Goal: Task Accomplishment & Management: Manage account settings

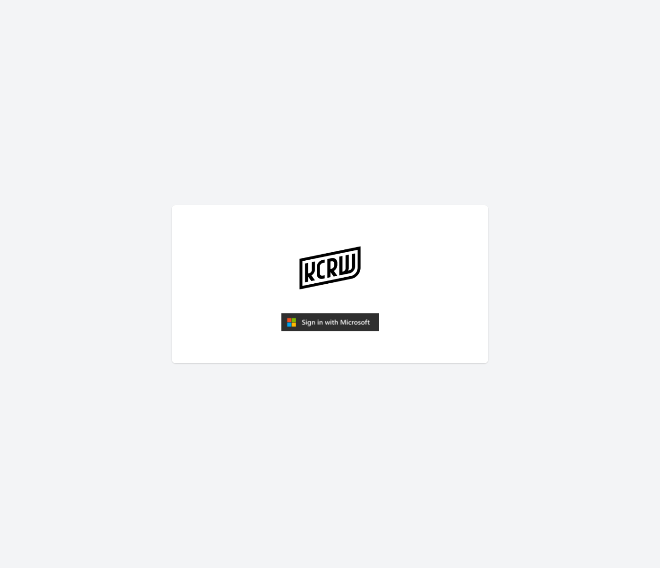
click at [322, 326] on img "submit" at bounding box center [330, 322] width 98 height 19
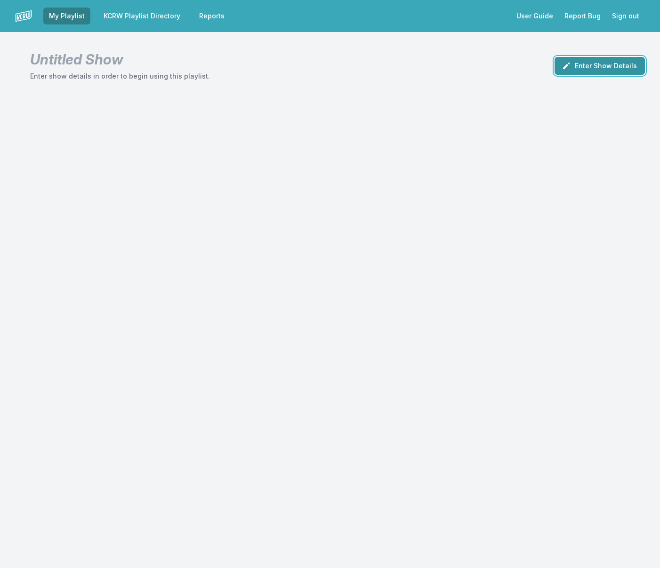
click at [590, 73] on button "Enter Show Details" at bounding box center [600, 66] width 90 height 18
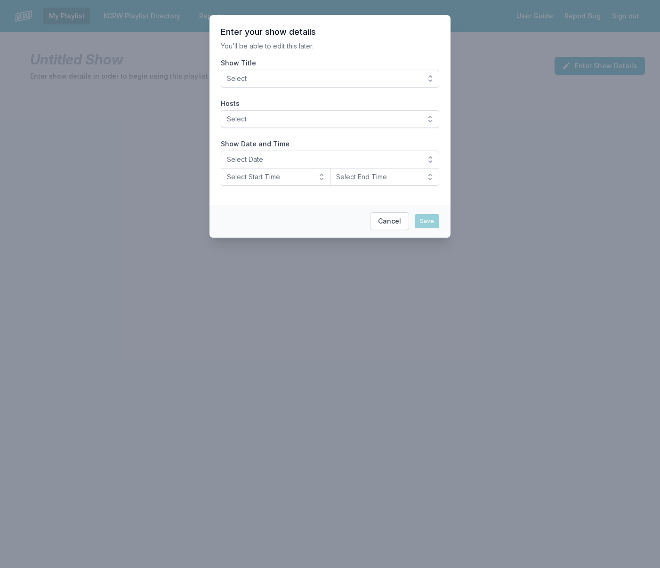
click at [417, 76] on span "Select" at bounding box center [323, 78] width 193 height 9
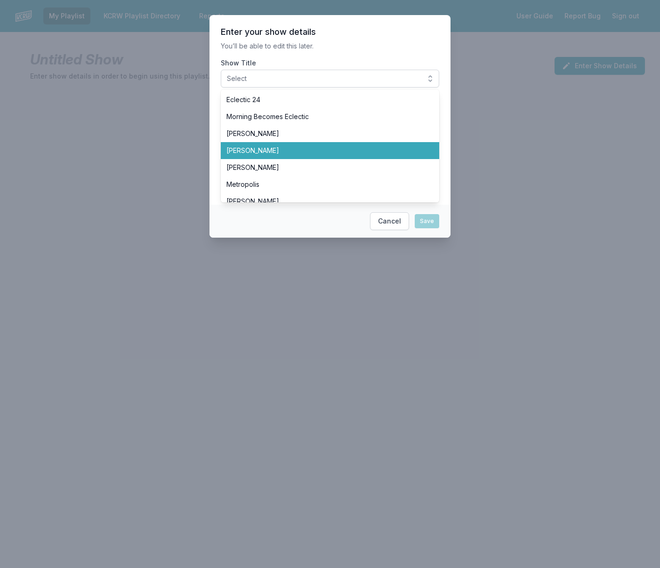
click at [377, 149] on span "Chris Douridas" at bounding box center [324, 150] width 196 height 9
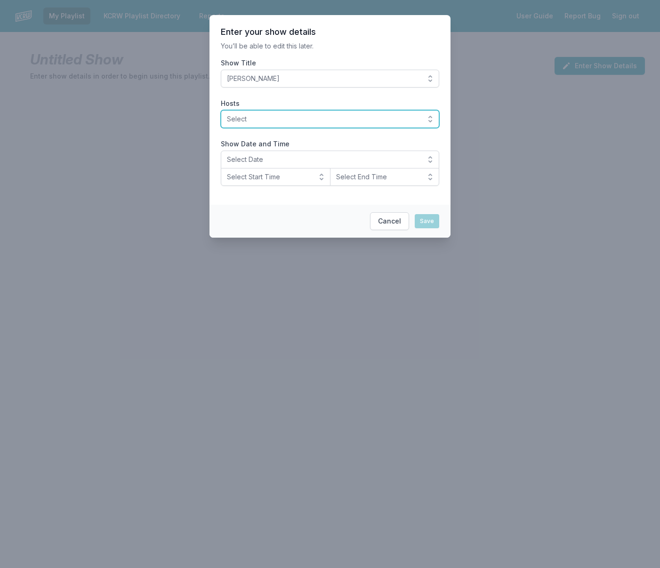
click at [363, 121] on span "Select" at bounding box center [323, 118] width 193 height 9
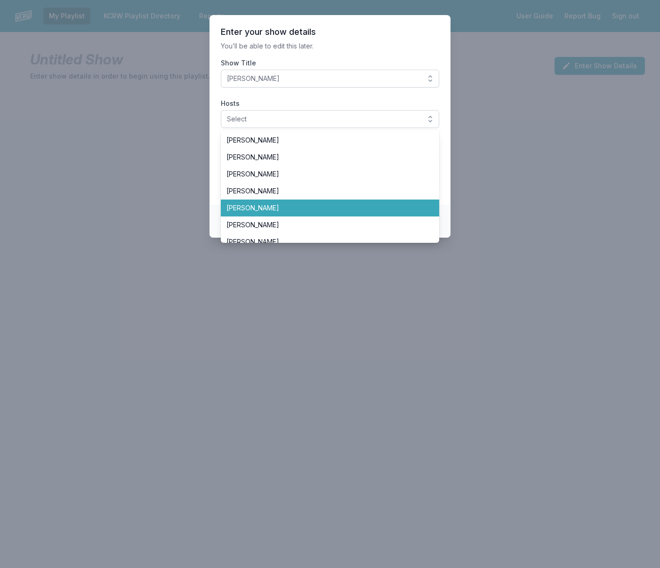
click at [346, 211] on span "[PERSON_NAME]" at bounding box center [324, 207] width 196 height 9
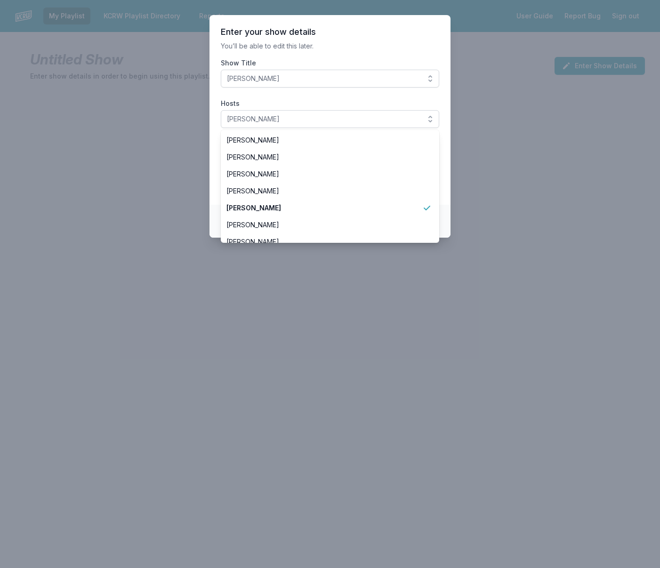
click at [216, 131] on section "Enter your show details You’ll be able to edit this later. Show Title Chris Dou…" at bounding box center [330, 110] width 241 height 190
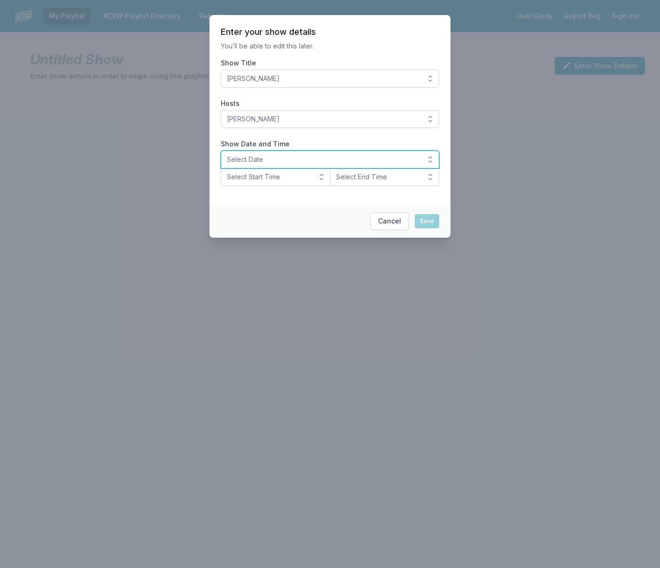
click at [257, 162] on span "Select Date" at bounding box center [323, 159] width 193 height 9
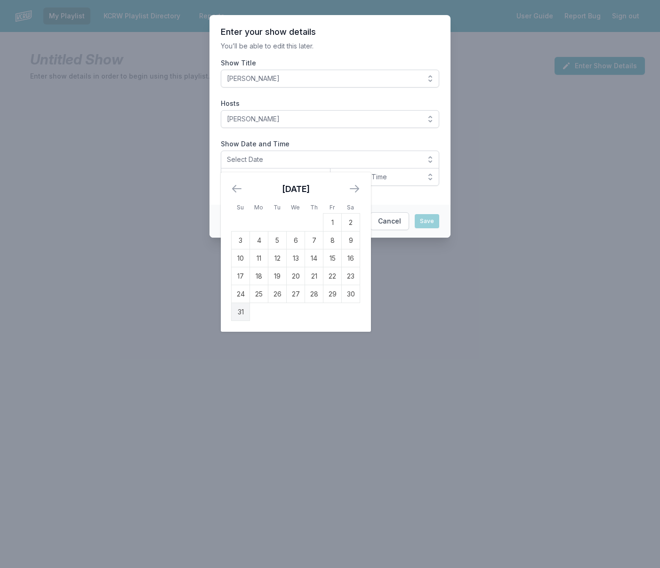
click at [241, 316] on td "31" at bounding box center [241, 312] width 18 height 18
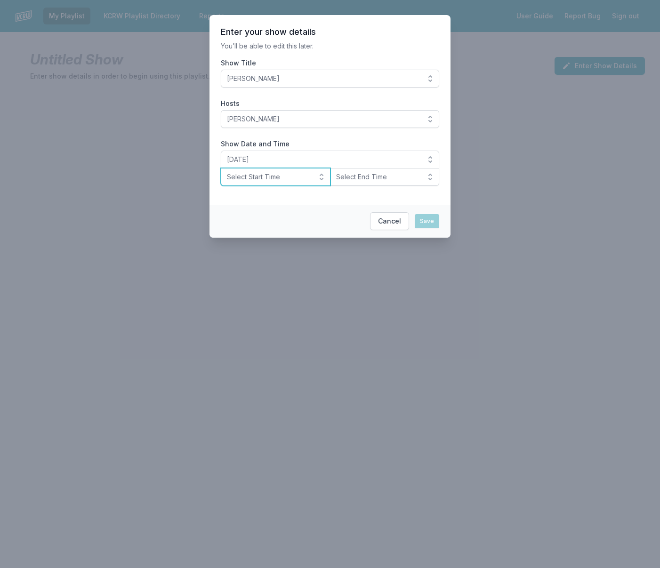
click at [284, 176] on span "Select Start Time" at bounding box center [269, 176] width 84 height 9
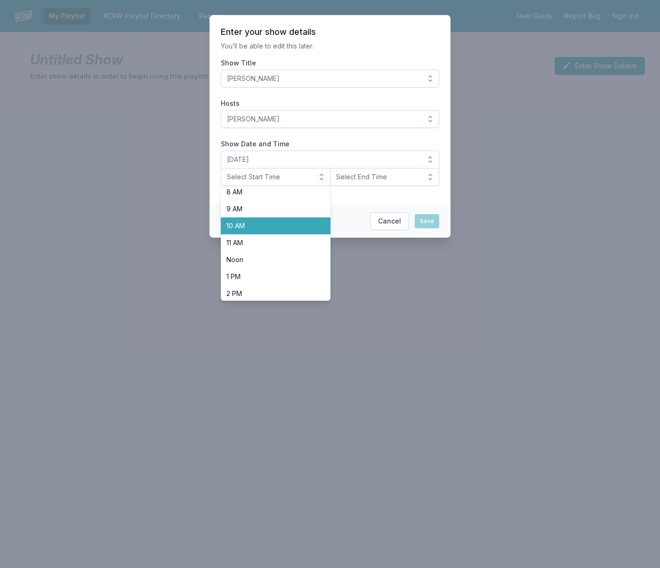
scroll to position [148, 0]
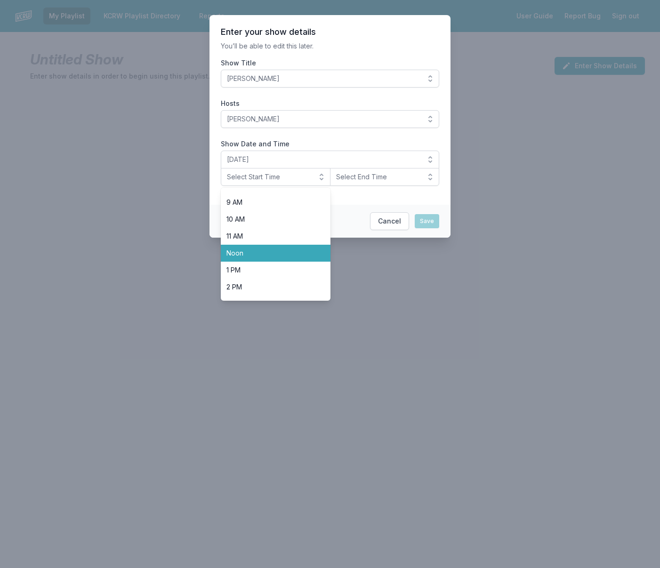
click at [290, 253] on span "Noon" at bounding box center [269, 253] width 87 height 9
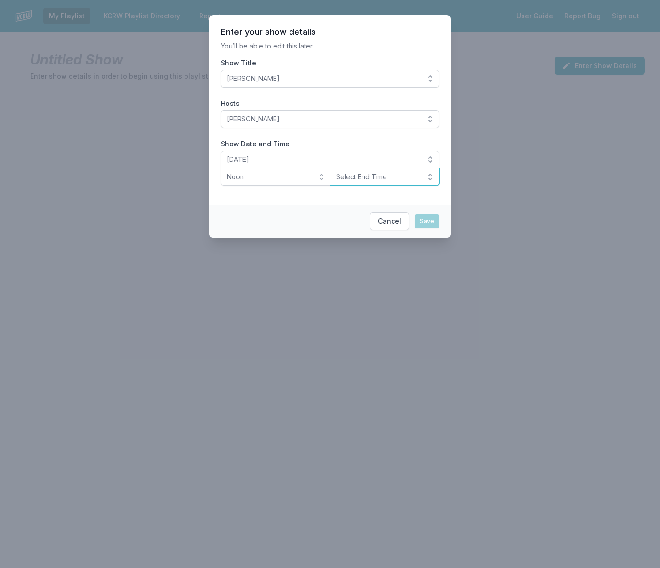
click at [369, 173] on span "Select End Time" at bounding box center [378, 176] width 84 height 9
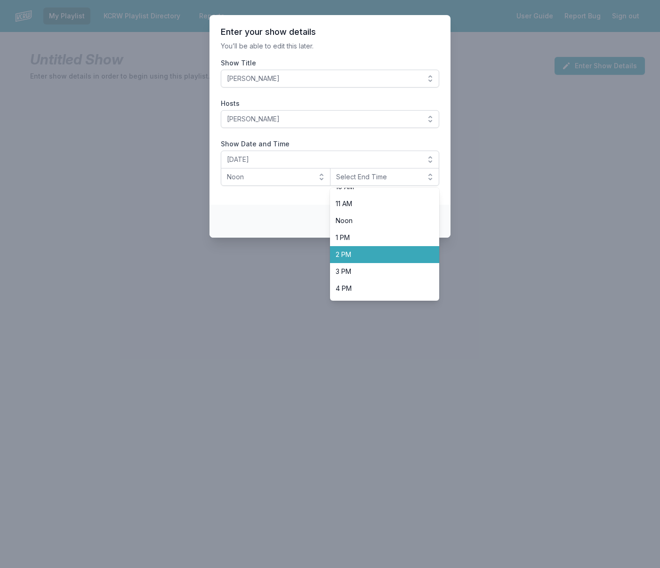
scroll to position [184, 0]
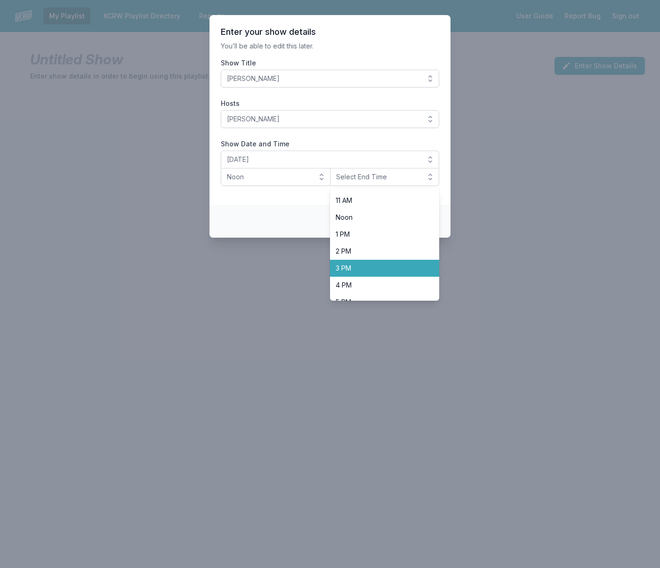
click at [355, 267] on span "3 PM" at bounding box center [379, 268] width 87 height 9
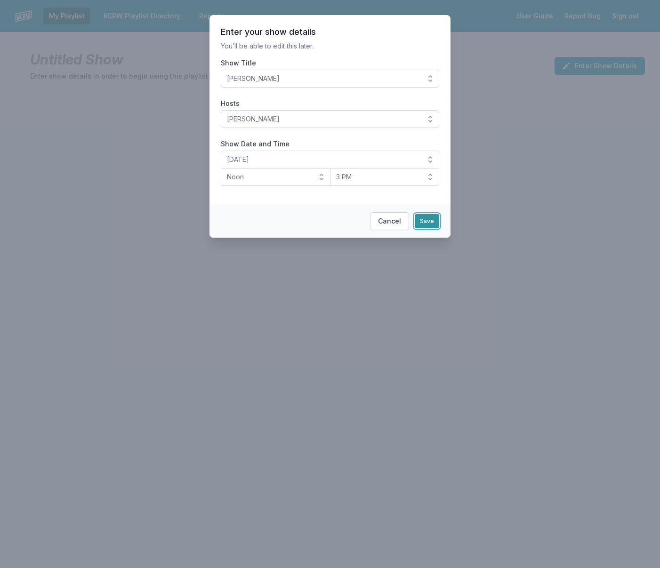
click at [419, 220] on button "Save" at bounding box center [427, 221] width 24 height 14
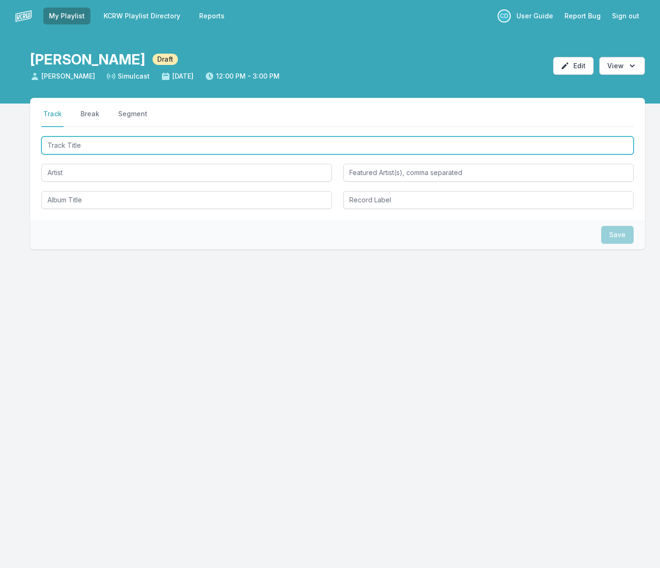
click at [301, 142] on input "Track Title" at bounding box center [337, 146] width 592 height 18
type input "Wonderwall"
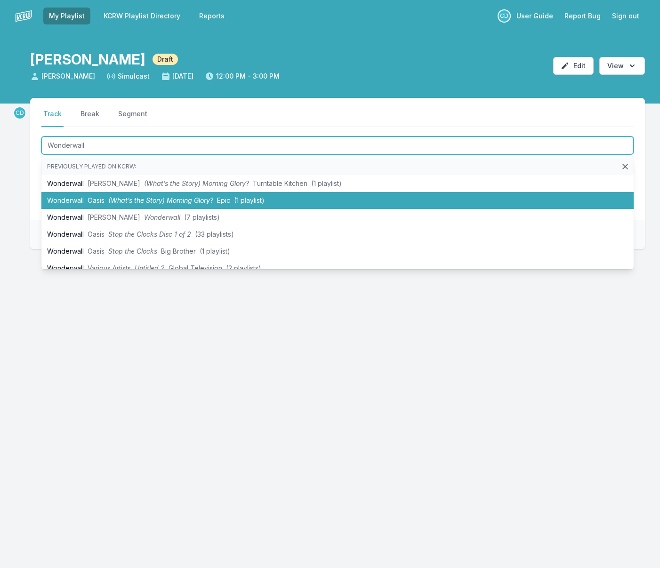
click at [276, 196] on li "Wonderwall Oasis (What’s the Story) Morning Glory? Epic (1 playlist)" at bounding box center [337, 200] width 592 height 17
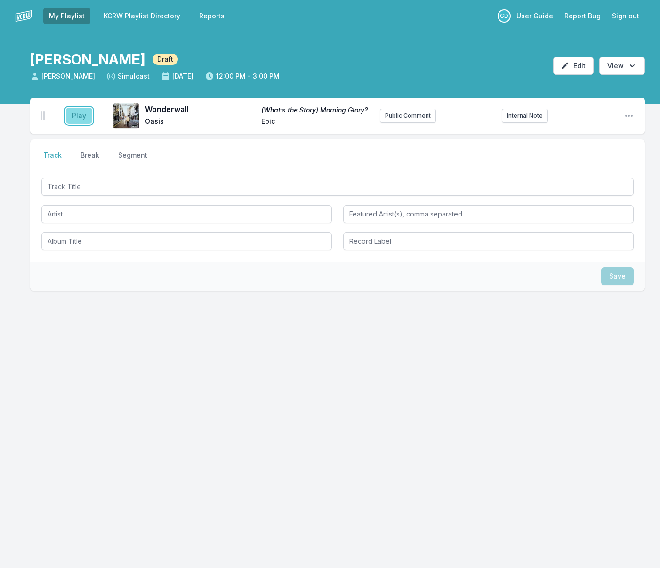
click at [80, 113] on button "Play" at bounding box center [79, 116] width 26 height 16
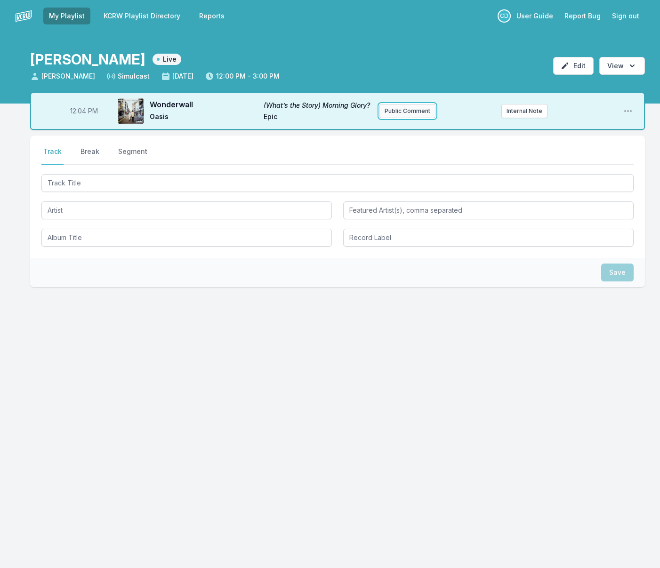
click at [392, 112] on button "Public Comment" at bounding box center [407, 111] width 56 height 14
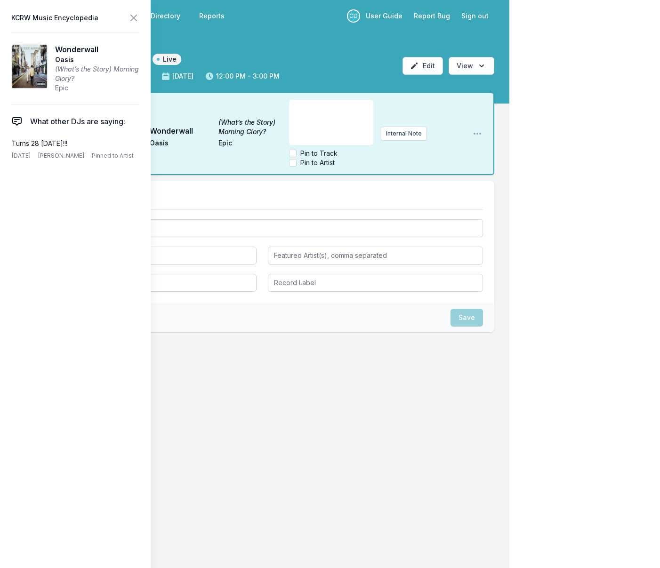
click at [315, 125] on div "﻿" at bounding box center [331, 122] width 84 height 45
click at [132, 20] on icon at bounding box center [133, 17] width 11 height 11
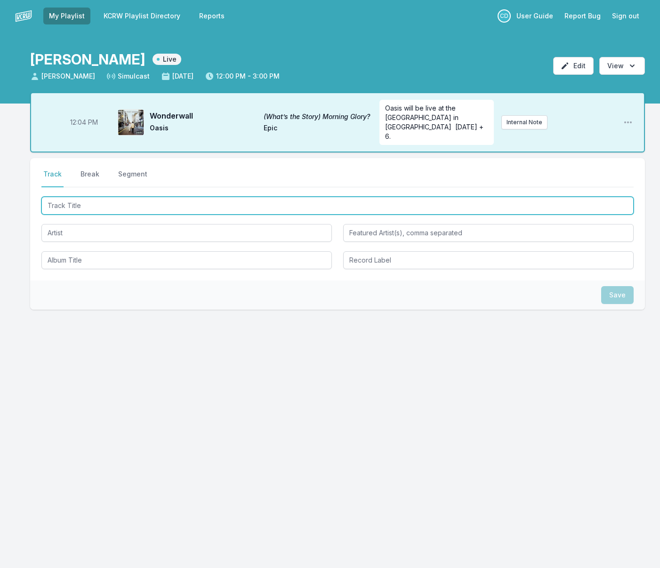
click at [151, 197] on input "Track Title" at bounding box center [337, 206] width 592 height 18
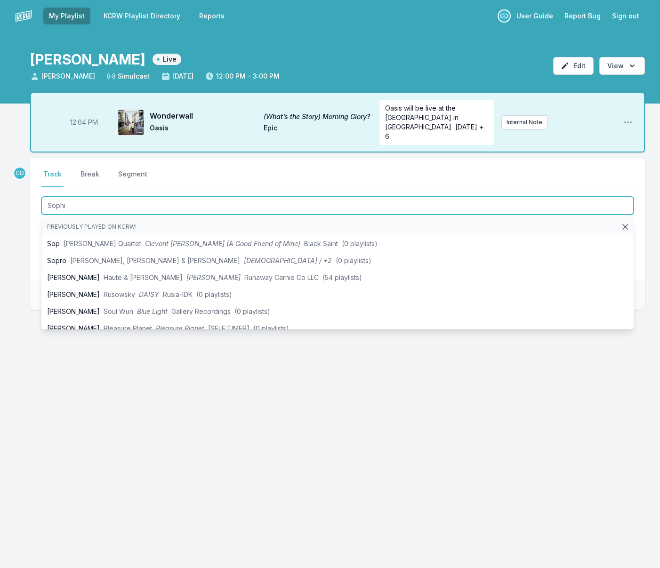
type input "[PERSON_NAME]"
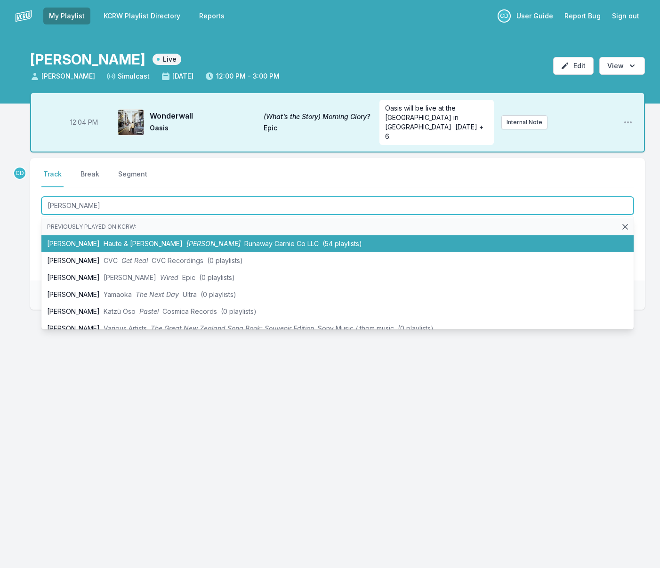
click at [244, 240] on span "Runaway Carnie Co LLC" at bounding box center [281, 244] width 74 height 8
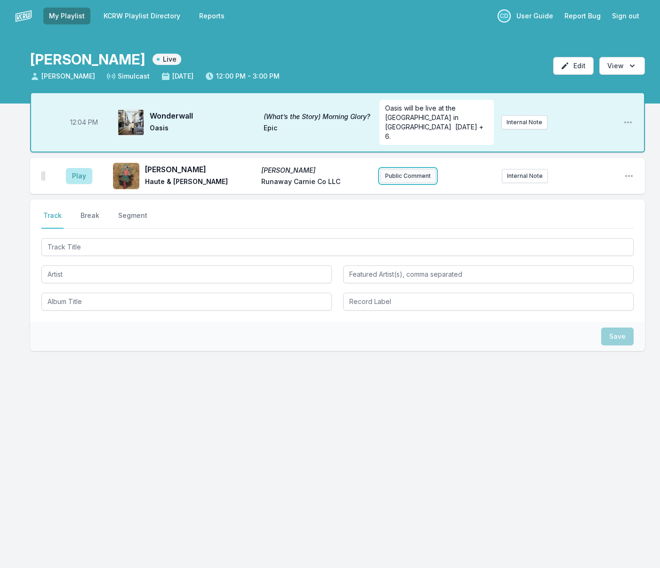
click at [396, 169] on button "Public Comment" at bounding box center [408, 176] width 56 height 14
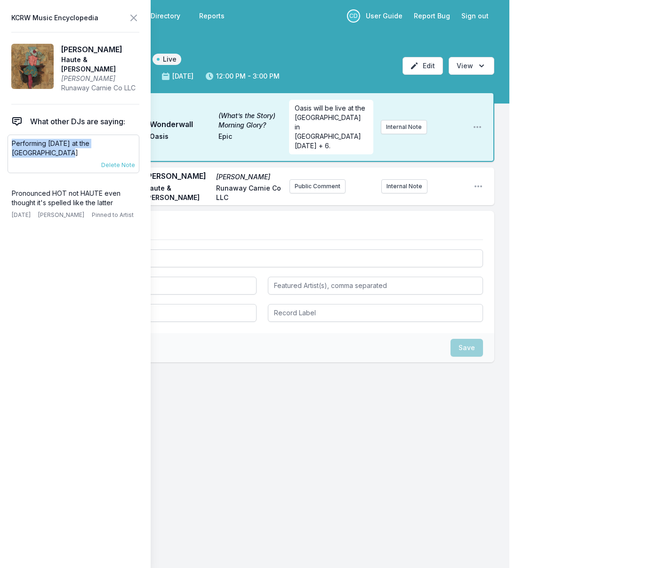
drag, startPoint x: 56, startPoint y: 149, endPoint x: 8, endPoint y: 138, distance: 49.3
click at [8, 138] on div "Performing [DATE] at the Troubadour [DATE] [PERSON_NAME] Pinned to Artist Delet…" at bounding box center [74, 154] width 132 height 39
copy p "Performing [DATE] at the [GEOGRAPHIC_DATA]"
click at [324, 179] on button "Public Comment" at bounding box center [318, 186] width 56 height 14
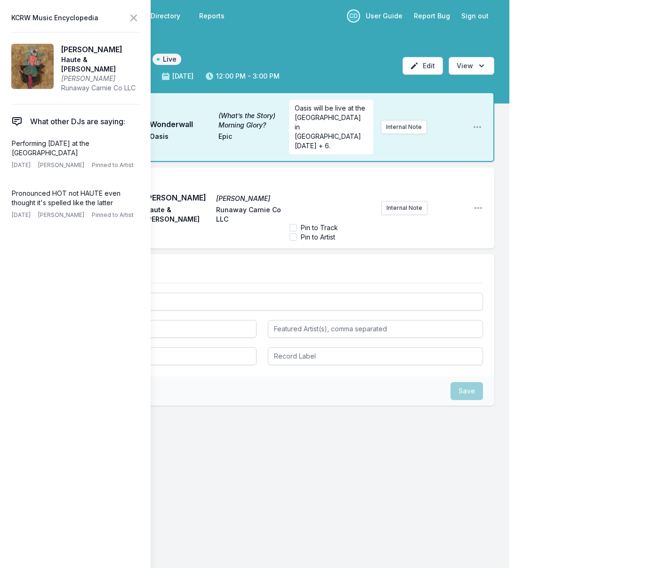
click at [323, 174] on div "﻿" at bounding box center [332, 196] width 85 height 45
click at [293, 234] on input "Pin to Artist" at bounding box center [294, 238] width 8 height 8
checkbox input "true"
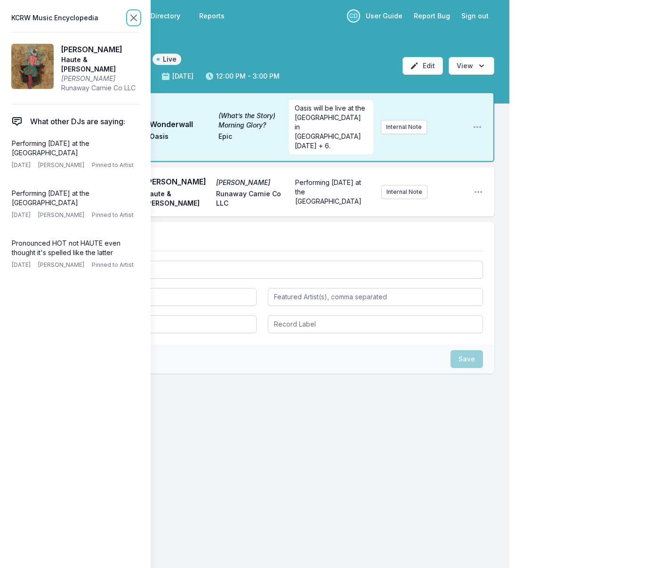
click at [132, 21] on icon at bounding box center [133, 17] width 11 height 11
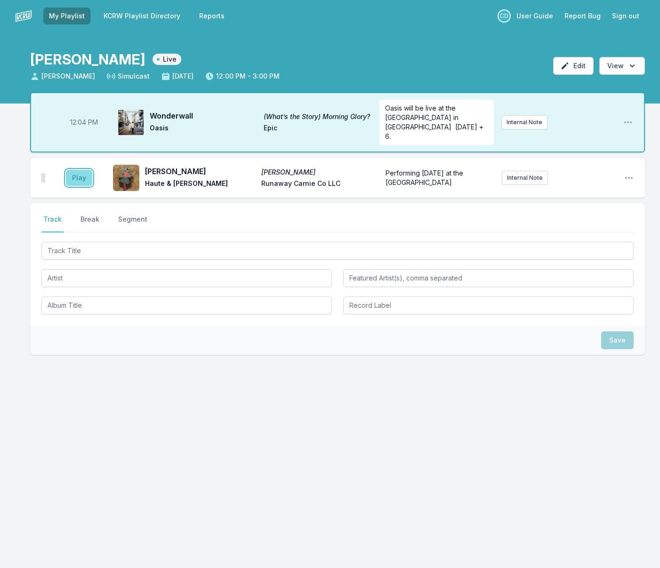
click at [81, 170] on button "Play" at bounding box center [79, 178] width 26 height 16
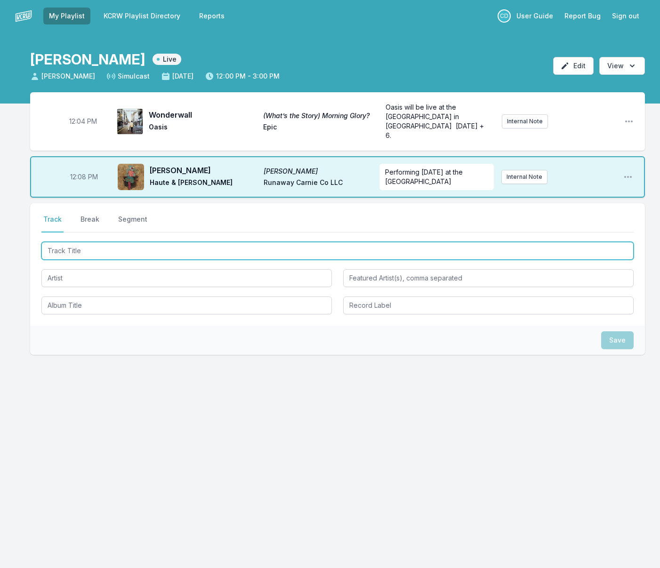
click at [79, 242] on input "Track Title" at bounding box center [337, 251] width 592 height 18
type input "Porcupine Tattoo"
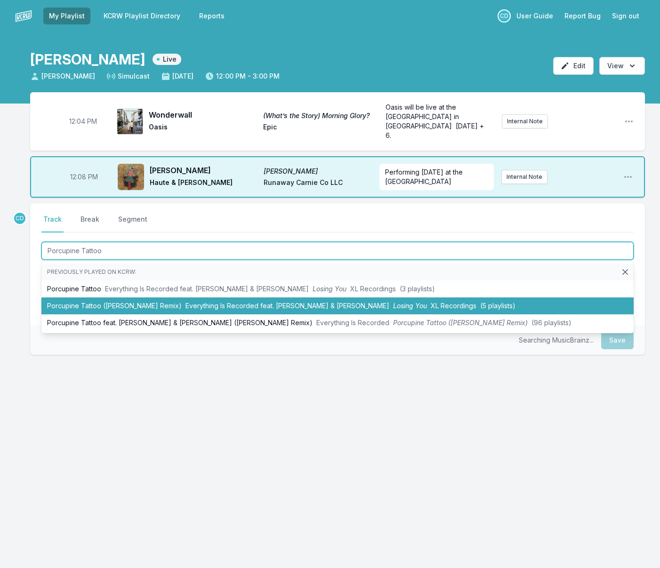
click at [90, 298] on li "Porcupine Tattoo ([PERSON_NAME] Remix) Everything Is Recorded feat. [PERSON_NAM…" at bounding box center [337, 306] width 592 height 17
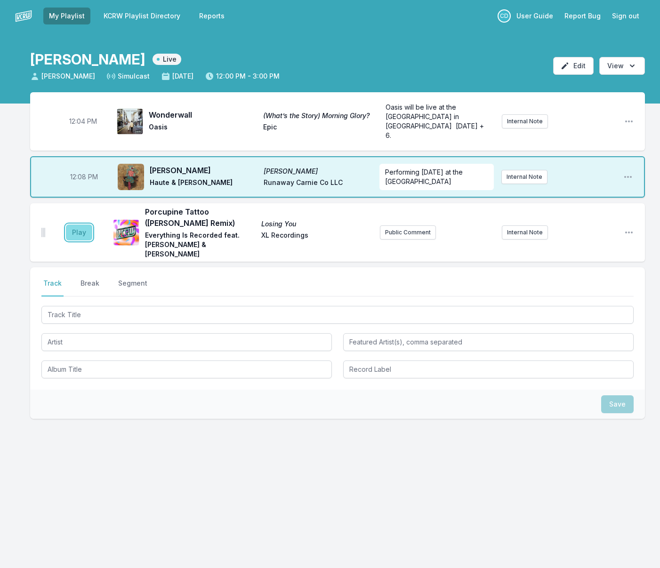
click at [72, 225] on button "Play" at bounding box center [79, 233] width 26 height 16
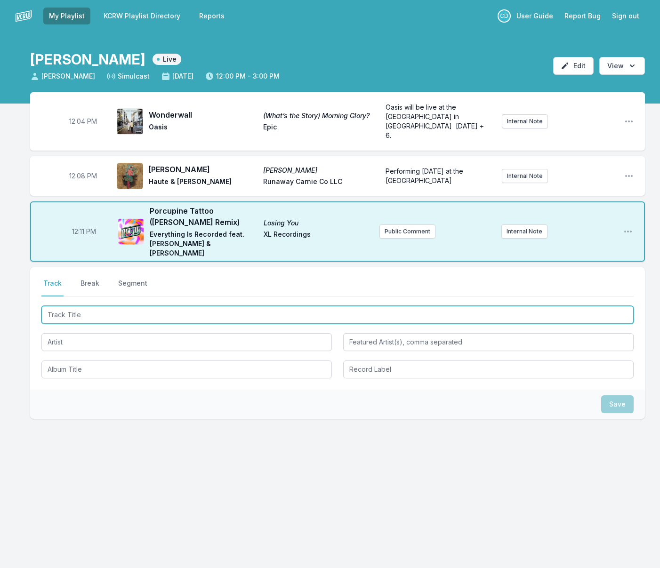
click at [114, 306] on input "Track Title" at bounding box center [337, 315] width 592 height 18
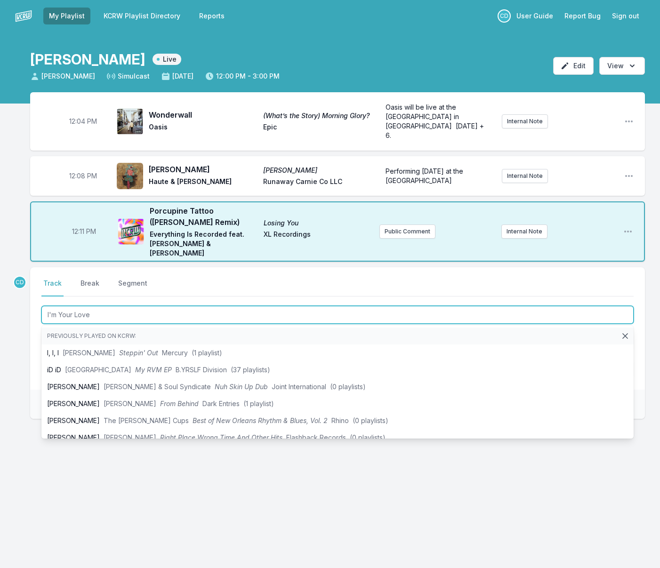
type input "I'm Your Lover"
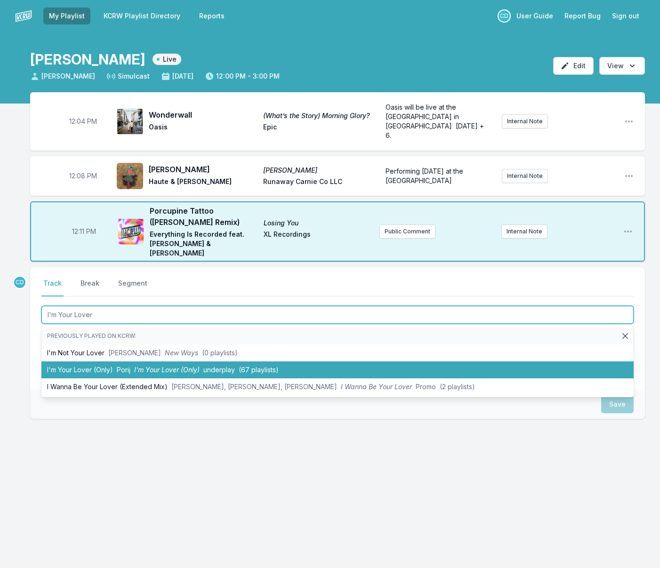
click at [131, 362] on li "I'm Your Lover (Only) Porij I'm Your Lover (Only) underplay (67 playlists)" at bounding box center [337, 370] width 592 height 17
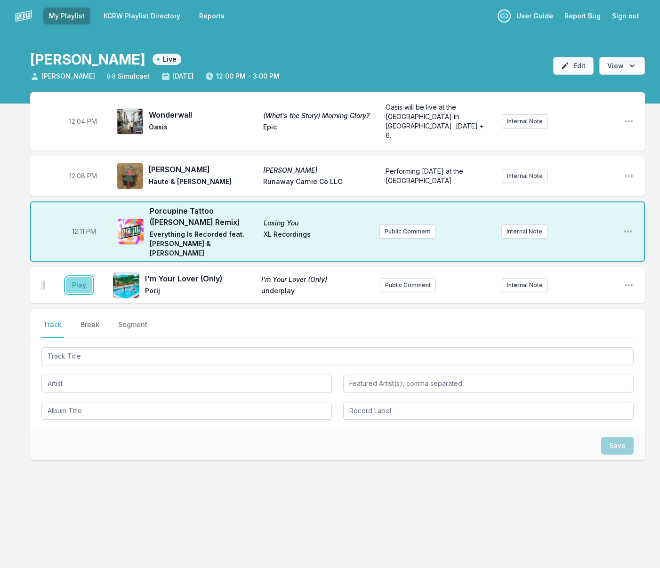
click at [78, 277] on button "Play" at bounding box center [79, 285] width 26 height 16
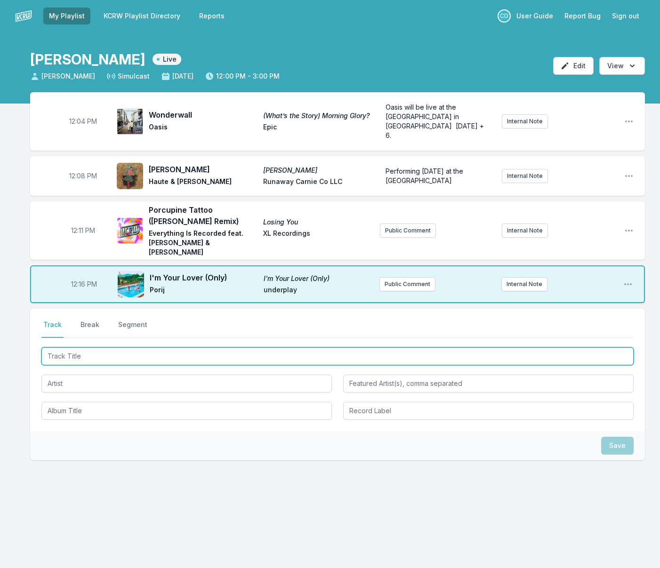
click at [84, 347] on input "Track Title" at bounding box center [337, 356] width 592 height 18
type input "Changing States"
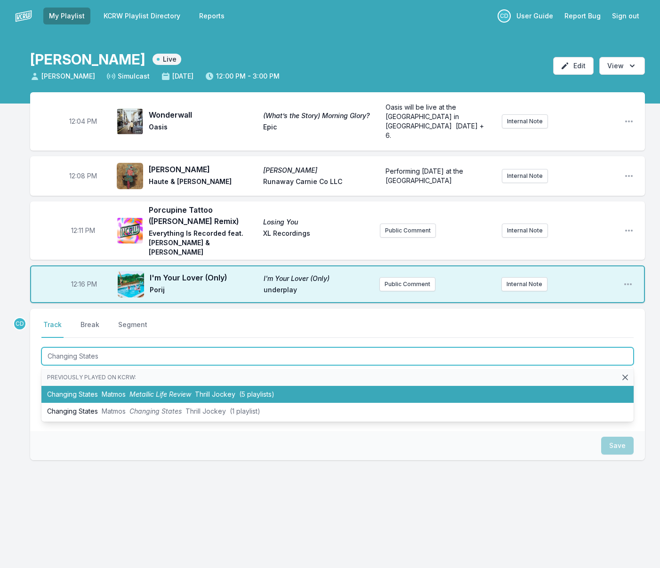
click at [103, 390] on span "Matmos" at bounding box center [114, 394] width 24 height 8
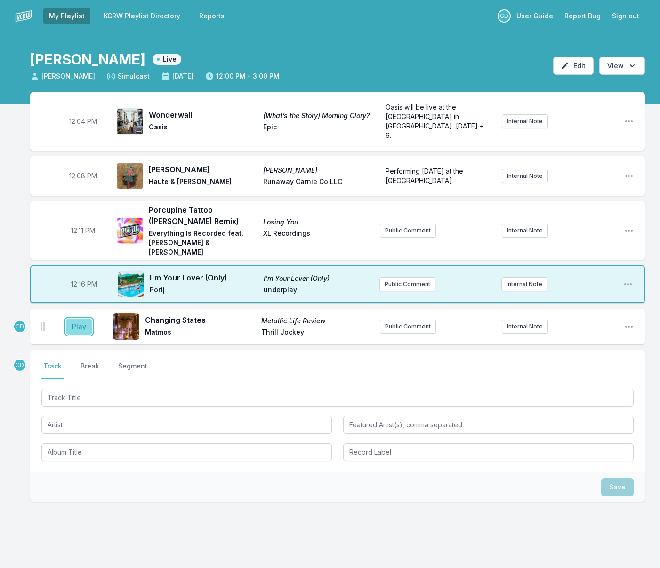
click at [89, 319] on button "Play" at bounding box center [79, 327] width 26 height 16
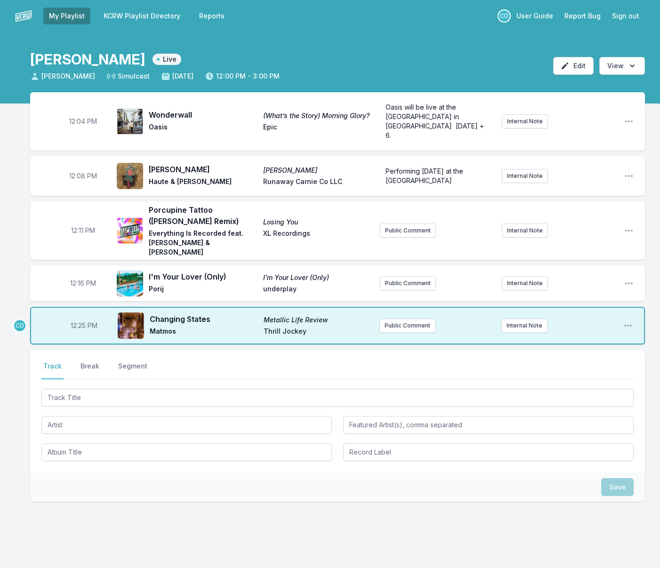
click at [85, 321] on span "12:25 PM" at bounding box center [84, 325] width 27 height 9
click at [80, 317] on input "12:25" at bounding box center [83, 326] width 53 height 18
type input "12:20"
drag, startPoint x: 85, startPoint y: 336, endPoint x: 105, endPoint y: 330, distance: 21.7
click at [85, 362] on button "Break" at bounding box center [90, 371] width 23 height 18
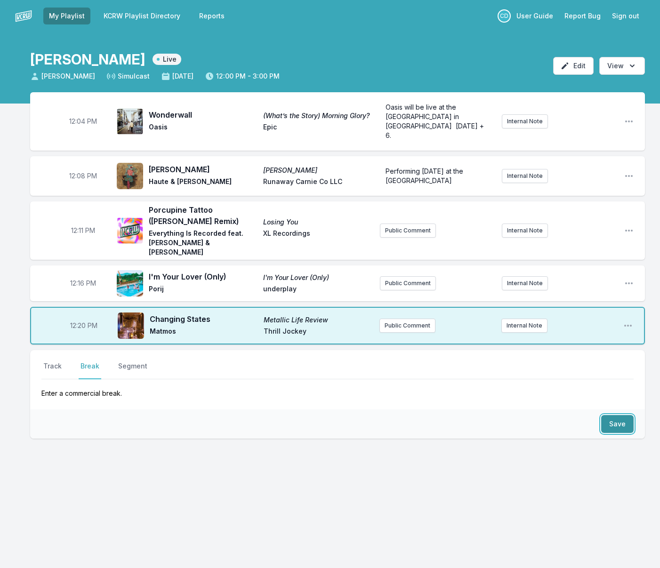
click at [605, 415] on button "Save" at bounding box center [617, 424] width 32 height 18
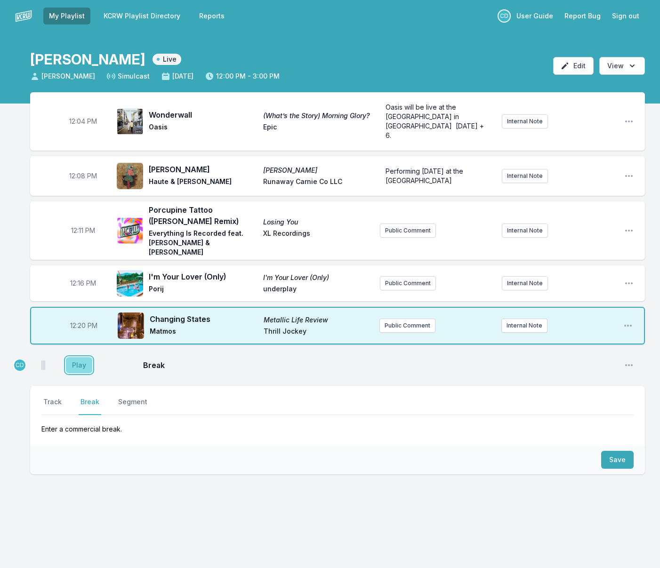
click at [82, 357] on button "Play" at bounding box center [79, 365] width 26 height 16
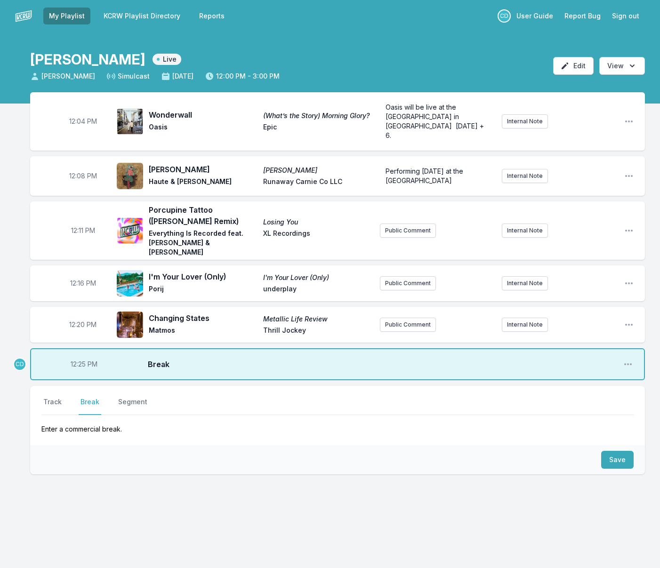
click at [82, 360] on span "12:25 PM" at bounding box center [84, 364] width 27 height 9
click at [79, 355] on input "12:25" at bounding box center [83, 364] width 53 height 18
type input "12:23"
click at [55, 397] on button "Track" at bounding box center [52, 406] width 22 height 18
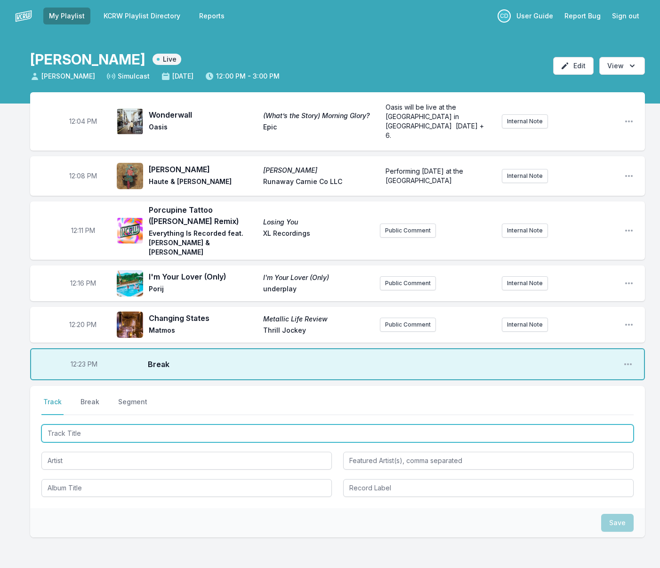
click at [95, 425] on input "Track Title" at bounding box center [337, 434] width 592 height 18
type input "E After Next"
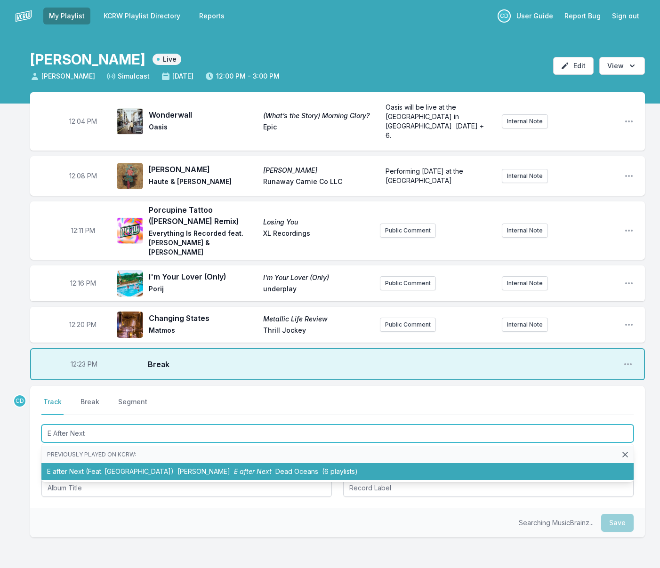
click at [105, 463] on li "E after Next (Feat. Moby) [PERSON_NAME] E after Next Dead Oceans (6 playlists)" at bounding box center [337, 471] width 592 height 17
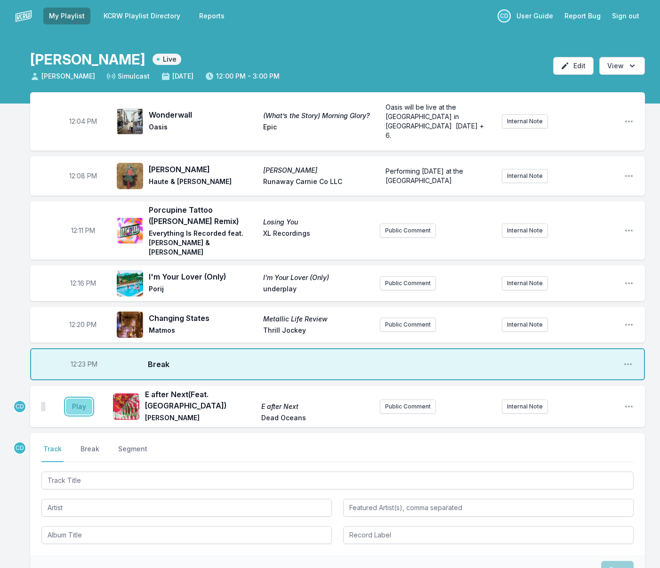
click at [81, 399] on button "Play" at bounding box center [79, 407] width 26 height 16
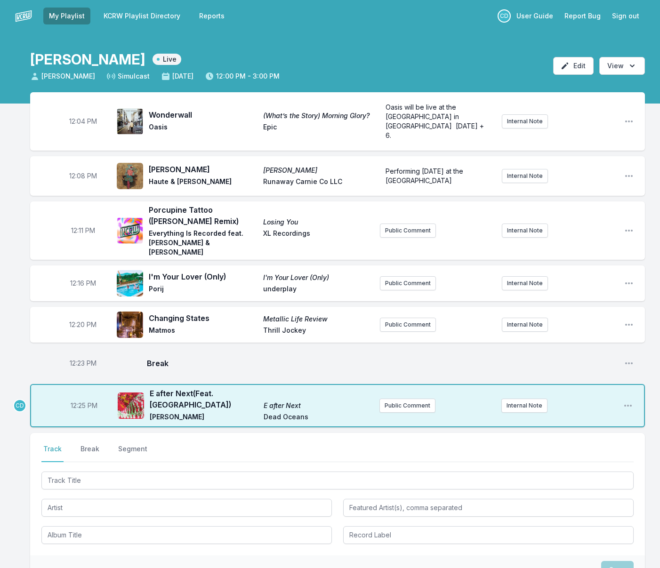
click at [83, 401] on span "12:25 PM" at bounding box center [84, 405] width 27 height 9
click at [77, 397] on input "12:25" at bounding box center [83, 406] width 53 height 18
type input "12:24"
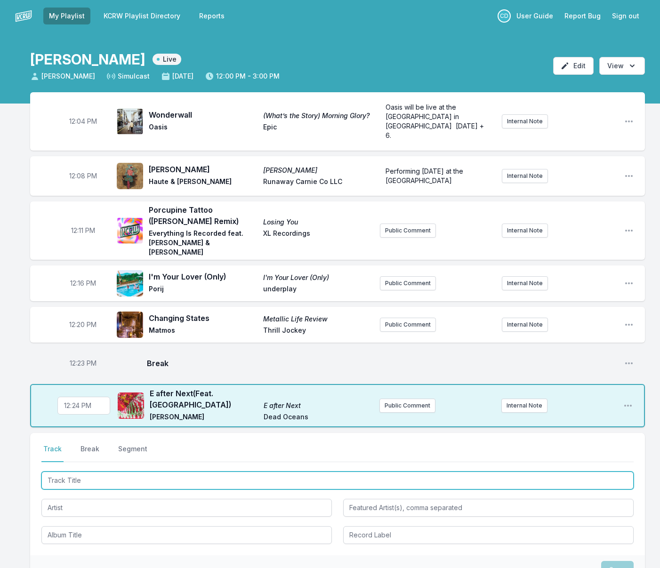
click at [88, 472] on input "Track Title" at bounding box center [337, 481] width 592 height 18
type input "Weak (ROWKA Remix)"
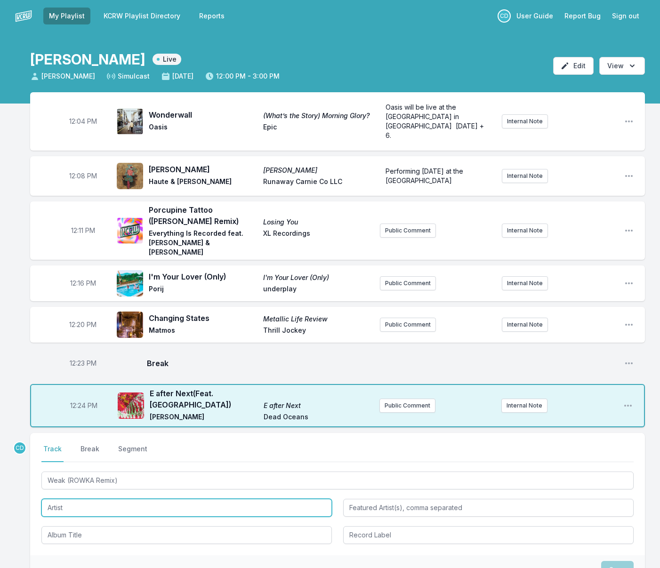
click at [87, 499] on input "Artist" at bounding box center [186, 508] width 291 height 18
type input "Vintage Culture"
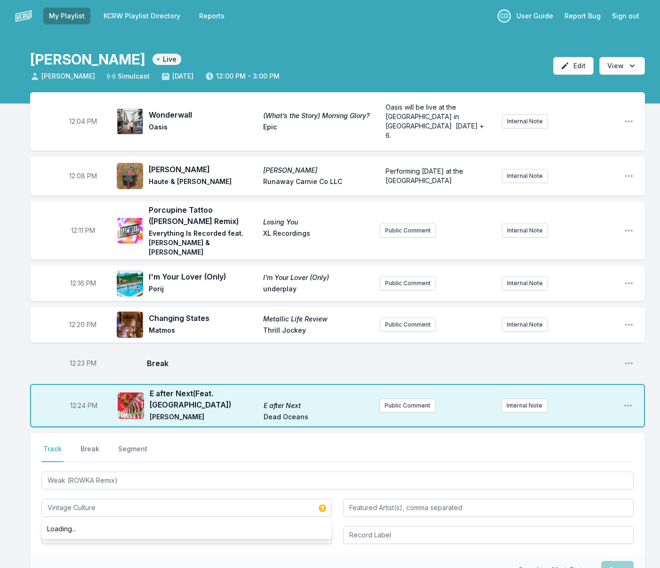
drag, startPoint x: 94, startPoint y: 516, endPoint x: 92, endPoint y: 511, distance: 5.7
click at [94, 516] on div "Select a tab Track Break Segment Track Break Segment Weak (ROWKA Remix) Vintage…" at bounding box center [337, 494] width 615 height 122
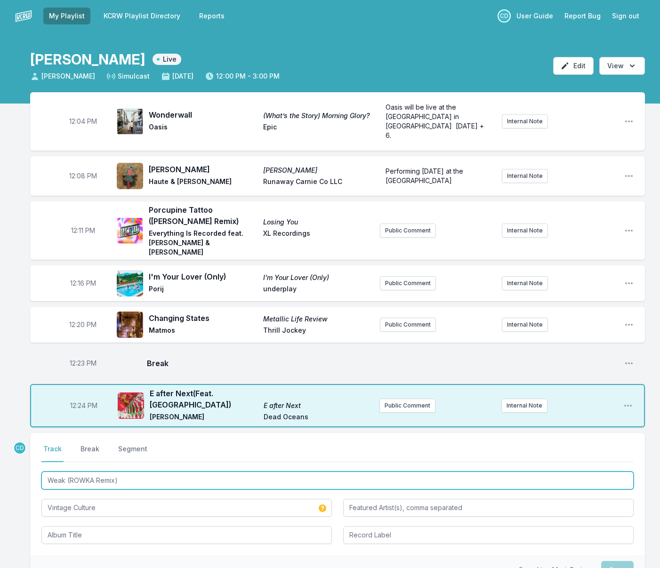
drag, startPoint x: 125, startPoint y: 448, endPoint x: 45, endPoint y: 445, distance: 80.6
click at [45, 472] on input "Weak (ROWKA Remix)" at bounding box center [337, 481] width 592 height 18
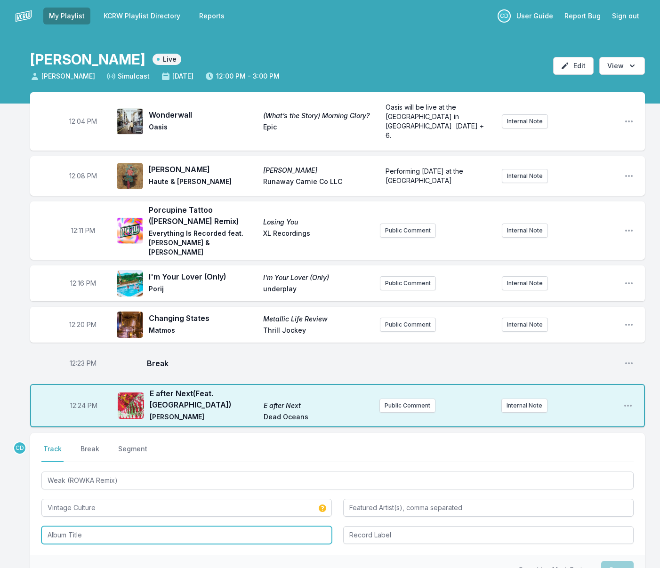
click at [65, 526] on input "Album Title" at bounding box center [186, 535] width 291 height 18
paste input "Weak (ROWKA Remix)"
type input "Weak (ROWKA Remix)"
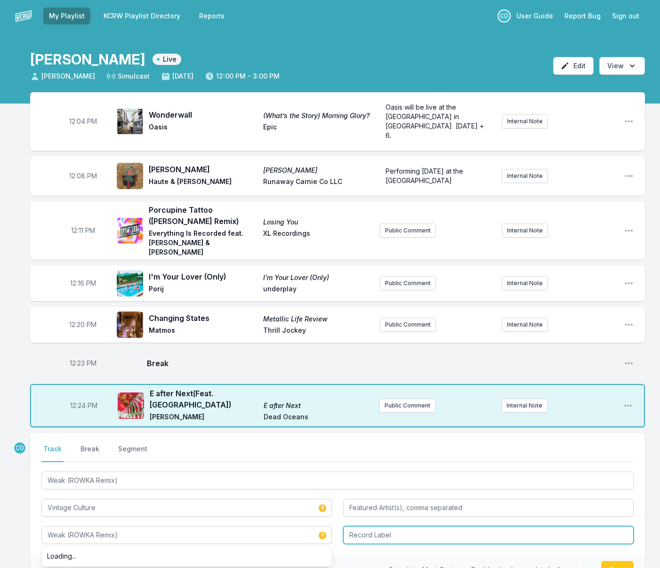
click at [457, 526] on input "Record Label" at bounding box center [488, 535] width 291 height 18
type input "Vintage Culture"
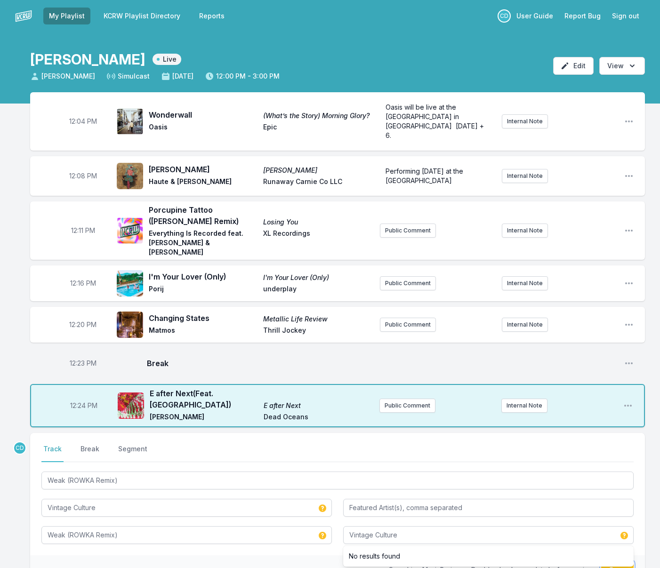
click at [618, 561] on button "Save" at bounding box center [617, 570] width 32 height 18
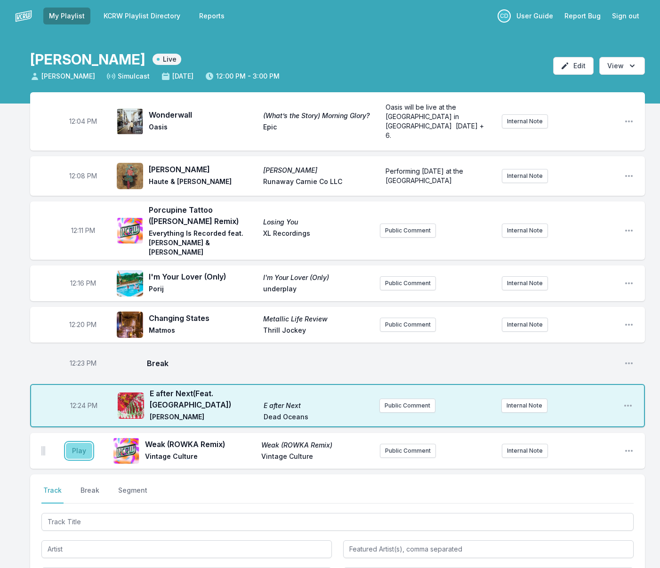
click at [86, 443] on button "Play" at bounding box center [79, 451] width 26 height 16
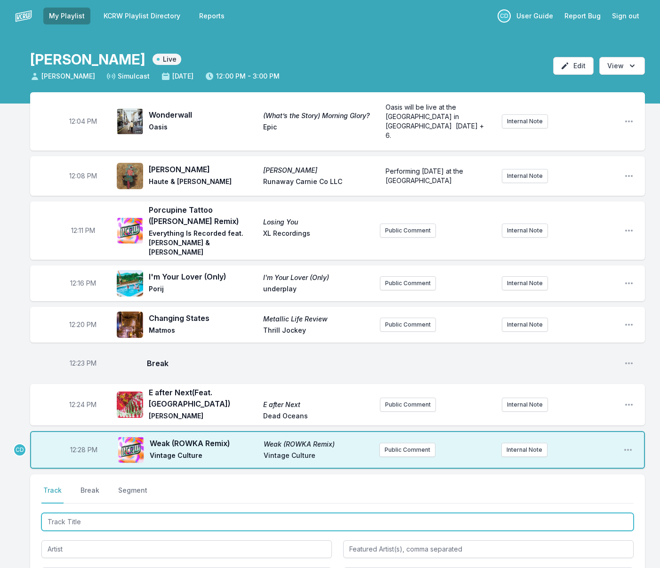
click at [85, 513] on input "Track Title" at bounding box center [337, 522] width 592 height 18
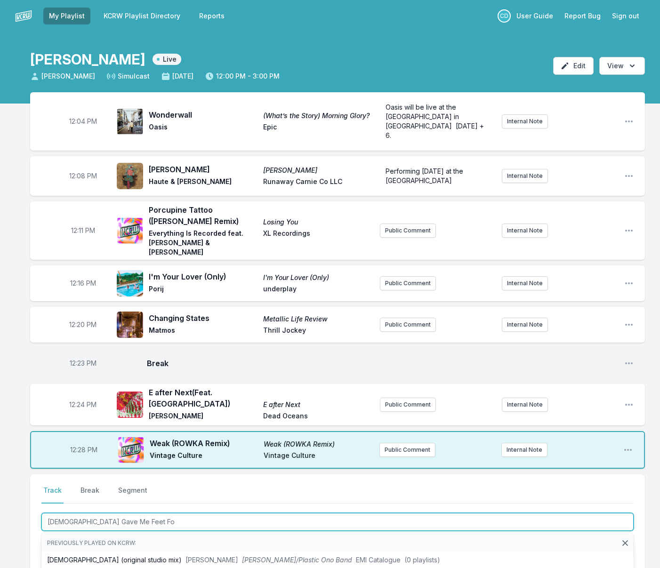
type input "[DEMOGRAPHIC_DATA] Gave Me Feet For"
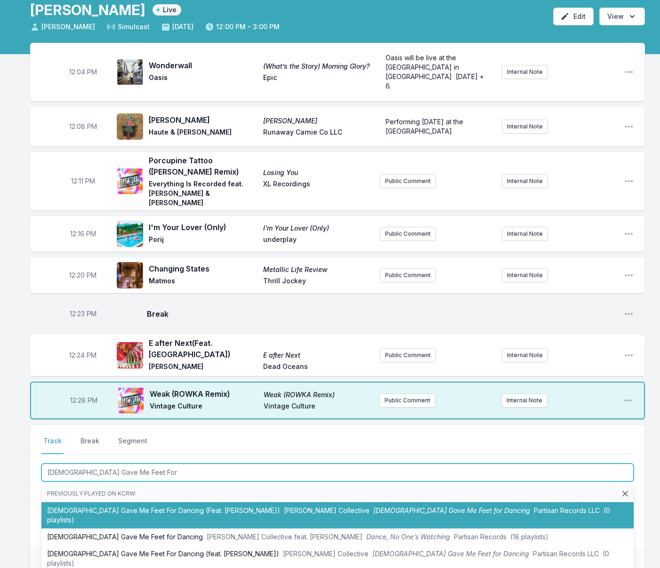
scroll to position [53, 0]
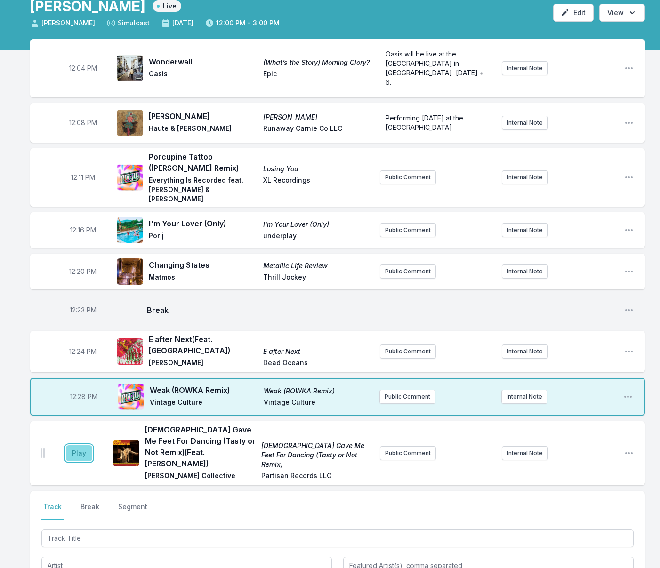
click at [83, 445] on button "Play" at bounding box center [79, 453] width 26 height 16
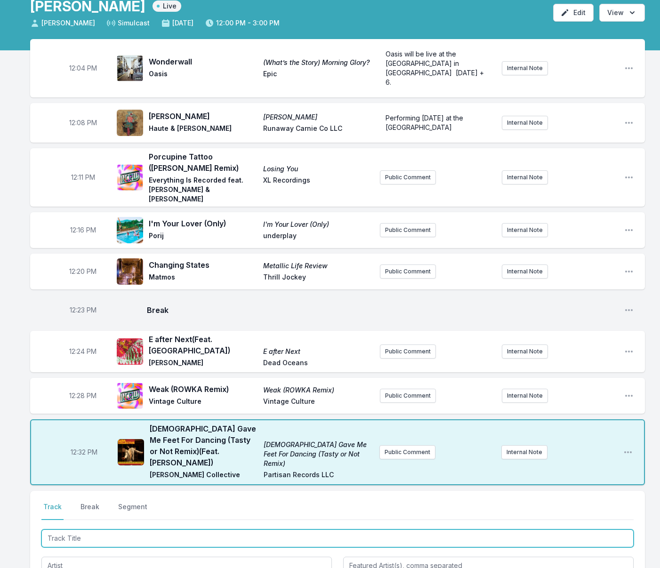
click at [94, 530] on input "Track Title" at bounding box center [337, 539] width 592 height 18
type input "Los Ans"
click at [123, 568] on li "Los ans Meer ([PERSON_NAME] Remix) Papu Los ans Meer ([PERSON_NAME] Remix) Stil…" at bounding box center [337, 576] width 592 height 17
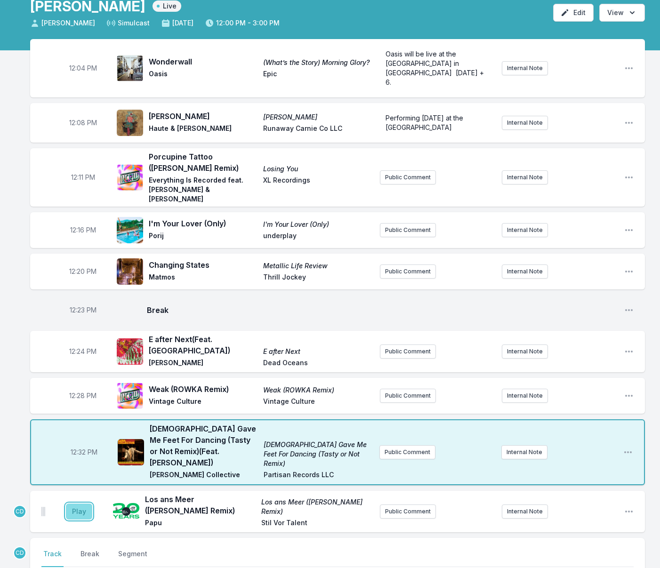
click at [84, 504] on button "Play" at bounding box center [79, 512] width 26 height 16
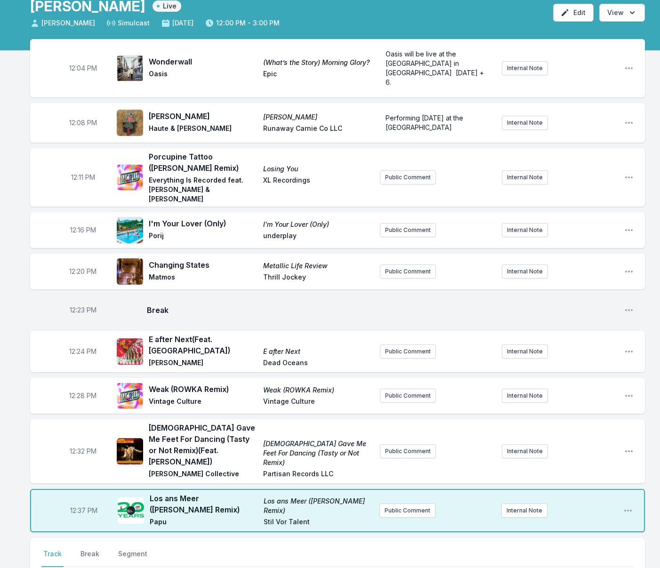
drag, startPoint x: 93, startPoint y: 541, endPoint x: 98, endPoint y: 544, distance: 5.7
type input "What We Are and What"
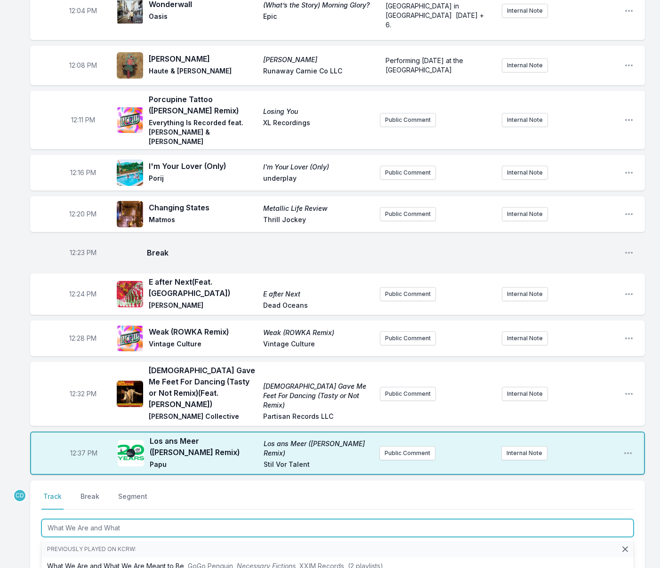
scroll to position [111, 0]
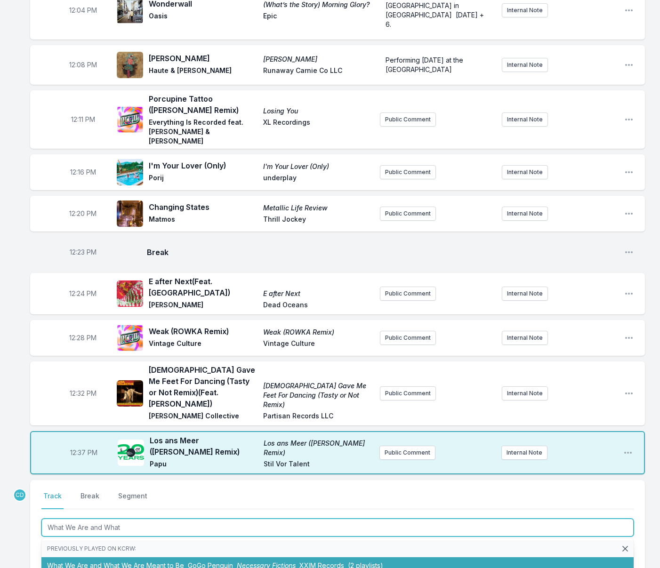
click at [114, 557] on li "What We Are and What We Are Meant to Be GoGo Penguin Necessary Fictions XXIM Re…" at bounding box center [337, 565] width 592 height 17
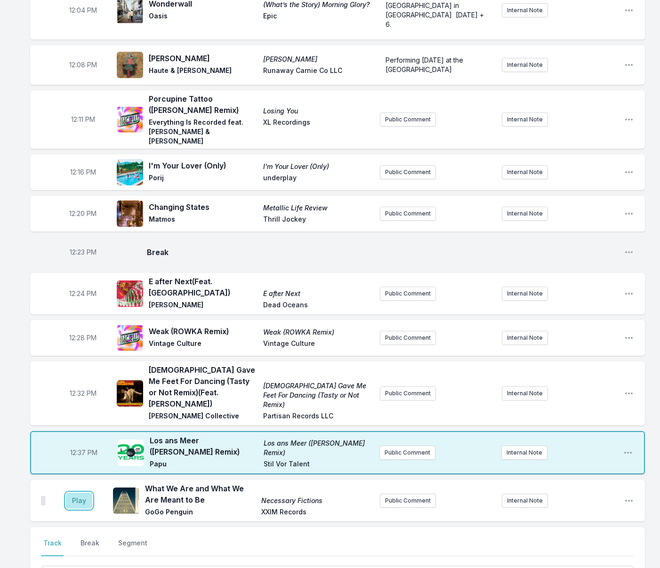
drag, startPoint x: 80, startPoint y: 453, endPoint x: 87, endPoint y: 477, distance: 25.0
click at [80, 493] on button "Play" at bounding box center [79, 501] width 26 height 16
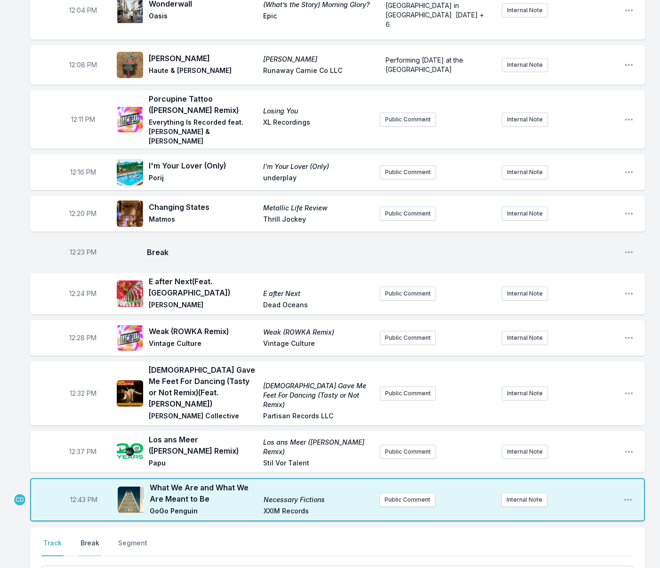
drag, startPoint x: 89, startPoint y: 498, endPoint x: 95, endPoint y: 498, distance: 6.6
click at [89, 539] on button "Break" at bounding box center [90, 548] width 23 height 18
drag, startPoint x: 617, startPoint y: 559, endPoint x: 608, endPoint y: 557, distance: 9.1
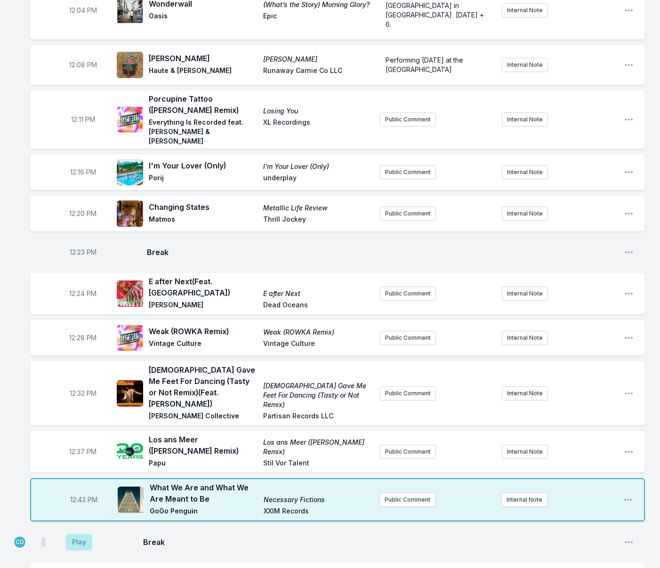
click at [81, 534] on button "Play" at bounding box center [79, 542] width 26 height 16
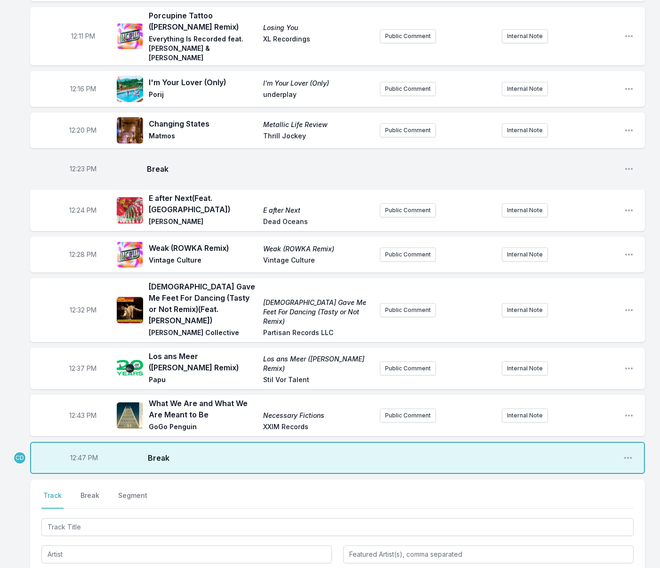
scroll to position [203, 0]
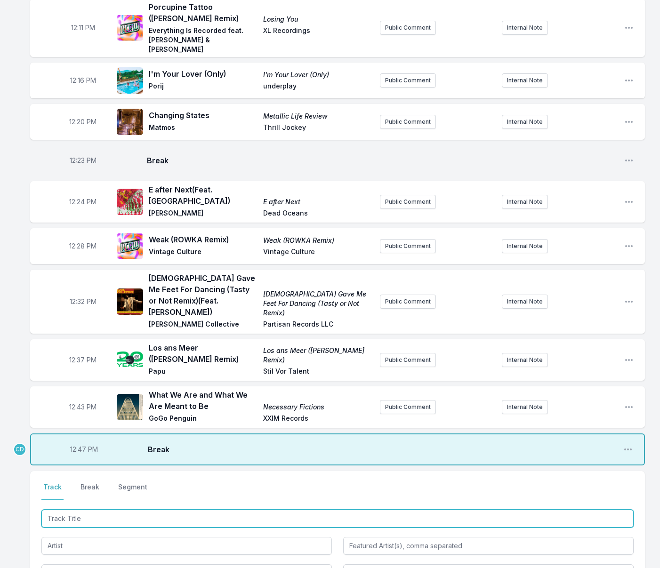
click at [73, 510] on input "Track Title" at bounding box center [337, 519] width 592 height 18
type input "Arrow Through Me"
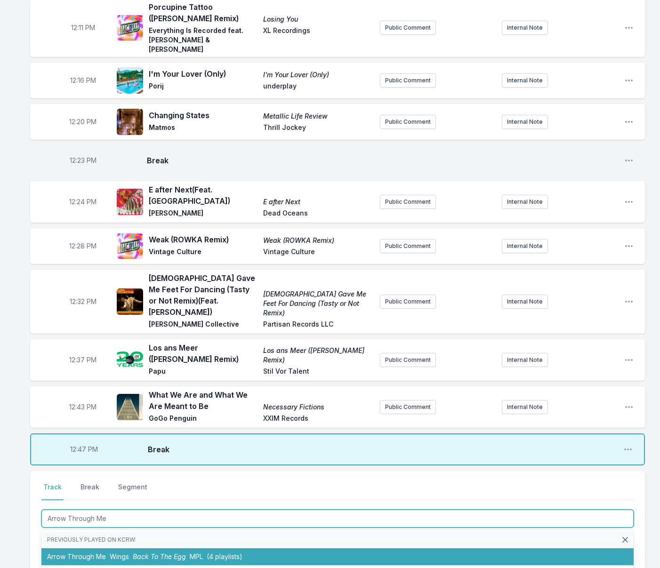
click at [90, 549] on li "Arrow Through Me Wings Back To The Egg MPL (4 playlists)" at bounding box center [337, 557] width 592 height 17
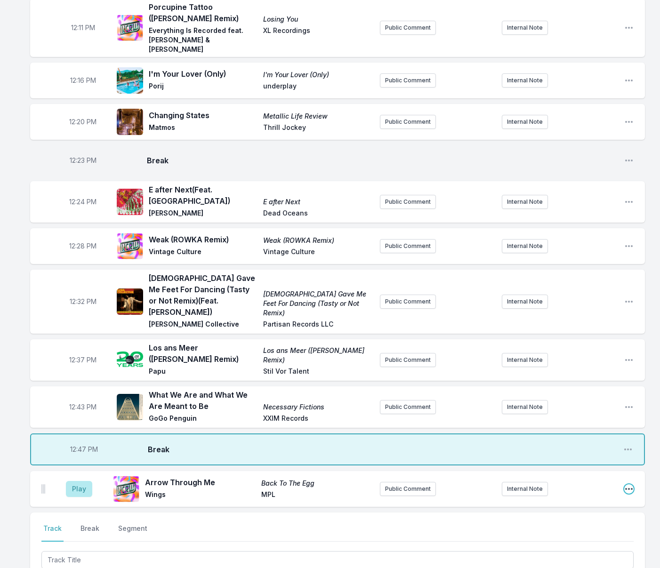
click at [633, 484] on icon "Open playlist item options" at bounding box center [628, 488] width 9 height 9
click at [563, 516] on button "Edit Track Details" at bounding box center [580, 524] width 105 height 17
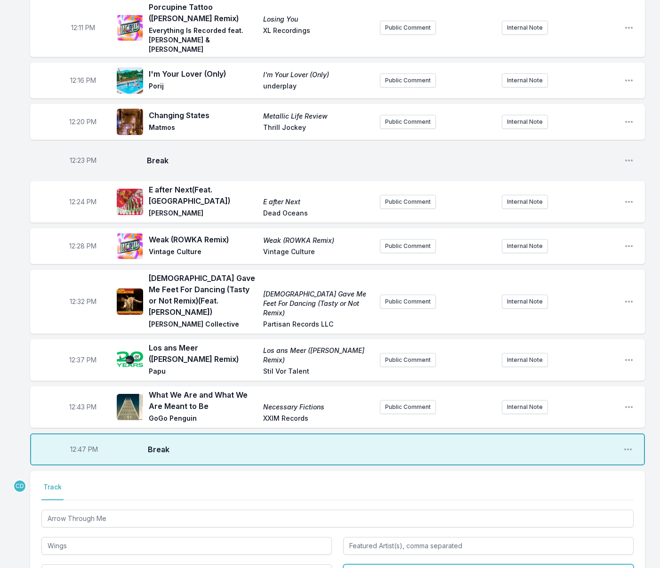
drag, startPoint x: 368, startPoint y: 525, endPoint x: 350, endPoint y: 527, distance: 18.0
click at [350, 565] on input "MPL" at bounding box center [488, 574] width 291 height 18
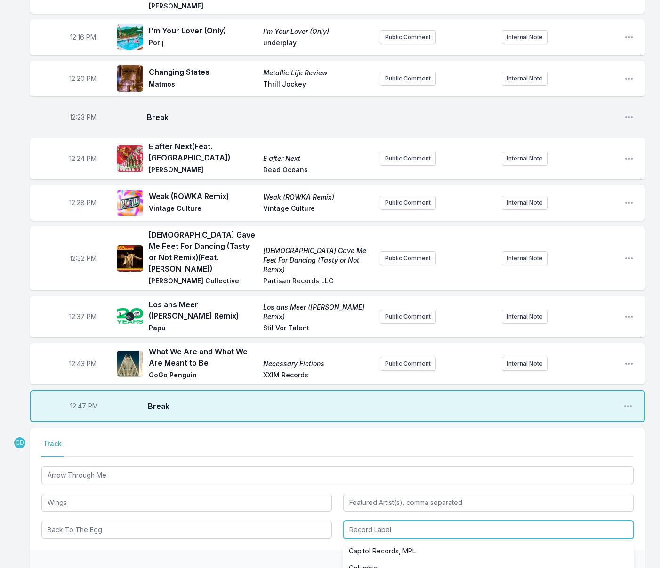
scroll to position [9, 0]
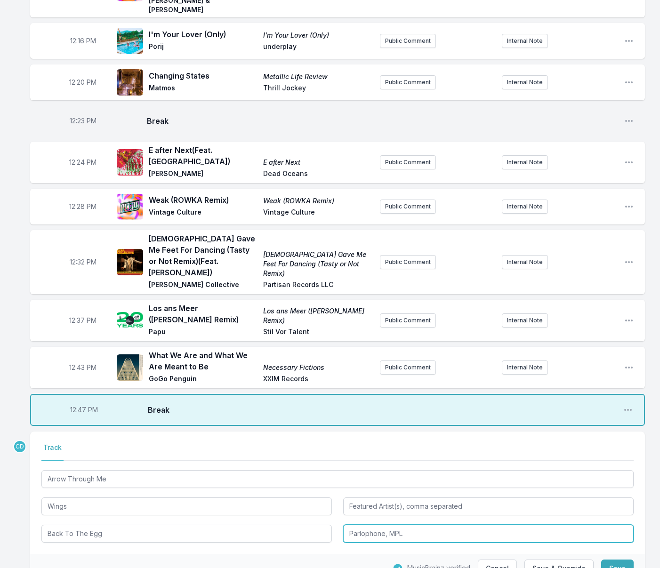
drag, startPoint x: 390, startPoint y: 488, endPoint x: 331, endPoint y: 490, distance: 59.4
click at [331, 490] on div "Arrow Through Me Wings Back To The Egg Parlophone, MPL" at bounding box center [337, 505] width 592 height 74
click at [400, 525] on input "MPL" at bounding box center [488, 534] width 291 height 18
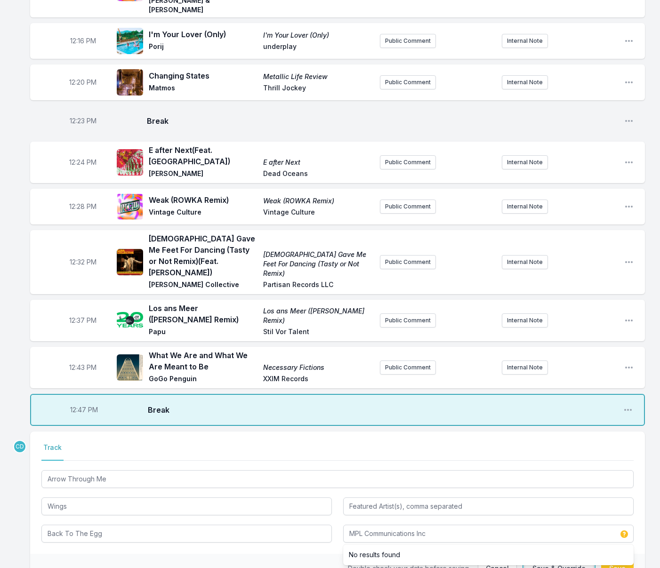
click at [547, 560] on button "Save & Override" at bounding box center [559, 569] width 69 height 18
type input "MPL"
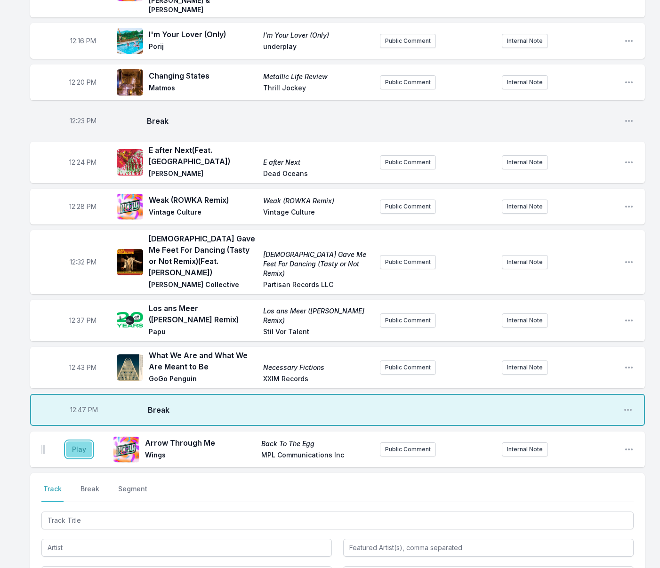
click at [78, 442] on button "Play" at bounding box center [79, 450] width 26 height 16
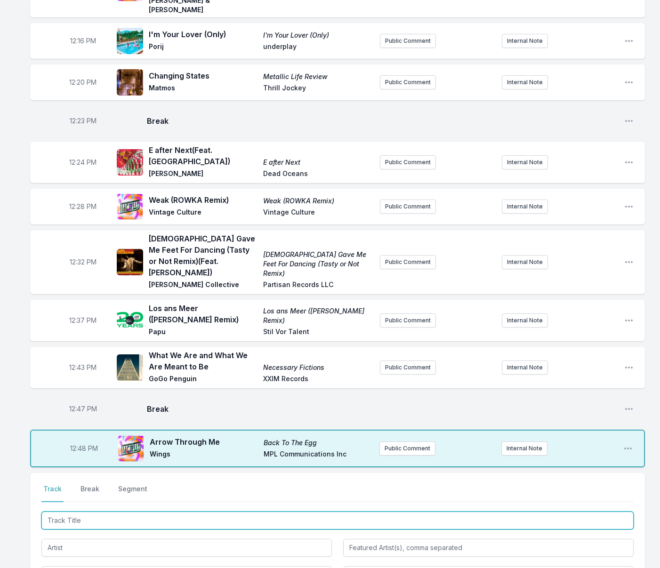
click at [81, 512] on input "Track Title" at bounding box center [337, 521] width 592 height 18
click at [115, 512] on input "Track Title" at bounding box center [337, 521] width 592 height 18
type input "Love Me Like I Love You"
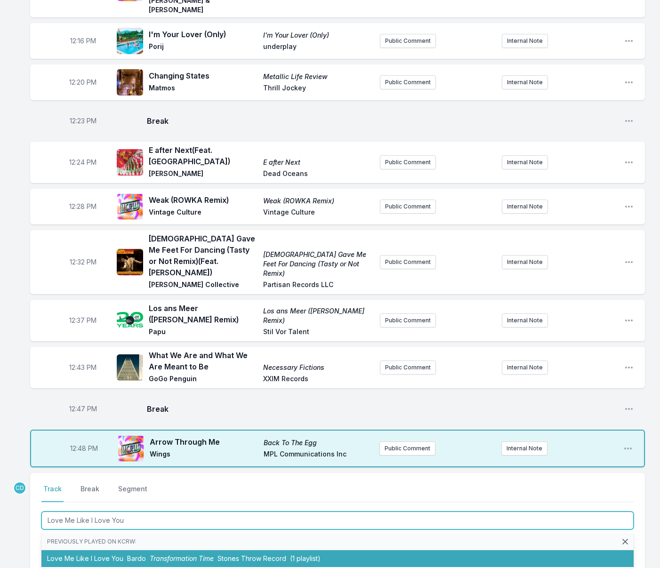
click at [188, 555] on span "Transformation Time" at bounding box center [182, 559] width 64 height 8
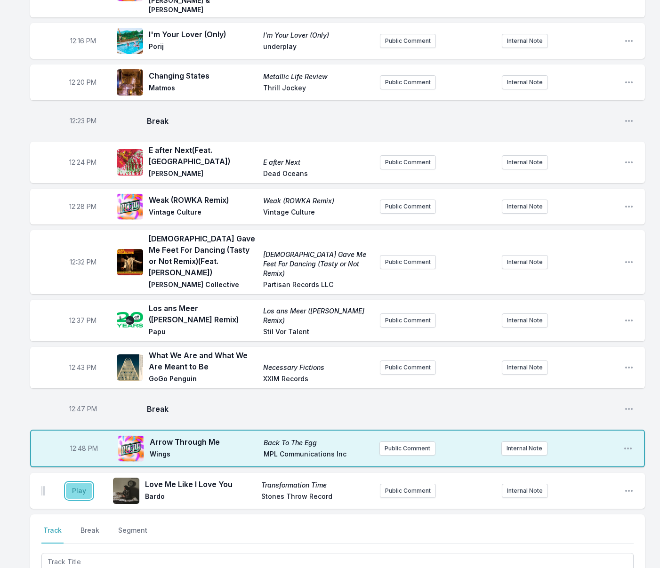
click at [77, 483] on button "Play" at bounding box center [79, 491] width 26 height 16
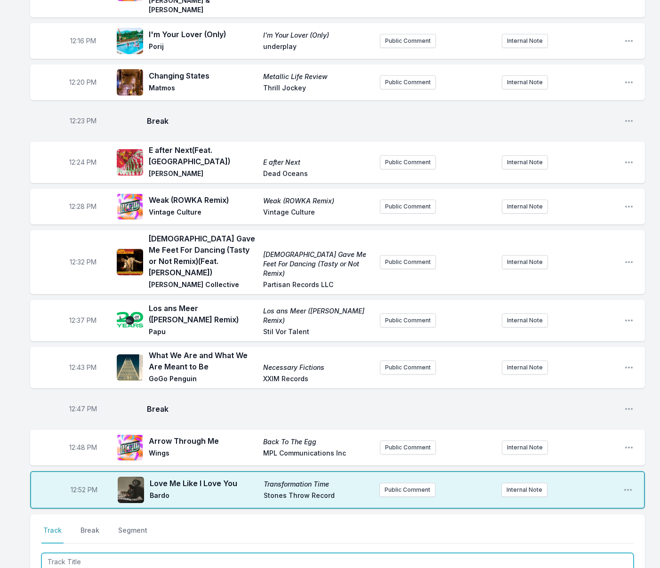
click at [71, 553] on input "Track Title" at bounding box center [337, 562] width 592 height 18
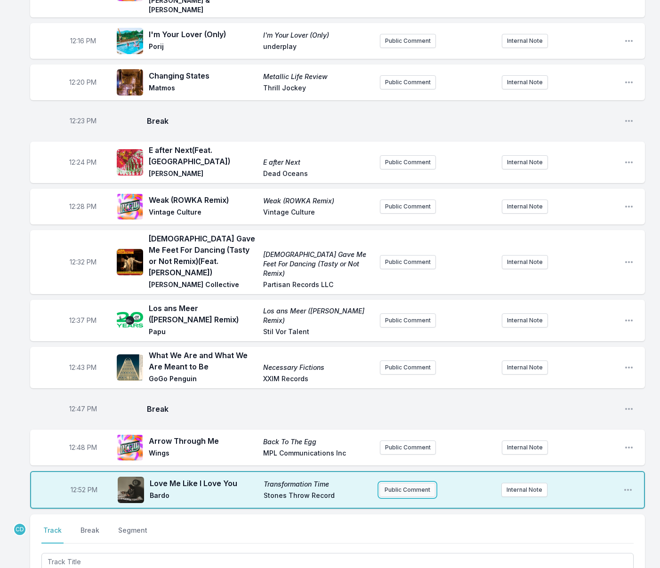
click at [419, 483] on button "Public Comment" at bounding box center [407, 490] width 56 height 14
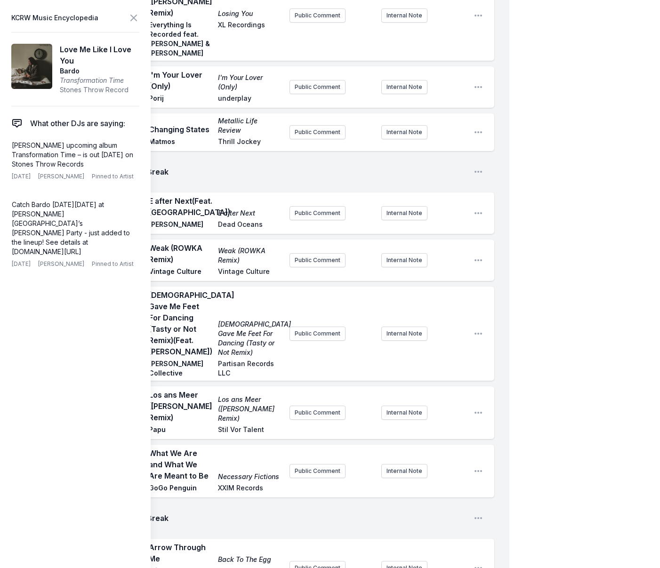
scroll to position [259, 0]
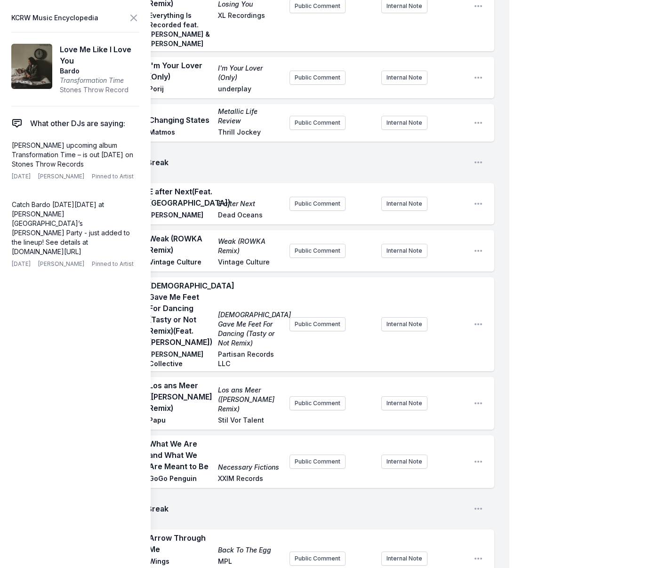
drag, startPoint x: 331, startPoint y: 557, endPoint x: 313, endPoint y: 547, distance: 20.7
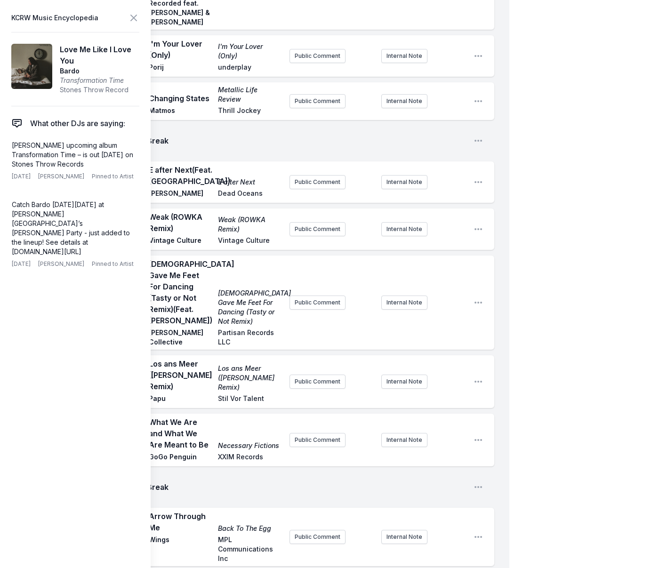
scroll to position [281, 0]
drag, startPoint x: 342, startPoint y: 544, endPoint x: 342, endPoint y: 534, distance: 9.4
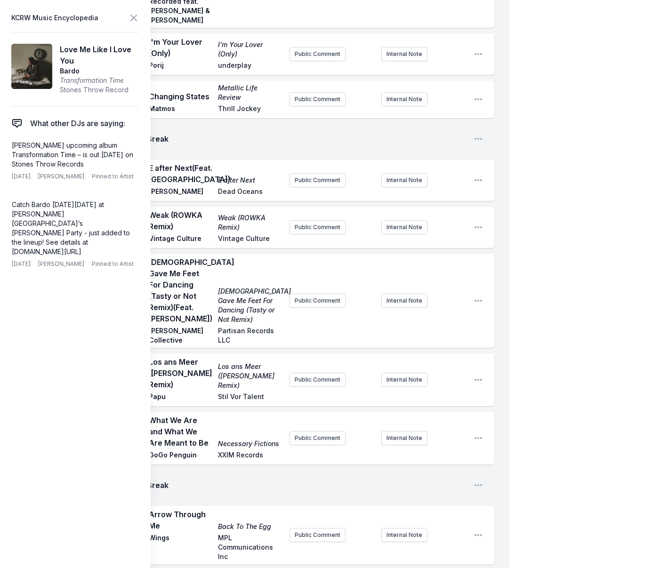
scroll to position [5, 0]
click at [137, 17] on icon at bounding box center [133, 17] width 11 height 11
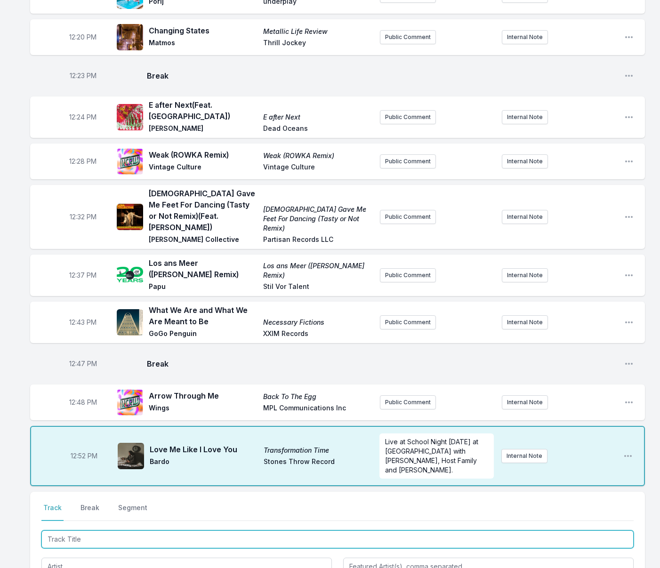
scroll to position [289, 0]
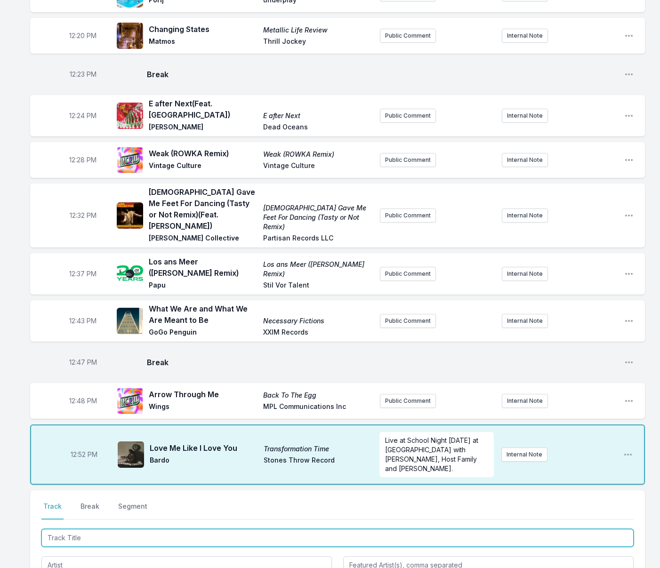
click at [122, 527] on div at bounding box center [337, 564] width 592 height 74
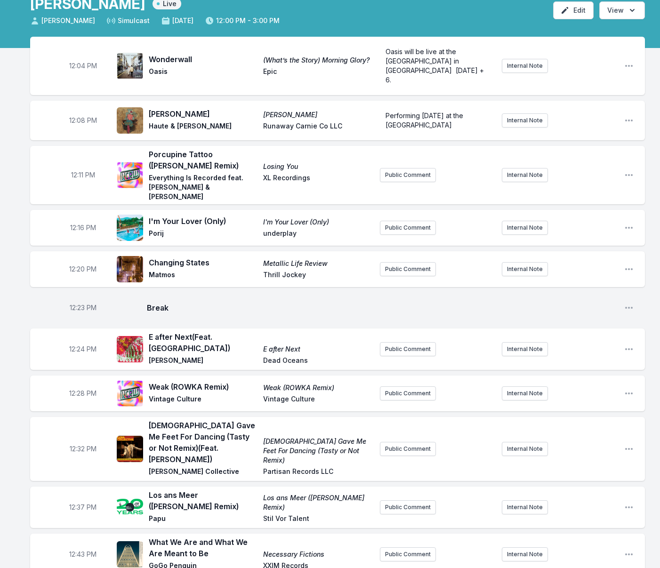
scroll to position [0, 0]
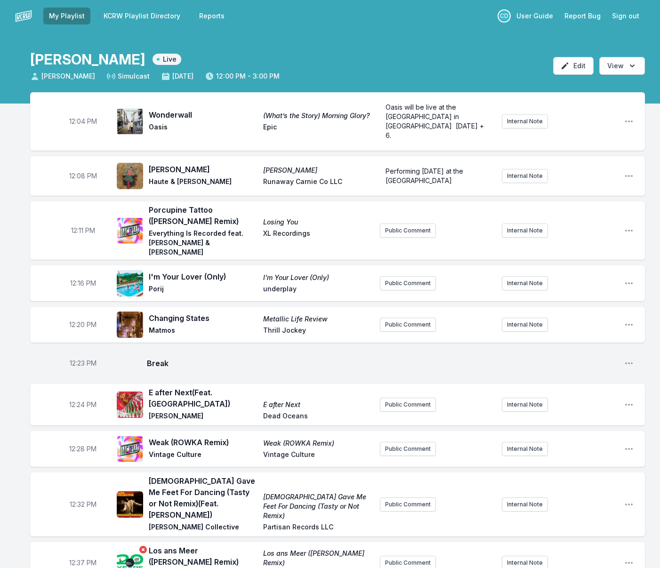
type input "Feels Like Summer"
click at [128, 545] on div "Los ans Meer ([PERSON_NAME] Remix) Los ans Meer ([PERSON_NAME] Remix) Papu Stil…" at bounding box center [245, 563] width 256 height 36
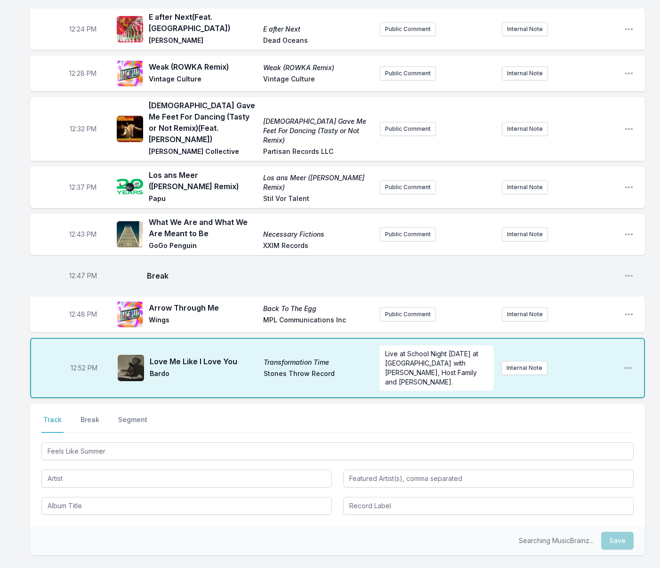
scroll to position [408, 0]
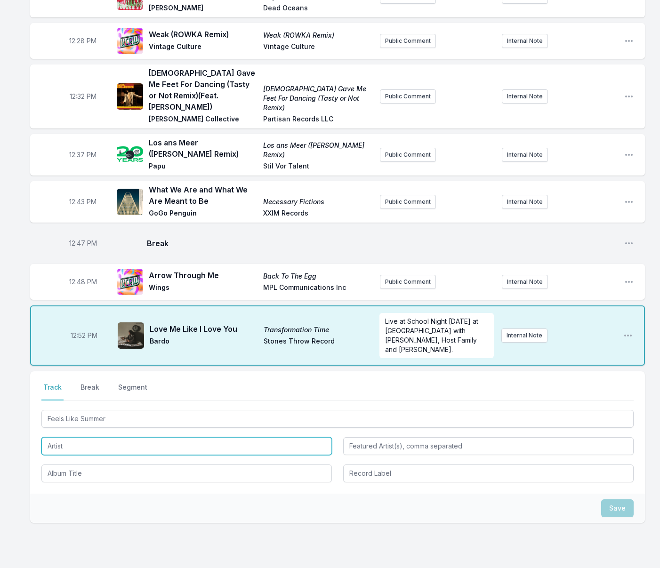
click at [97, 437] on input "Artist" at bounding box center [186, 446] width 291 height 18
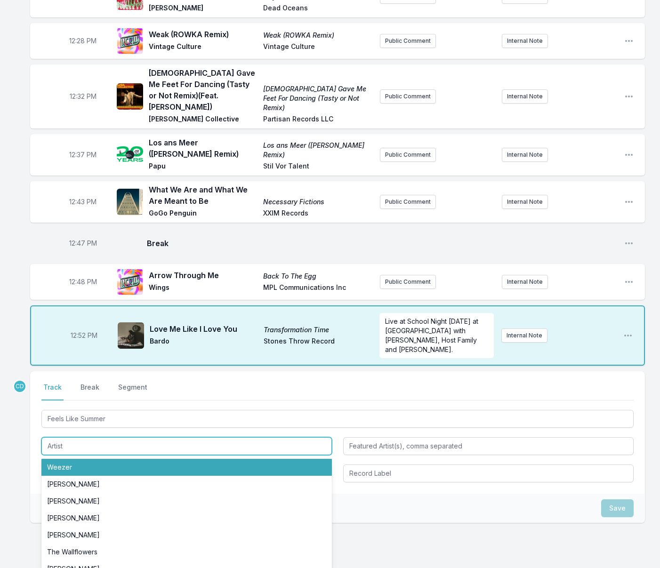
click at [72, 437] on input "Artist" at bounding box center [186, 446] width 291 height 18
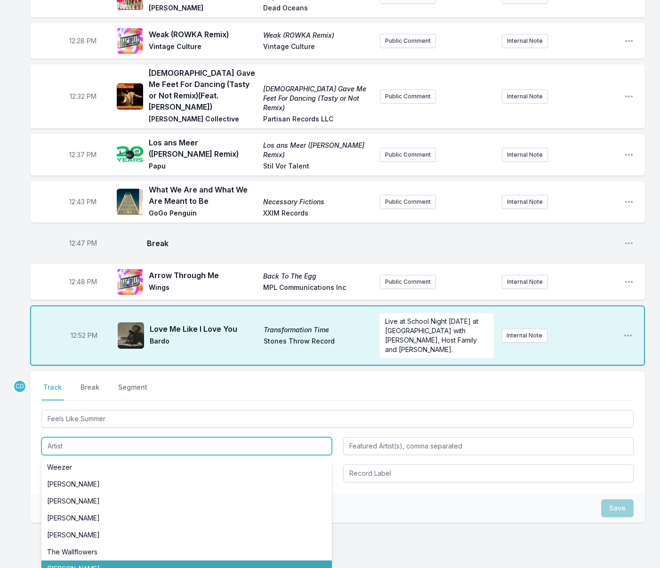
click at [97, 561] on li "[PERSON_NAME]" at bounding box center [186, 569] width 291 height 17
type input "[PERSON_NAME]"
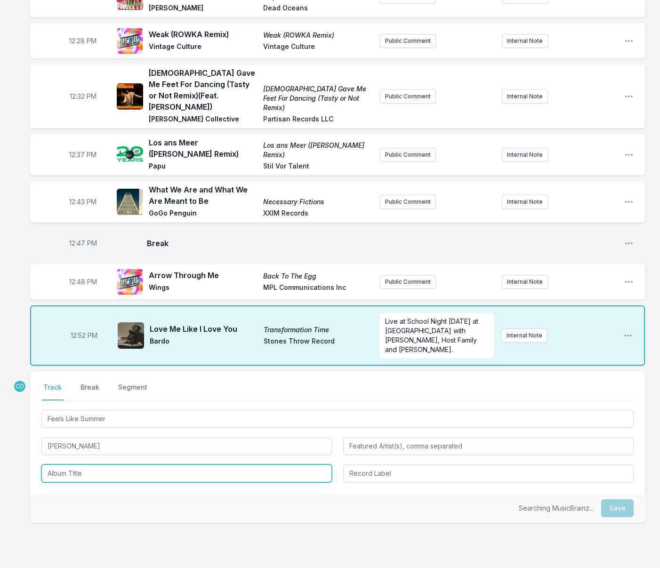
click at [79, 465] on input "Album Title" at bounding box center [186, 474] width 291 height 18
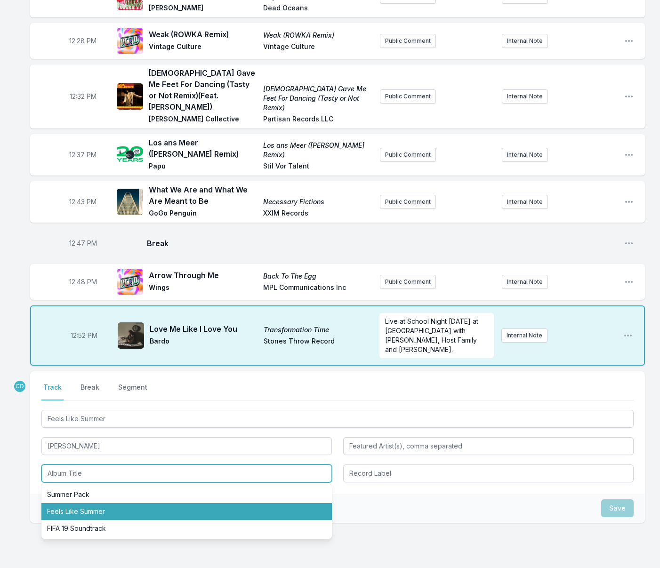
click at [103, 503] on li "Feels Like Summer" at bounding box center [186, 511] width 291 height 17
type input "Feels Like Summer"
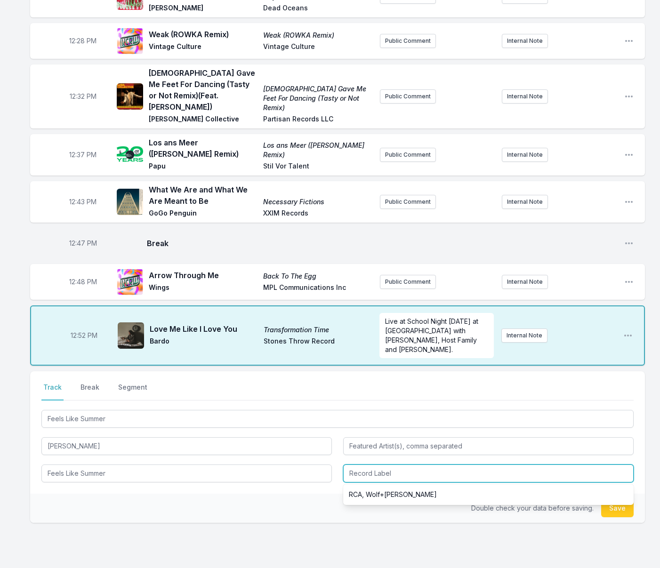
click at [418, 465] on input "Record Label" at bounding box center [488, 474] width 291 height 18
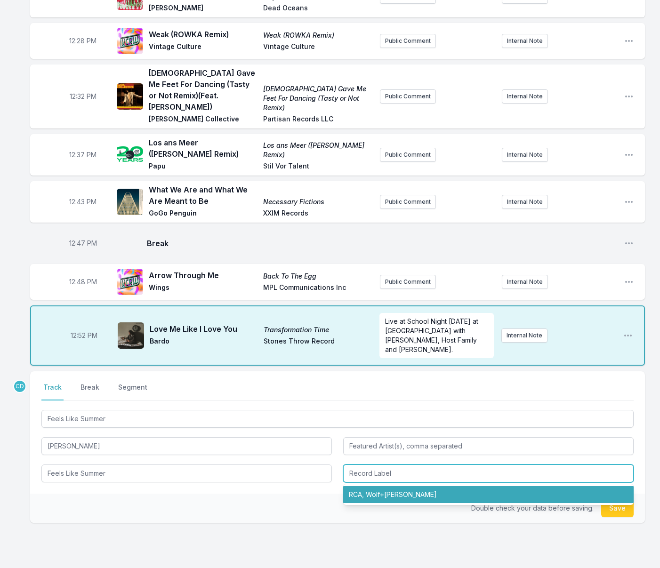
click at [416, 486] on li "RCA, Wolf+[PERSON_NAME]" at bounding box center [488, 494] width 291 height 17
type input "RCA, Wolf+[PERSON_NAME]"
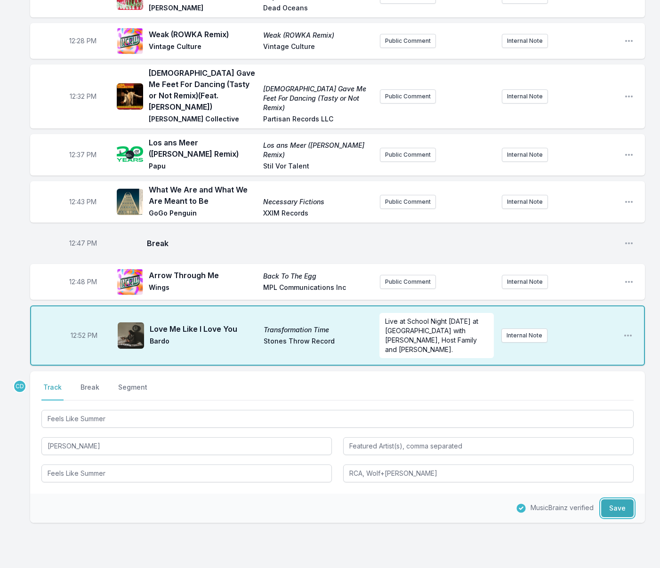
drag, startPoint x: 609, startPoint y: 466, endPoint x: 596, endPoint y: 466, distance: 13.2
click at [609, 500] on button "Save" at bounding box center [617, 509] width 32 height 18
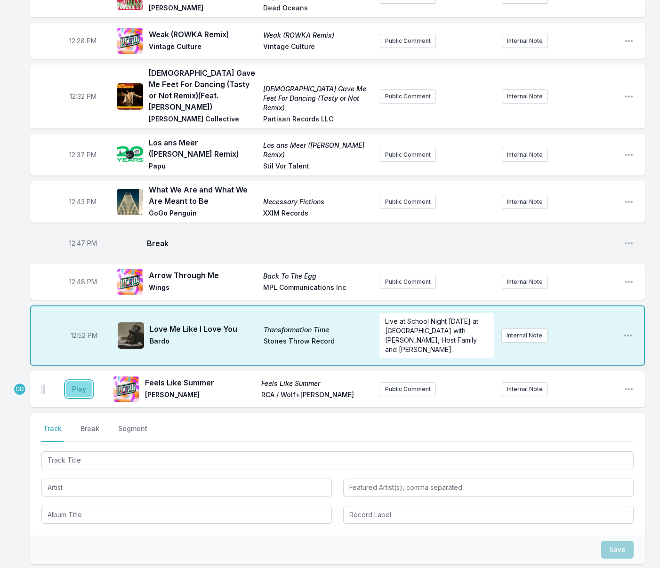
click at [81, 381] on button "Play" at bounding box center [79, 389] width 26 height 16
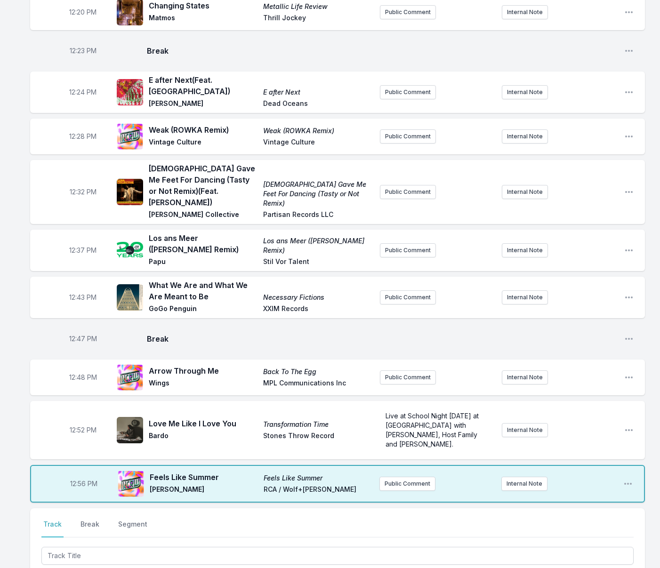
scroll to position [312, 0]
click at [630, 480] on icon "Open playlist item options" at bounding box center [627, 484] width 9 height 9
click at [551, 512] on button "Edit Track Details" at bounding box center [579, 520] width 105 height 17
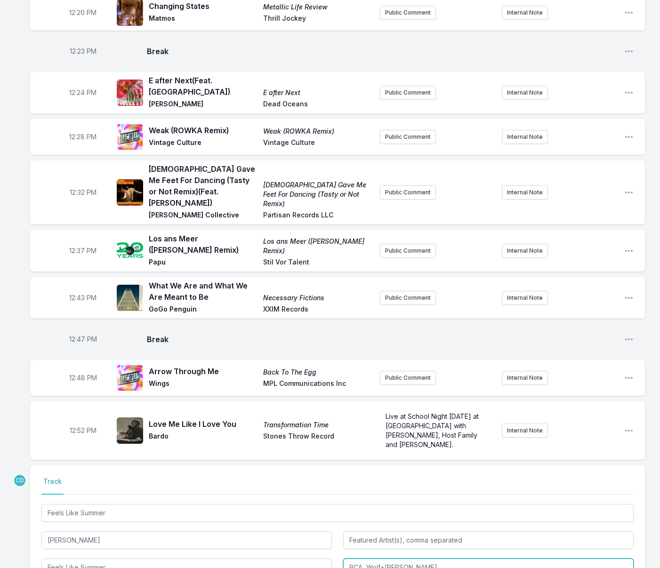
drag, startPoint x: 425, startPoint y: 527, endPoint x: 361, endPoint y: 526, distance: 64.0
click at [361, 559] on input "RCA, Wolf+[PERSON_NAME]" at bounding box center [488, 568] width 291 height 18
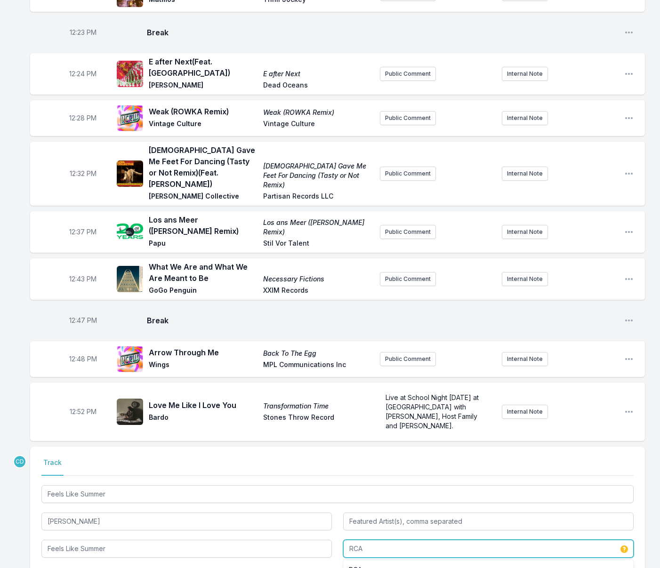
scroll to position [352, 0]
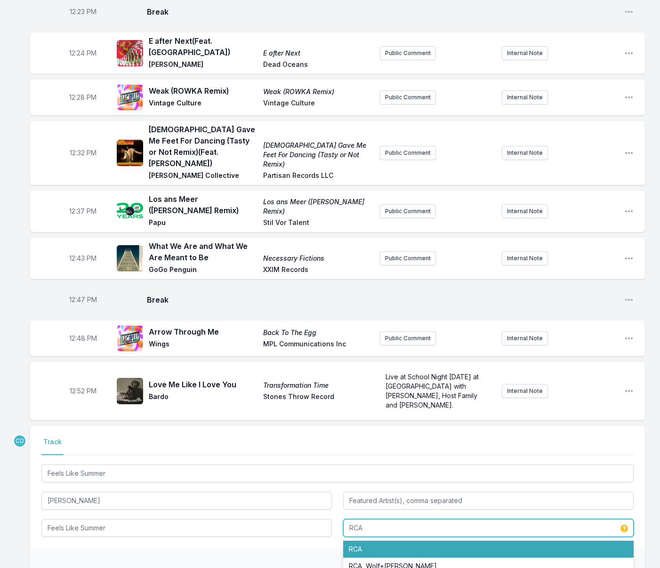
drag, startPoint x: 380, startPoint y: 506, endPoint x: 425, endPoint y: 509, distance: 45.3
click at [380, 541] on li "RCA" at bounding box center [488, 549] width 291 height 17
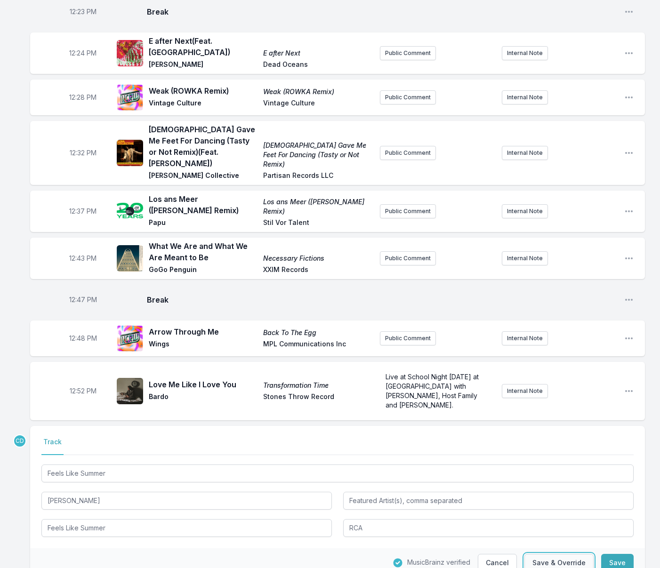
click at [541, 554] on button "Save & Override" at bounding box center [559, 563] width 69 height 18
type input "RCA / Wolf+[PERSON_NAME]"
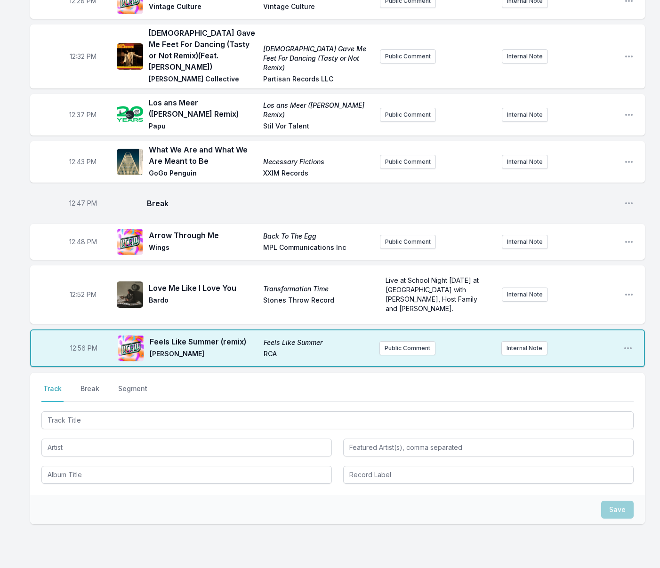
scroll to position [450, 0]
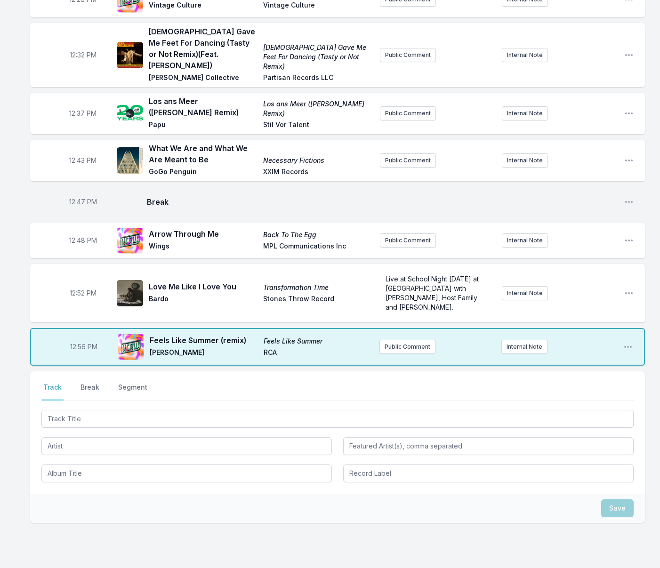
click at [272, 328] on div "12:56 PM Feels Like Summer (remix) Feels Like Summer [PERSON_NAME] RCA Public C…" at bounding box center [337, 347] width 615 height 38
click at [627, 342] on icon "Open playlist item options" at bounding box center [627, 346] width 9 height 9
click at [562, 374] on button "Edit Track Details" at bounding box center [579, 382] width 105 height 17
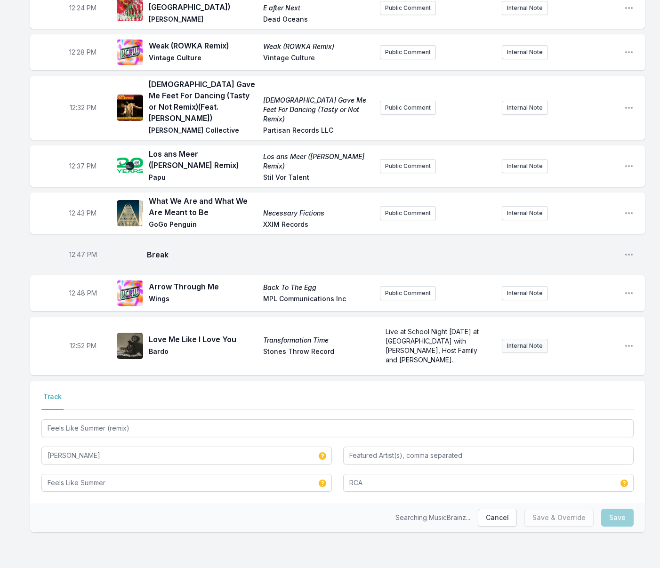
scroll to position [352, 0]
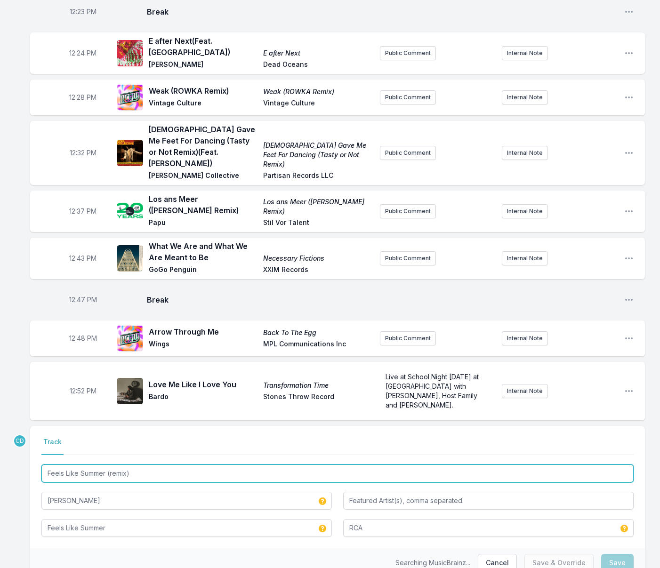
click at [152, 465] on input "Feels Like Summer (remix)" at bounding box center [337, 474] width 592 height 18
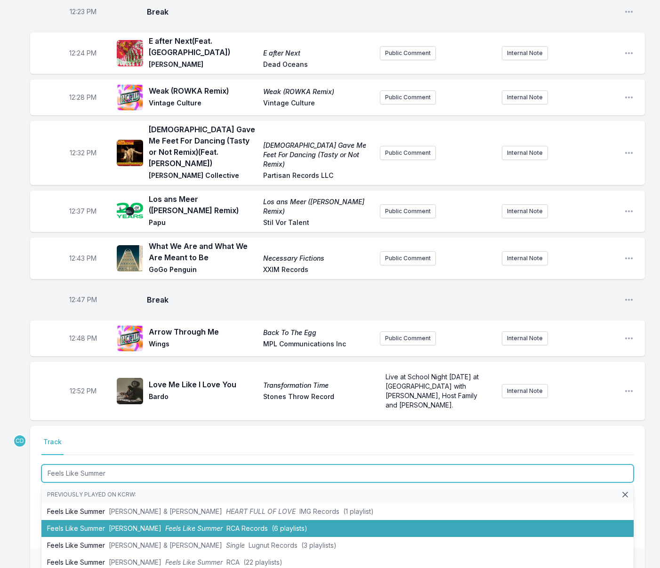
click at [291, 525] on span "(6 playlists)" at bounding box center [290, 529] width 36 height 8
type input "Feels Like Summer (remix)"
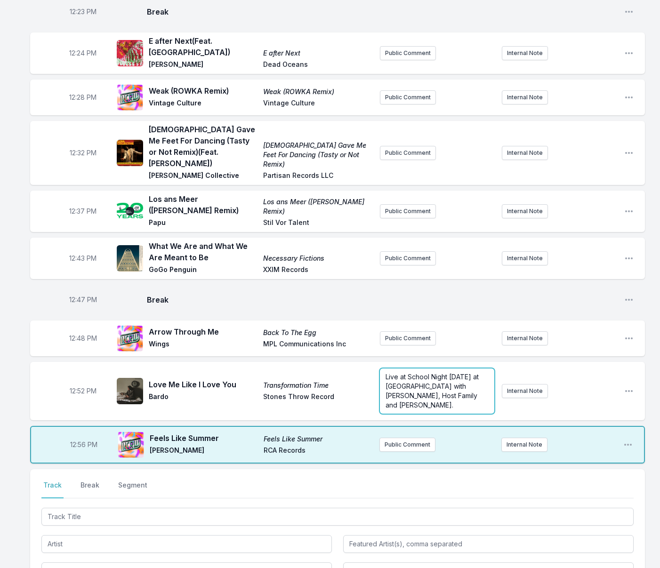
click at [417, 372] on p "Live at School Night [DATE] at [GEOGRAPHIC_DATA] with [PERSON_NAME], Host Famil…" at bounding box center [438, 391] width 104 height 38
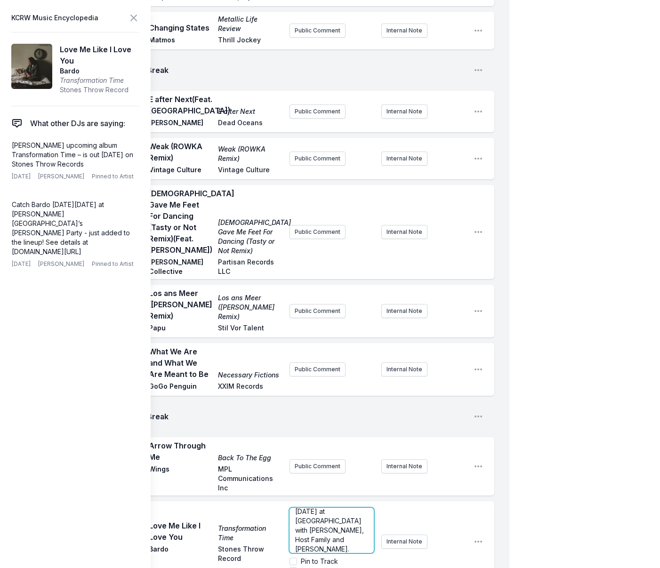
scroll to position [28, 0]
click at [291, 567] on input "Pin to Artist" at bounding box center [294, 571] width 8 height 8
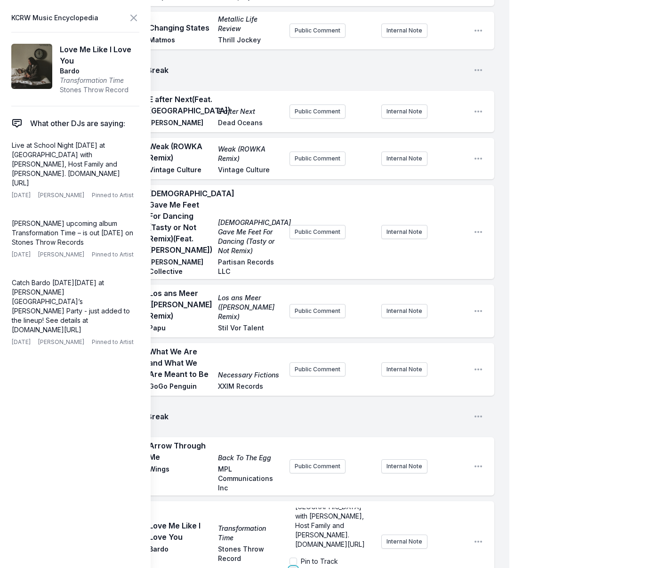
checkbox input "true"
drag, startPoint x: 137, startPoint y: 20, endPoint x: 144, endPoint y: 15, distance: 9.0
click at [137, 20] on icon at bounding box center [133, 17] width 11 height 11
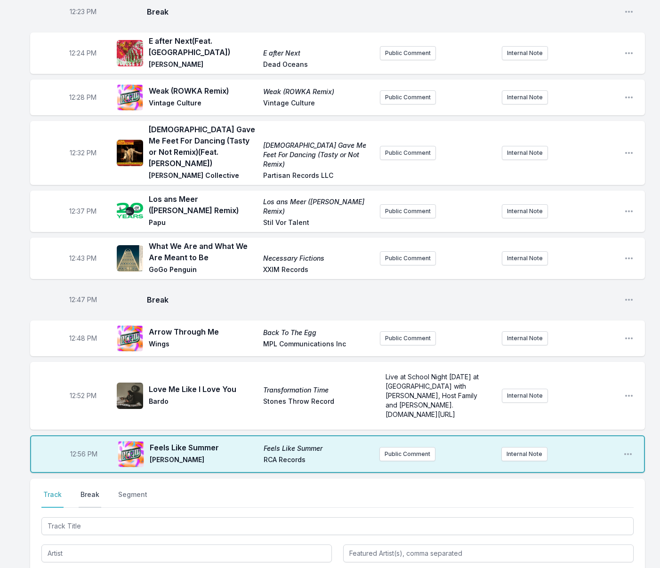
click at [89, 490] on button "Break" at bounding box center [90, 499] width 23 height 18
drag, startPoint x: 620, startPoint y: 518, endPoint x: 492, endPoint y: 503, distance: 128.1
click at [620, 544] on button "Save" at bounding box center [617, 553] width 32 height 18
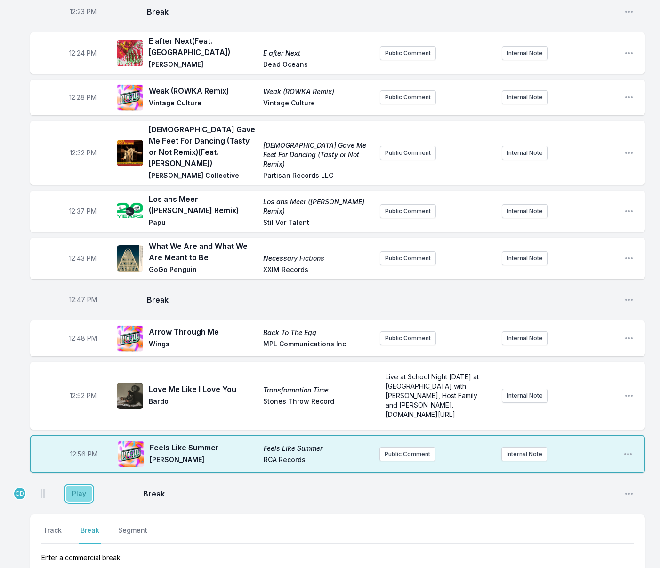
click at [80, 486] on button "Play" at bounding box center [79, 494] width 26 height 16
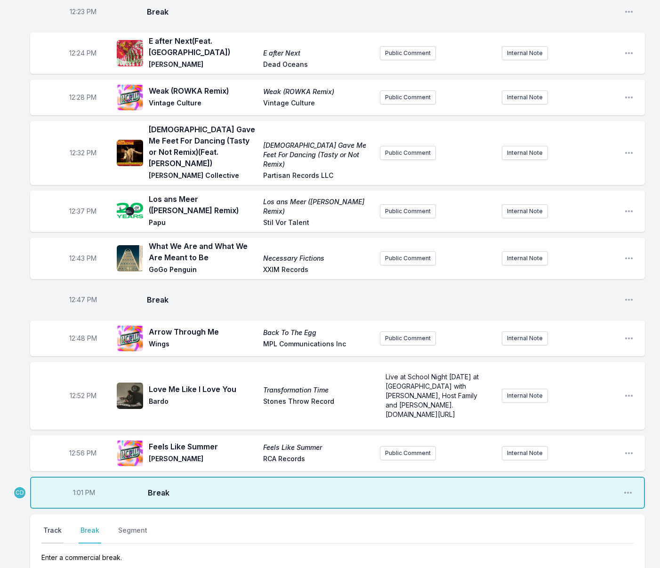
click at [50, 526] on button "Track" at bounding box center [52, 535] width 22 height 18
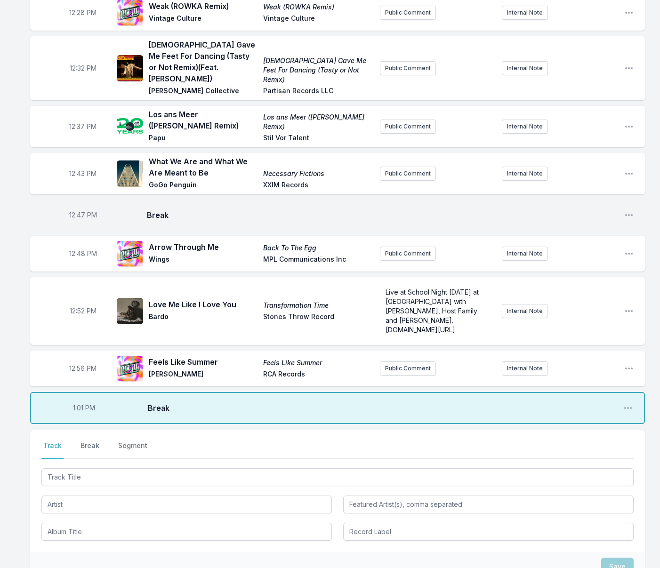
scroll to position [438, 0]
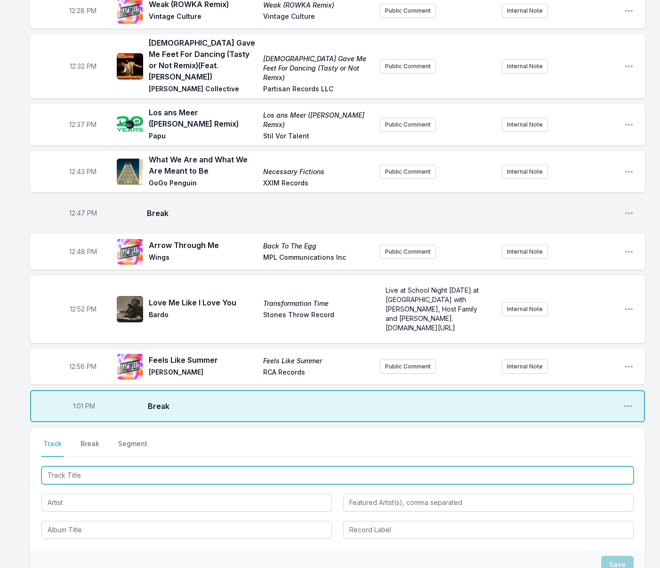
click at [139, 467] on input "Track Title" at bounding box center [337, 476] width 592 height 18
click at [138, 467] on input "Track Title" at bounding box center [337, 476] width 592 height 18
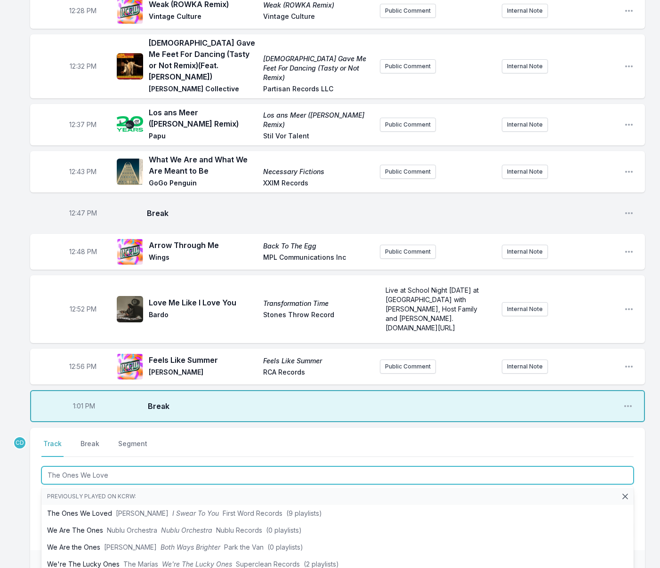
type input "The Ones We Loved"
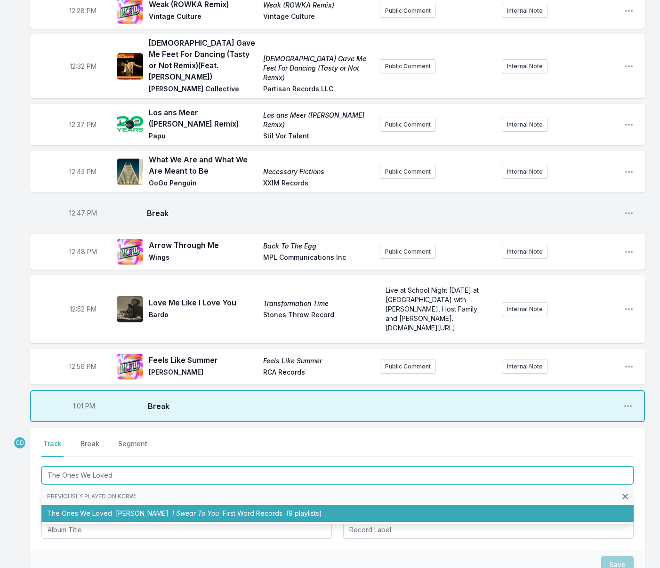
click at [153, 509] on span "[PERSON_NAME]" at bounding box center [142, 513] width 53 height 8
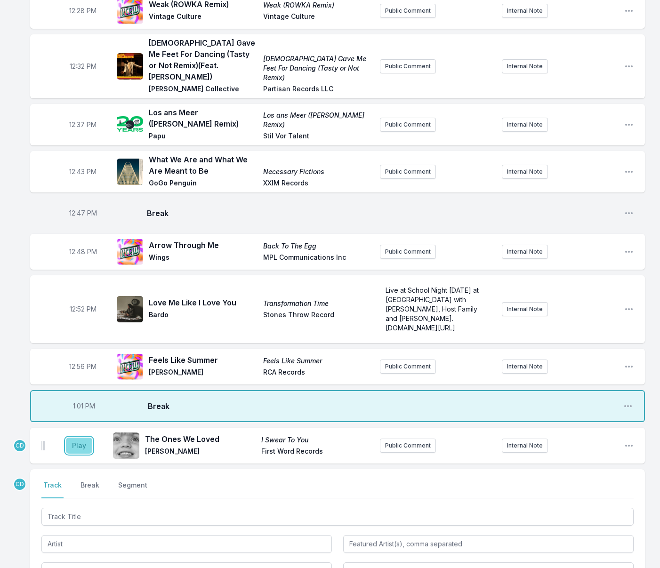
click at [85, 438] on button "Play" at bounding box center [79, 446] width 26 height 16
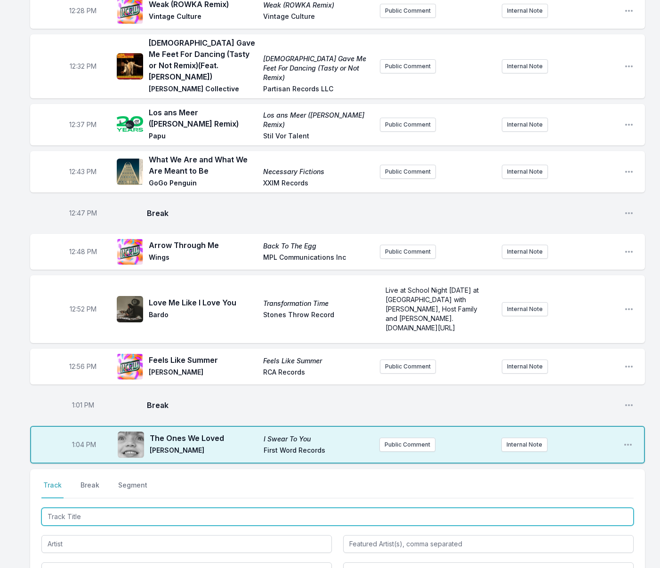
click at [71, 508] on input "Track Title" at bounding box center [337, 517] width 592 height 18
type input "C.R.E.A.M."
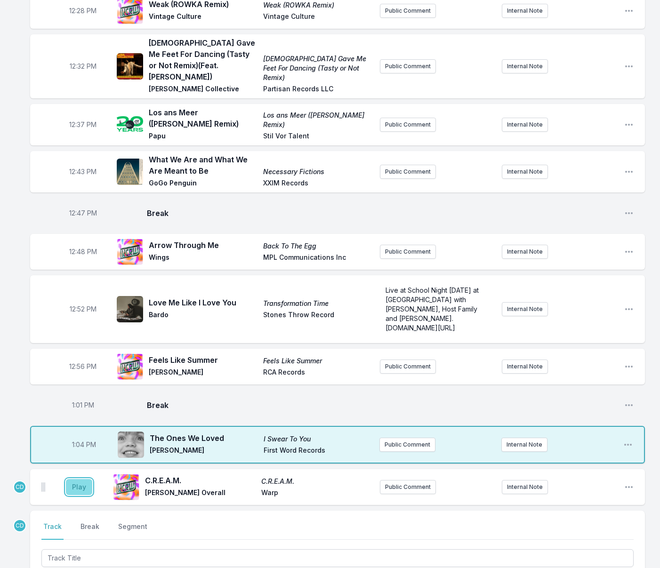
click at [81, 479] on button "Play" at bounding box center [79, 487] width 26 height 16
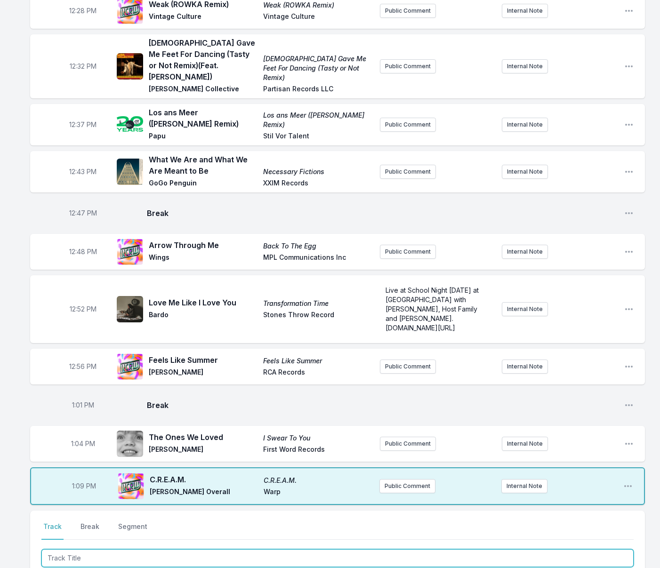
click at [176, 549] on input "Track Title" at bounding box center [337, 558] width 592 height 18
type input "Enty Crazy"
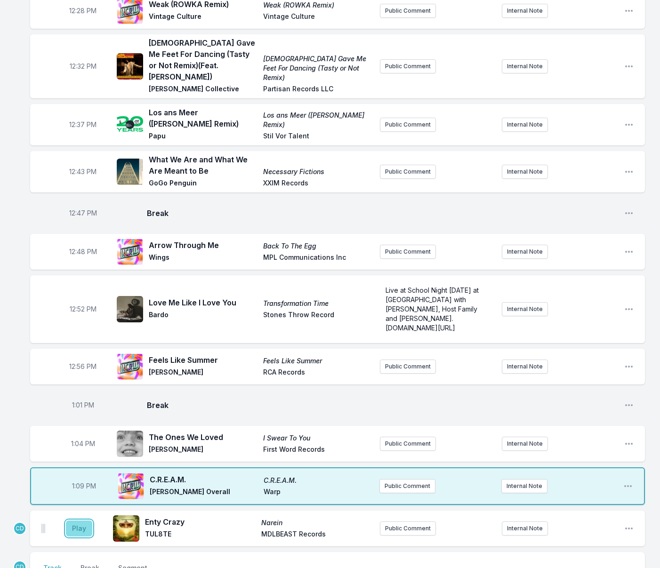
click at [79, 521] on button "Play" at bounding box center [79, 529] width 26 height 16
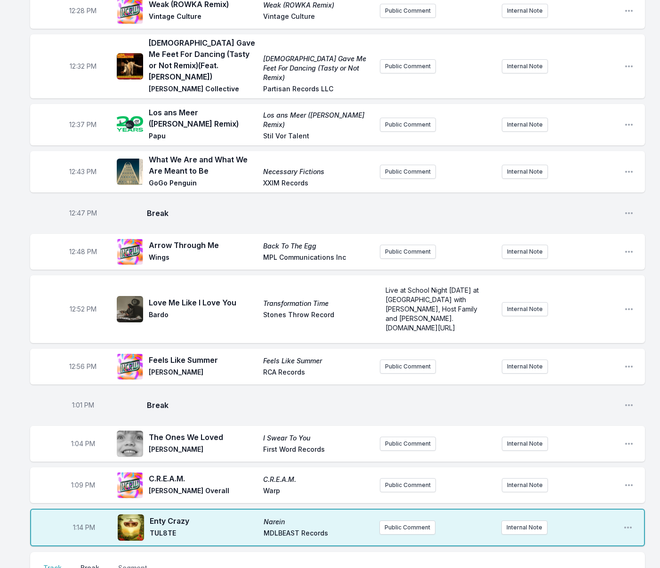
click at [91, 564] on button "Break" at bounding box center [90, 573] width 23 height 18
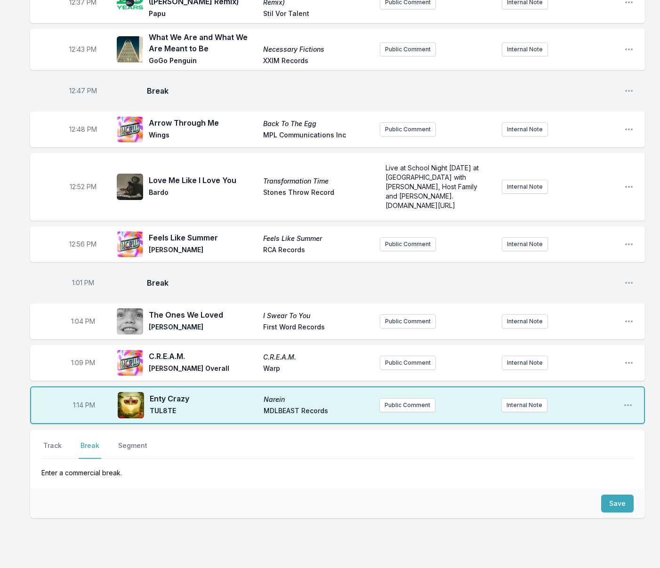
scroll to position [565, 0]
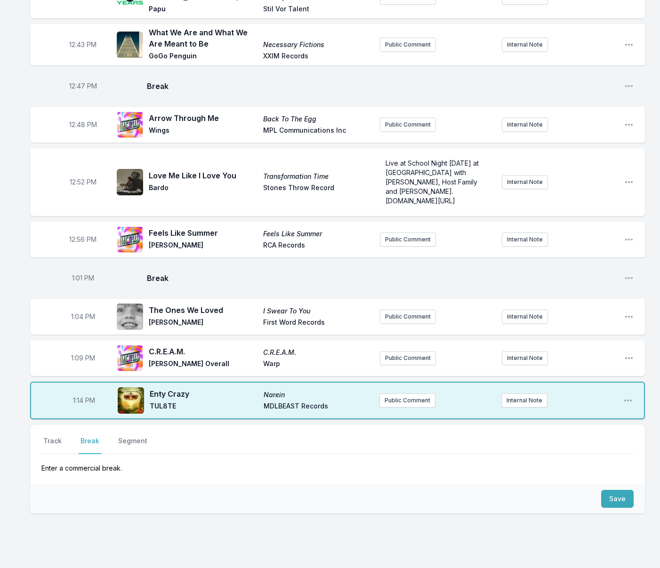
click at [358, 484] on div "Save" at bounding box center [337, 498] width 615 height 29
drag, startPoint x: 618, startPoint y: 461, endPoint x: 601, endPoint y: 459, distance: 17.1
click at [618, 490] on button "Save" at bounding box center [617, 499] width 32 height 18
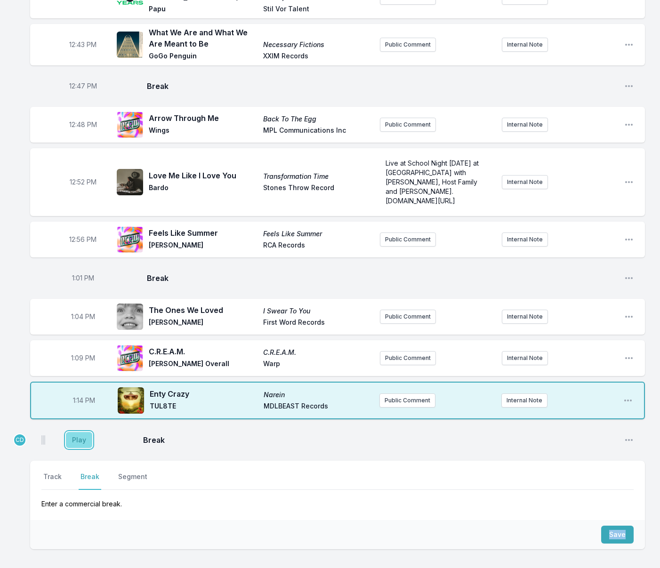
click at [84, 432] on button "Play" at bounding box center [79, 440] width 26 height 16
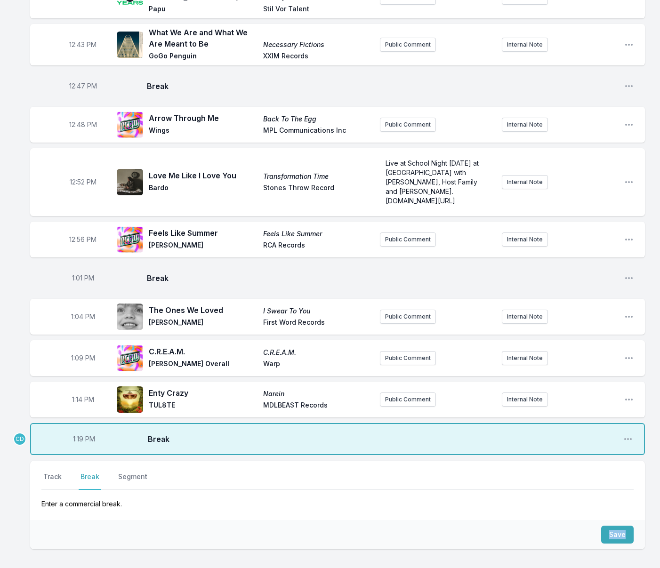
drag, startPoint x: 53, startPoint y: 441, endPoint x: 63, endPoint y: 446, distance: 11.4
click at [53, 472] on button "Track" at bounding box center [52, 481] width 22 height 18
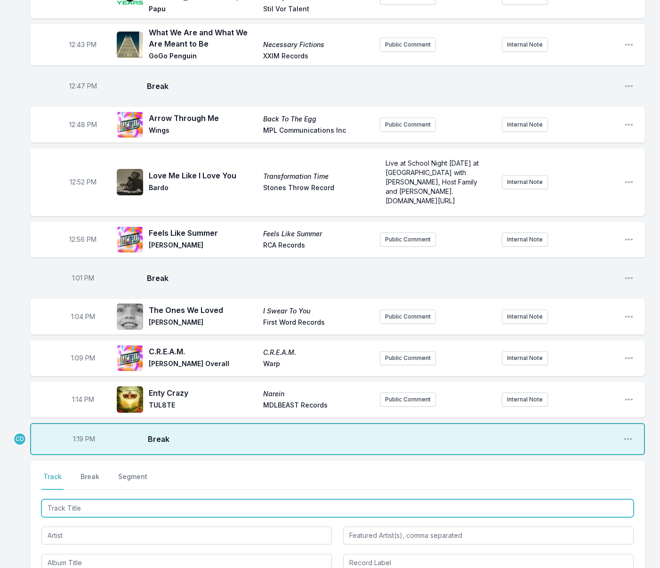
click at [79, 500] on input "Track Title" at bounding box center [337, 509] width 592 height 18
type input "Desire"
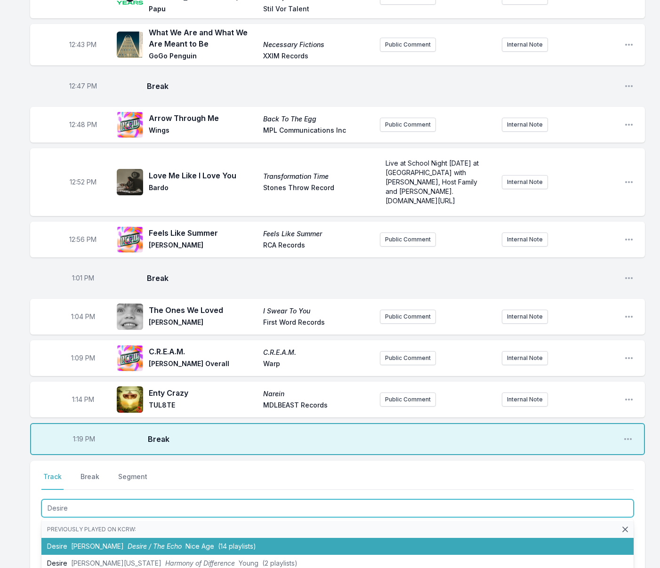
scroll to position [1, 0]
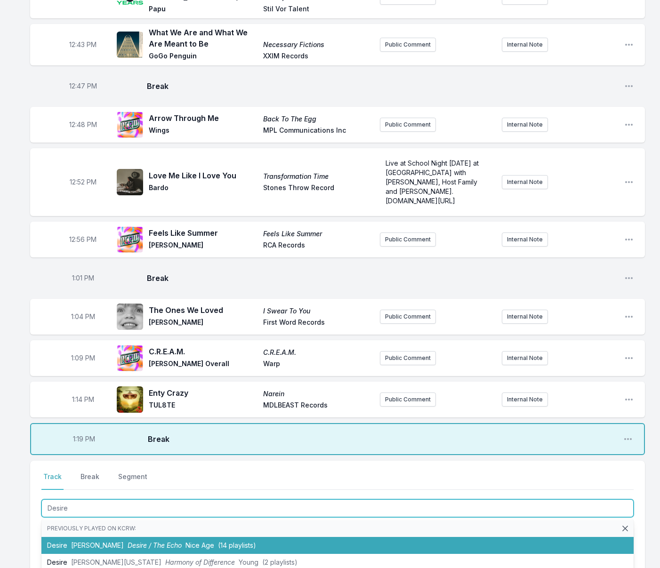
click at [84, 537] on li "Desire [PERSON_NAME] Desire / The Echo Nice Age ([DEMOGRAPHIC_DATA] playlists)" at bounding box center [337, 545] width 592 height 17
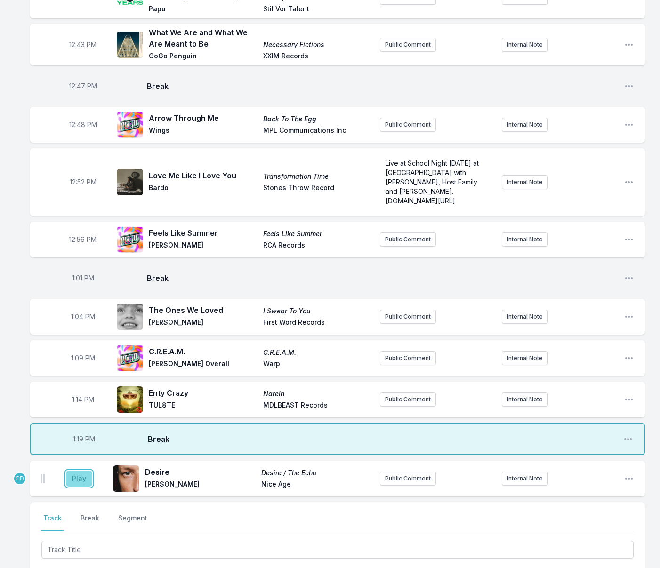
click at [81, 471] on button "Play" at bounding box center [79, 479] width 26 height 16
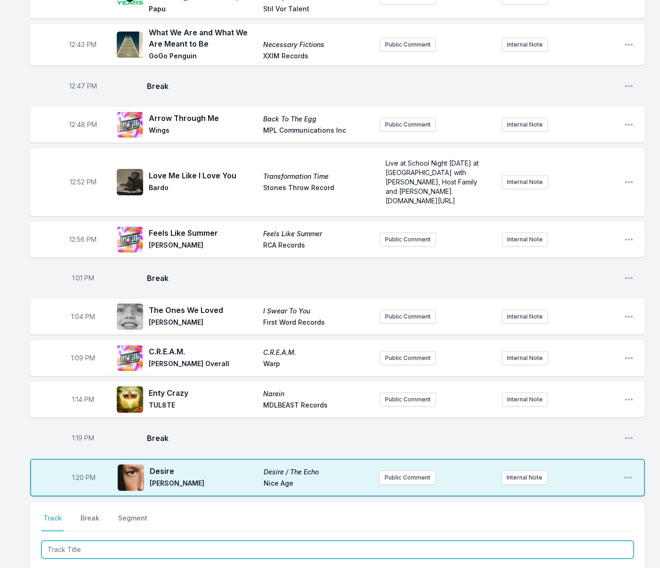
click at [255, 541] on input "Track Title" at bounding box center [337, 550] width 592 height 18
type input "Politix"
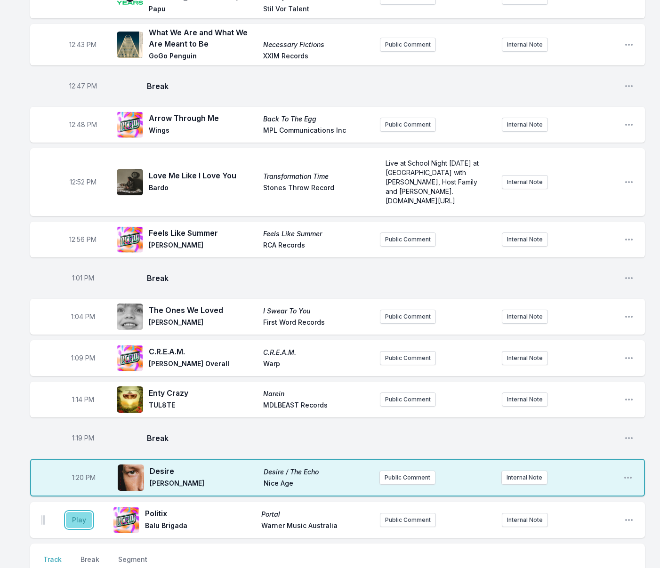
click at [85, 505] on aside "Play" at bounding box center [79, 520] width 53 height 30
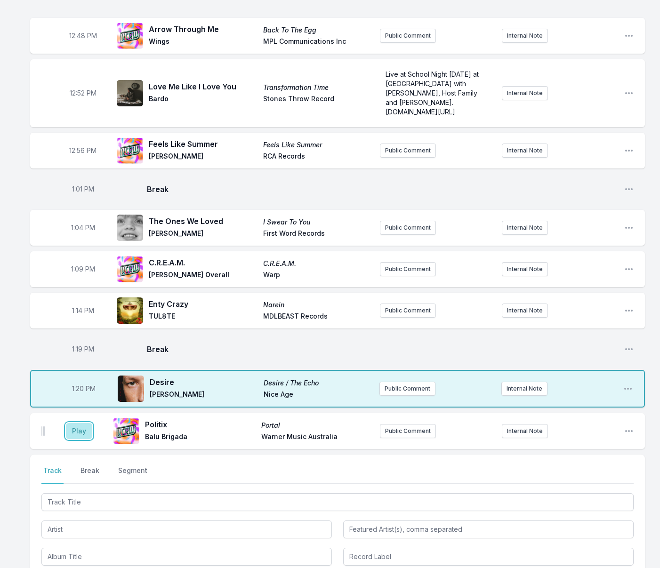
scroll to position [659, 0]
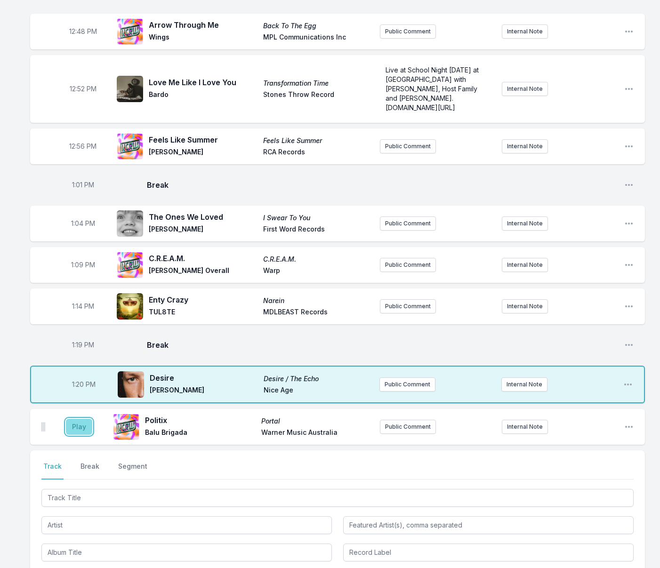
click at [82, 419] on button "Play" at bounding box center [79, 427] width 26 height 16
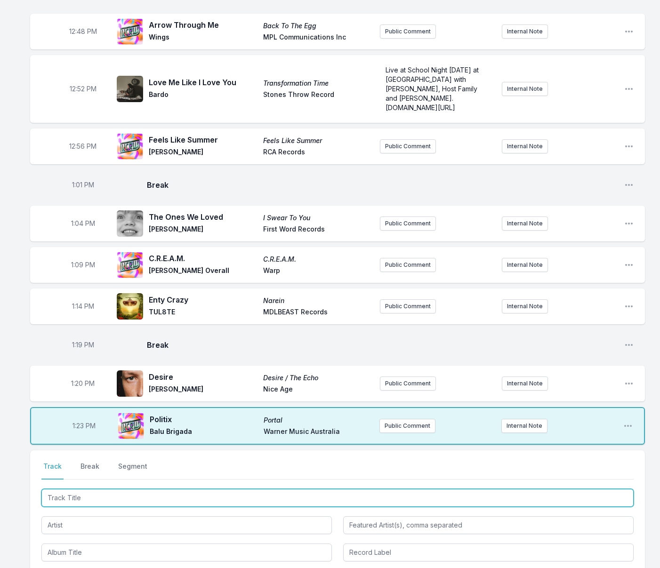
click at [108, 489] on input "Track Title" at bounding box center [337, 498] width 592 height 18
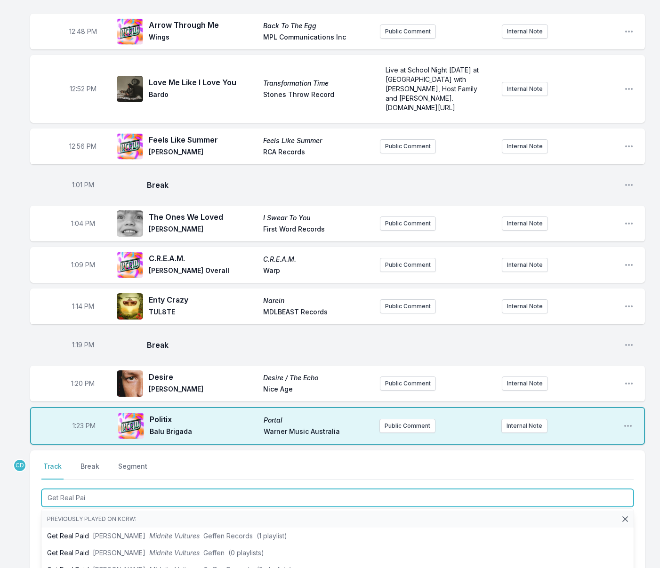
type input "Get Real Paid"
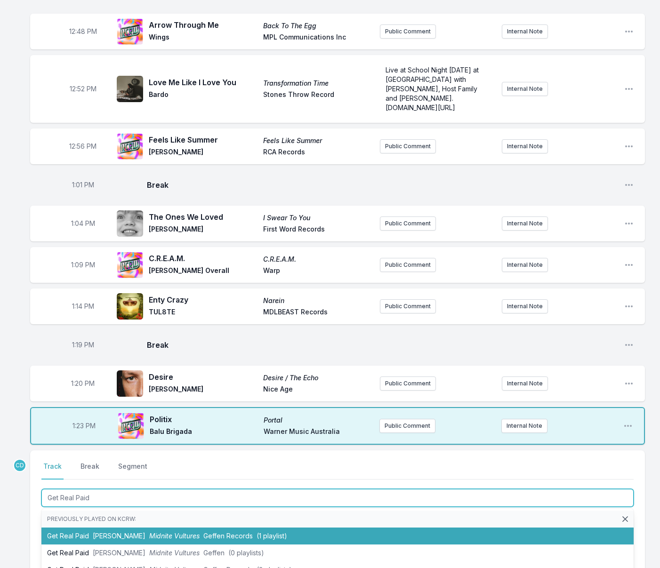
click at [106, 532] on span "[PERSON_NAME]" at bounding box center [119, 536] width 53 height 8
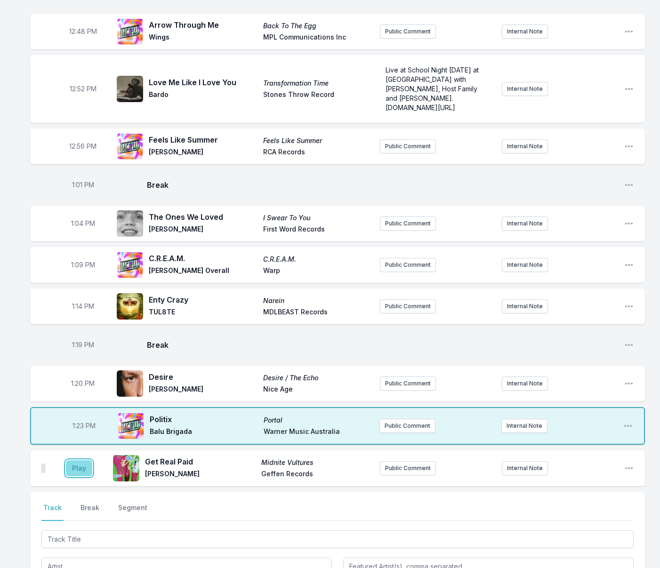
click at [81, 460] on button "Play" at bounding box center [79, 468] width 26 height 16
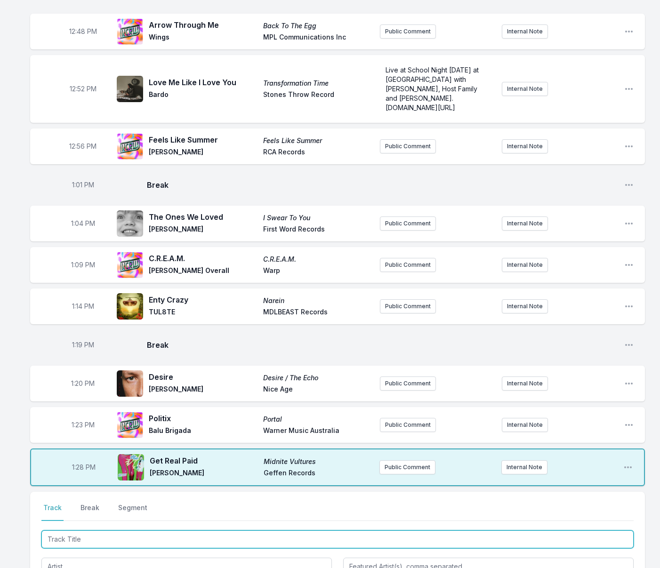
click at [72, 531] on input "Track Title" at bounding box center [337, 540] width 592 height 18
type input "Cumbia Maha"
click at [82, 568] on li "Cumbia Mahare Psyché Single Four Flies Records (16 playlists)" at bounding box center [337, 577] width 592 height 17
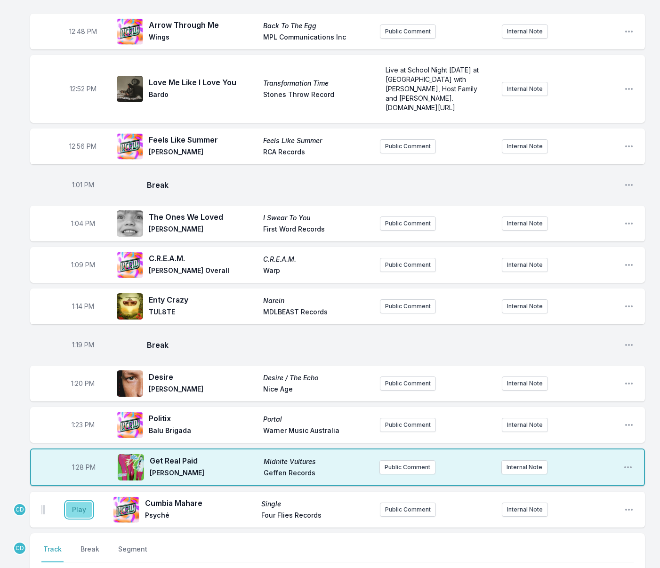
click at [79, 502] on button "Play" at bounding box center [79, 510] width 26 height 16
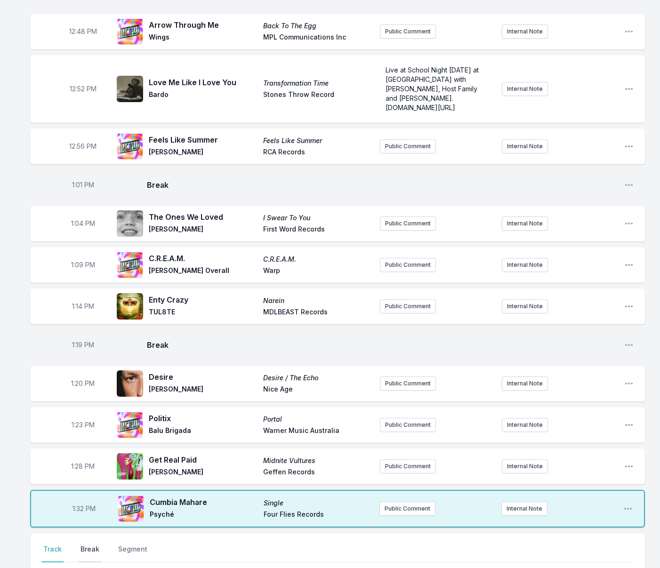
click at [89, 545] on button "Break" at bounding box center [90, 554] width 23 height 18
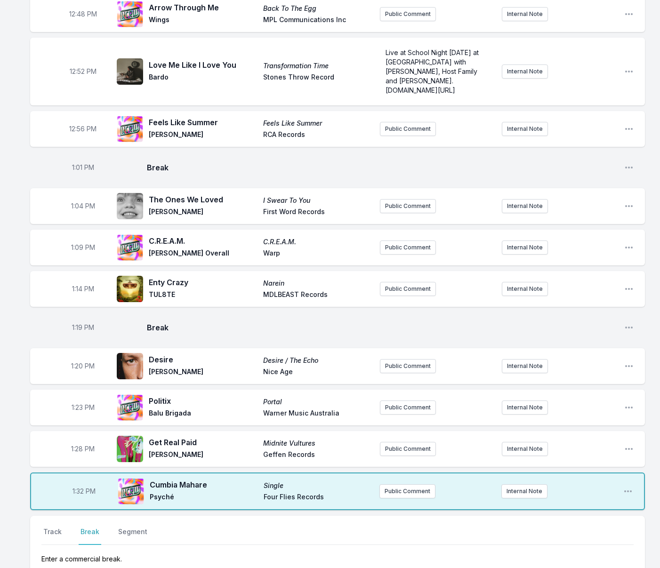
scroll to position [682, 0]
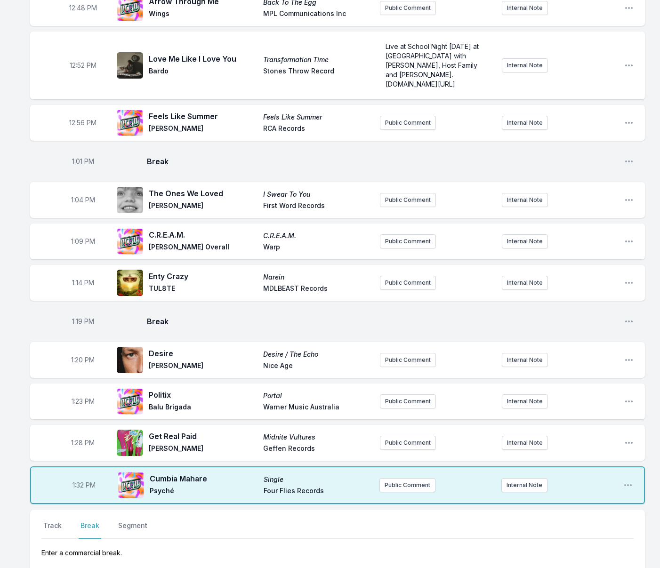
drag, startPoint x: 620, startPoint y: 544, endPoint x: 501, endPoint y: 535, distance: 119.0
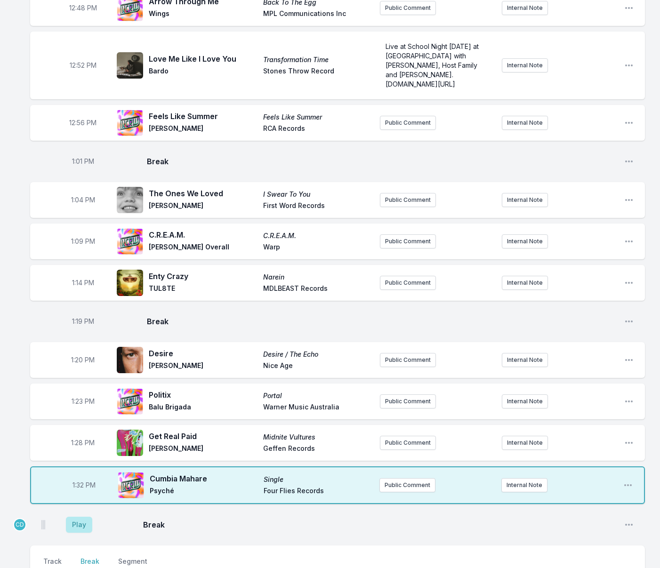
drag, startPoint x: 56, startPoint y: 526, endPoint x: 90, endPoint y: 525, distance: 34.9
click at [56, 557] on button "Track" at bounding box center [52, 566] width 22 height 18
click at [84, 517] on button "Play" at bounding box center [79, 525] width 26 height 16
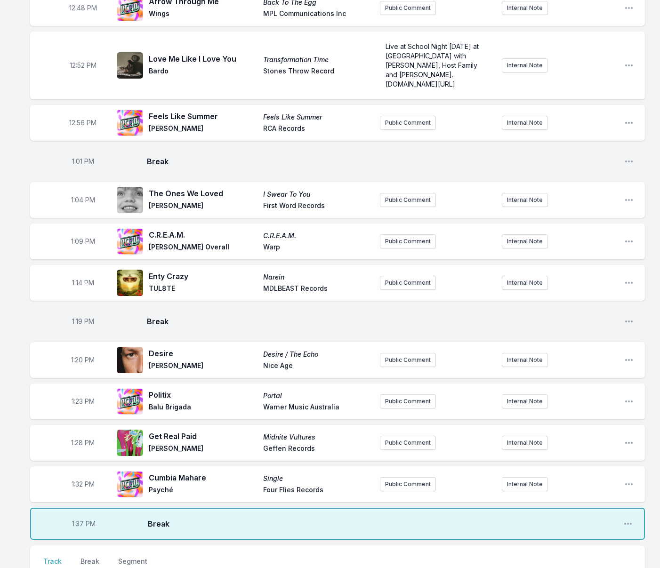
type input "You Will Never Find"
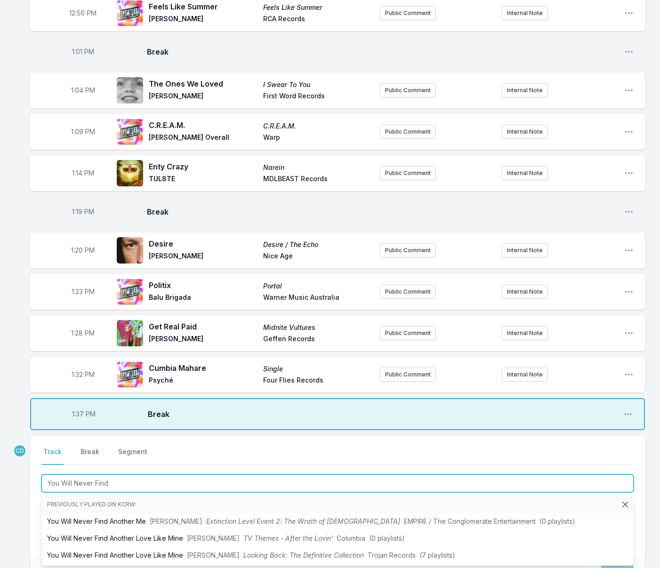
scroll to position [796, 0]
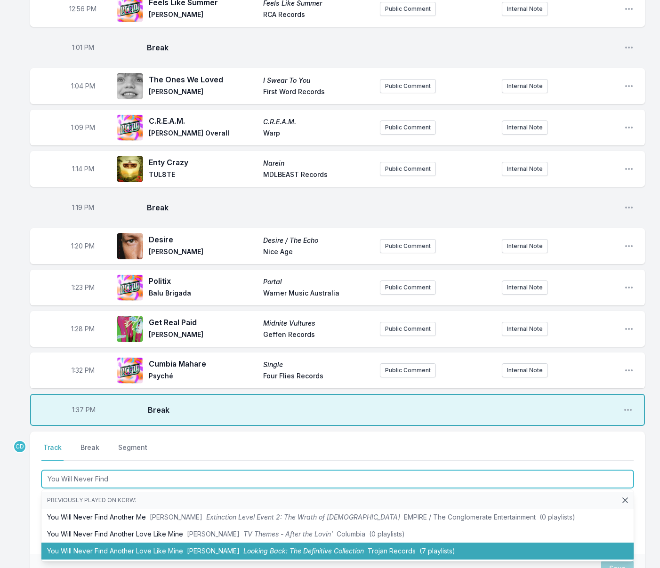
click at [81, 543] on li "You Will Never Find Another Love Like Mine [PERSON_NAME] Looking Back: The Defi…" at bounding box center [337, 551] width 592 height 17
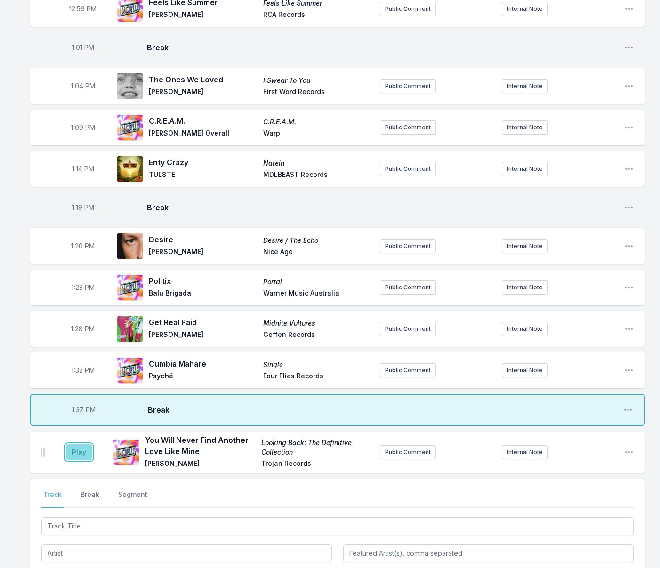
click at [79, 444] on button "Play" at bounding box center [79, 452] width 26 height 16
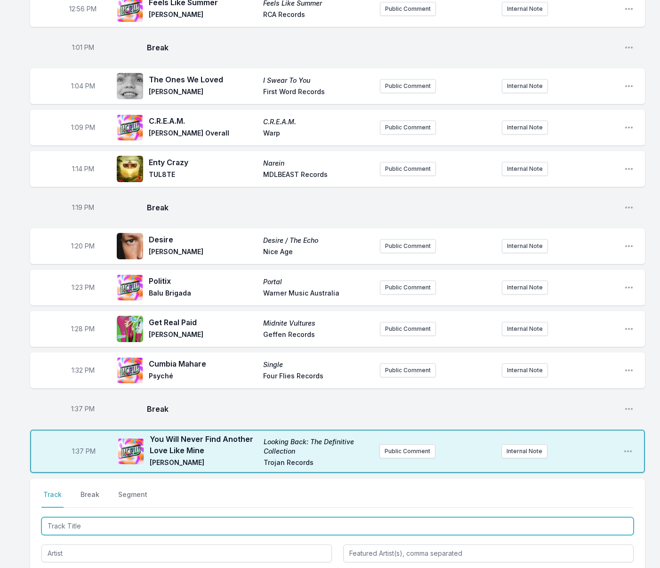
click at [105, 517] on input "Track Title" at bounding box center [337, 526] width 592 height 18
click at [49, 517] on input "nyone Else But You" at bounding box center [337, 526] width 592 height 18
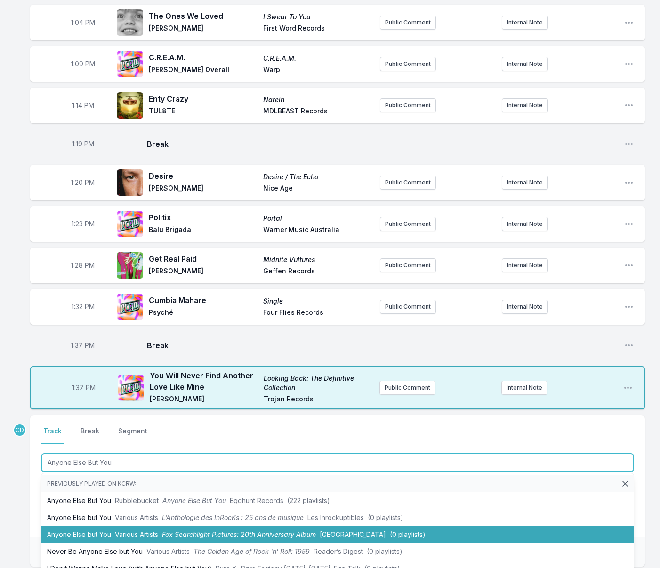
scroll to position [861, 0]
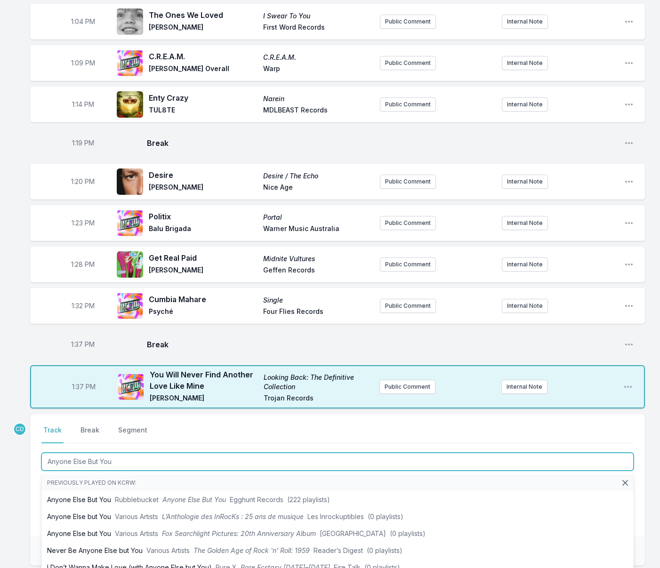
type input "Anyone Else But You"
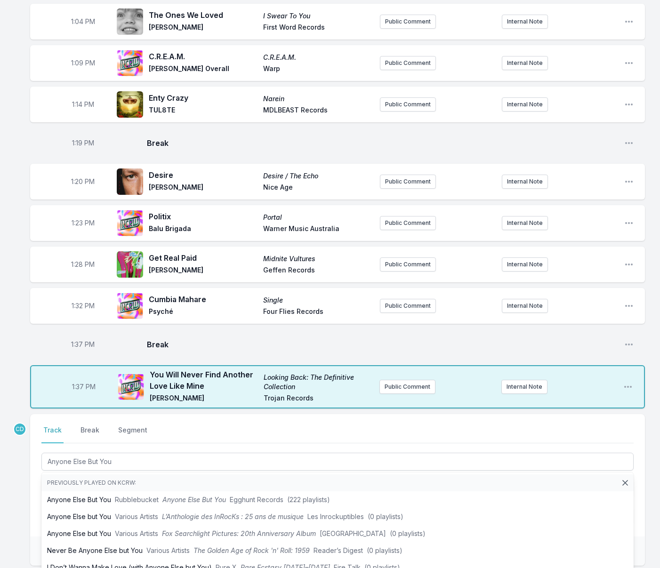
drag, startPoint x: 19, startPoint y: 500, endPoint x: 50, endPoint y: 476, distance: 39.3
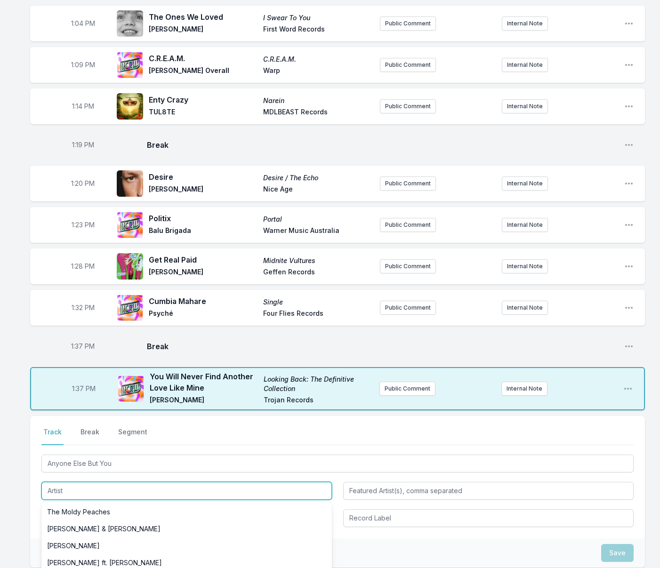
click at [80, 482] on input "Artist" at bounding box center [186, 491] width 291 height 18
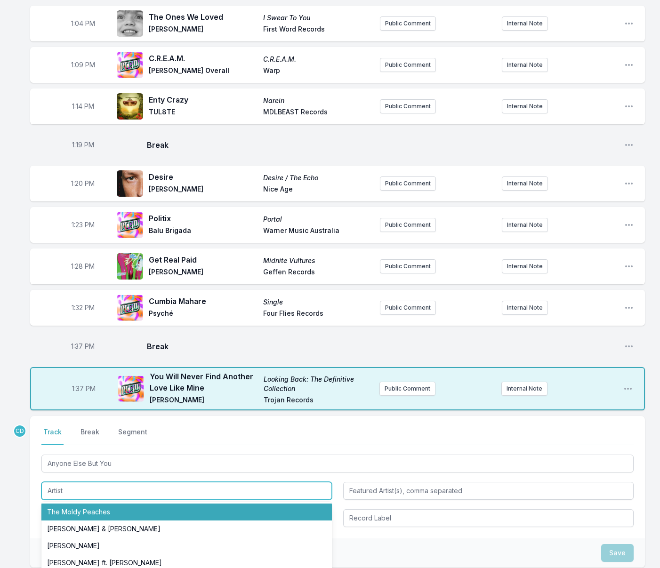
click at [76, 504] on li "The Moldy Peaches" at bounding box center [186, 512] width 291 height 17
type input "The Moldy Peaches"
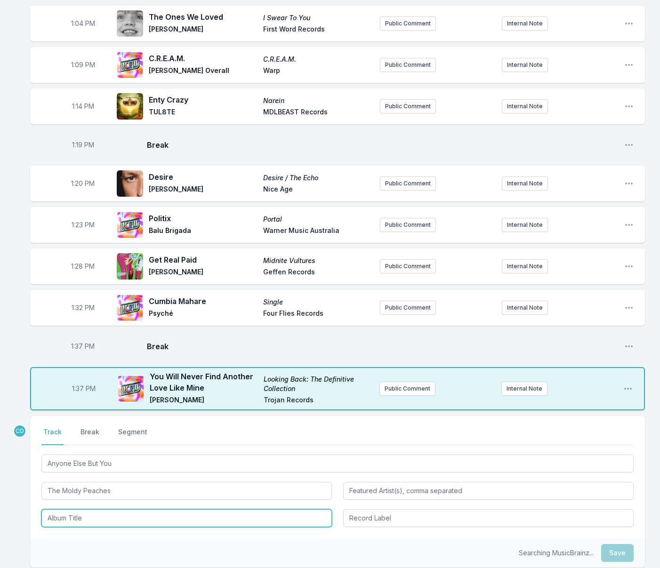
click at [127, 509] on input "Album Title" at bounding box center [186, 518] width 291 height 18
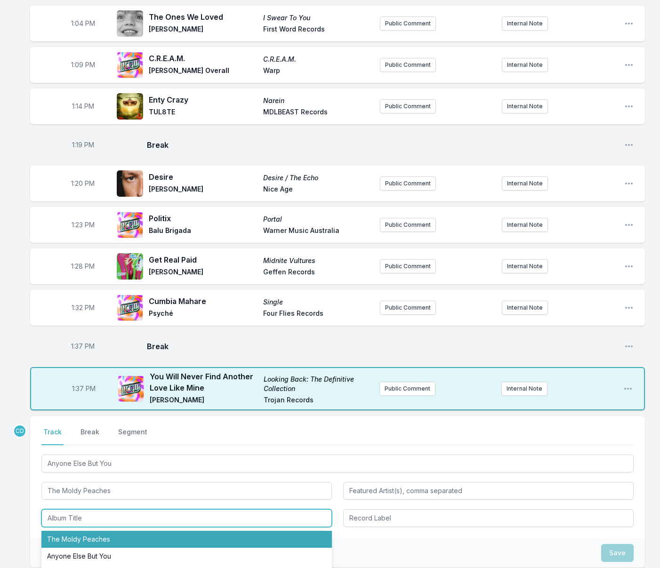
click at [112, 531] on li "The Moldy Peaches" at bounding box center [186, 539] width 291 height 17
type input "The Moldy Peaches"
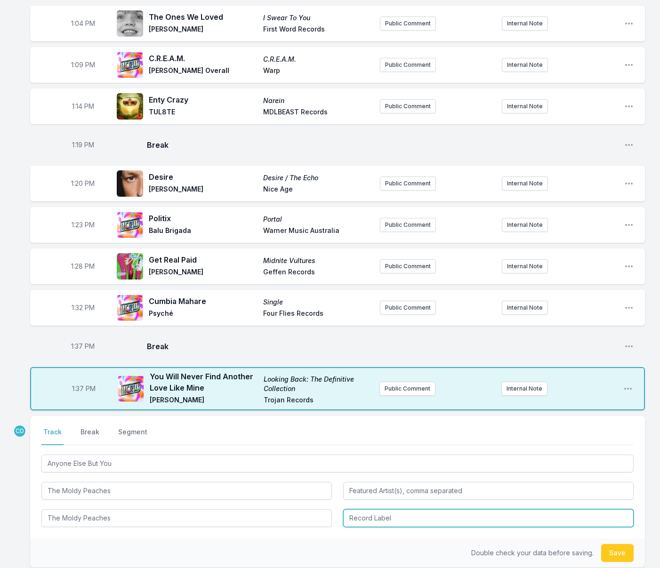
click at [384, 509] on input "Record Label" at bounding box center [488, 518] width 291 height 18
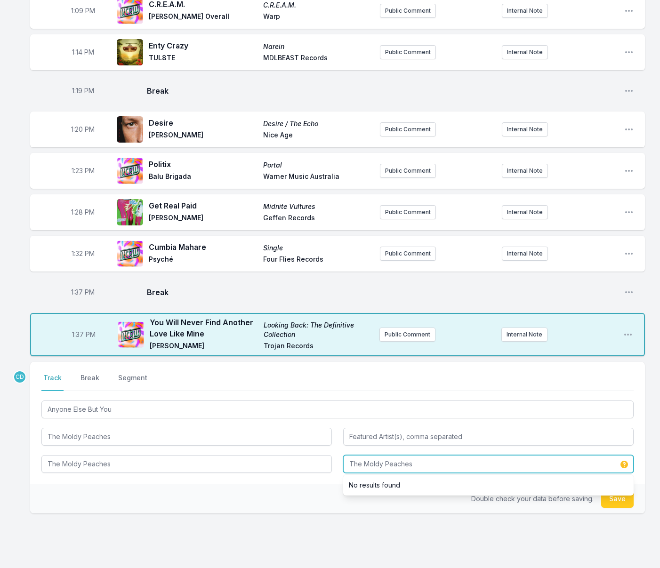
type input "The Moldy Peaches"
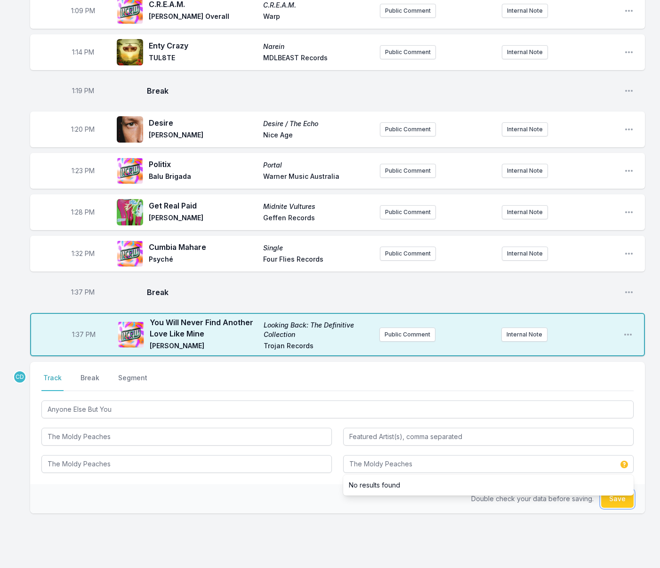
click at [611, 490] on button "Save" at bounding box center [617, 499] width 32 height 18
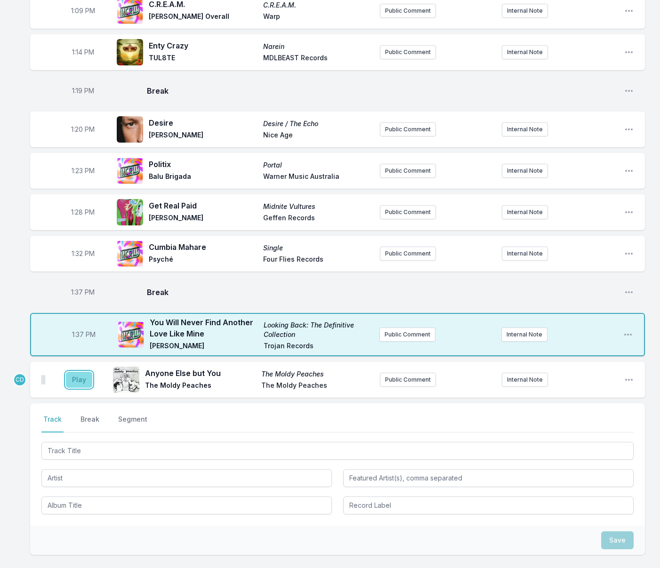
click at [83, 372] on button "Play" at bounding box center [79, 380] width 26 height 16
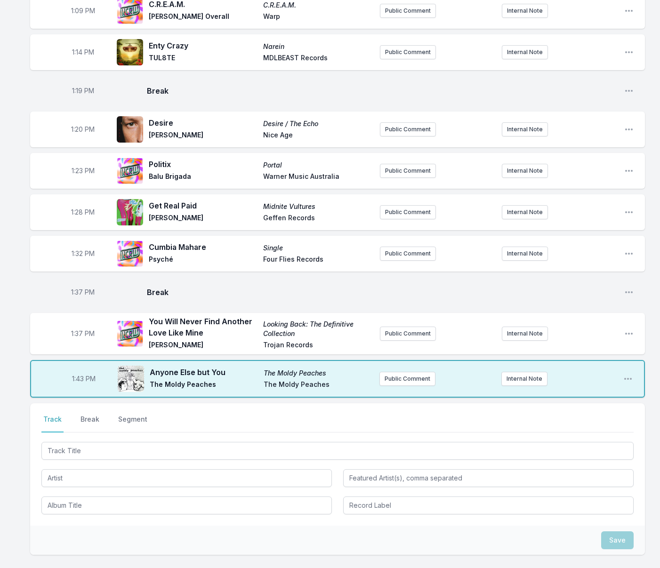
click at [82, 374] on span "1:43 PM" at bounding box center [84, 378] width 24 height 9
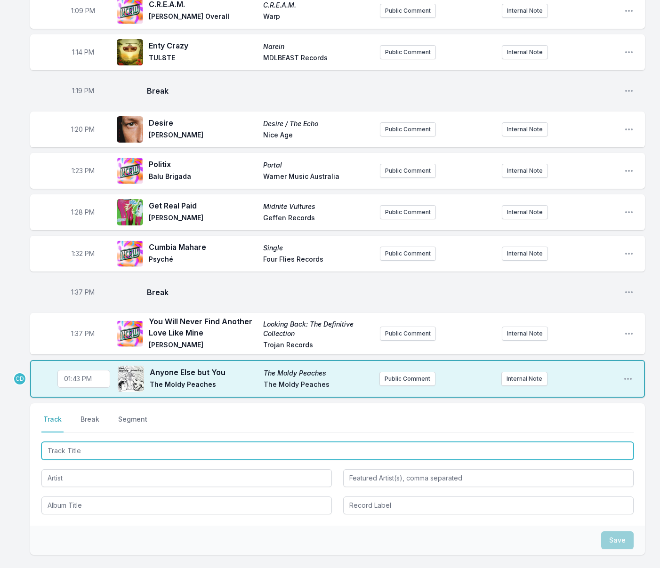
click at [113, 442] on input "Track Title" at bounding box center [337, 451] width 592 height 18
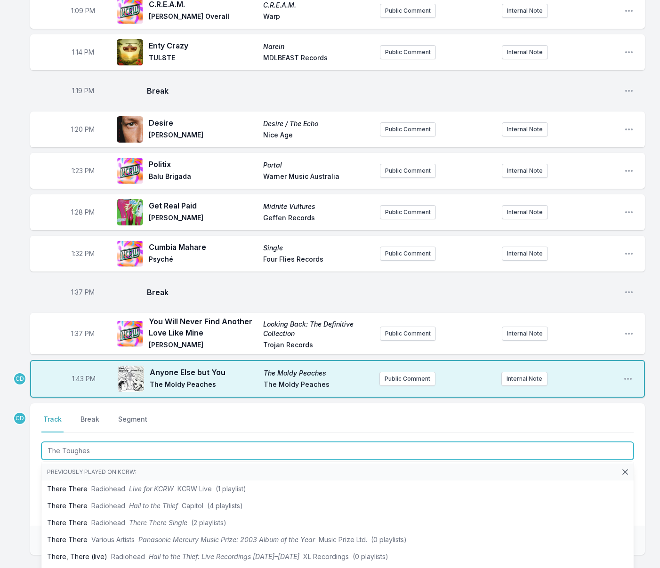
type input "The Toughest"
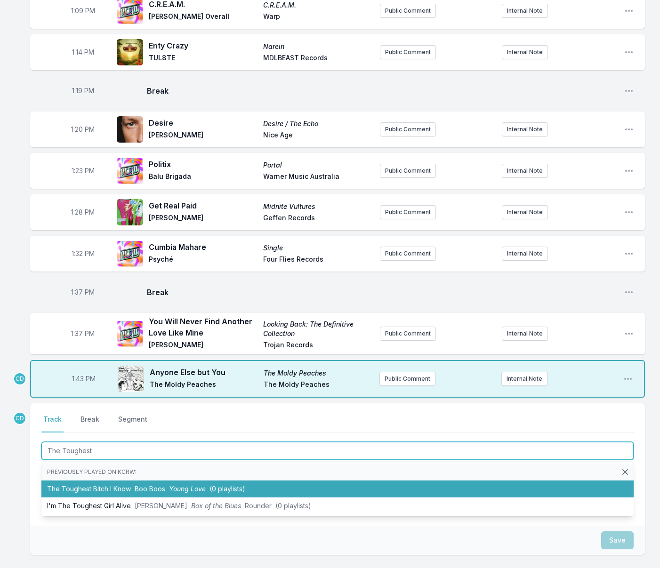
click at [113, 481] on li "The Toughest Bitch I Know Boo Boos Young Love (0 playlists)" at bounding box center [337, 489] width 592 height 17
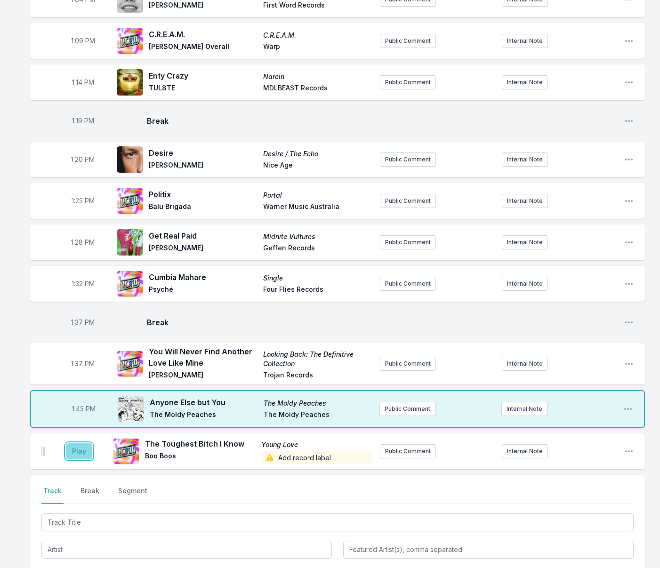
click at [74, 444] on button "Play" at bounding box center [79, 452] width 26 height 16
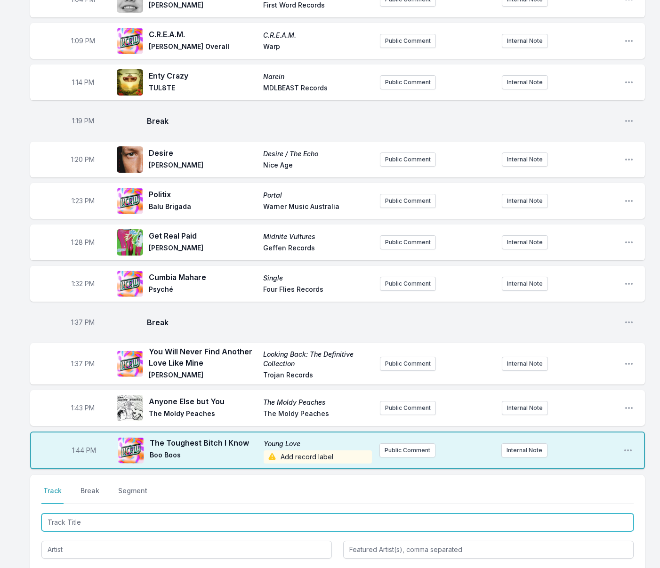
click at [93, 514] on input "Track Title" at bounding box center [337, 523] width 592 height 18
type input "Birds of a Feather"
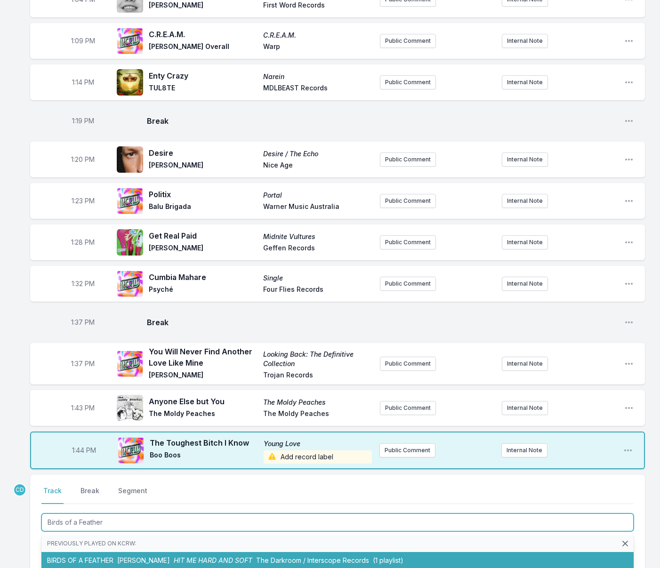
click at [107, 552] on li "BIRDS OF A [PERSON_NAME] [PERSON_NAME] HIT ME HARD AND SOFT The Darkroom / Inte…" at bounding box center [337, 560] width 592 height 17
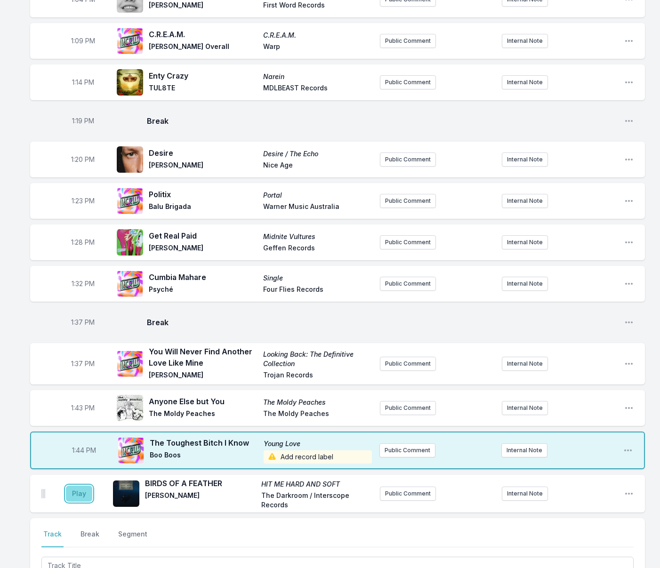
click at [78, 486] on button "Play" at bounding box center [79, 494] width 26 height 16
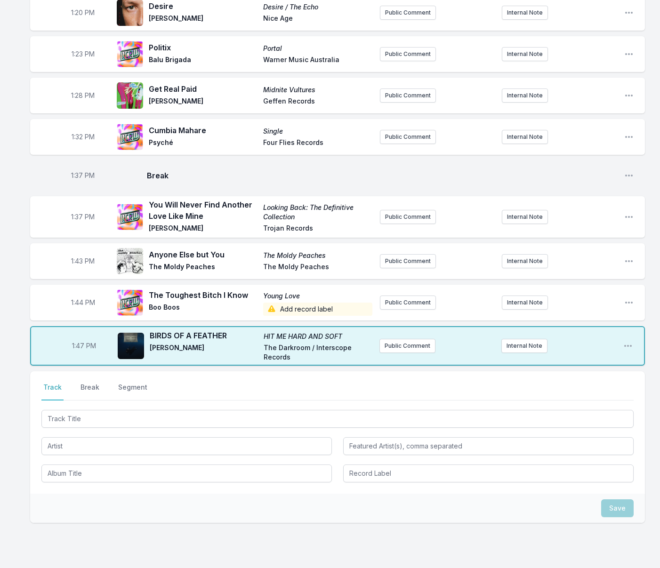
scroll to position [1069, 0]
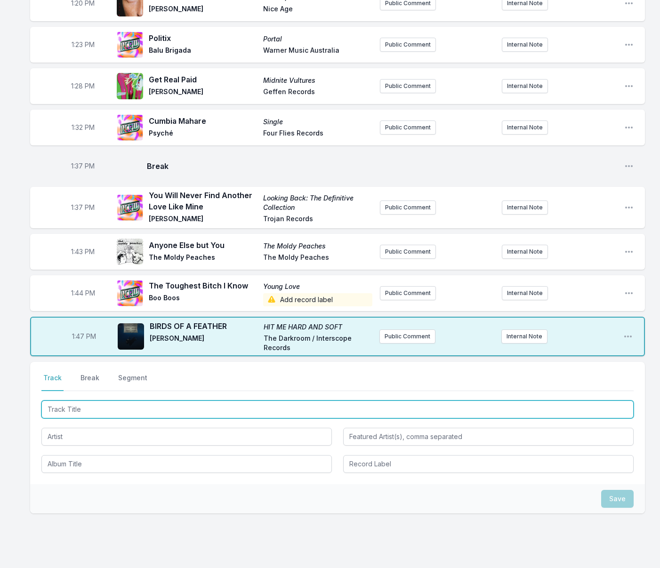
click at [108, 401] on input "Track Title" at bounding box center [337, 410] width 592 height 18
type input "Tilted"
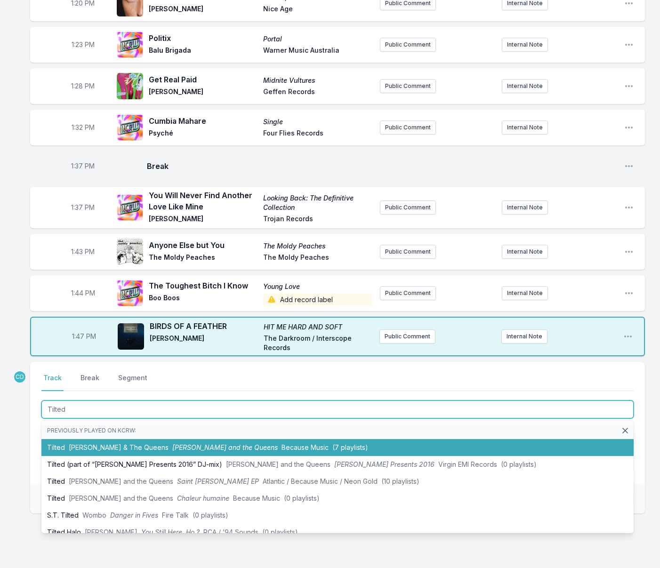
click at [113, 444] on span "[PERSON_NAME] & The Queens" at bounding box center [119, 448] width 100 height 8
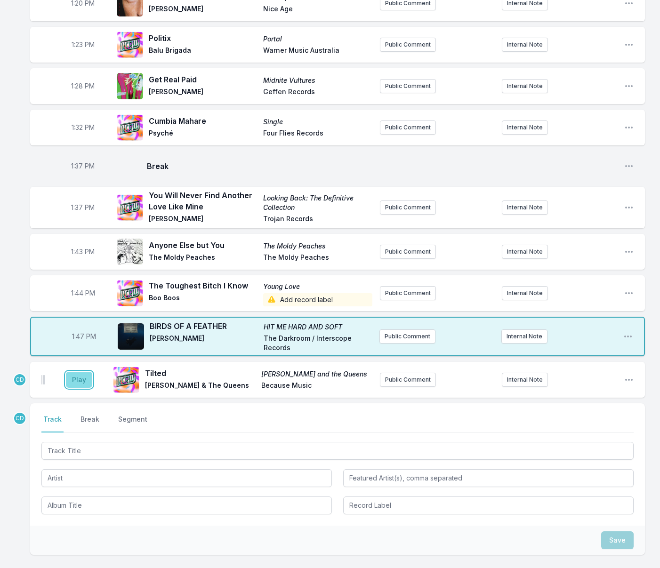
click at [79, 372] on button "Play" at bounding box center [79, 380] width 26 height 16
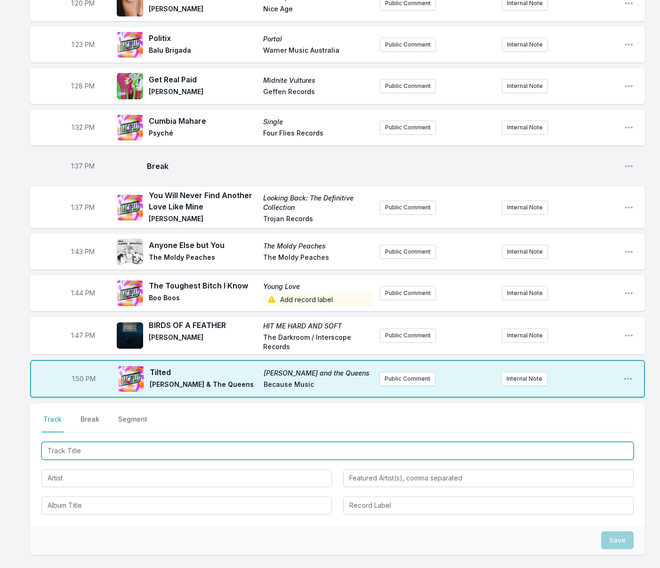
click at [402, 442] on input "Track Title" at bounding box center [337, 451] width 592 height 18
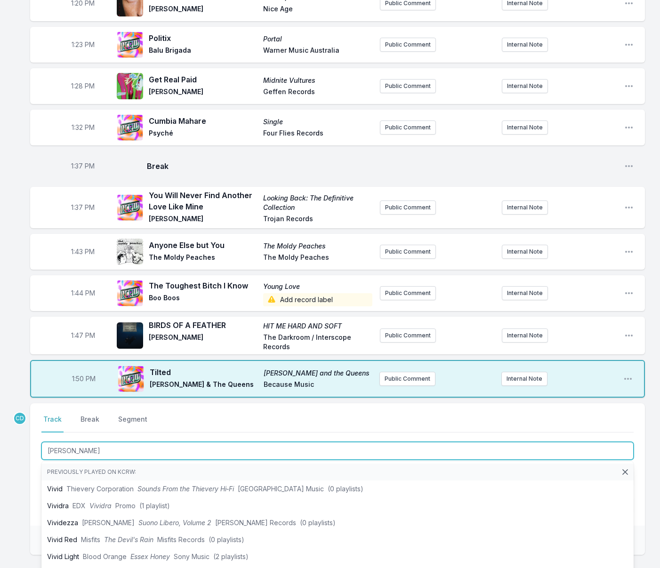
type input "Vivid Light"
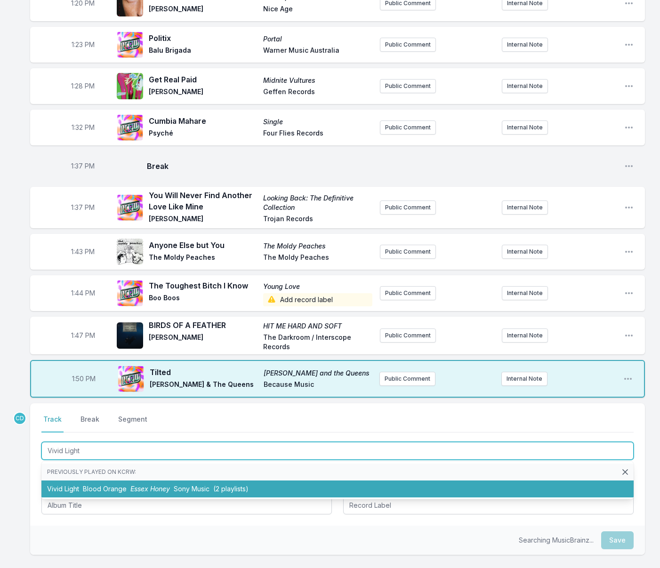
click at [286, 481] on li "Vivid Light Blood Orange Essex Honey Sony Music (2 playlists)" at bounding box center [337, 489] width 592 height 17
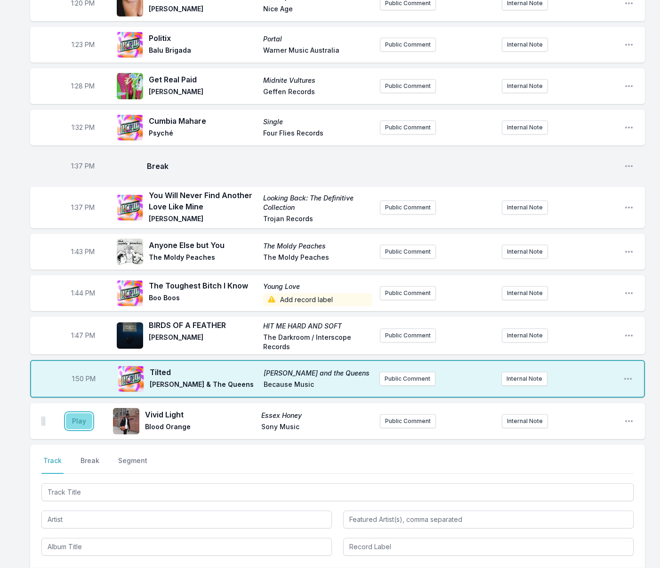
click at [88, 413] on button "Play" at bounding box center [79, 421] width 26 height 16
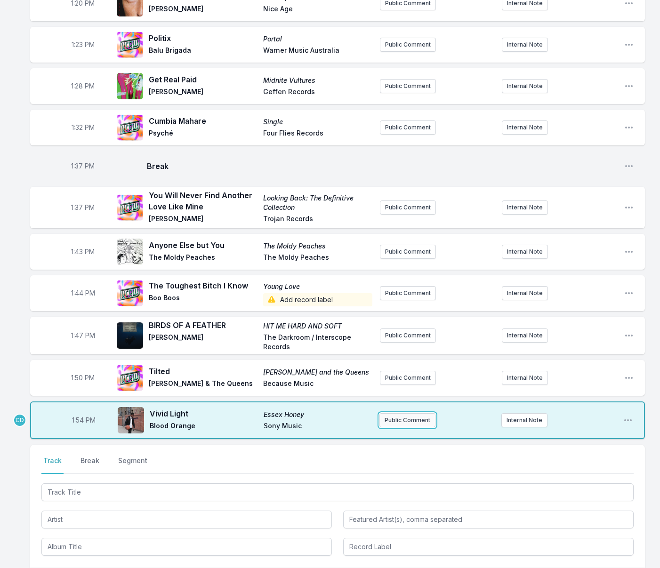
click at [397, 413] on button "Public Comment" at bounding box center [407, 420] width 56 height 14
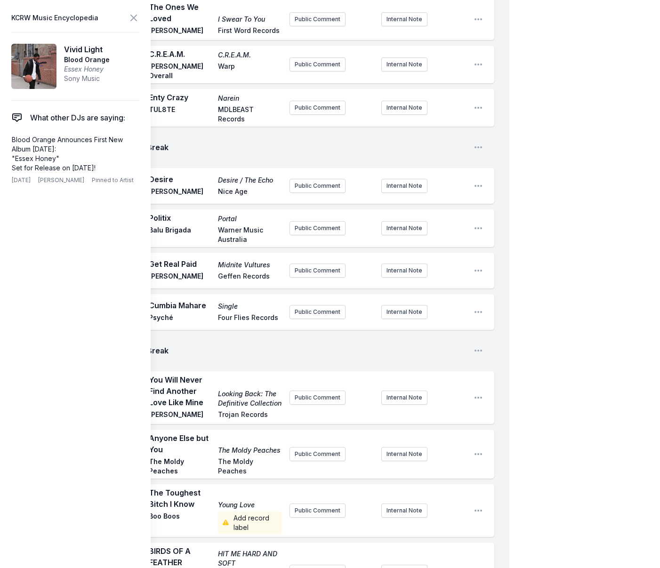
click at [435, 430] on div "1:43 PM Anyone Else but You The Moldy Peaches The Moldy Peaches The Moldy Peach…" at bounding box center [262, 454] width 464 height 49
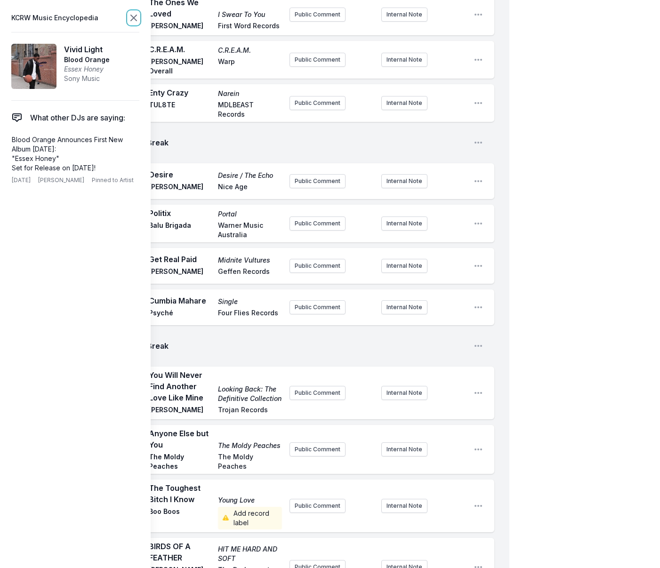
click at [134, 14] on icon at bounding box center [133, 17] width 11 height 11
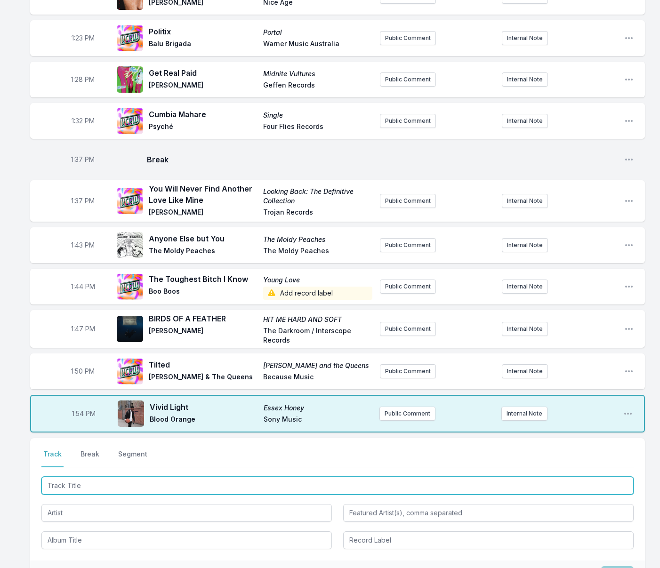
click at [141, 477] on input "Track Title" at bounding box center [337, 486] width 592 height 18
type input "Bina"
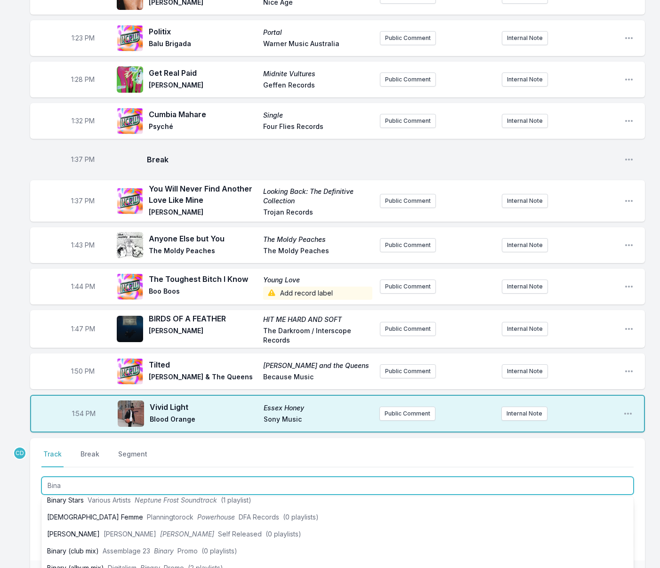
scroll to position [193, 0]
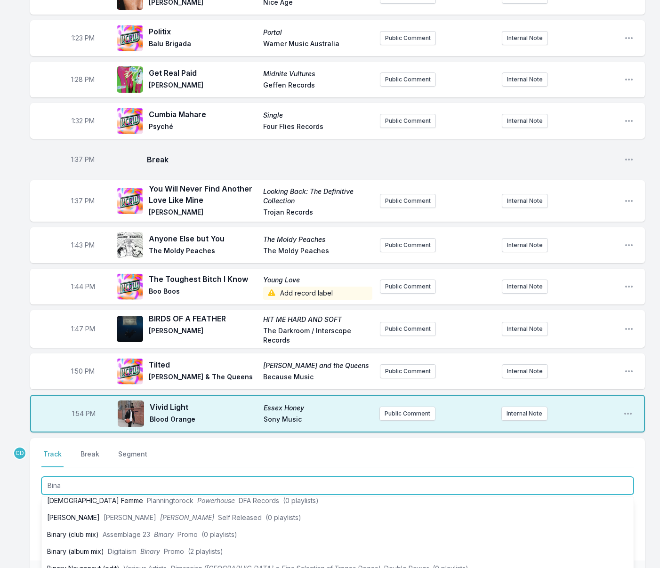
drag, startPoint x: 149, startPoint y: 550, endPoint x: 96, endPoint y: 500, distance: 73.9
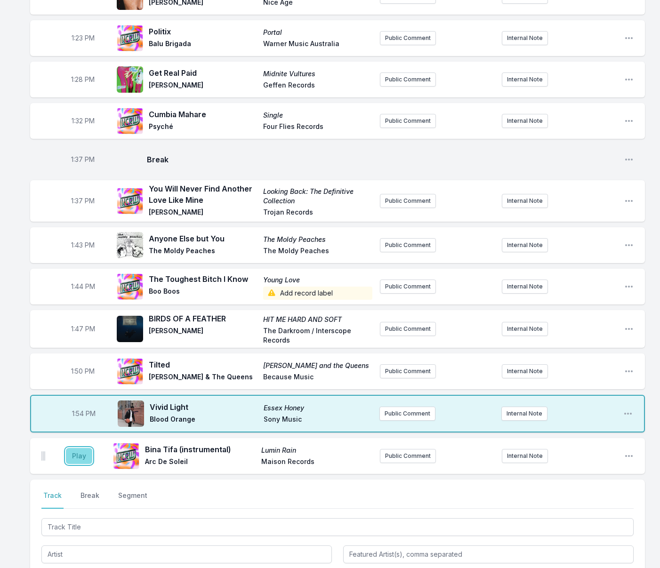
drag, startPoint x: 81, startPoint y: 421, endPoint x: 85, endPoint y: 427, distance: 7.0
click at [81, 448] on button "Play" at bounding box center [79, 456] width 26 height 16
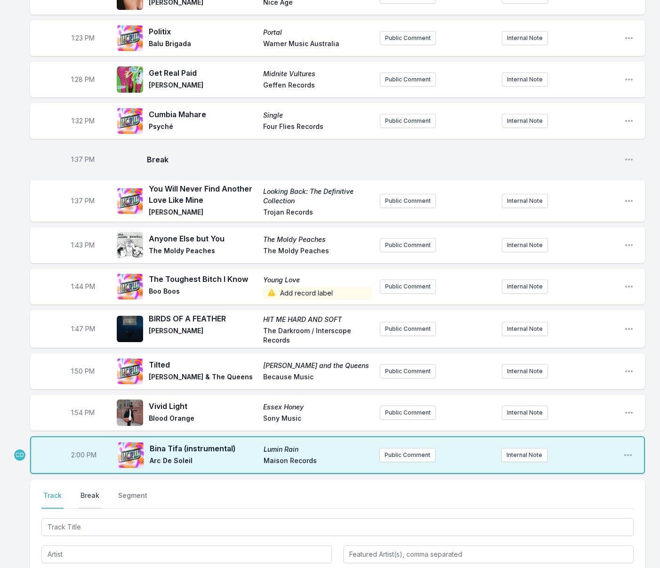
click at [85, 491] on button "Break" at bounding box center [90, 500] width 23 height 18
drag, startPoint x: 614, startPoint y: 520, endPoint x: 433, endPoint y: 518, distance: 181.3
click at [613, 545] on button "Save" at bounding box center [617, 554] width 32 height 18
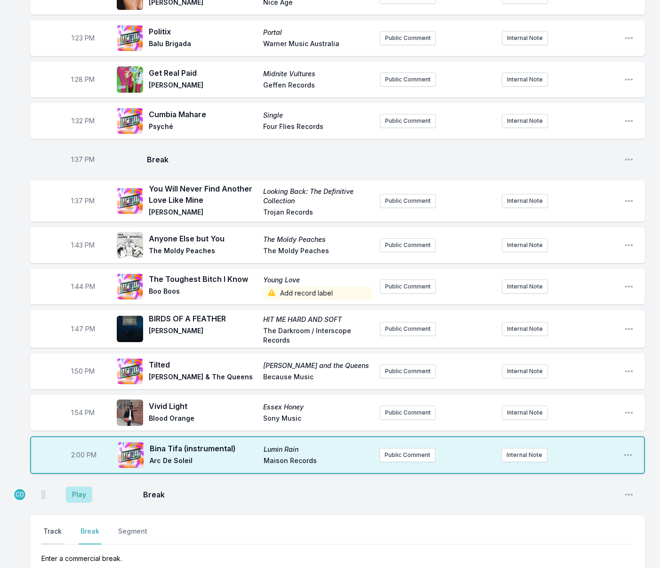
click at [55, 527] on button "Track" at bounding box center [52, 536] width 22 height 18
click at [79, 451] on span "2:00 PM" at bounding box center [83, 455] width 25 height 9
type input "13:58"
drag, startPoint x: 87, startPoint y: 460, endPoint x: 112, endPoint y: 463, distance: 25.1
click at [87, 487] on button "Play" at bounding box center [79, 495] width 26 height 16
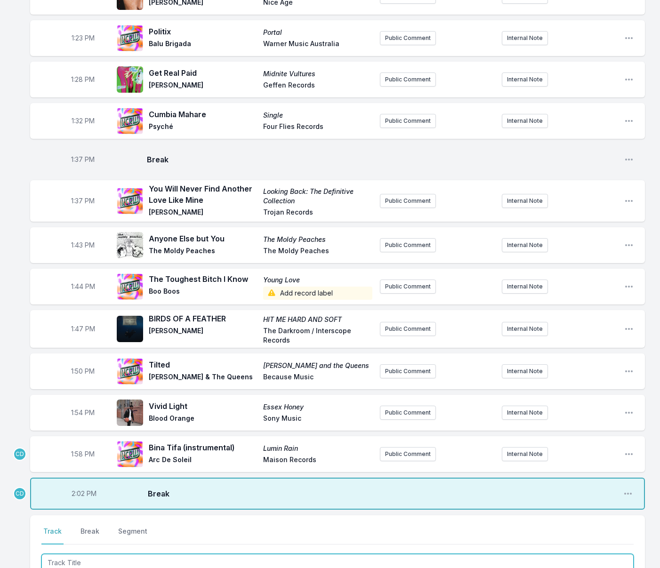
click at [81, 554] on input "Track Title" at bounding box center [337, 563] width 592 height 18
click at [83, 554] on input "Track Title" at bounding box center [337, 563] width 592 height 18
type input "Where to Begin"
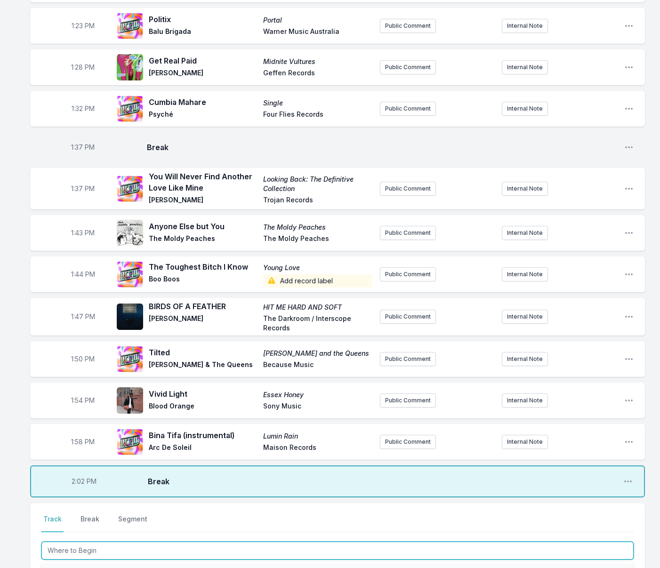
scroll to position [1089, 0]
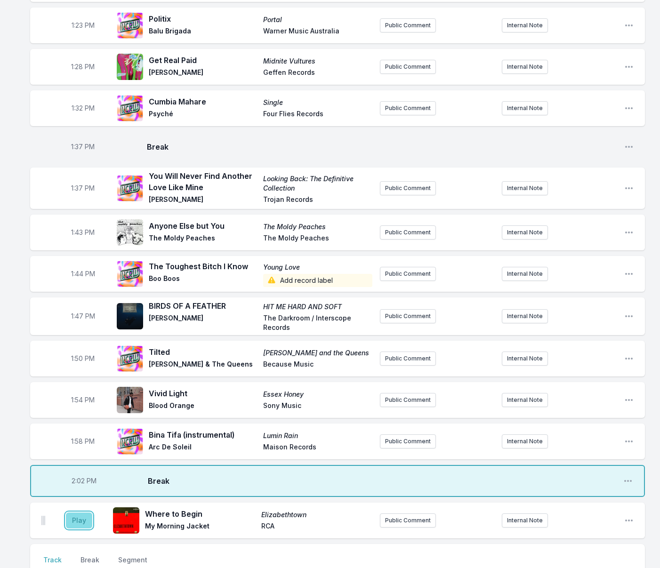
click at [80, 513] on button "Play" at bounding box center [79, 521] width 26 height 16
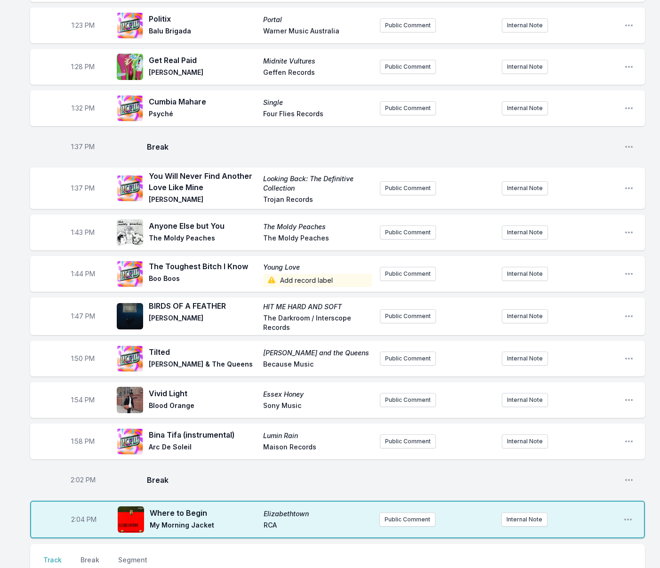
type input "Summer Sweat"
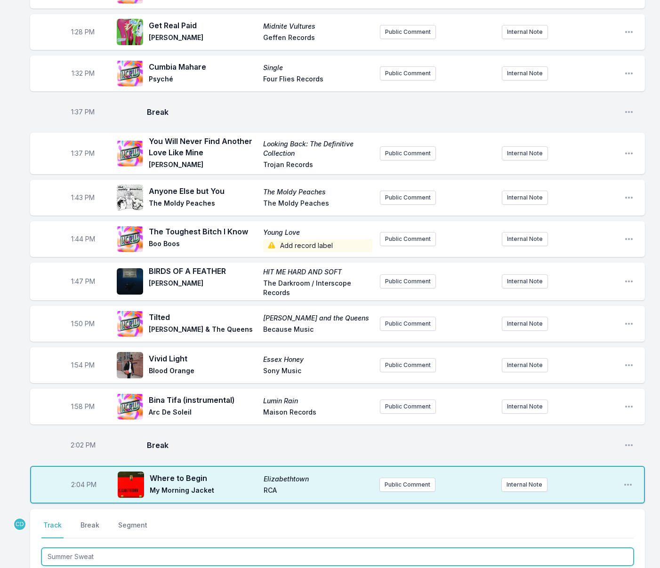
scroll to position [1124, 0]
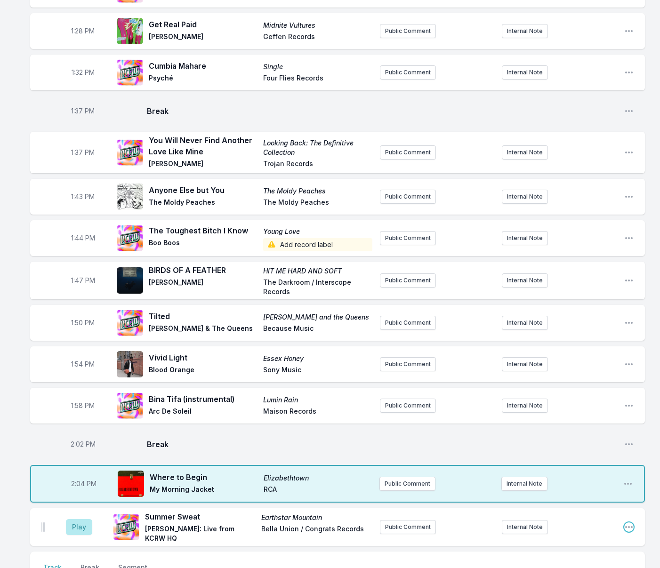
drag, startPoint x: 627, startPoint y: 492, endPoint x: 625, endPoint y: 498, distance: 6.3
click at [627, 526] on icon "Open playlist item options" at bounding box center [629, 527] width 8 height 2
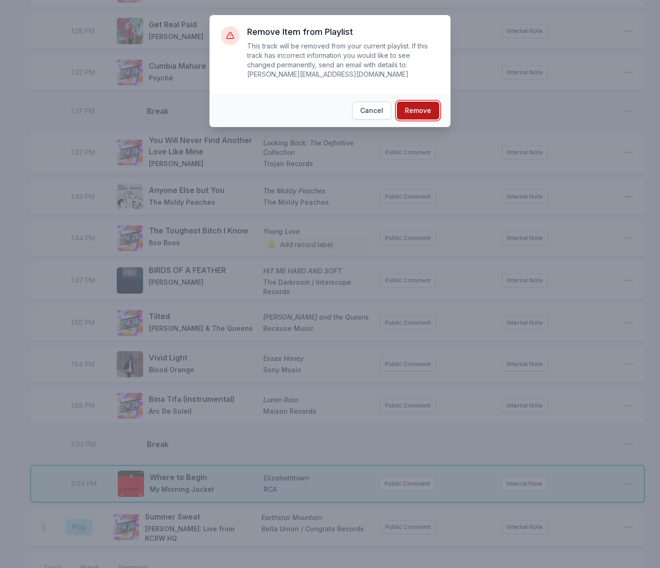
click at [424, 108] on button "Remove" at bounding box center [418, 111] width 42 height 18
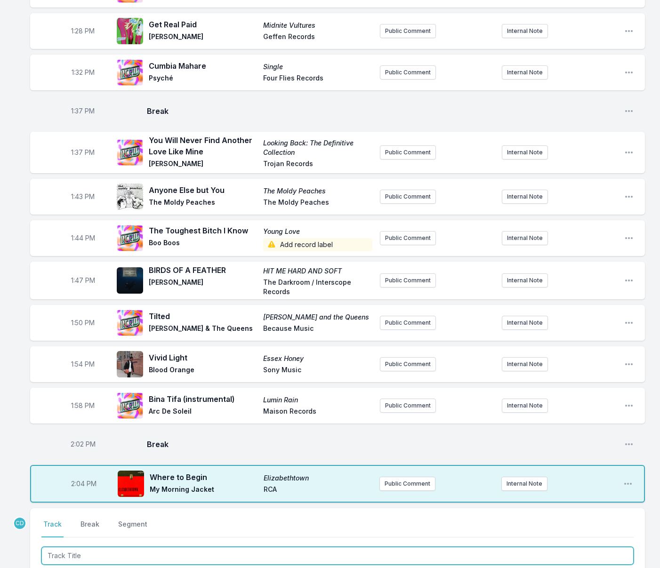
click at [183, 547] on input "Track Title" at bounding box center [337, 556] width 592 height 18
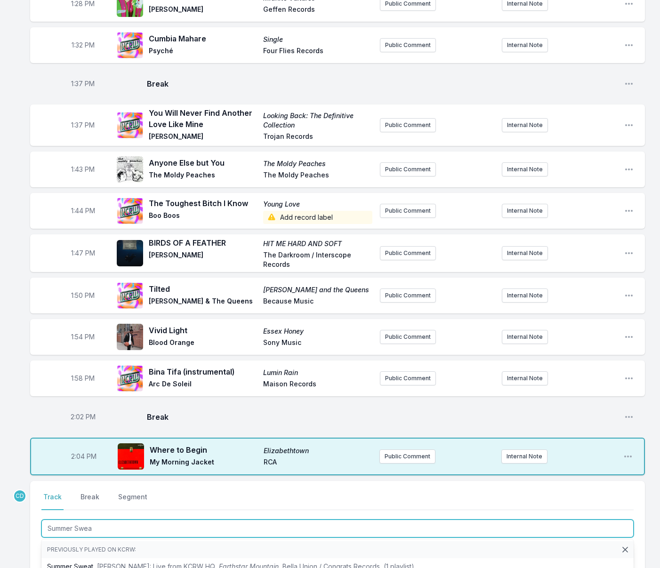
scroll to position [1161, 0]
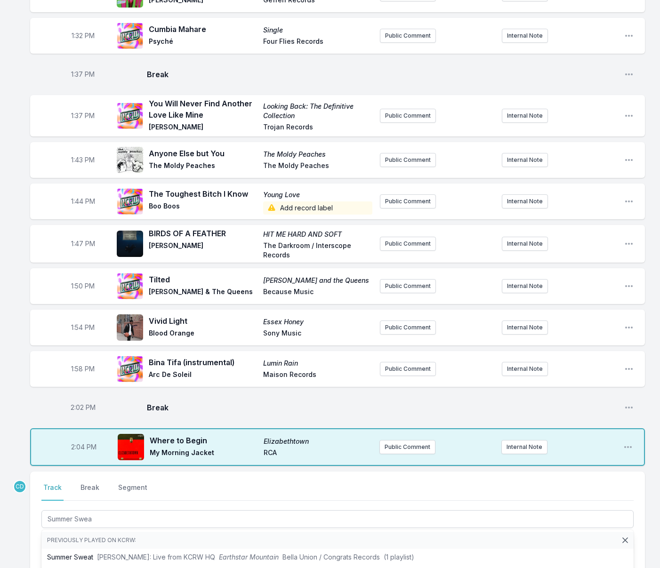
drag, startPoint x: 28, startPoint y: 510, endPoint x: 50, endPoint y: 511, distance: 22.1
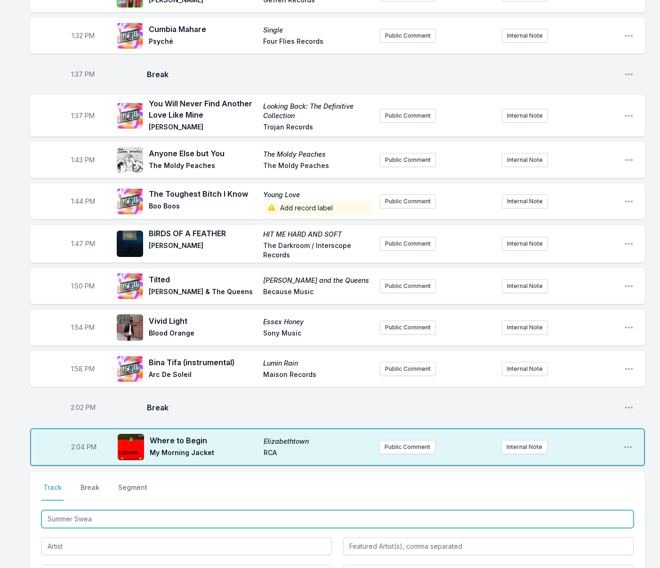
click at [106, 510] on input "Summer Swea" at bounding box center [337, 519] width 592 height 18
type input "Summer Swea"
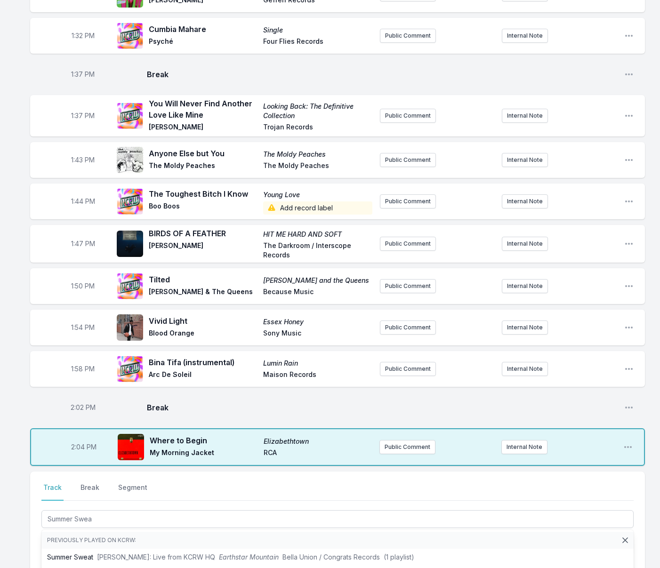
click at [36, 517] on div "Select a tab Track Break Segment Track Break Segment Summer Swea Previously pla…" at bounding box center [337, 533] width 615 height 122
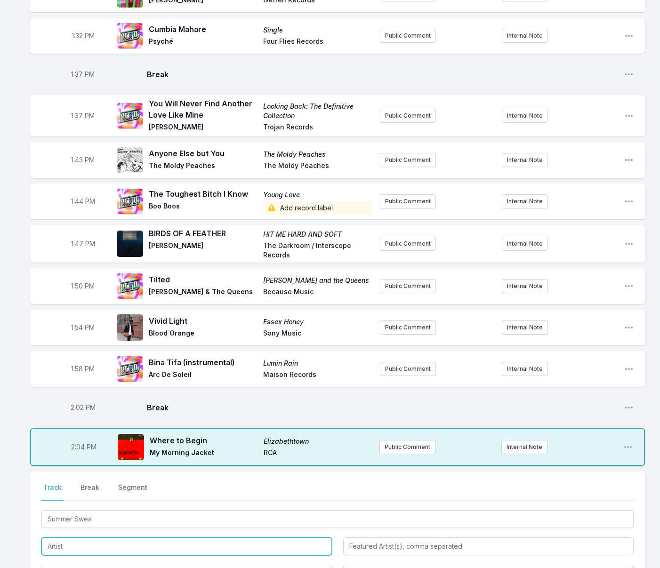
click at [71, 538] on input "Artist" at bounding box center [186, 547] width 291 height 18
click at [52, 538] on input "[PERSON_NAME]" at bounding box center [186, 547] width 291 height 18
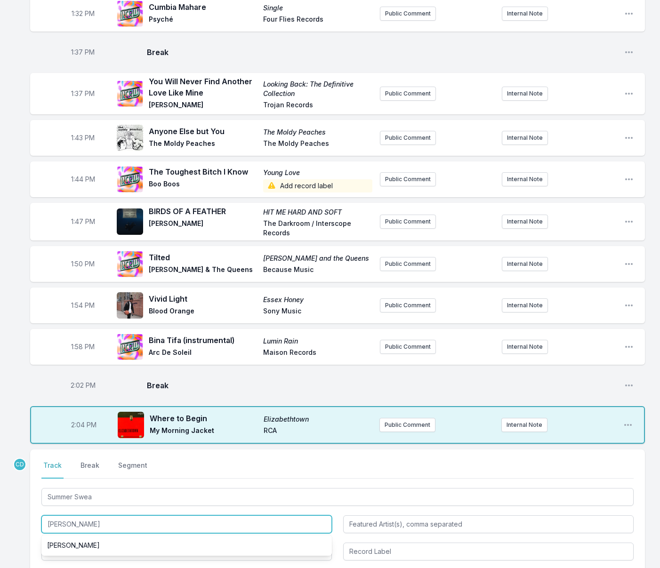
type input "[PERSON_NAME]"
click at [74, 535] on ul "[PERSON_NAME]" at bounding box center [186, 545] width 291 height 21
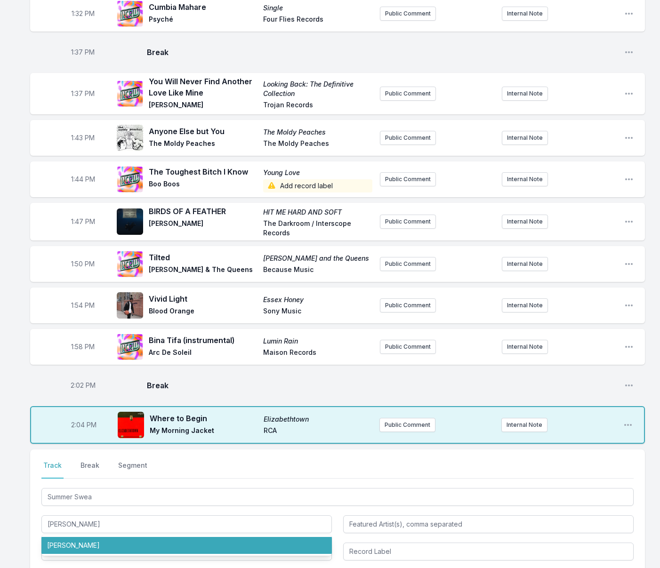
click at [78, 537] on li "[PERSON_NAME]" at bounding box center [186, 545] width 291 height 17
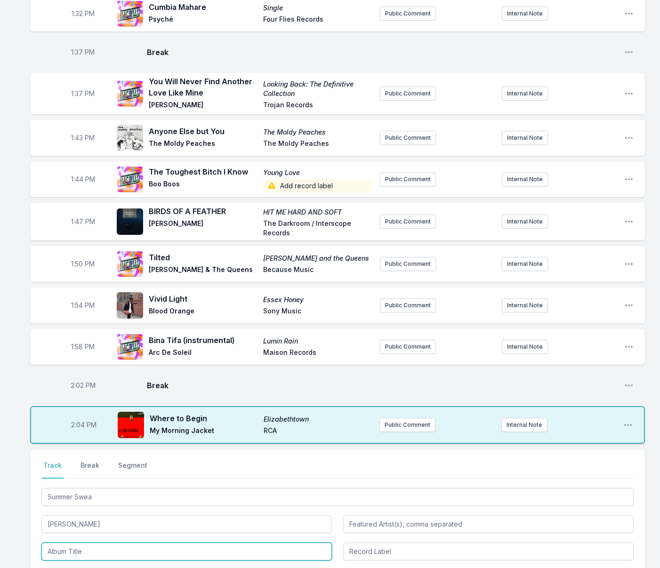
click at [78, 543] on input "Album Title" at bounding box center [186, 552] width 291 height 18
click at [74, 565] on li "Earthstar Mountain" at bounding box center [186, 573] width 291 height 17
type input "Earthstar Mountain"
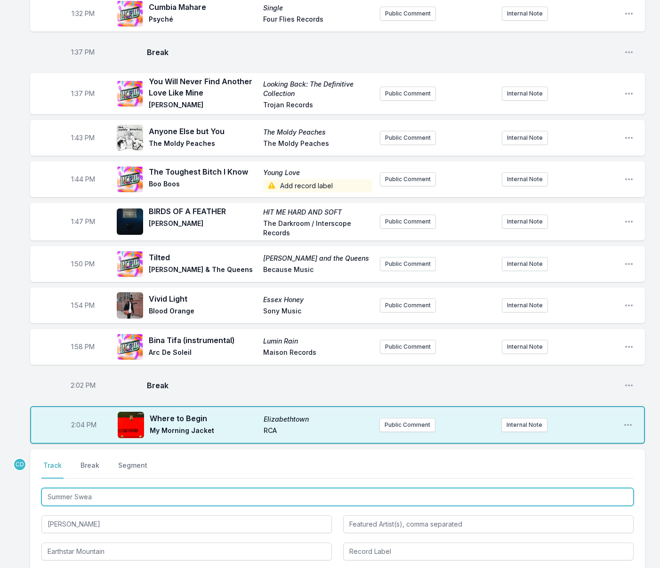
click at [107, 488] on input "Summer Swea" at bounding box center [337, 497] width 592 height 18
type input "Summer Swea"
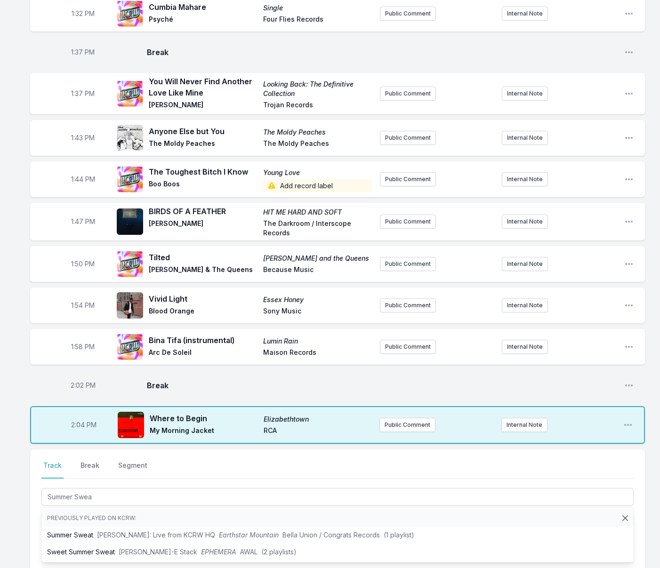
drag, startPoint x: 418, startPoint y: 541, endPoint x: 435, endPoint y: 542, distance: 17.0
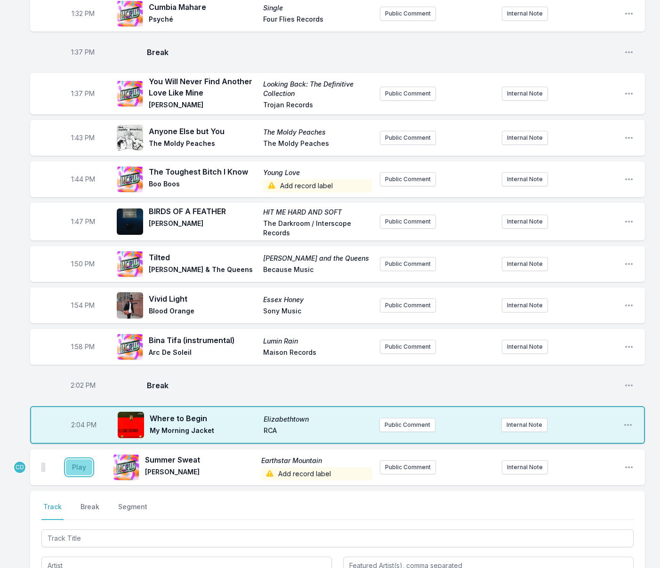
click at [73, 460] on button "Play" at bounding box center [79, 468] width 26 height 16
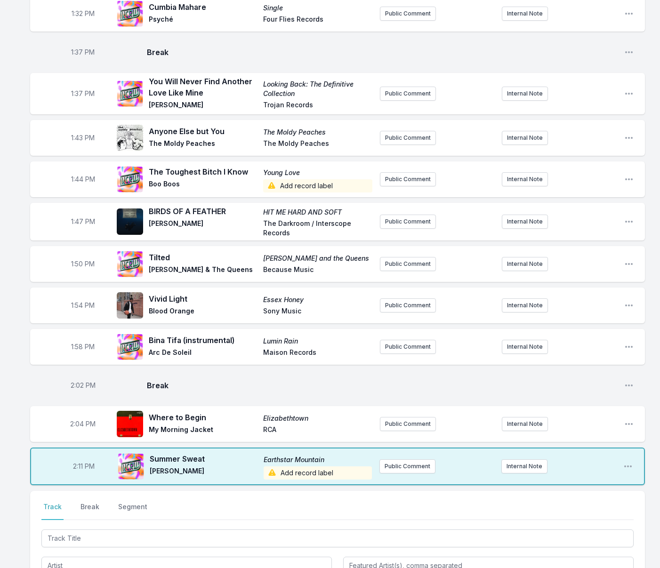
click at [331, 467] on span "Add record label" at bounding box center [318, 473] width 108 height 13
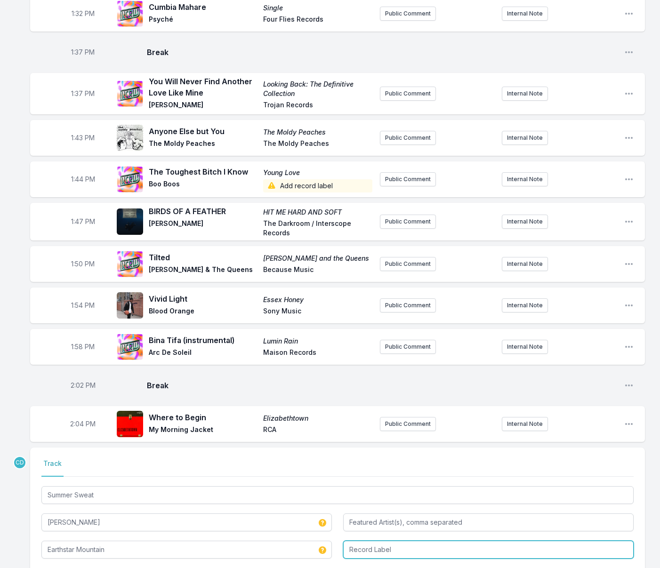
click at [366, 541] on input "Record Label" at bounding box center [488, 550] width 291 height 18
type input "Bella Union"
drag, startPoint x: 606, startPoint y: 552, endPoint x: 592, endPoint y: 550, distance: 14.2
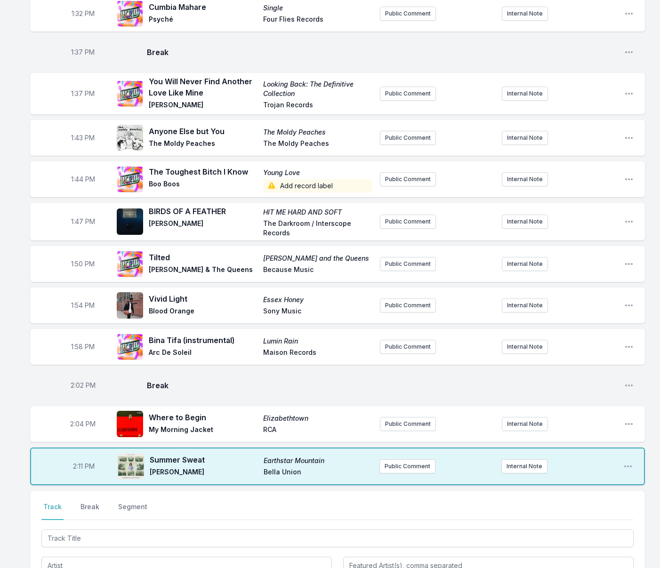
click at [82, 462] on span "2:11 PM" at bounding box center [84, 466] width 22 height 9
click at [78, 458] on input "14:11" at bounding box center [83, 467] width 53 height 18
type input "14:08"
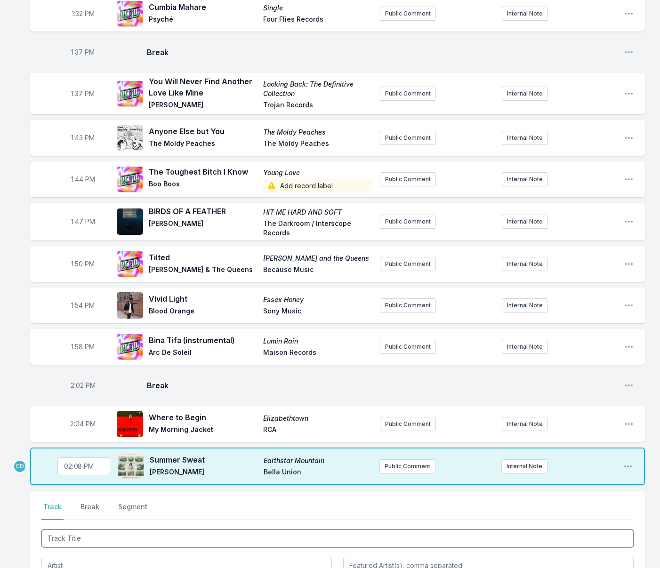
click at [83, 530] on input "Track Title" at bounding box center [337, 539] width 592 height 18
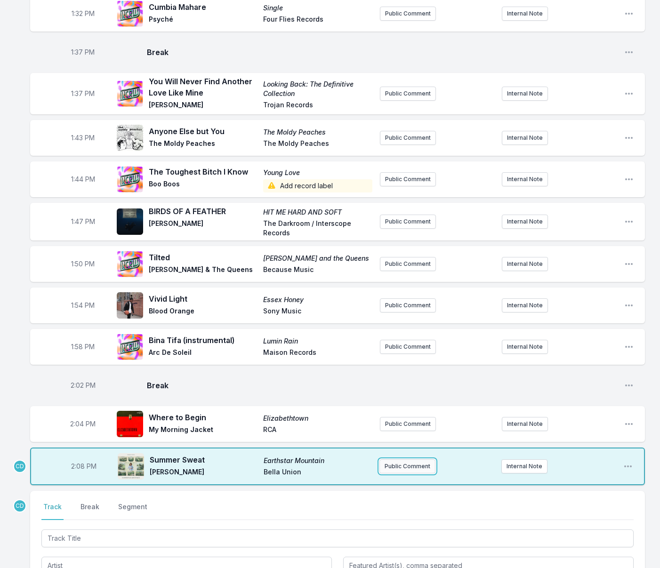
click at [393, 460] on button "Public Comment" at bounding box center [407, 467] width 56 height 14
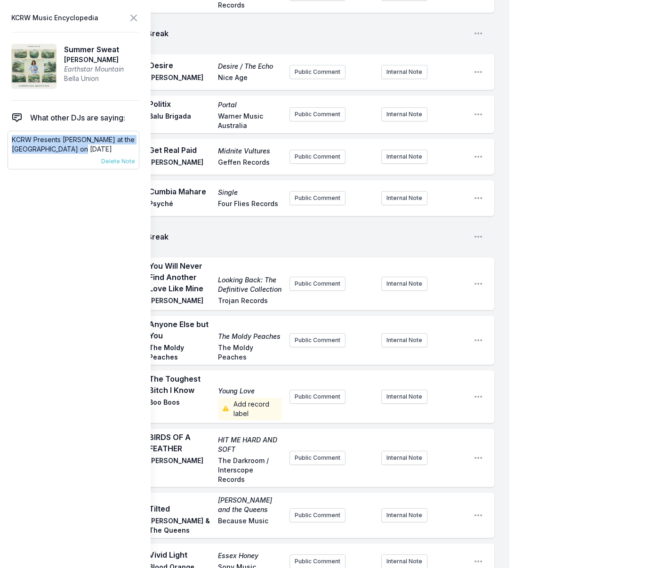
drag, startPoint x: 106, startPoint y: 153, endPoint x: 14, endPoint y: 132, distance: 94.1
click at [14, 132] on div "KCRW Presents [PERSON_NAME] at the [GEOGRAPHIC_DATA] on [DATE] [DATE] [PERSON_N…" at bounding box center [74, 150] width 132 height 39
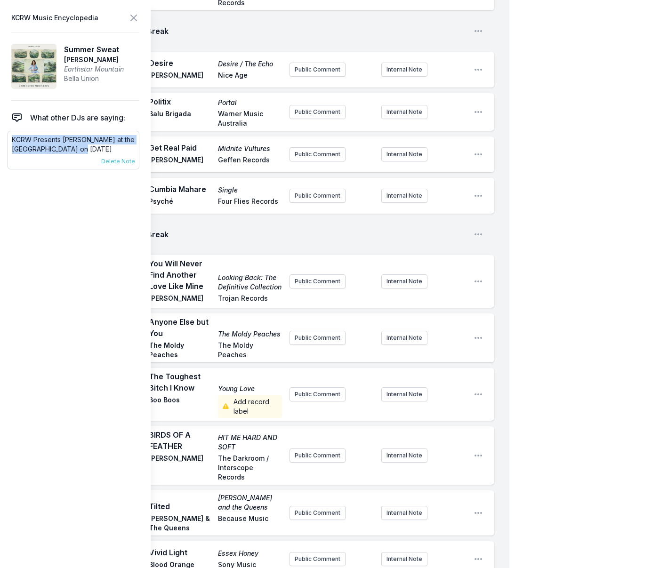
copy p "KCRW Presents [PERSON_NAME] at the [GEOGRAPHIC_DATA] on [DATE]"
click at [135, 22] on button at bounding box center [133, 17] width 11 height 13
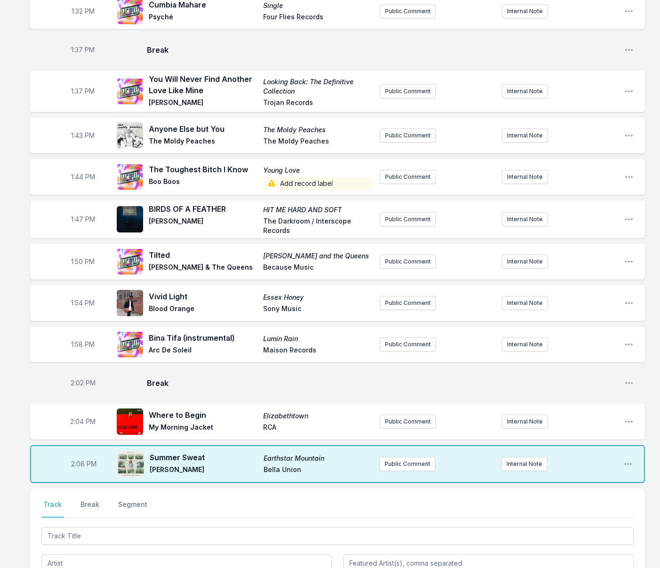
click at [225, 500] on nav "Track Break Segment" at bounding box center [337, 509] width 592 height 18
click at [405, 457] on button "Public Comment" at bounding box center [407, 464] width 56 height 14
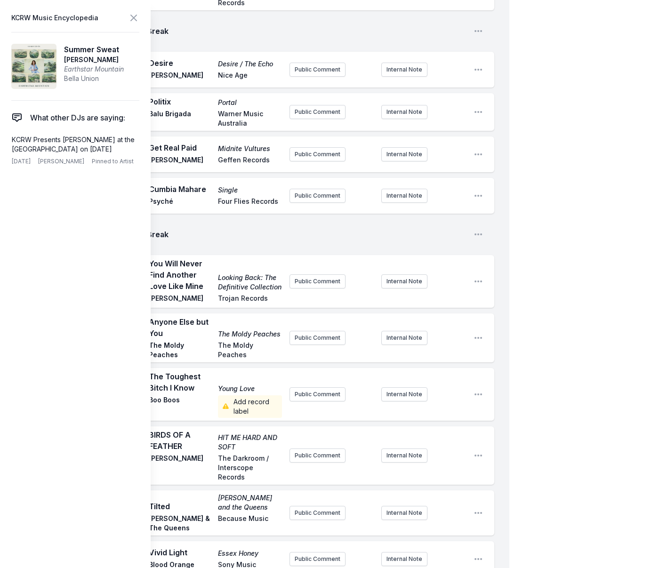
scroll to position [1558, 0]
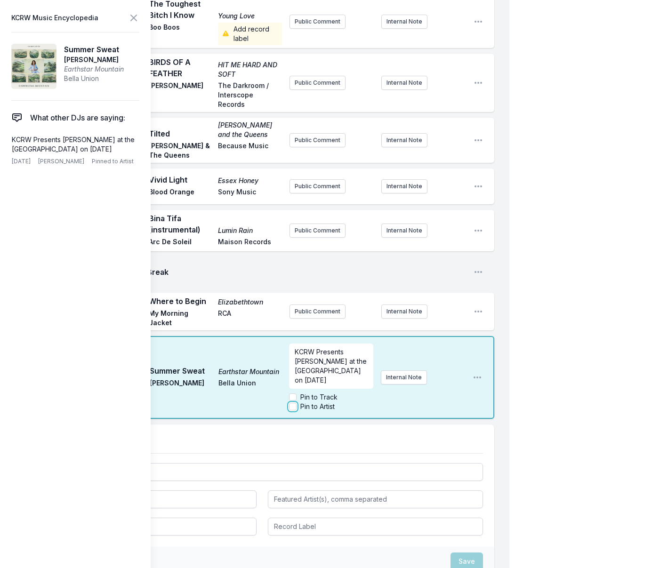
click at [292, 403] on input "Pin to Artist" at bounding box center [293, 407] width 8 height 8
checkbox input "true"
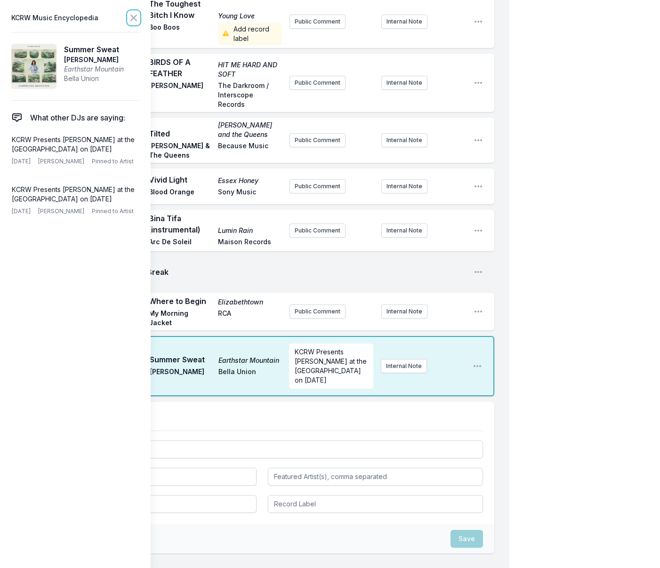
click at [133, 19] on icon at bounding box center [133, 17] width 11 height 11
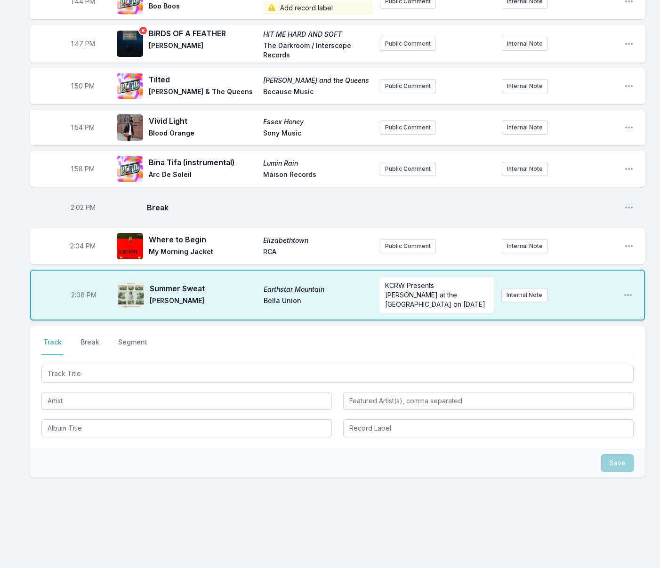
scroll to position [1316, 0]
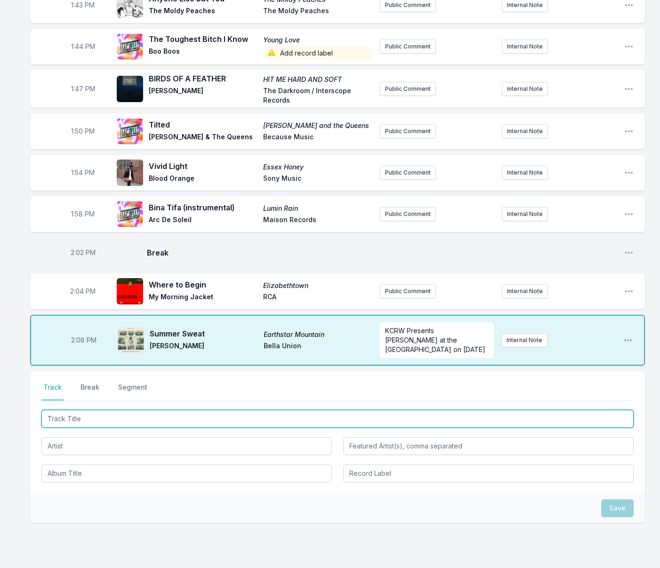
click at [209, 410] on input "Track Title" at bounding box center [337, 419] width 592 height 18
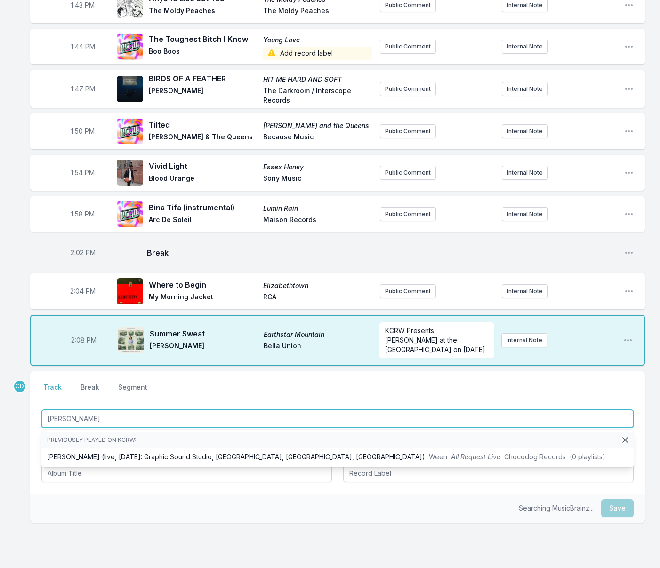
type input "[PERSON_NAME]"
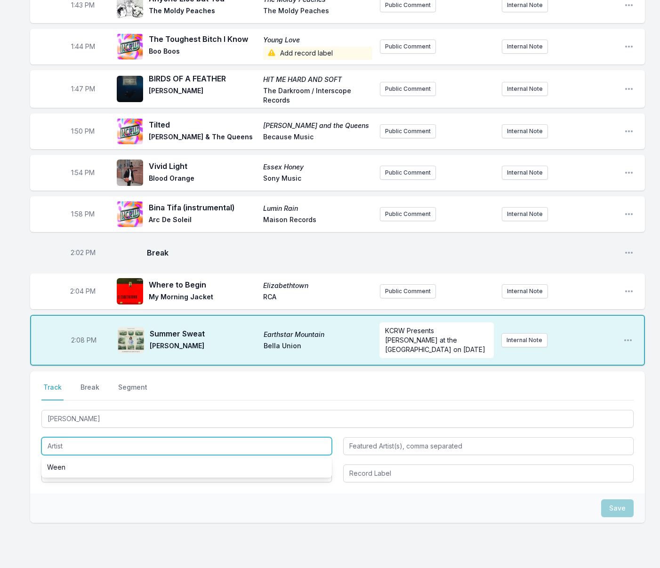
click at [66, 437] on input "Artist" at bounding box center [186, 446] width 291 height 18
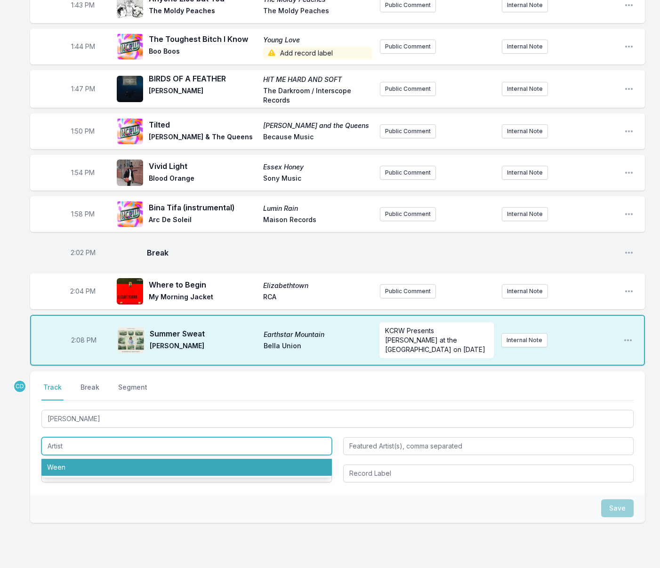
click at [68, 459] on li "Ween" at bounding box center [186, 467] width 291 height 17
type input "Ween"
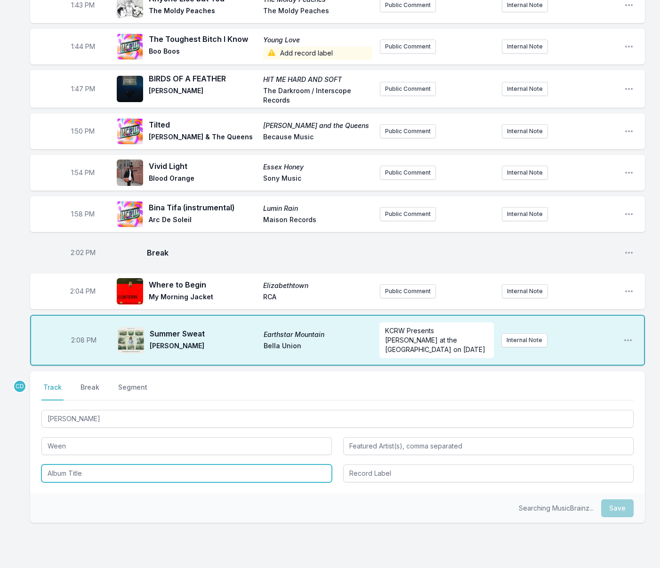
click at [75, 465] on input "Album Title" at bounding box center [186, 474] width 291 height 18
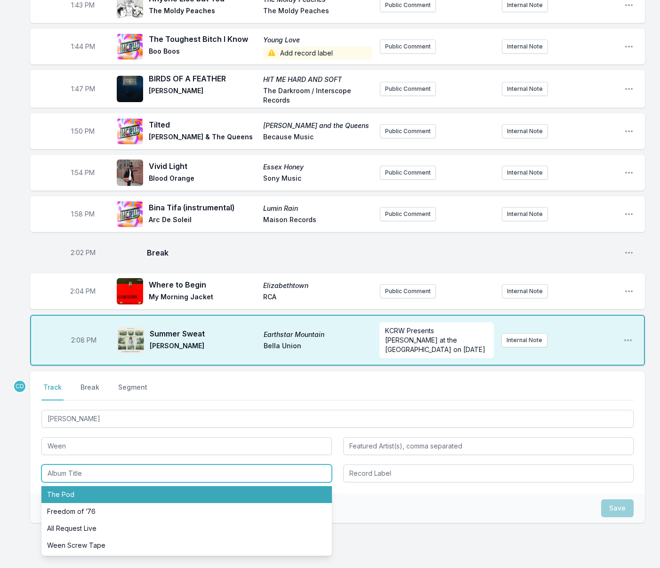
click at [103, 486] on li "The Pod" at bounding box center [186, 494] width 291 height 17
type input "The Pod"
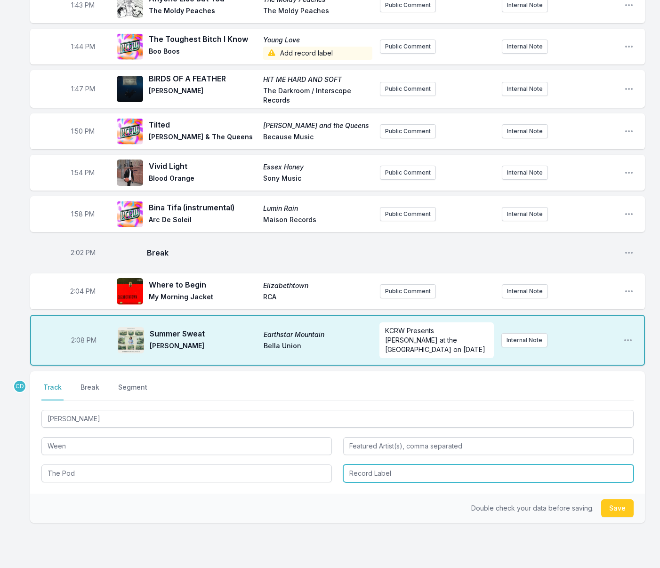
drag, startPoint x: 373, startPoint y: 432, endPoint x: 375, endPoint y: 436, distance: 5.1
click at [373, 465] on input "Record Label" at bounding box center [488, 474] width 291 height 18
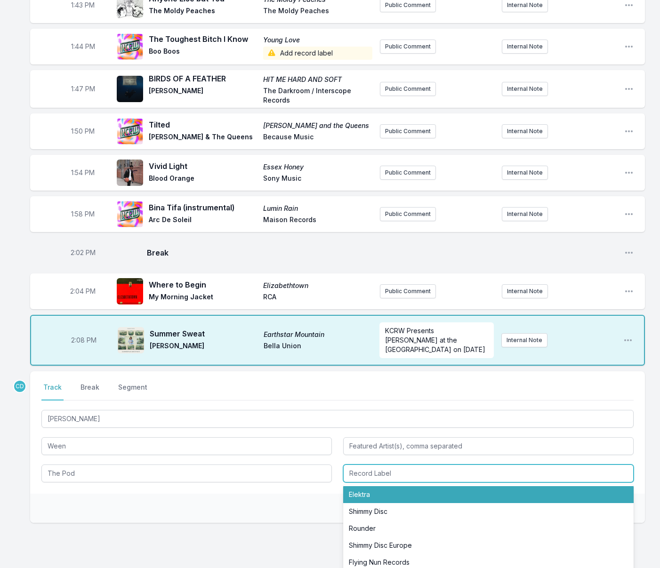
click at [378, 486] on li "Elektra" at bounding box center [488, 494] width 291 height 17
type input "Elektra"
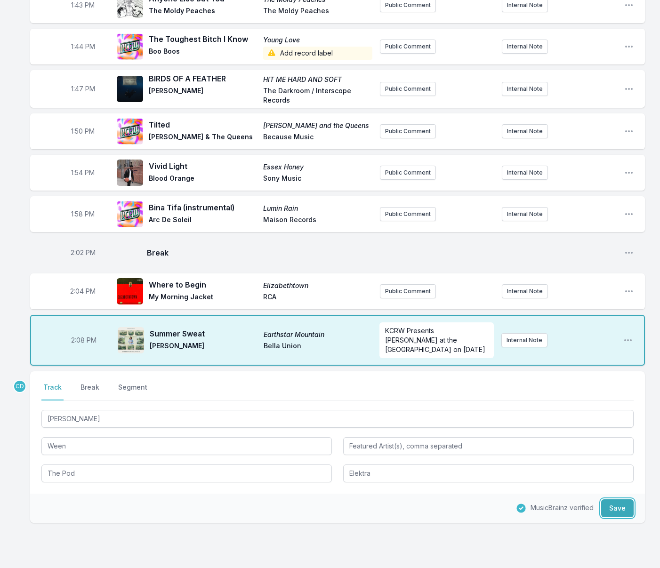
drag, startPoint x: 618, startPoint y: 460, endPoint x: 601, endPoint y: 457, distance: 17.2
click at [618, 500] on button "Save" at bounding box center [617, 509] width 32 height 18
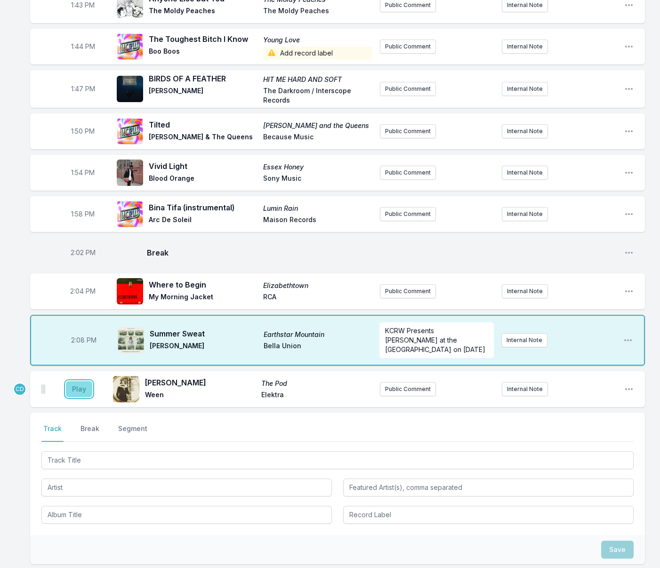
click at [71, 381] on button "Play" at bounding box center [79, 389] width 26 height 16
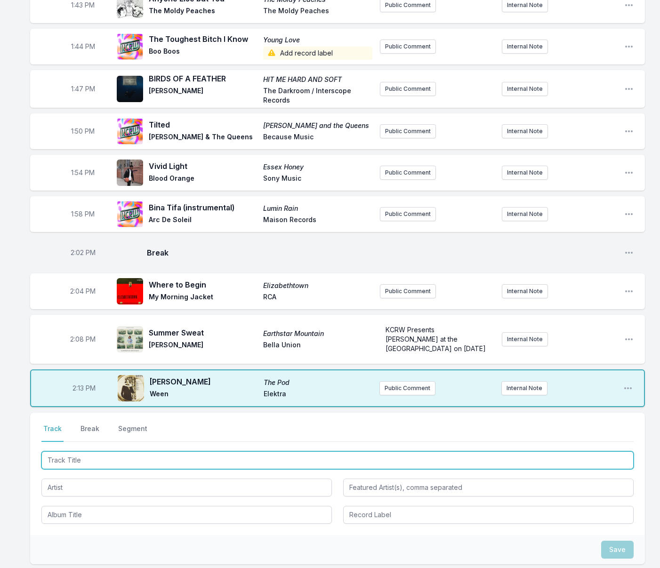
click at [164, 452] on input "Track Title" at bounding box center [337, 461] width 592 height 18
type input "Embeces"
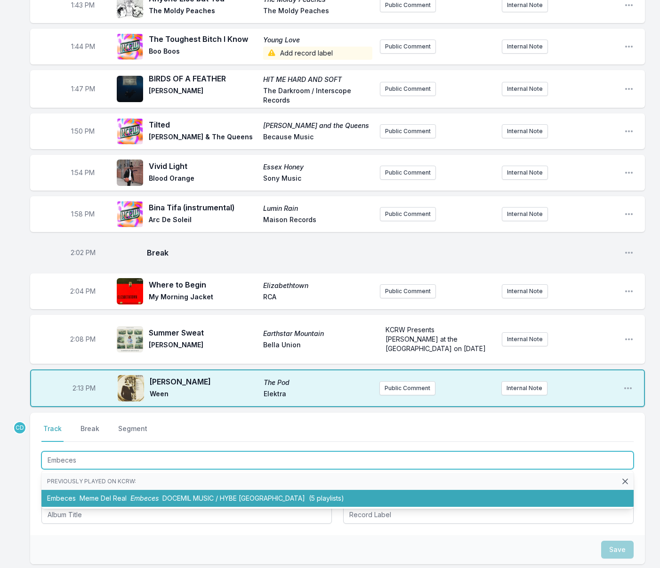
click at [173, 494] on span "DOCEMIL MUSIC / HYBE [GEOGRAPHIC_DATA]" at bounding box center [233, 498] width 143 height 8
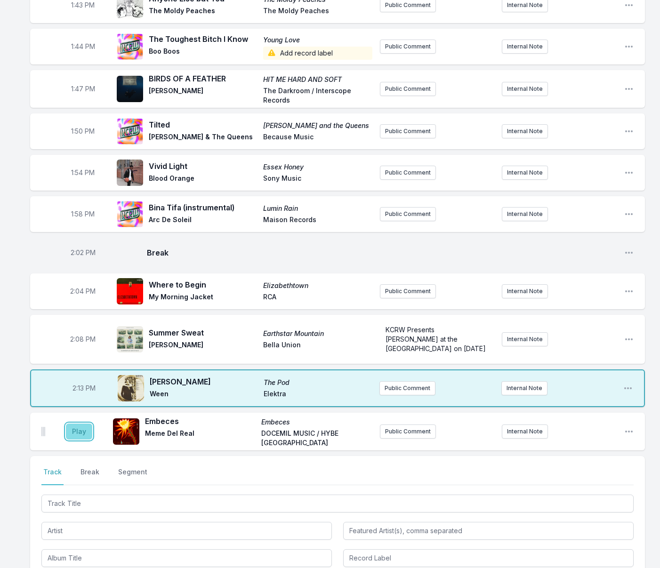
click at [71, 424] on button "Play" at bounding box center [79, 432] width 26 height 16
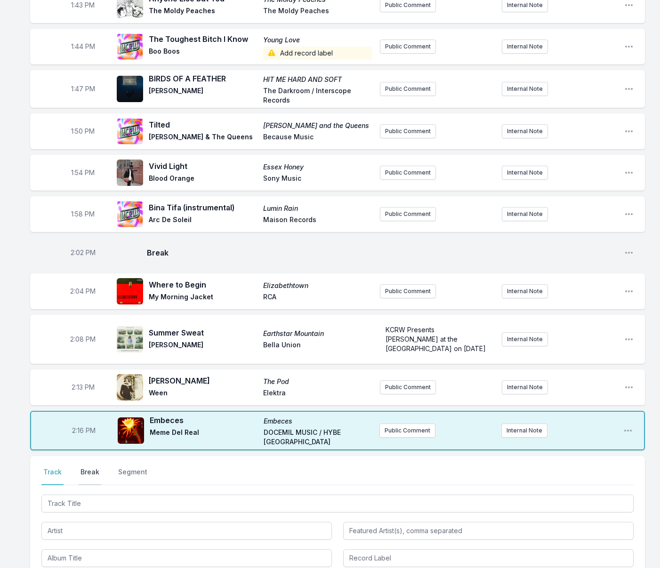
click at [90, 468] on button "Break" at bounding box center [90, 477] width 23 height 18
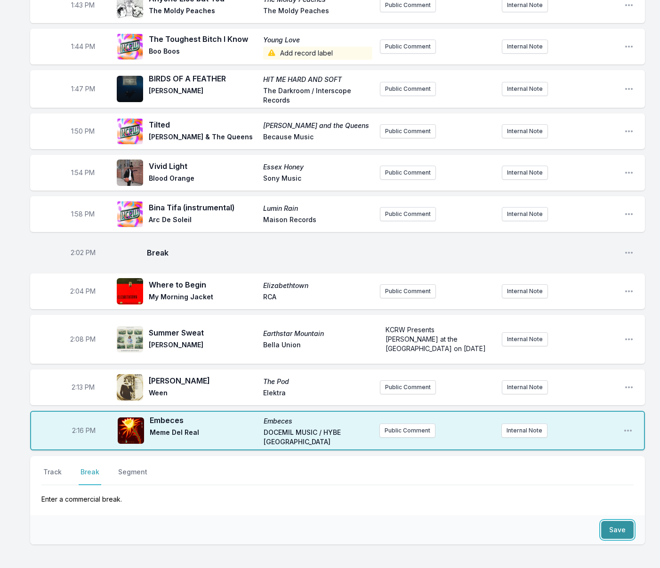
drag, startPoint x: 626, startPoint y: 485, endPoint x: 620, endPoint y: 485, distance: 6.1
click at [626, 521] on button "Save" at bounding box center [617, 530] width 32 height 18
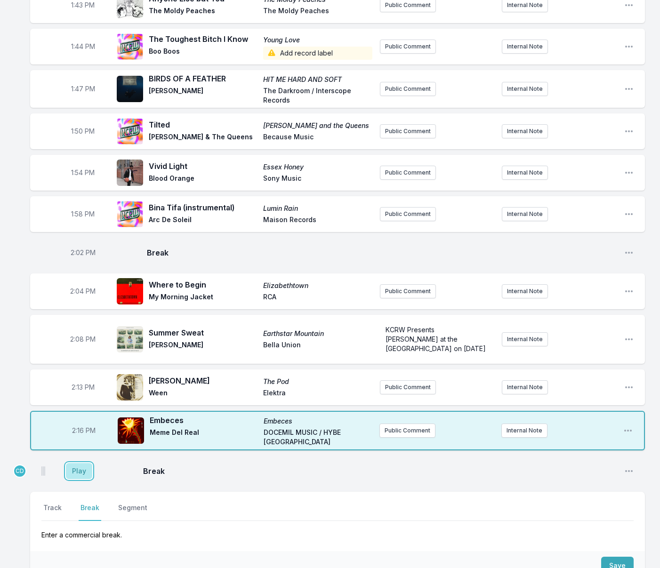
drag, startPoint x: 81, startPoint y: 426, endPoint x: 65, endPoint y: 440, distance: 21.0
click at [81, 463] on button "Play" at bounding box center [79, 471] width 26 height 16
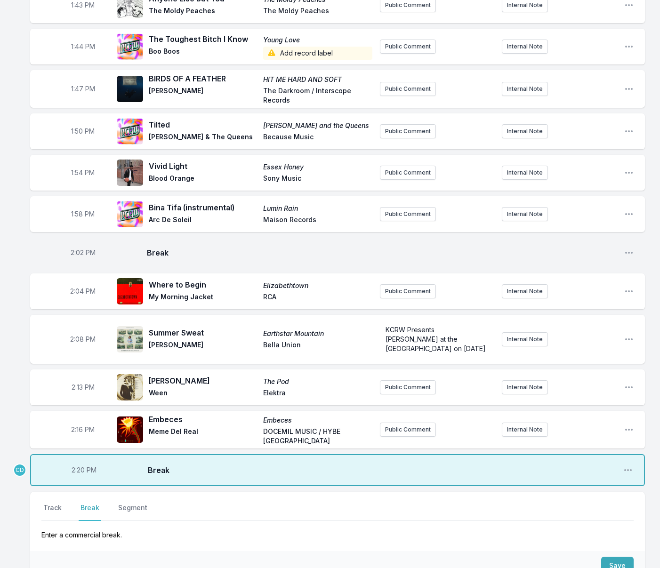
drag, startPoint x: 55, startPoint y: 463, endPoint x: 76, endPoint y: 479, distance: 26.3
click at [55, 503] on button "Track" at bounding box center [52, 512] width 22 height 18
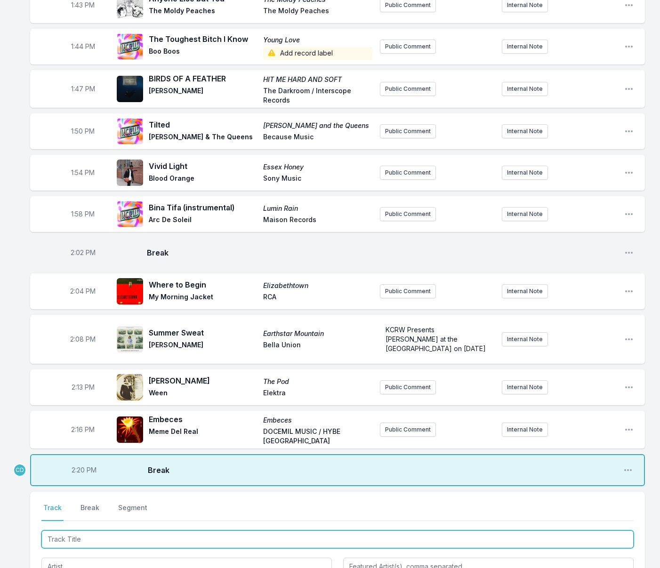
click at [89, 531] on input "Track Title" at bounding box center [337, 540] width 592 height 18
type input "Does This Song"
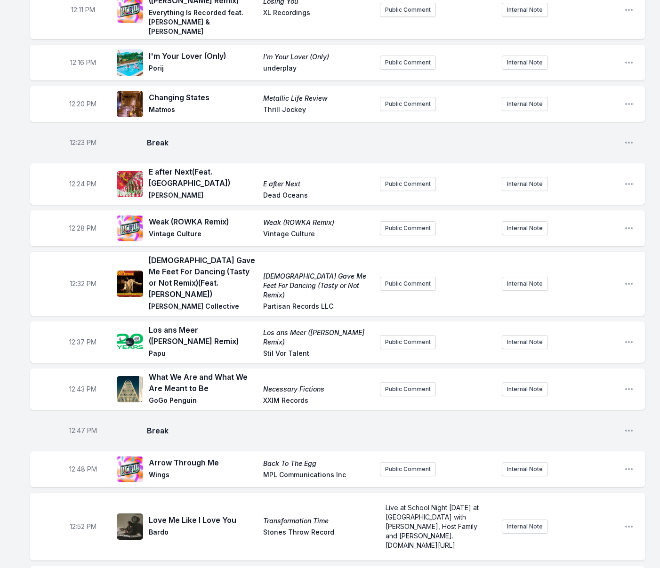
scroll to position [250, 0]
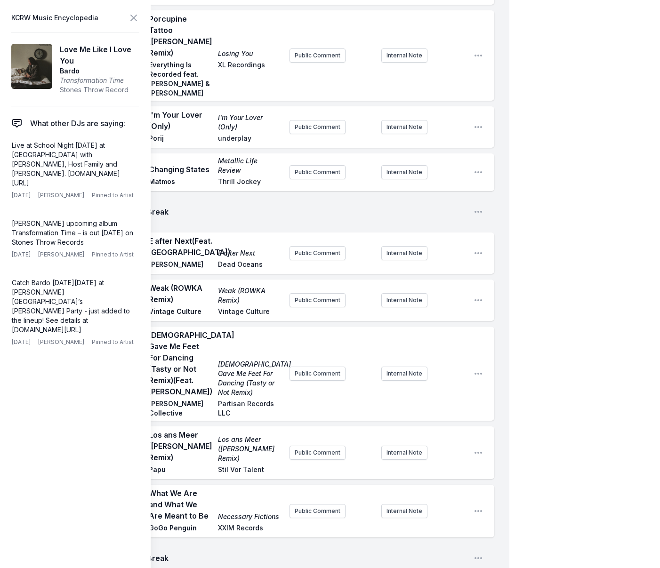
drag, startPoint x: 442, startPoint y: 513, endPoint x: 372, endPoint y: 476, distance: 79.2
copy span "Live at School Night [DATE] at [GEOGRAPHIC_DATA] with [PERSON_NAME], Host Famil…"
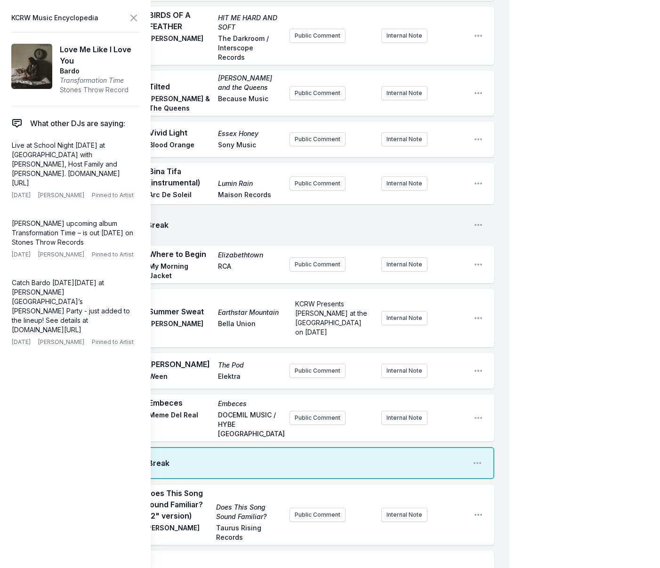
scroll to position [1601, 0]
click at [326, 507] on button "Public Comment" at bounding box center [318, 514] width 56 height 14
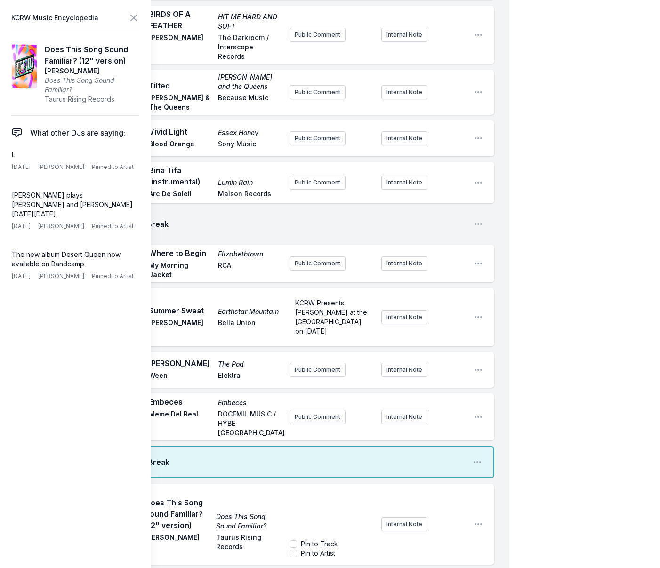
click at [320, 491] on div "﻿" at bounding box center [332, 513] width 85 height 45
click at [338, 495] on span "Live at School Night [DATE] at [GEOGRAPHIC_DATA] with [PERSON_NAME], Host Famil…" at bounding box center [330, 527] width 71 height 65
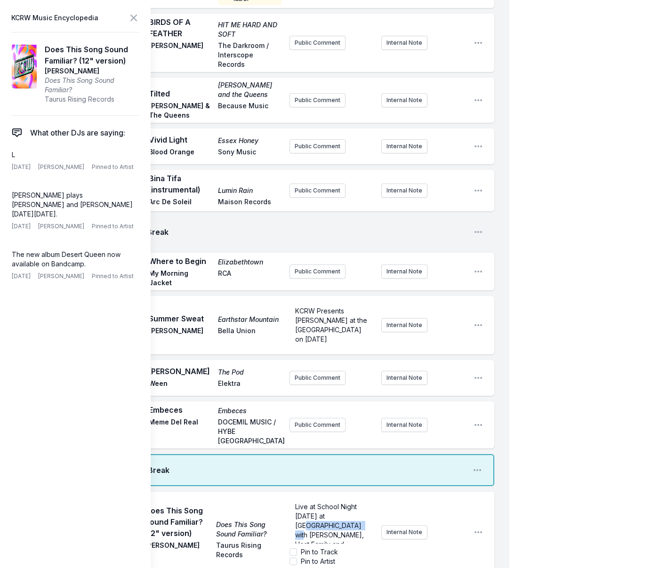
scroll to position [1595, 0]
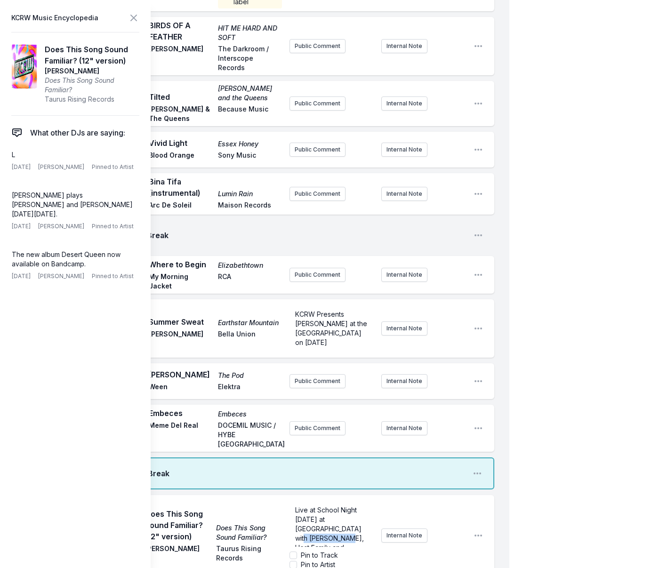
drag, startPoint x: 340, startPoint y: 413, endPoint x: 320, endPoint y: 433, distance: 28.0
click at [320, 502] on form "Live at School Night [DATE] at [GEOGRAPHIC_DATA] with [PERSON_NAME], Host Famil…" at bounding box center [332, 536] width 85 height 68
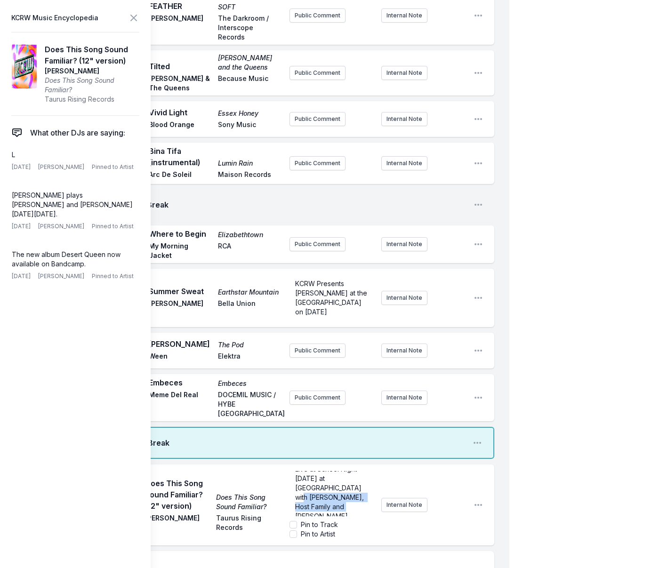
scroll to position [1630, 0]
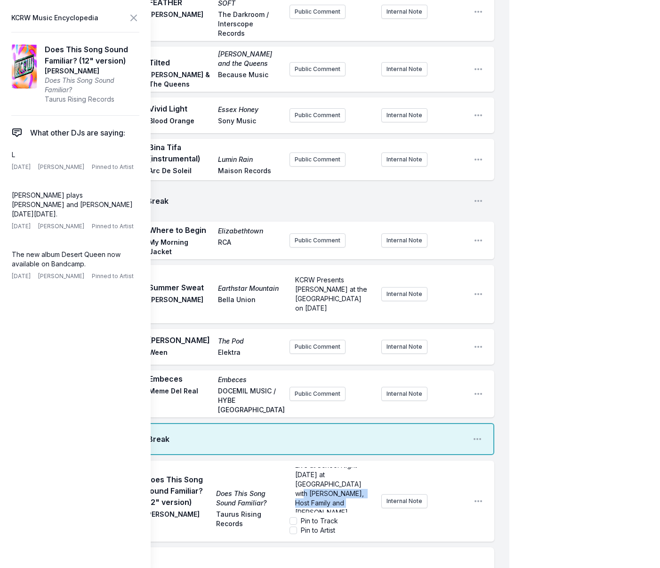
click at [331, 461] on p "Live at School Night [DATE] at [GEOGRAPHIC_DATA] with [PERSON_NAME], Host Famil…" at bounding box center [331, 494] width 73 height 66
drag, startPoint x: 322, startPoint y: 390, endPoint x: 337, endPoint y: 382, distance: 17.1
click at [337, 461] on span "Live at School Night [DATE] at [GEOGRAPHIC_DATA] with [PERSON_NAME], Host Famil…" at bounding box center [330, 493] width 71 height 65
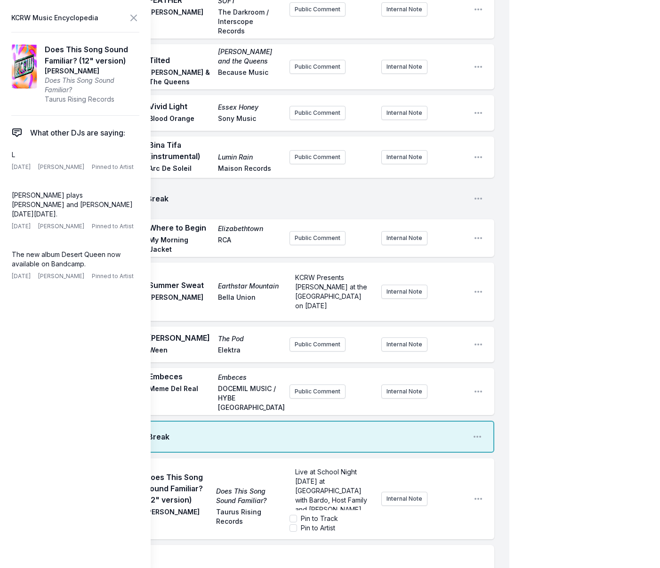
scroll to position [0, 0]
drag, startPoint x: 299, startPoint y: 369, endPoint x: 291, endPoint y: 369, distance: 7.1
click at [292, 465] on div "Live at School Night [DATE] at [GEOGRAPHIC_DATA] with Bardo, Host Family and [P…" at bounding box center [332, 487] width 85 height 45
click at [132, 17] on icon at bounding box center [133, 17] width 11 height 11
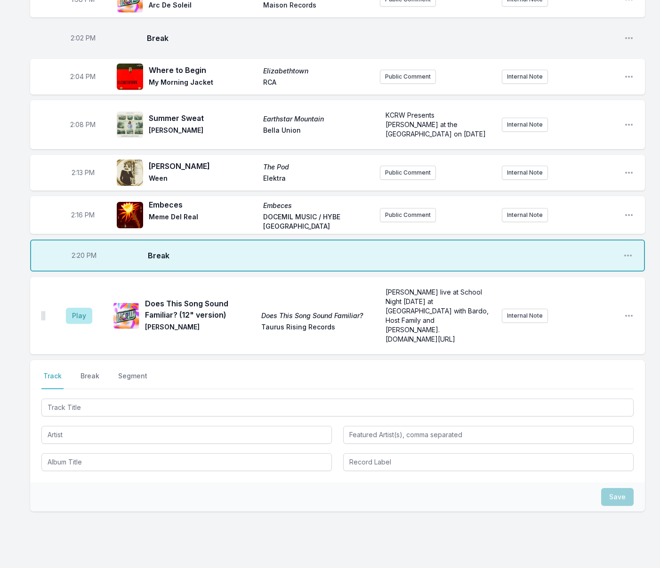
scroll to position [1519, 0]
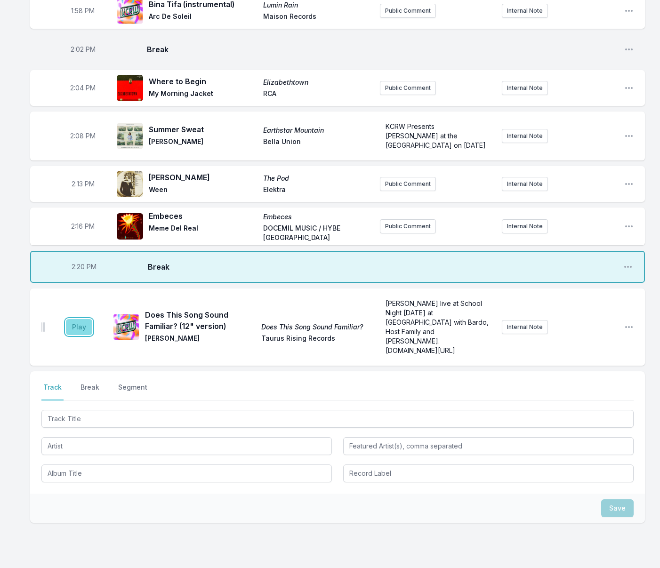
click at [80, 319] on button "Play" at bounding box center [79, 327] width 26 height 16
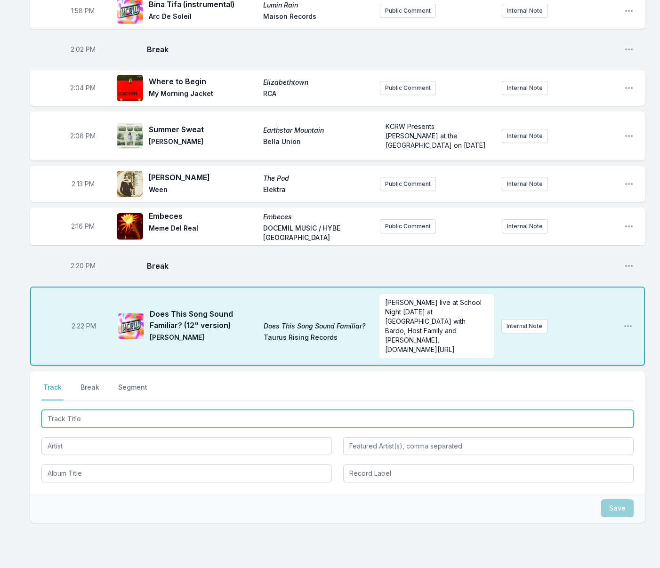
click at [128, 410] on input "Track Title" at bounding box center [337, 419] width 592 height 18
type input "Not IN Surrender"
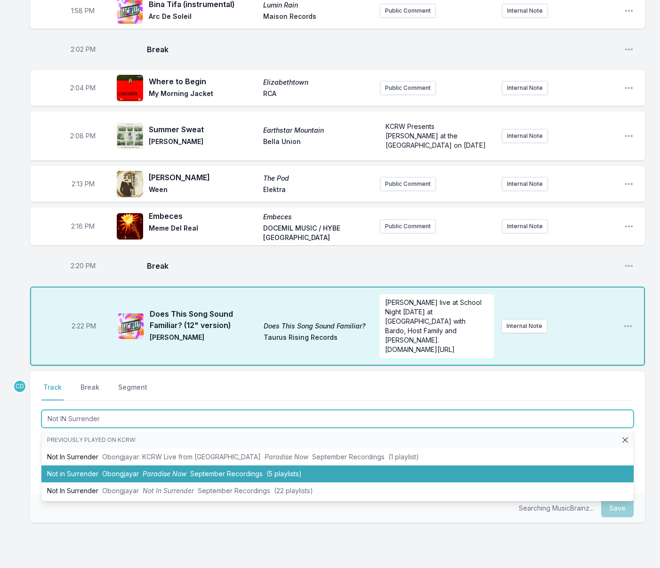
click at [127, 470] on span "Obongjayar" at bounding box center [120, 474] width 37 height 8
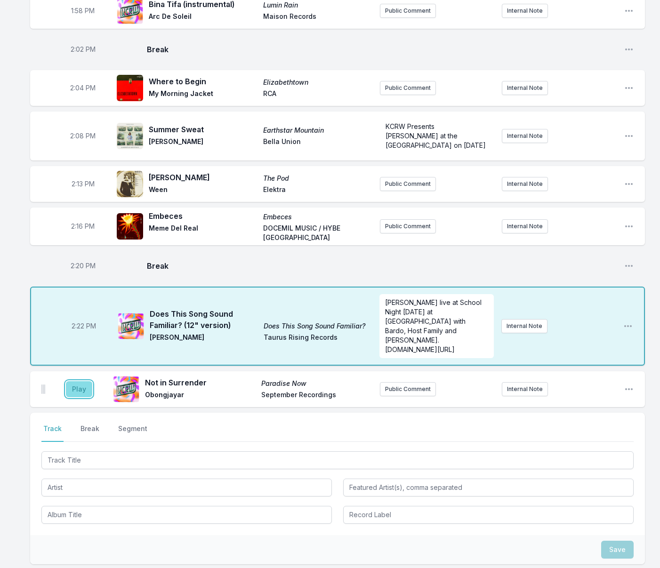
click at [83, 381] on button "Play" at bounding box center [79, 389] width 26 height 16
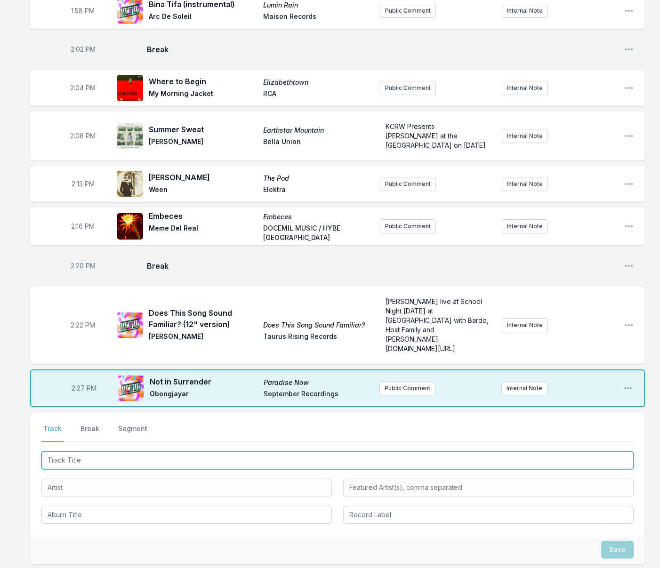
click at [76, 452] on input "Track Title" at bounding box center [337, 461] width 592 height 18
type input "White Horses"
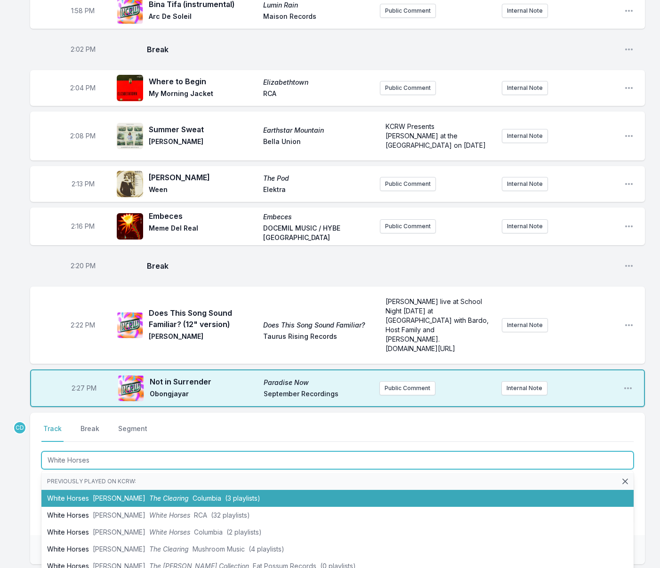
click at [89, 490] on li "White Horses [PERSON_NAME] The Clearing Columbia (3 playlists)" at bounding box center [337, 498] width 592 height 17
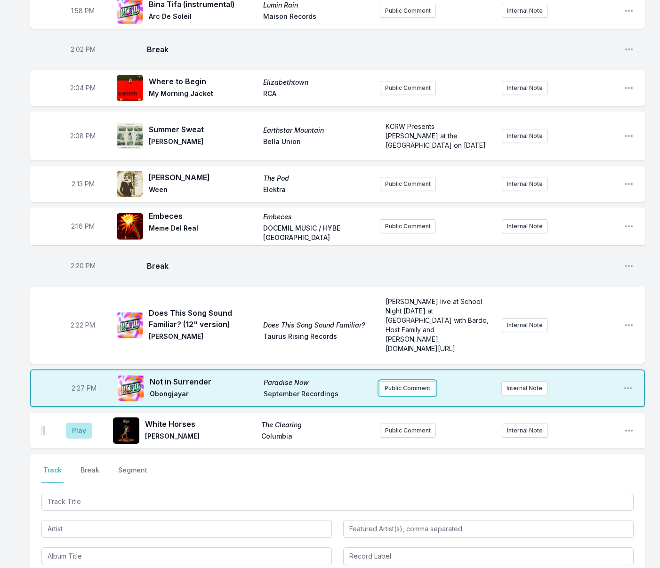
click at [395, 381] on button "Public Comment" at bounding box center [407, 388] width 56 height 14
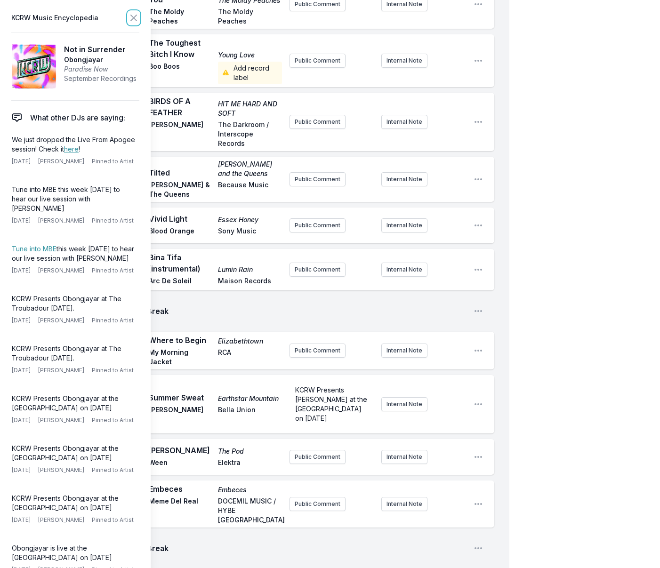
drag, startPoint x: 136, startPoint y: 17, endPoint x: 135, endPoint y: 22, distance: 5.4
click at [136, 17] on icon at bounding box center [133, 17] width 11 height 11
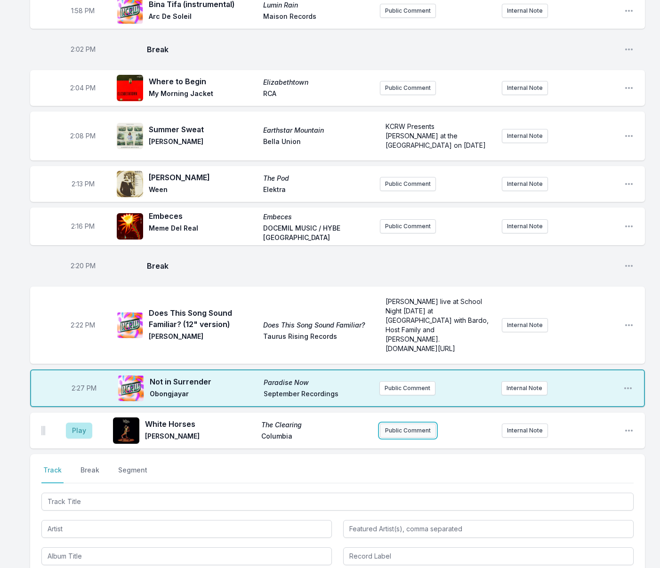
click at [395, 424] on button "Public Comment" at bounding box center [408, 431] width 56 height 14
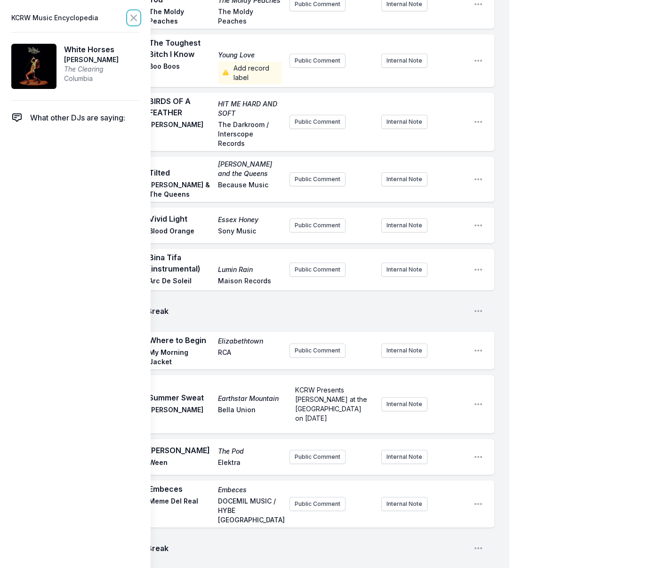
click at [133, 14] on icon at bounding box center [133, 17] width 11 height 11
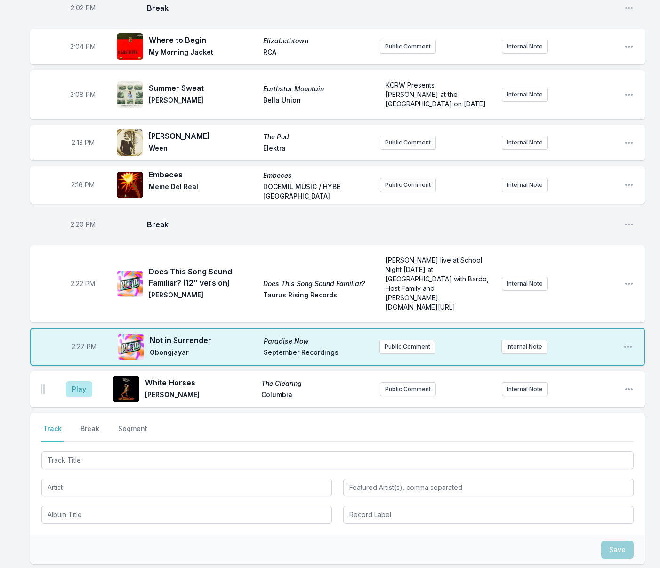
scroll to position [1602, 0]
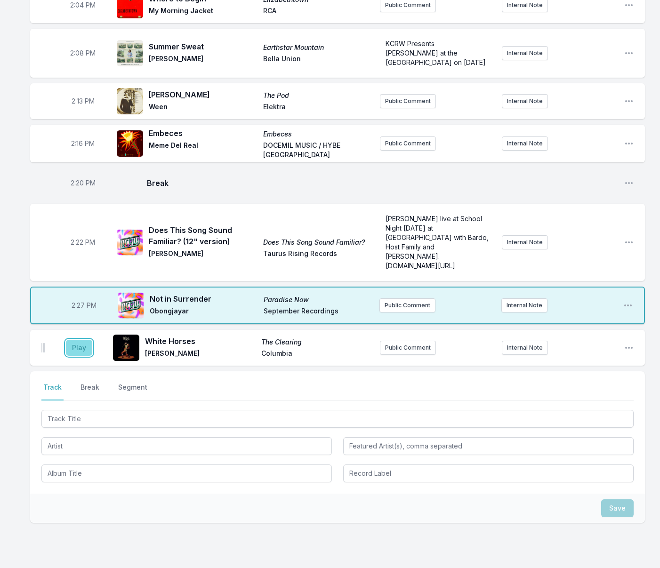
click at [87, 340] on button "Play" at bounding box center [79, 348] width 26 height 16
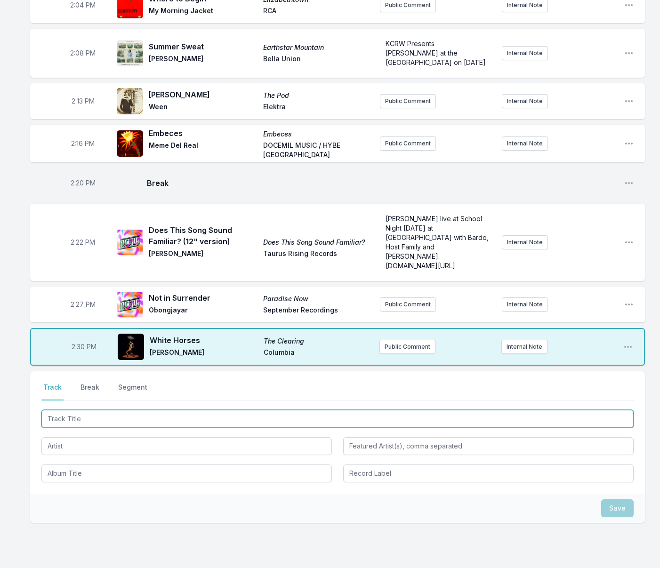
click at [104, 410] on input "Track Title" at bounding box center [337, 419] width 592 height 18
type input "Nibani"
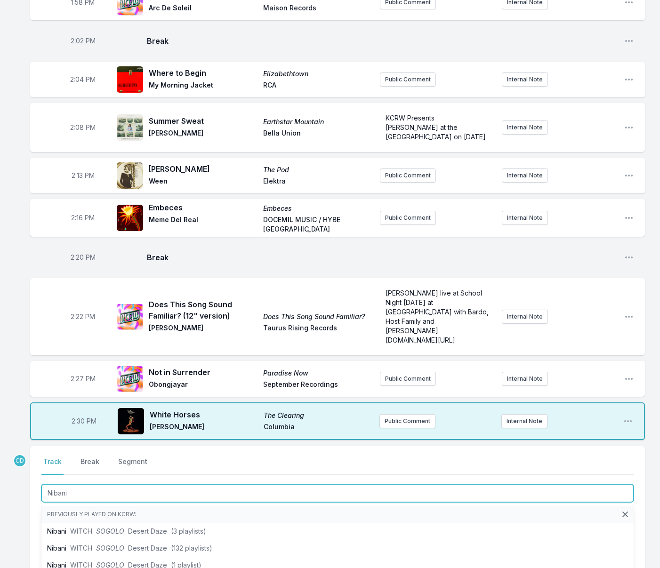
scroll to position [1530, 0]
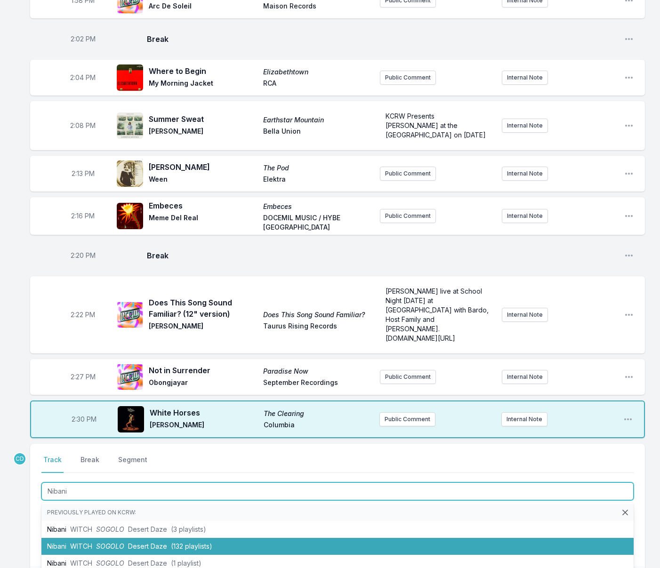
click at [154, 542] on span "Desert Daze" at bounding box center [147, 546] width 39 height 8
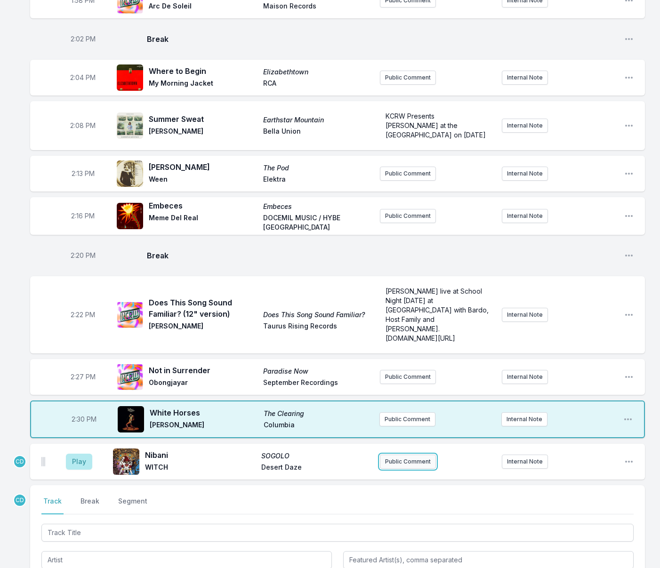
click at [394, 455] on button "Public Comment" at bounding box center [408, 462] width 56 height 14
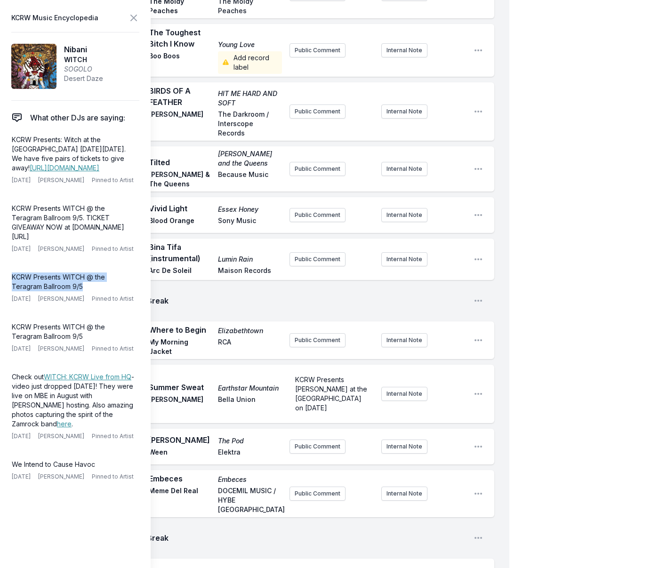
drag, startPoint x: 89, startPoint y: 306, endPoint x: 5, endPoint y: 294, distance: 85.2
click at [6, 294] on aside "KCRW Music Encyclopedia Nibani WITCH SOGOLO Desert Daze What other DJs are sayi…" at bounding box center [75, 284] width 151 height 568
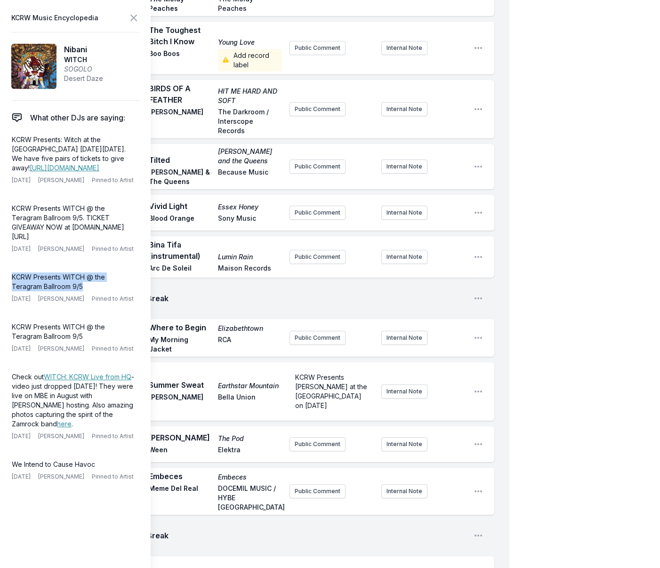
copy p "KCRW Presents WITCH @ the Teragram Ballroom 9/5"
click at [243, 521] on div "2:20 PM Break Open playlist item options" at bounding box center [262, 536] width 464 height 30
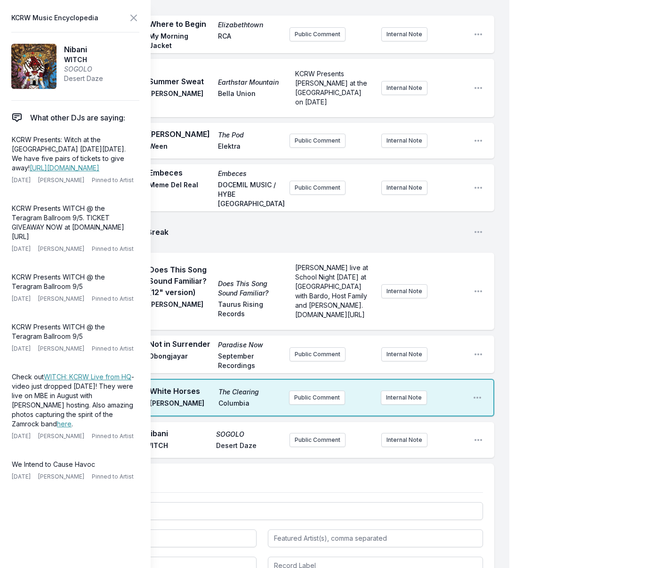
scroll to position [1887, 0]
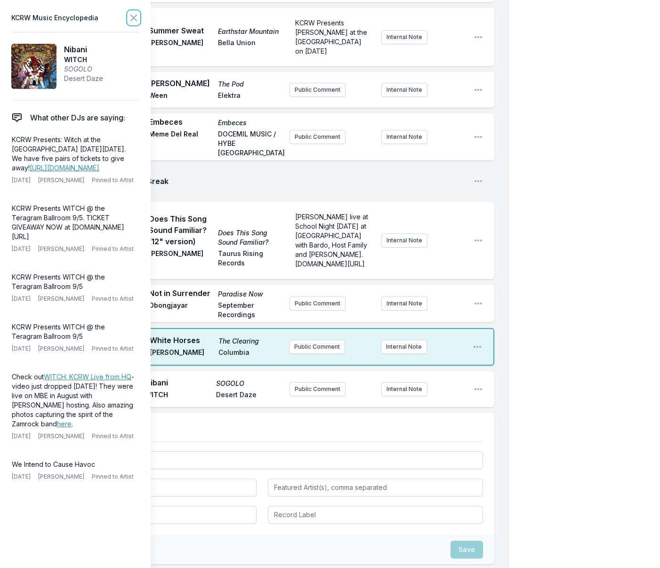
click at [134, 17] on icon at bounding box center [134, 18] width 6 height 6
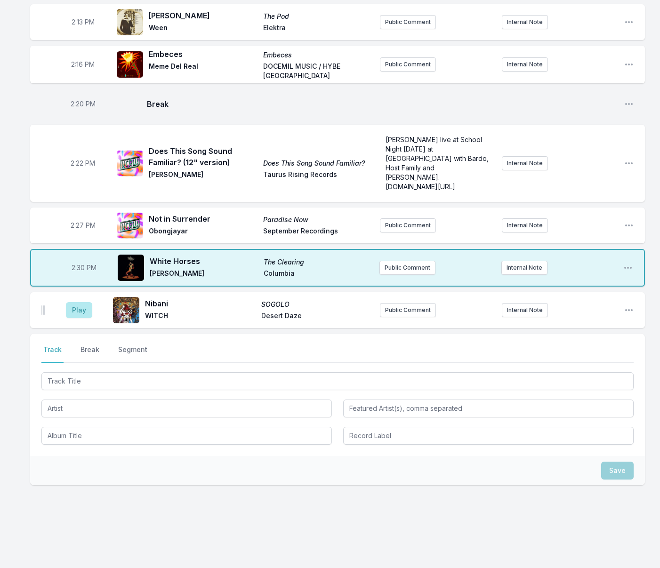
scroll to position [1644, 0]
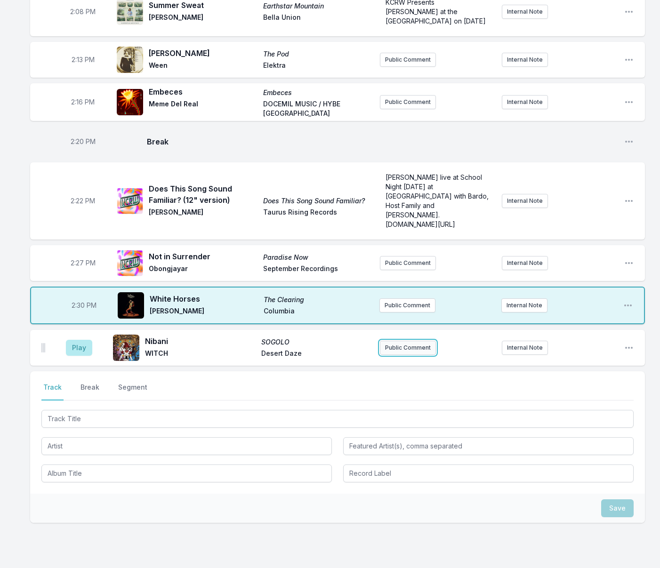
click at [392, 341] on button "Public Comment" at bounding box center [408, 348] width 56 height 14
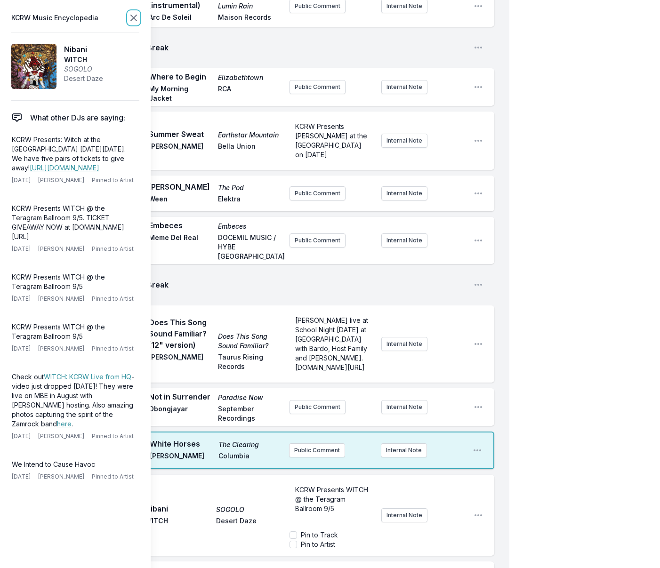
click at [136, 20] on icon at bounding box center [134, 18] width 6 height 6
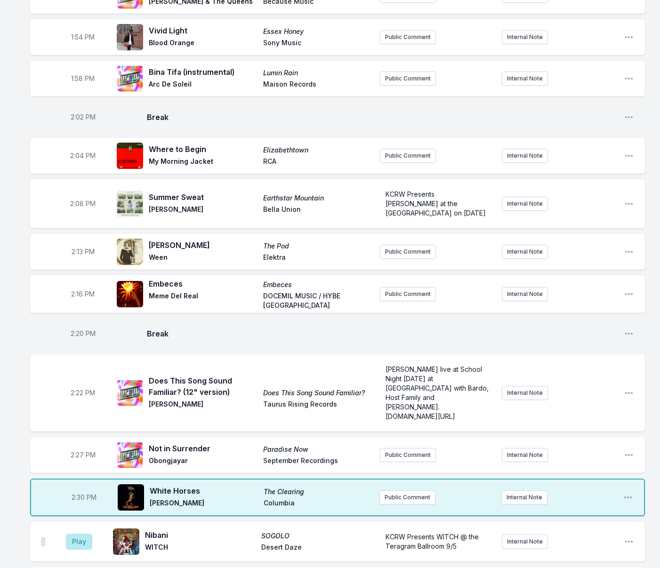
scroll to position [1466, 0]
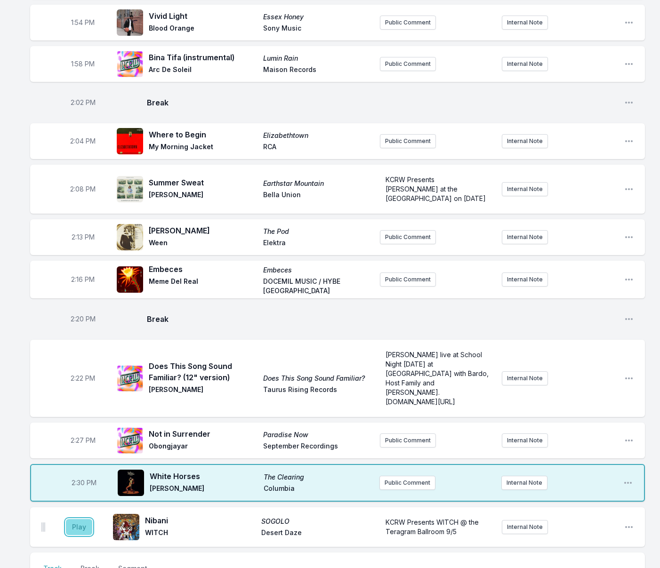
click at [81, 519] on button "Play" at bounding box center [79, 527] width 26 height 16
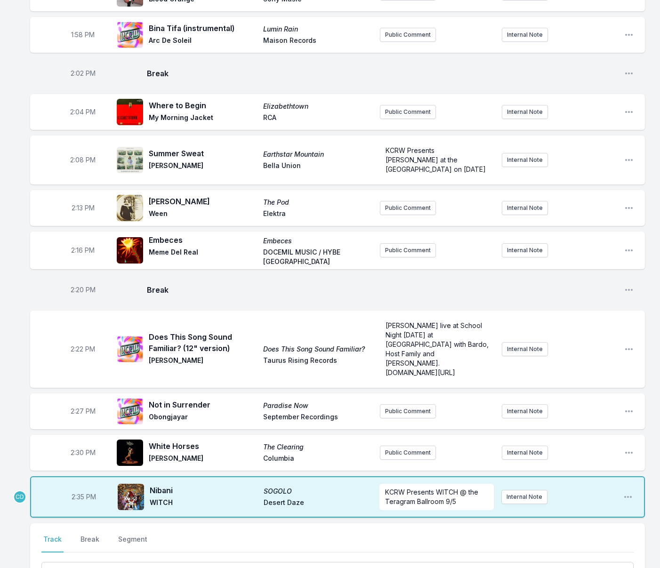
scroll to position [1505, 0]
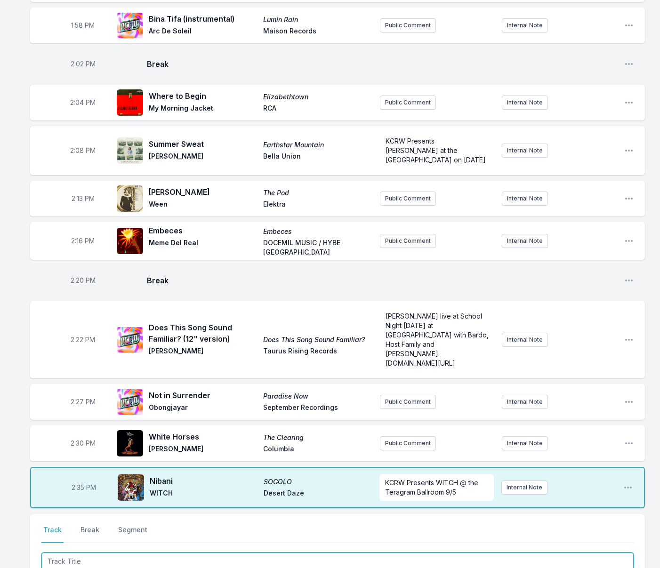
click at [178, 553] on input "Track Title" at bounding box center [337, 562] width 592 height 18
type input "Asaw Fofor"
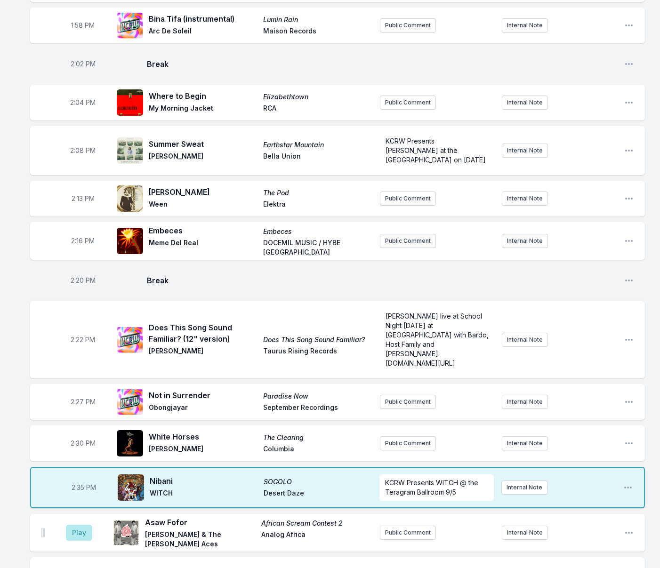
click at [97, 568] on button "Break" at bounding box center [90, 578] width 23 height 18
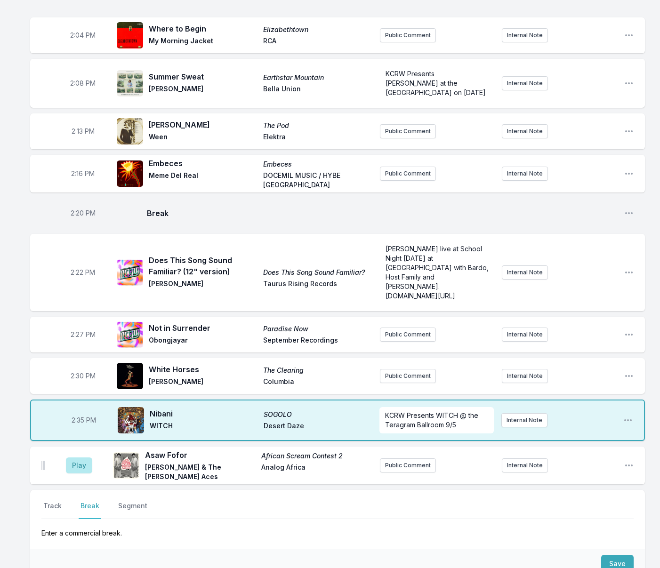
scroll to position [1574, 0]
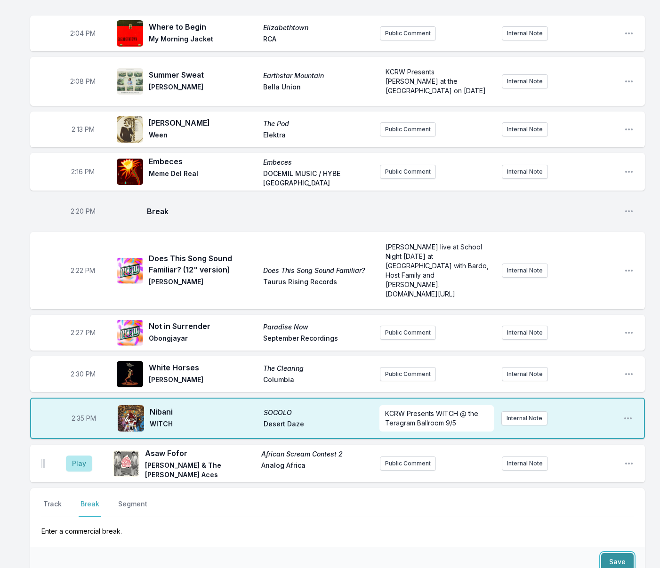
click at [616, 553] on button "Save" at bounding box center [617, 562] width 32 height 18
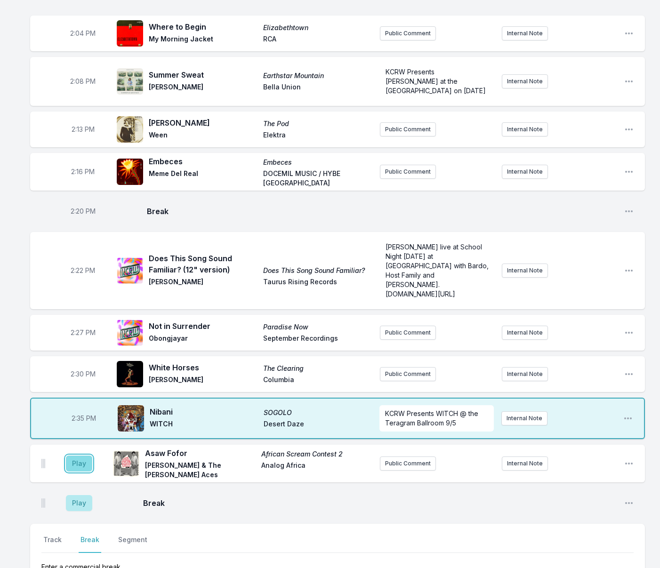
click at [84, 456] on button "Play" at bounding box center [79, 464] width 26 height 16
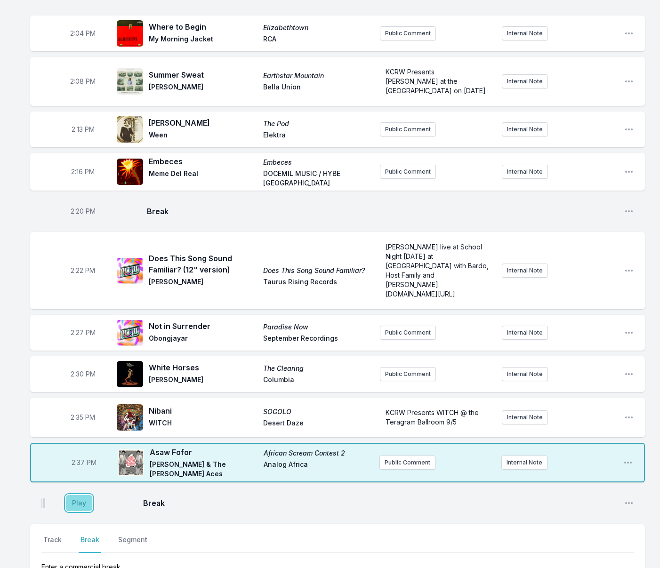
click at [88, 495] on button "Play" at bounding box center [79, 503] width 26 height 16
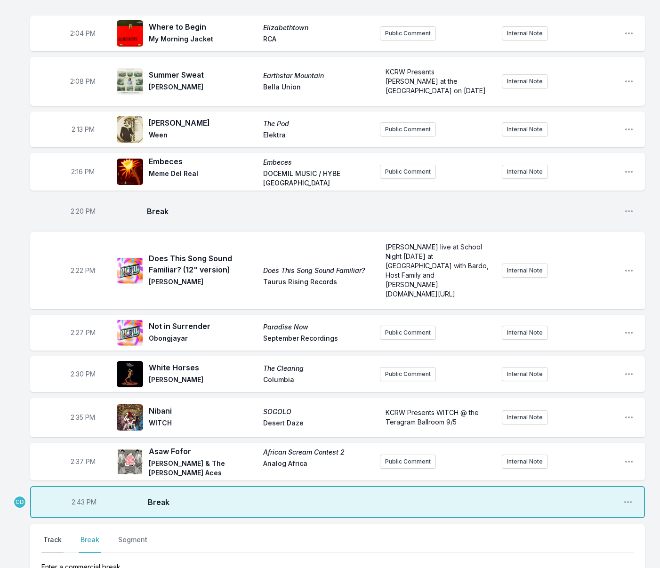
click at [59, 535] on button "Track" at bounding box center [52, 544] width 22 height 18
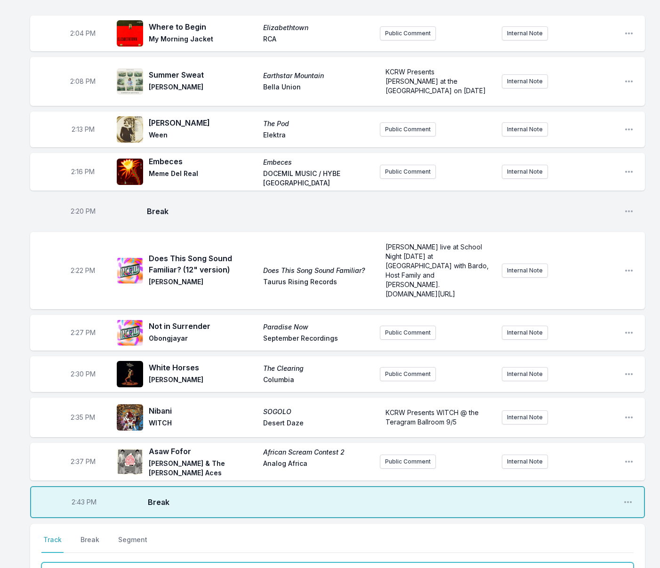
click at [94, 563] on input "Track Title" at bounding box center [337, 572] width 592 height 18
type input "Can't Stand Losing You"
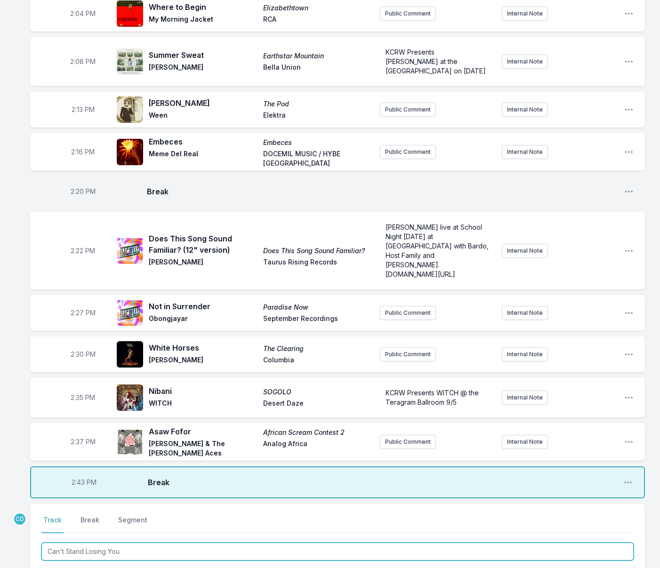
scroll to position [1597, 0]
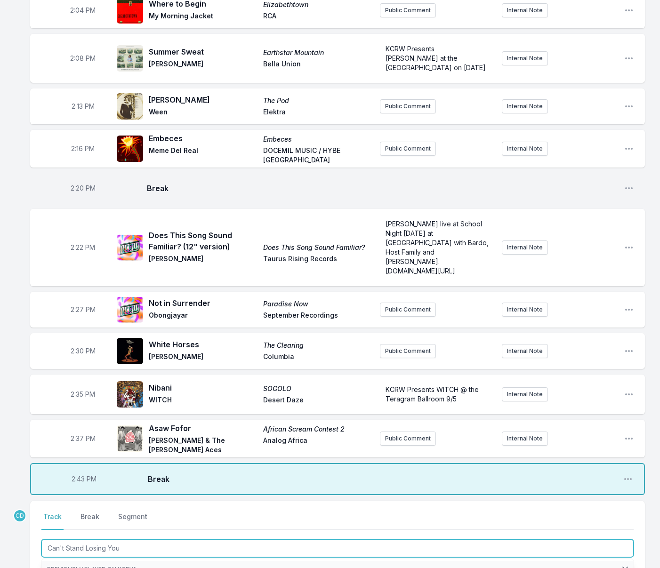
drag, startPoint x: 106, startPoint y: 539, endPoint x: 67, endPoint y: 513, distance: 46.9
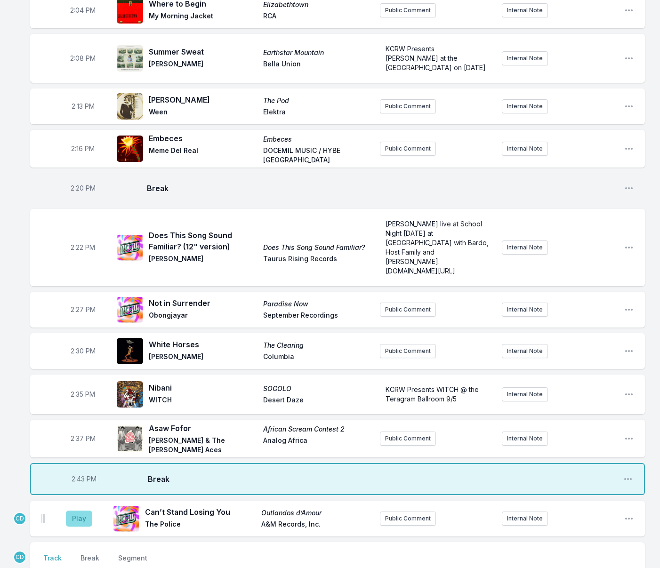
scroll to position [1598, 0]
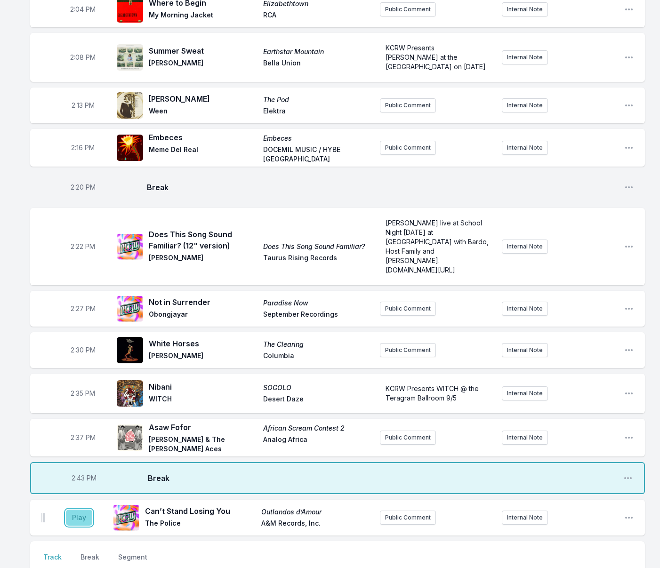
click at [73, 510] on button "Play" at bounding box center [79, 518] width 26 height 16
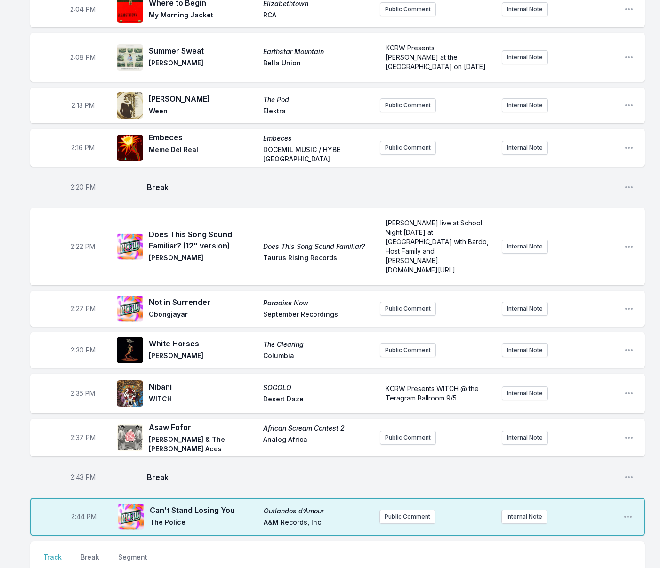
click at [72, 502] on aside "2:44 PM" at bounding box center [83, 517] width 53 height 30
click at [389, 510] on button "Public Comment" at bounding box center [407, 517] width 56 height 14
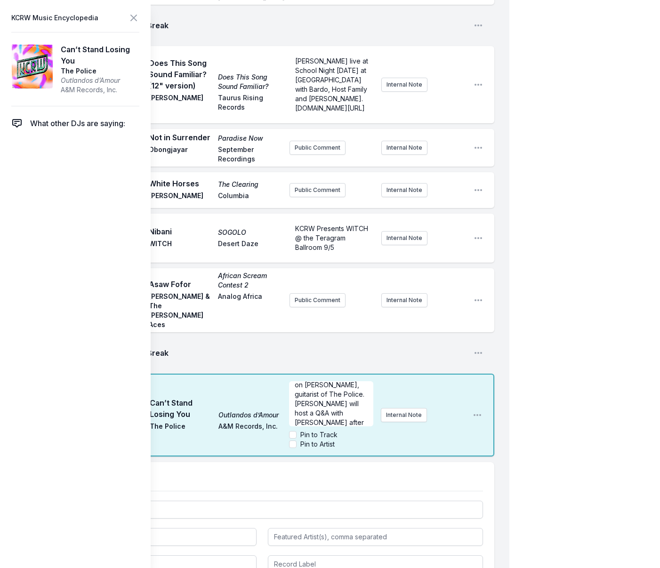
scroll to position [94, 0]
click at [295, 441] on input "Pin to Artist" at bounding box center [293, 445] width 8 height 8
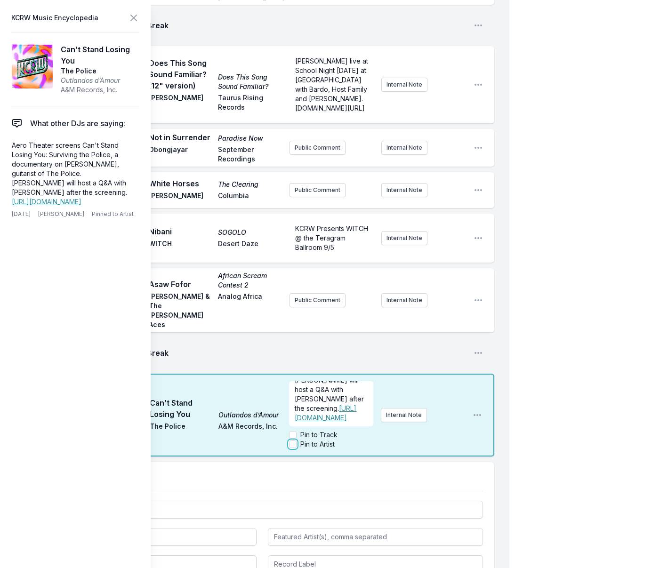
checkbox input "true"
click at [131, 17] on icon at bounding box center [133, 17] width 11 height 11
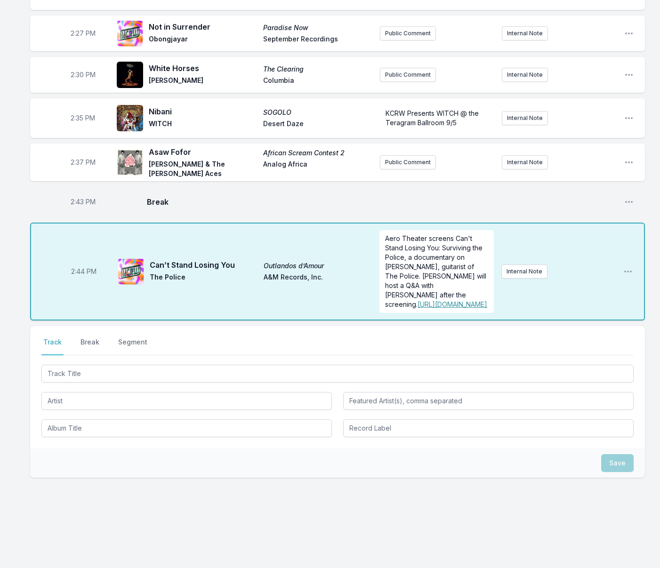
scroll to position [1856, 0]
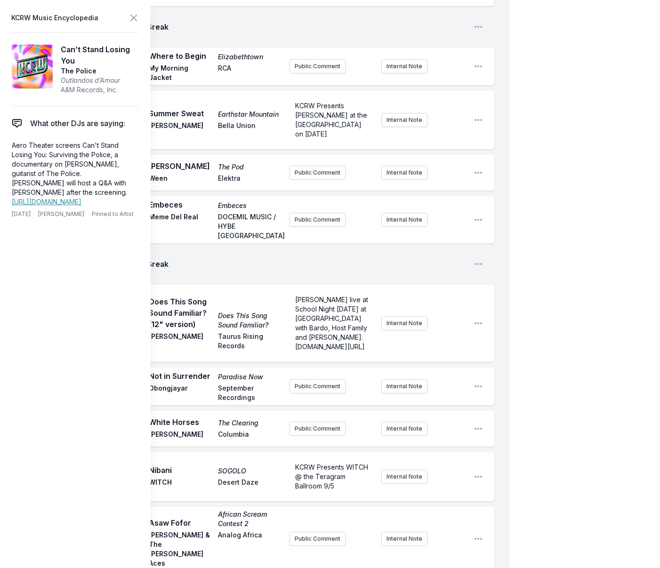
drag, startPoint x: 312, startPoint y: 524, endPoint x: 280, endPoint y: 523, distance: 31.6
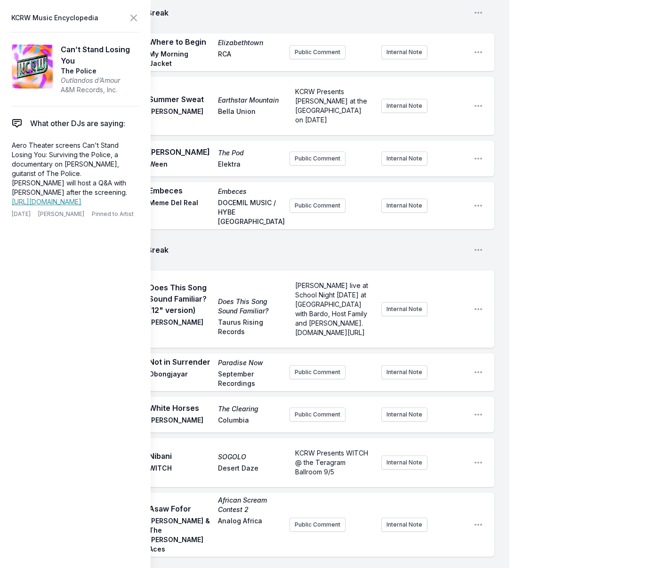
scroll to position [1822, 0]
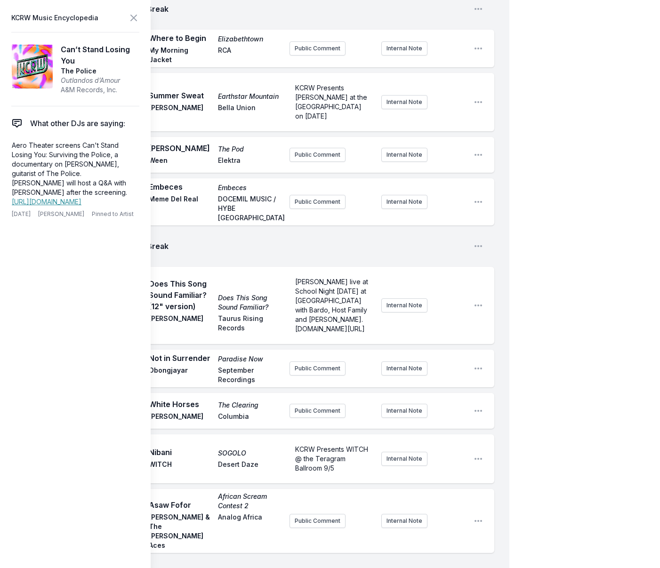
drag, startPoint x: 387, startPoint y: 557, endPoint x: 379, endPoint y: 552, distance: 9.9
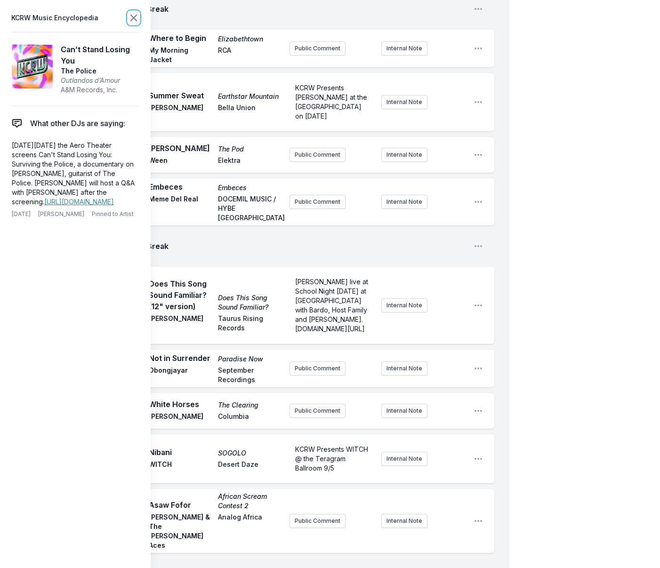
drag, startPoint x: 134, startPoint y: 15, endPoint x: 139, endPoint y: 21, distance: 8.4
click at [134, 15] on icon at bounding box center [133, 17] width 11 height 11
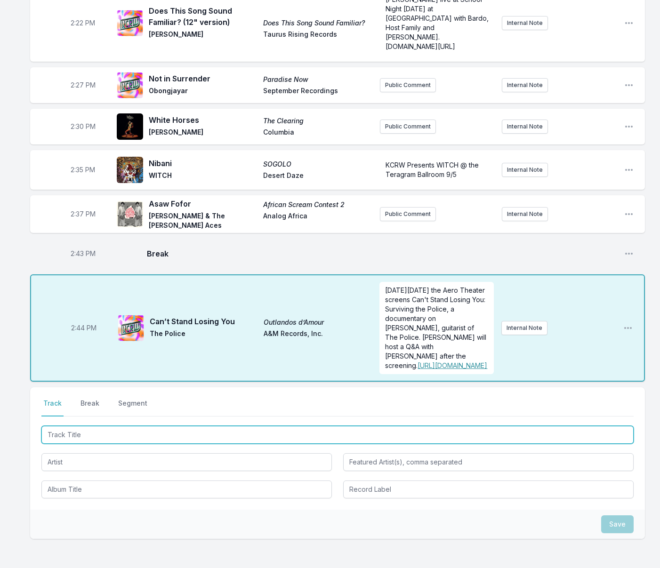
click at [105, 426] on input "Track Title" at bounding box center [337, 435] width 592 height 18
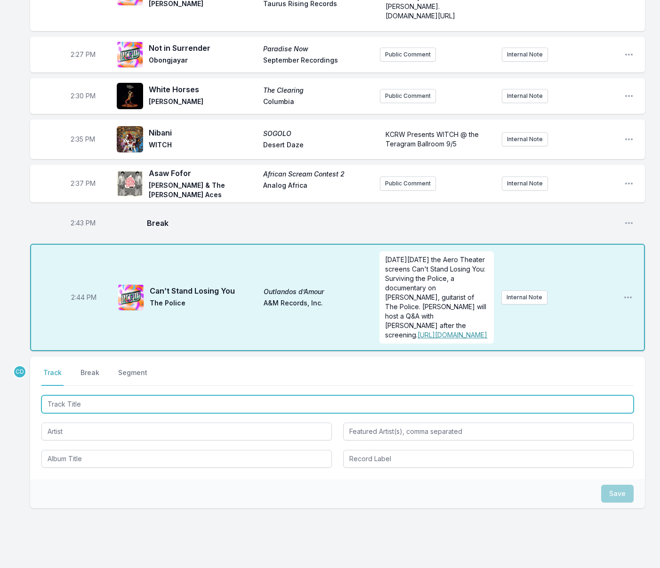
scroll to position [1854, 0]
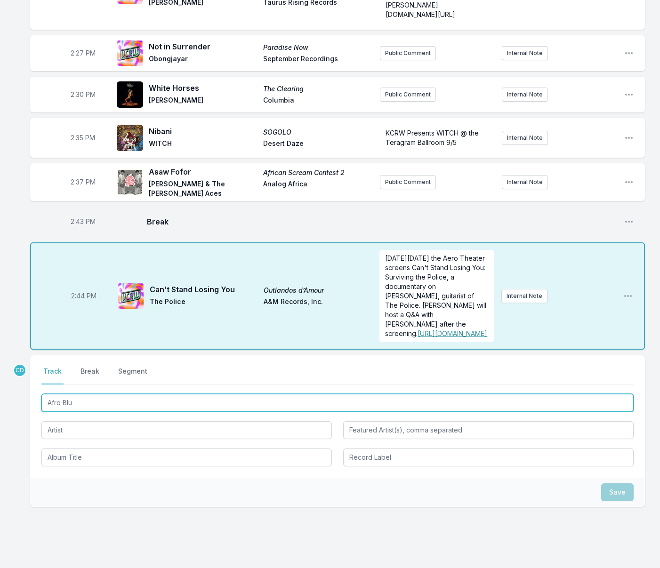
type input "Afro Blue"
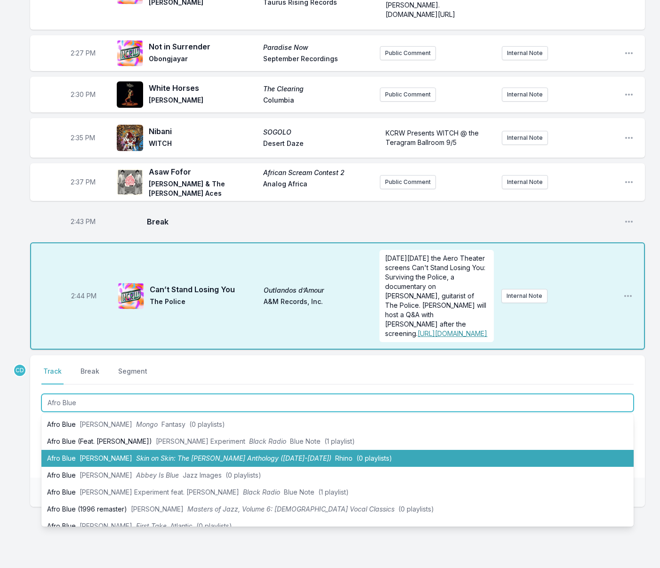
scroll to position [53, 0]
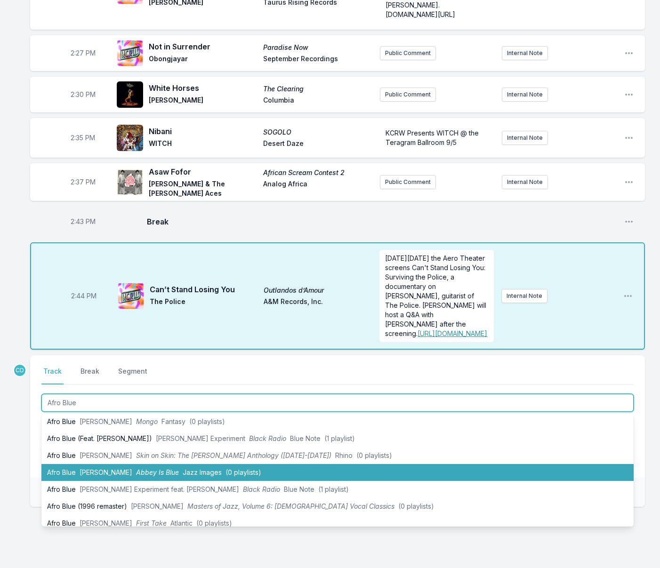
click at [109, 468] on span "[PERSON_NAME]" at bounding box center [106, 472] width 53 height 8
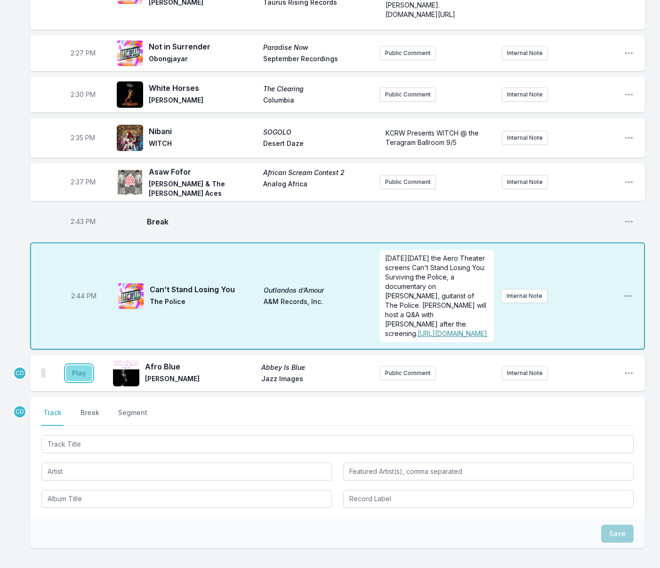
click at [79, 365] on button "Play" at bounding box center [79, 373] width 26 height 16
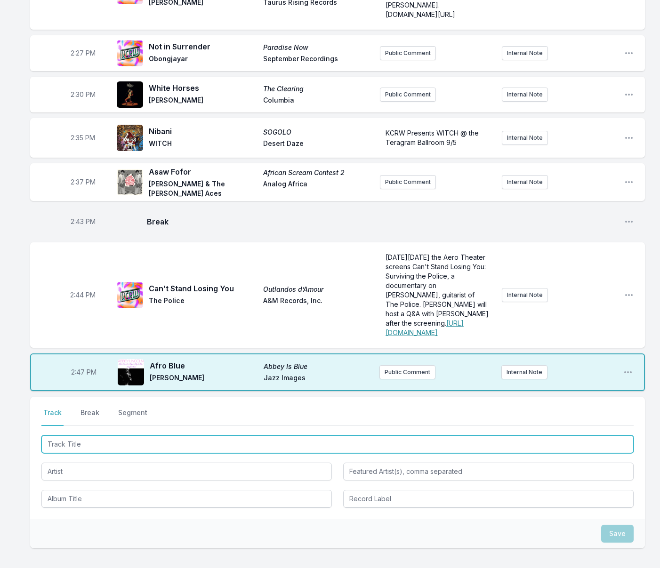
click at [133, 436] on input "Track Title" at bounding box center [337, 445] width 592 height 18
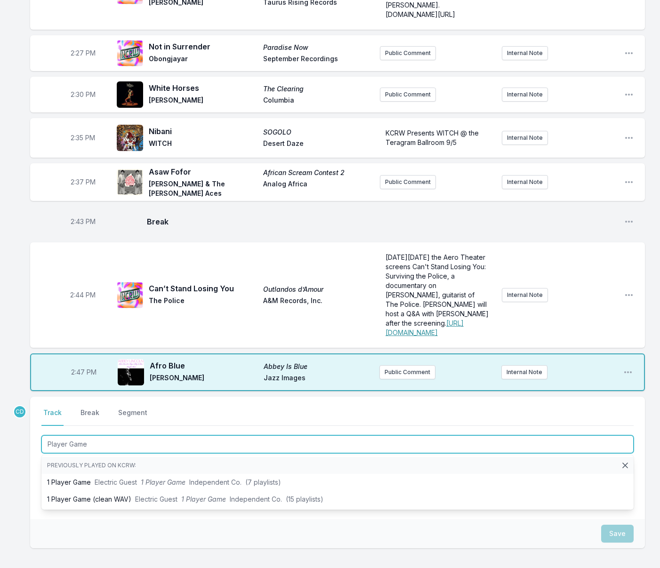
type input "Player Game 1"
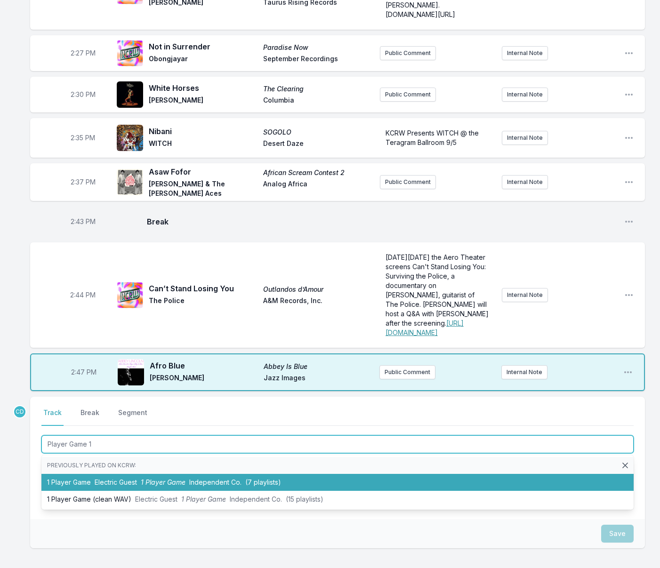
click at [140, 474] on li "1 Player Game Electric Guest 1 Player Game Independent Co. (7 playlists)" at bounding box center [337, 482] width 592 height 17
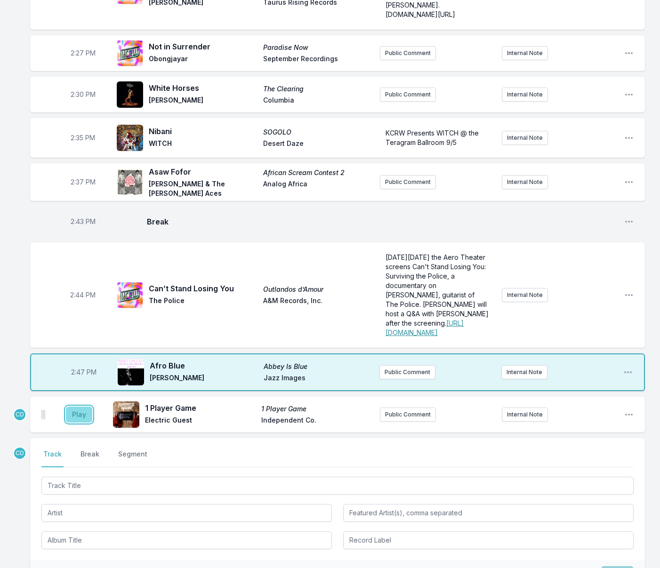
click at [79, 407] on button "Play" at bounding box center [79, 415] width 26 height 16
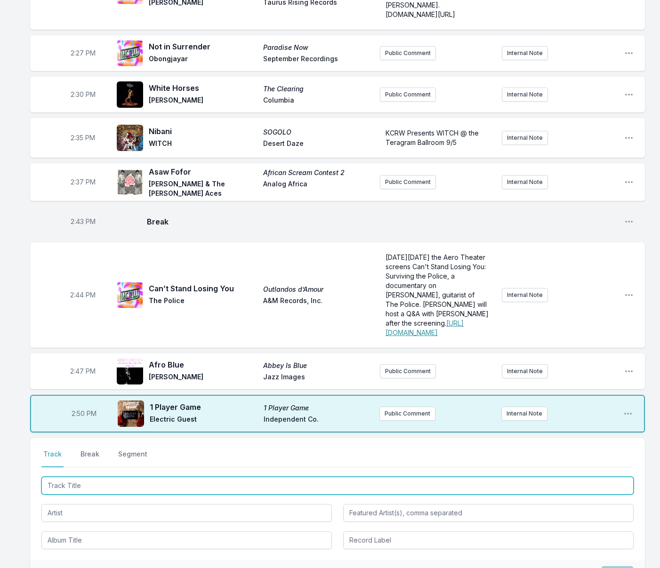
click at [214, 477] on input "Track Title" at bounding box center [337, 486] width 592 height 18
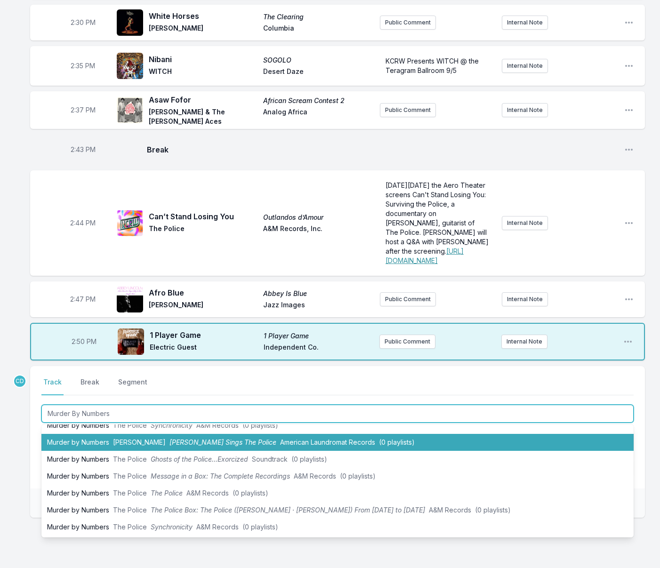
scroll to position [1939, 0]
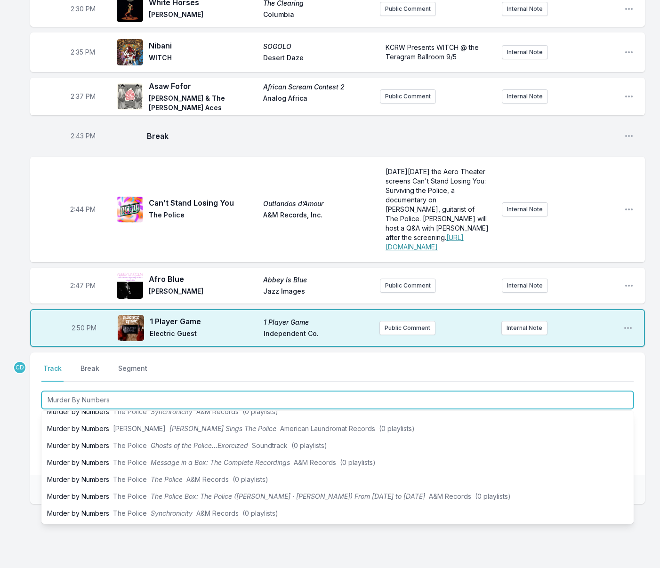
type input "Murder By Numbers"
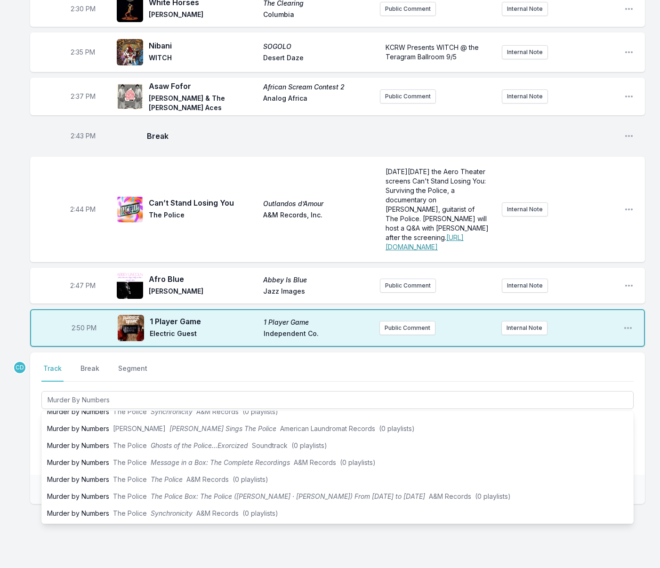
drag, startPoint x: 19, startPoint y: 386, endPoint x: 48, endPoint y: 390, distance: 30.0
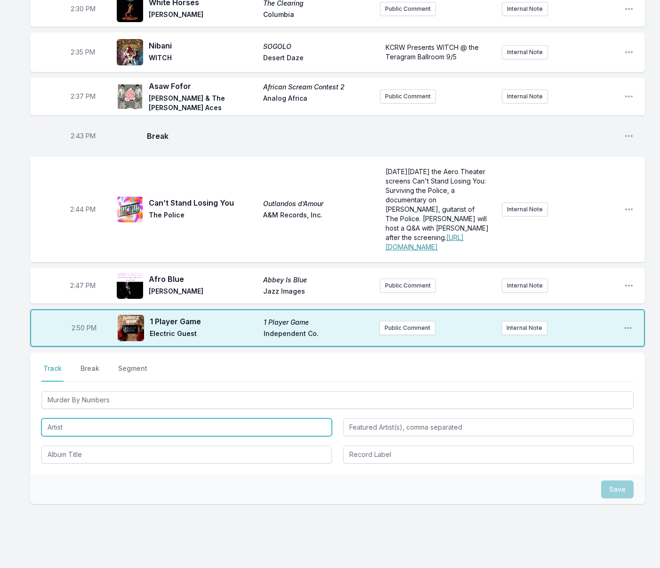
click at [88, 419] on input "Artist" at bounding box center [186, 428] width 291 height 18
type input "[PERSON_NAME]"
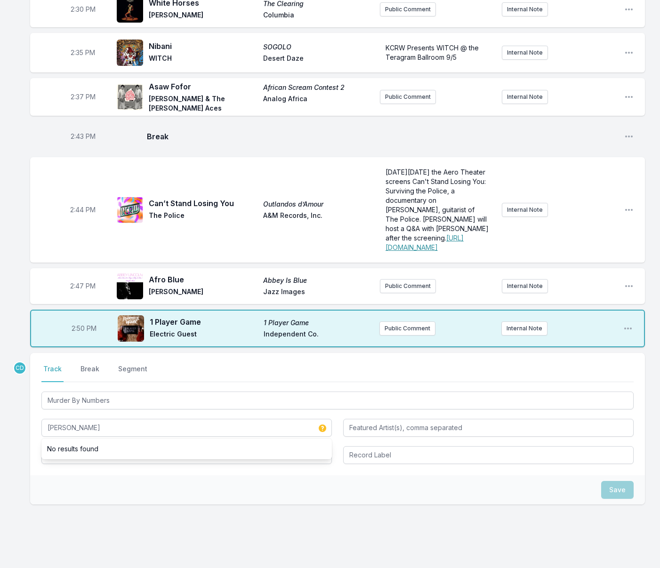
click at [101, 476] on div "Save" at bounding box center [337, 490] width 615 height 29
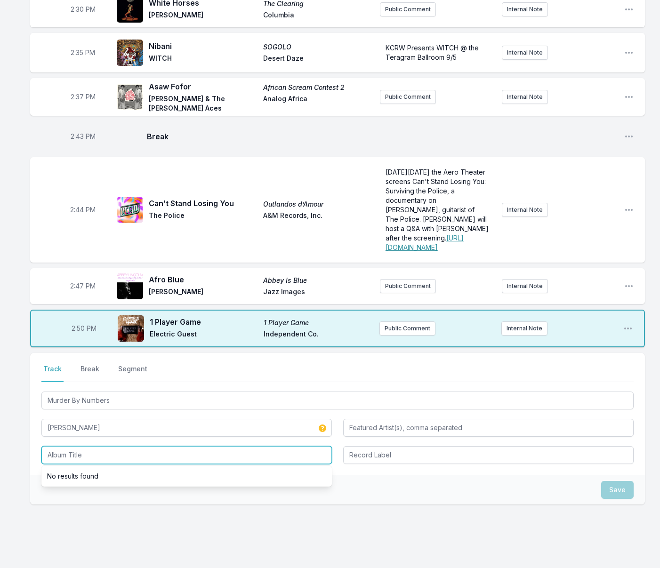
click at [101, 446] on input "Album Title" at bounding box center [186, 455] width 291 height 18
type input "Murder By Numbers"
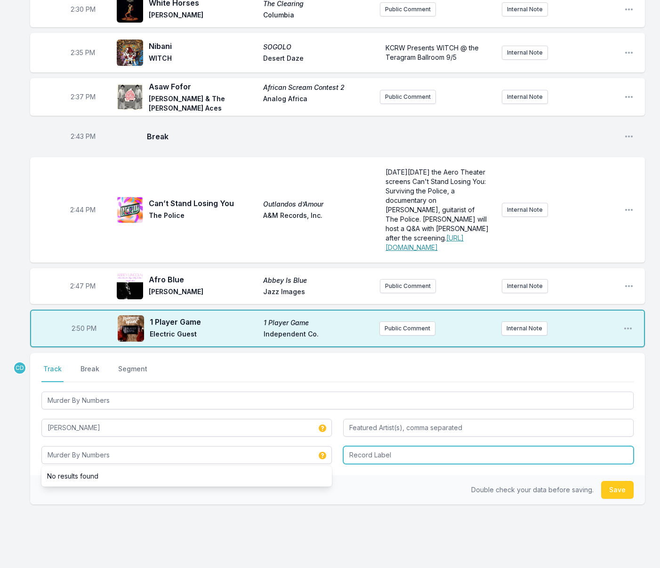
click at [353, 446] on input "Record Label" at bounding box center [488, 455] width 291 height 18
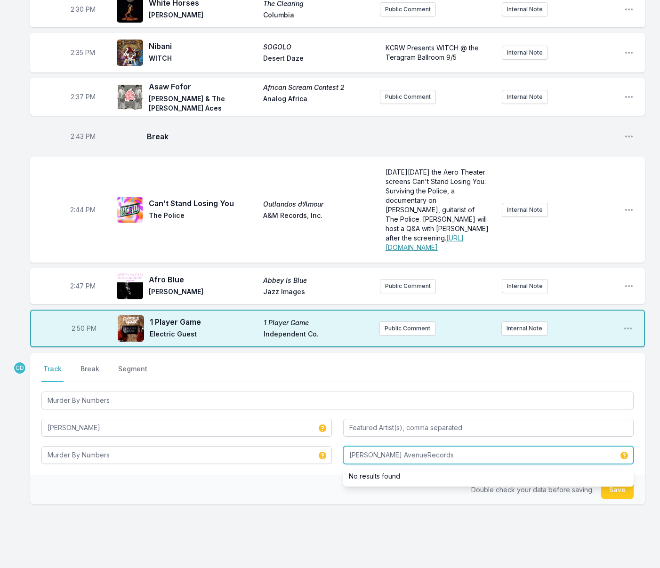
click at [392, 446] on input "[PERSON_NAME] AvenueRecords" at bounding box center [488, 455] width 291 height 18
type input "[PERSON_NAME] Avenue Records"
click at [609, 481] on button "Save" at bounding box center [617, 490] width 32 height 18
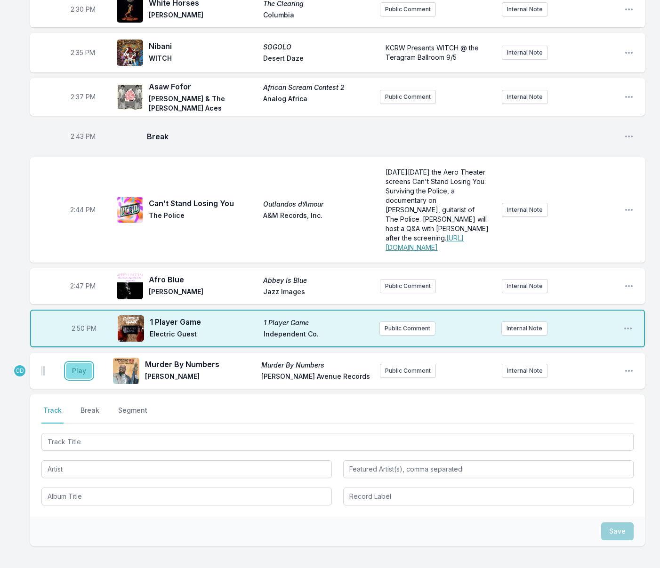
click at [81, 363] on button "Play" at bounding box center [79, 371] width 26 height 16
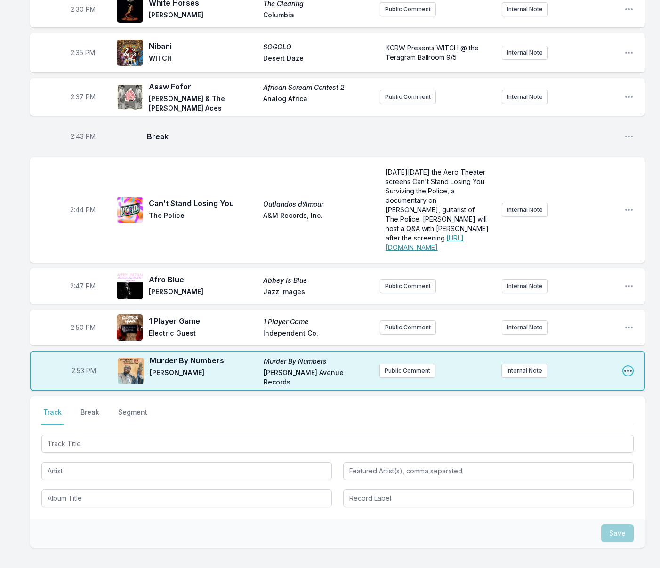
click at [629, 366] on icon "Open playlist item options" at bounding box center [627, 370] width 9 height 9
click at [570, 398] on button "Edit Track Details" at bounding box center [579, 406] width 105 height 17
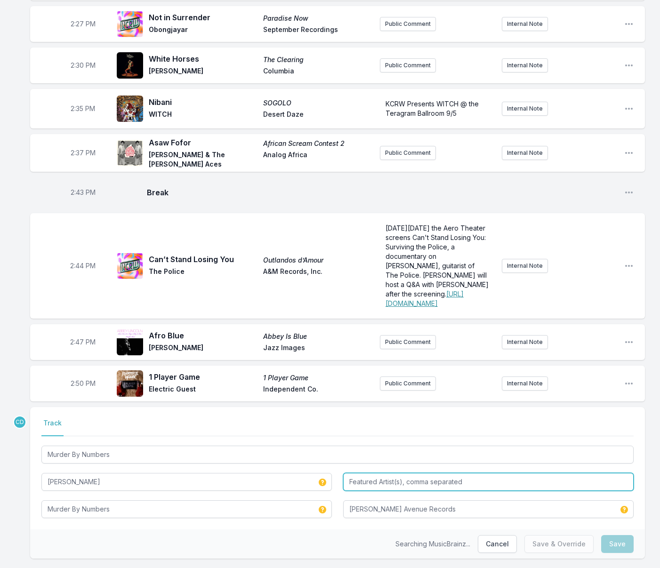
click at [403, 473] on input "Featured Artist(s), comma separated" at bounding box center [488, 482] width 291 height 18
click at [368, 473] on input "[PERSON_NAME], [PERSON_NAME]" at bounding box center [488, 482] width 291 height 18
type input "[PERSON_NAME] & [PERSON_NAME]"
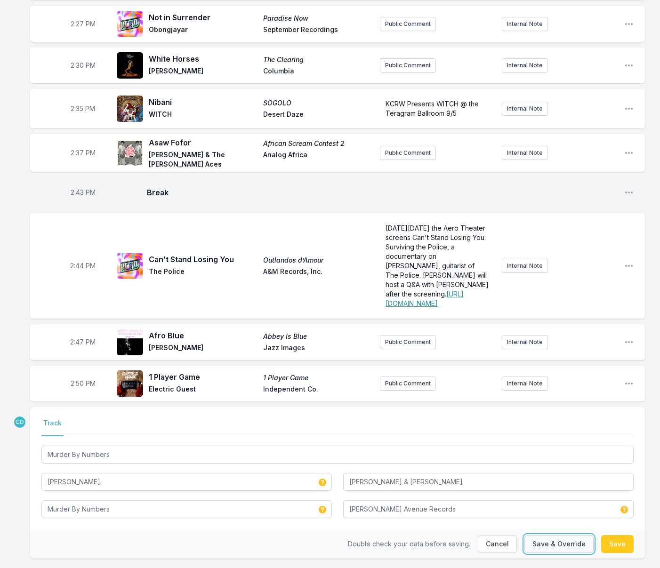
click at [541, 535] on button "Save & Override" at bounding box center [559, 544] width 69 height 18
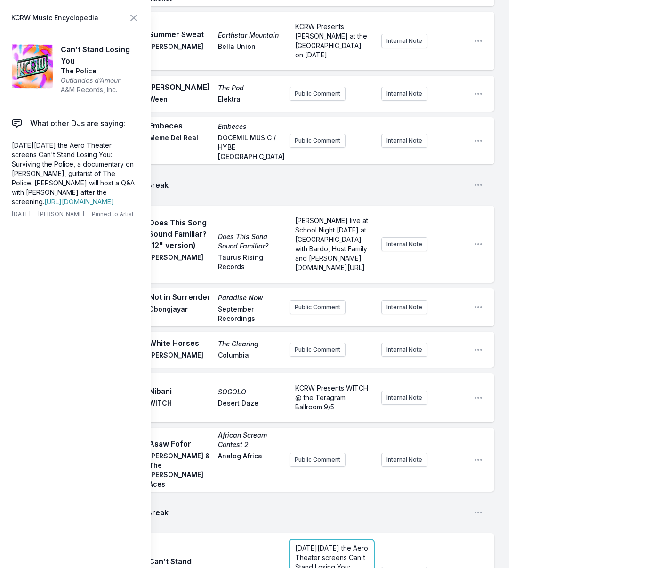
drag, startPoint x: 444, startPoint y: 284, endPoint x: 400, endPoint y: 255, distance: 52.6
copy p "[DATE][DATE] the Aero Theater screens Can't Stand Losing You: Surviving the Pol…"
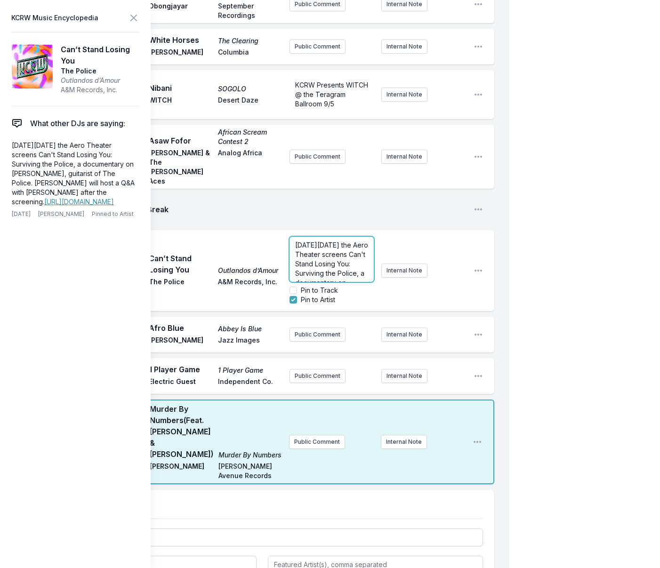
scroll to position [2187, 0]
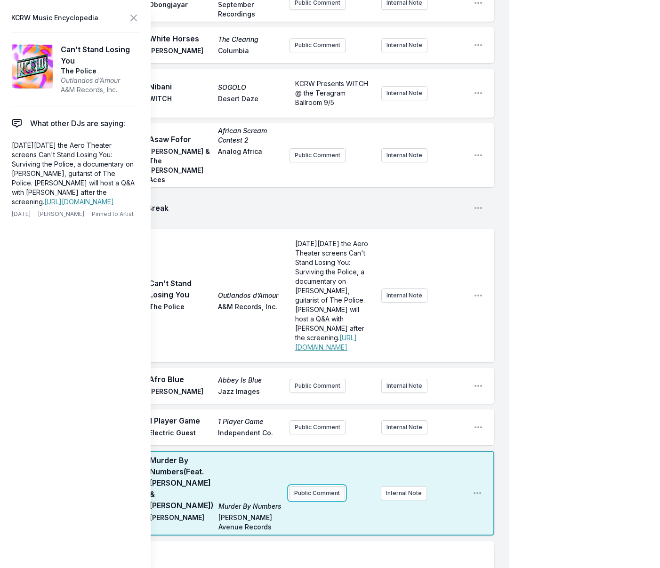
click at [314, 486] on button "Public Comment" at bounding box center [317, 493] width 56 height 14
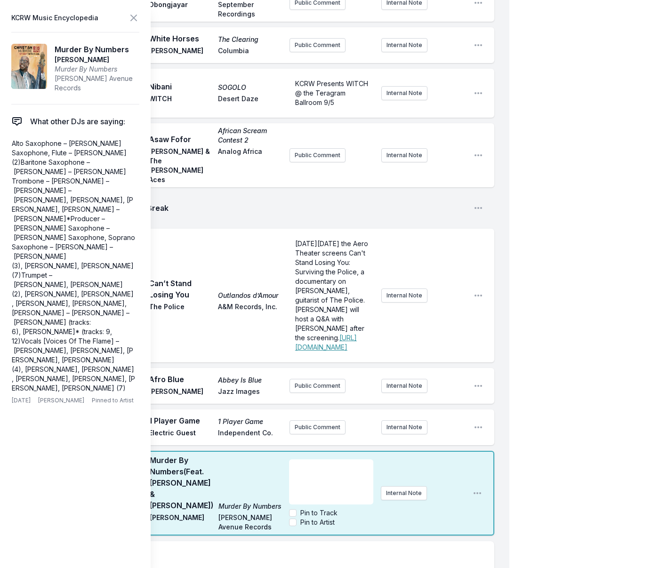
scroll to position [104, 0]
click at [133, 18] on icon at bounding box center [134, 18] width 6 height 6
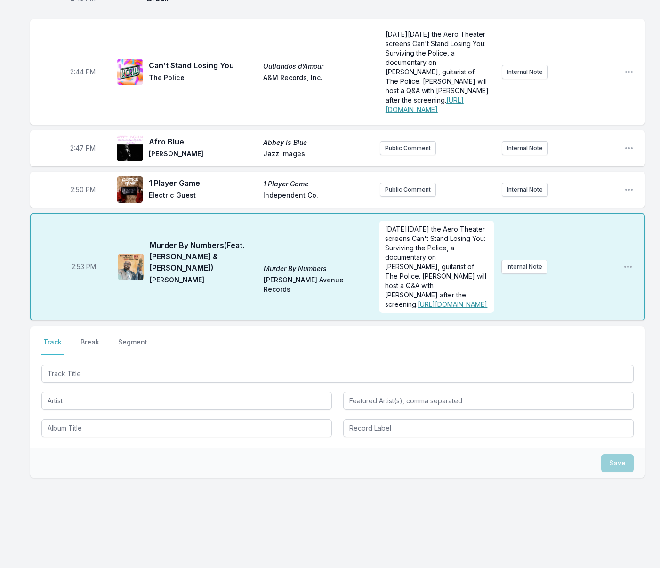
scroll to position [2079, 0]
click at [437, 274] on p "[DATE][DATE] the Aero Theater screens Can't Stand Losing You: Surviving the Pol…" at bounding box center [436, 267] width 103 height 85
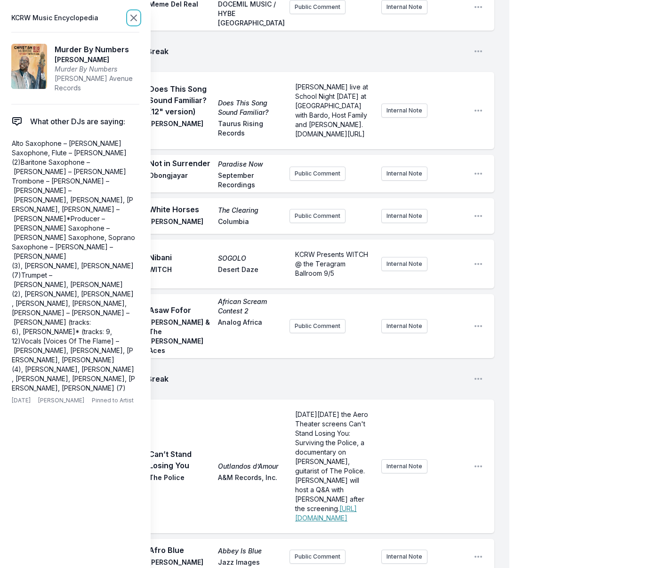
click at [132, 19] on icon at bounding box center [134, 18] width 6 height 6
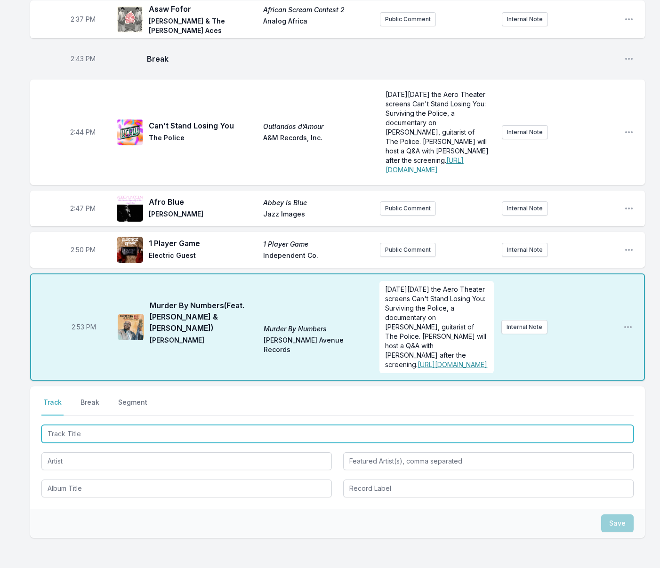
click at [162, 436] on input "Track Title" at bounding box center [337, 434] width 592 height 18
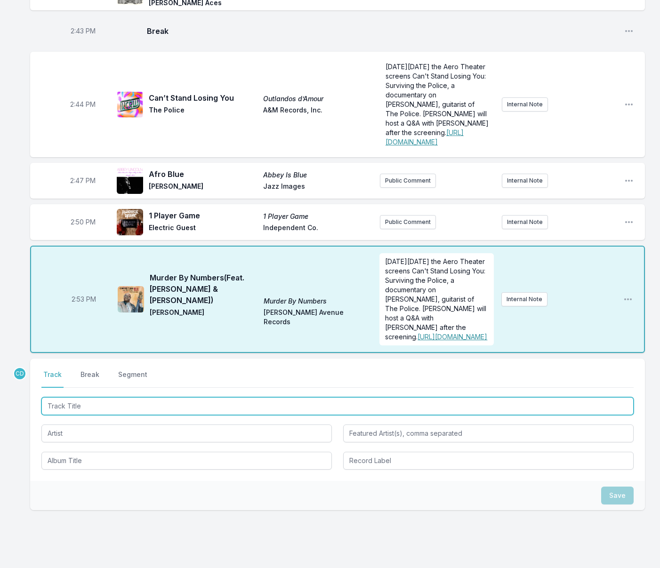
scroll to position [2045, 0]
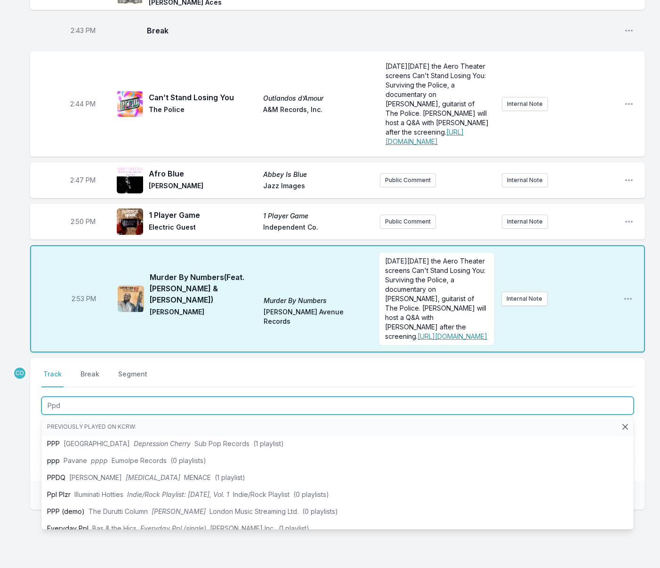
type input "Ppdq"
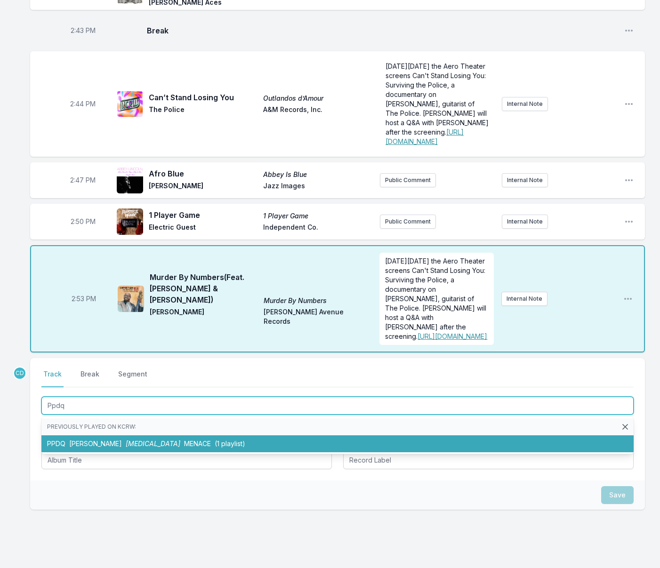
click at [171, 448] on span "[MEDICAL_DATA]" at bounding box center [153, 444] width 55 height 8
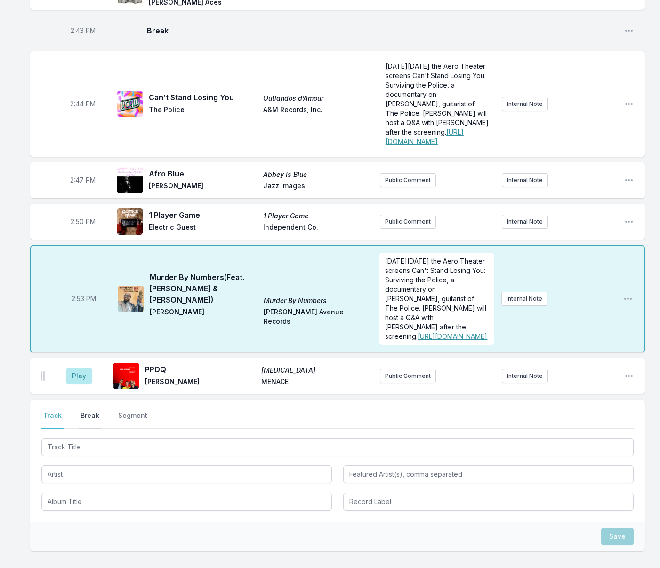
drag, startPoint x: 91, startPoint y: 416, endPoint x: 86, endPoint y: 415, distance: 5.3
click at [91, 416] on button "Break" at bounding box center [90, 420] width 23 height 18
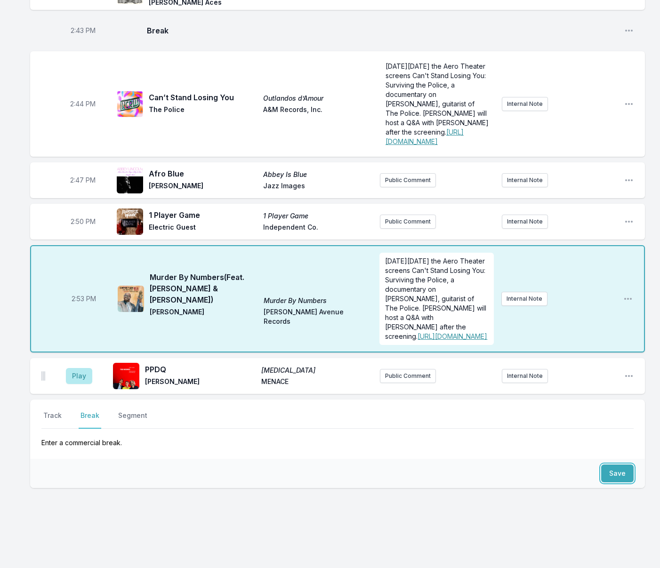
drag, startPoint x: 610, startPoint y: 472, endPoint x: 586, endPoint y: 472, distance: 24.5
click at [610, 472] on button "Save" at bounding box center [617, 474] width 32 height 18
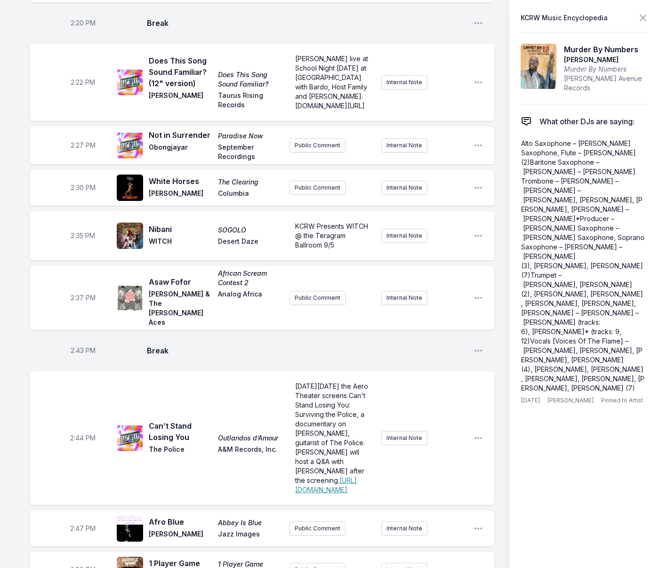
scroll to position [2031, 0]
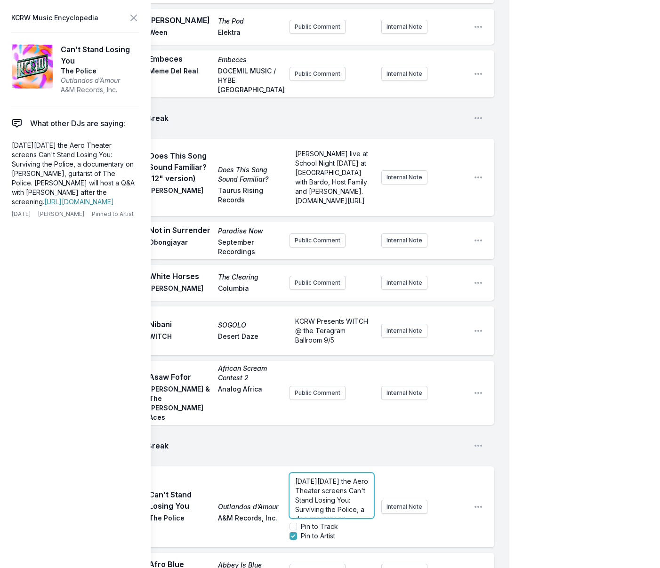
click at [346, 477] on span "[DATE][DATE] the Aero Theater screens Can't Stand Losing You: Surviving the Pol…" at bounding box center [332, 528] width 75 height 102
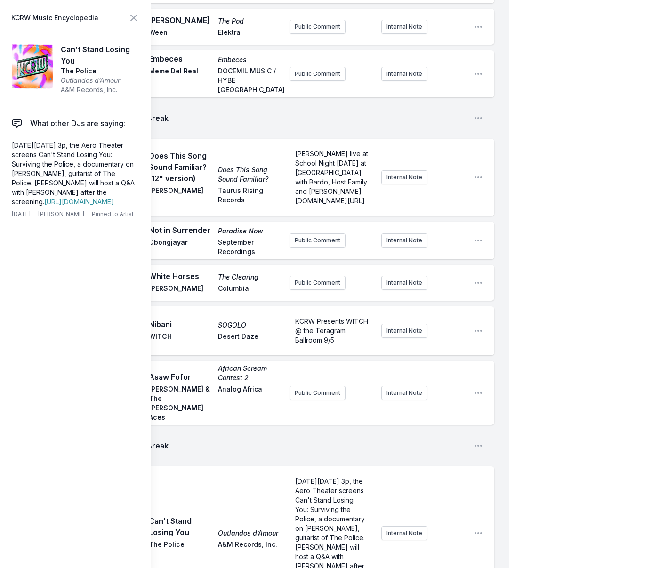
click at [423, 469] on div "[DATE][DATE] 3p, the Aero Theater screens Can't Stand Losing You: Surviving the…" at bounding box center [378, 533] width 177 height 128
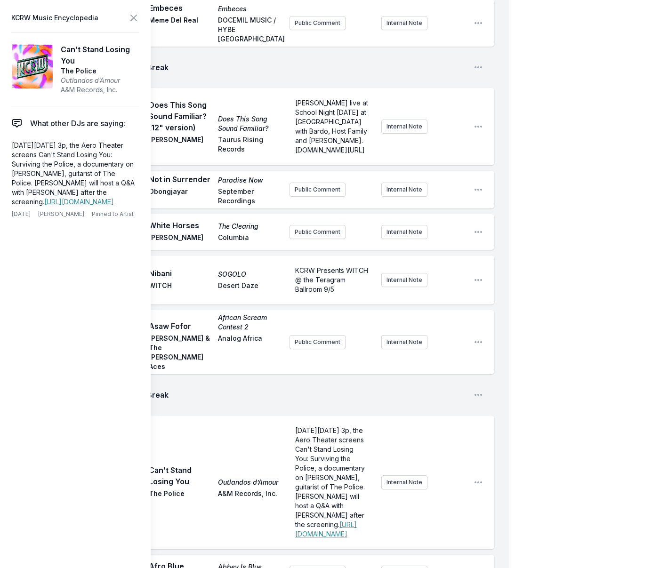
scroll to position [2001, 0]
click at [134, 17] on icon at bounding box center [134, 18] width 6 height 6
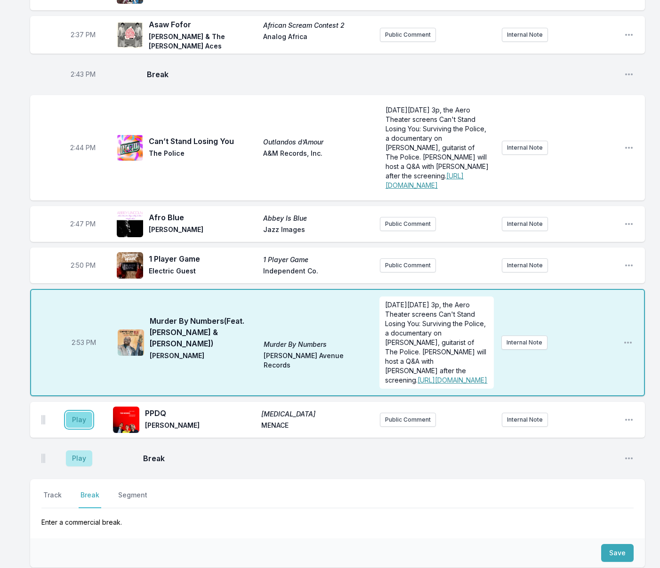
click at [85, 419] on button "Play" at bounding box center [79, 420] width 26 height 16
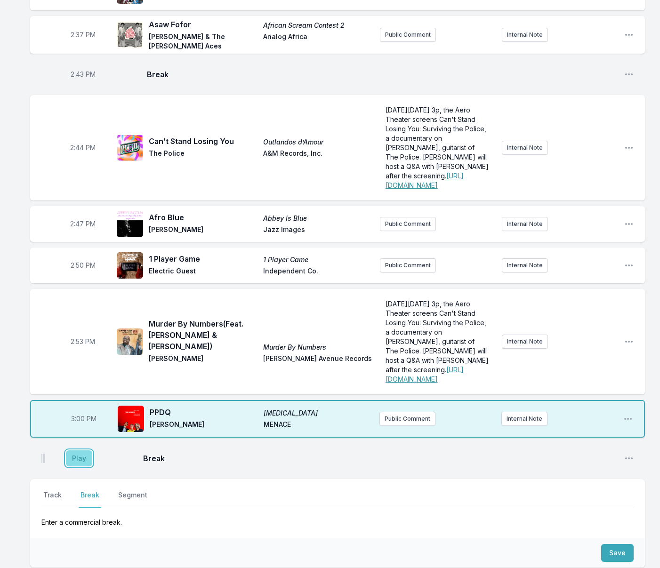
click at [82, 454] on button "Play" at bounding box center [79, 459] width 26 height 16
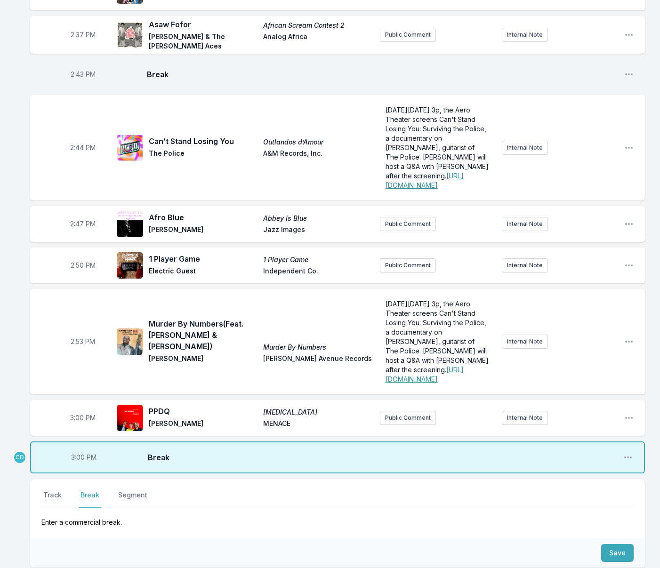
click at [80, 413] on span "3:00 PM" at bounding box center [82, 417] width 25 height 9
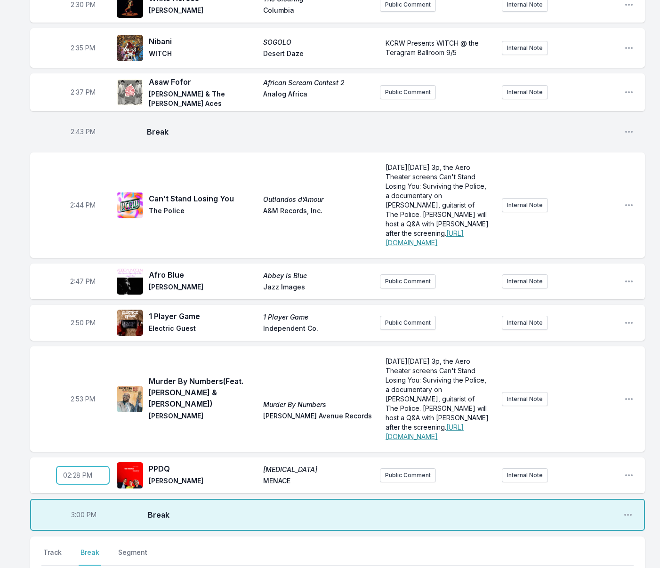
scroll to position [1946, 0]
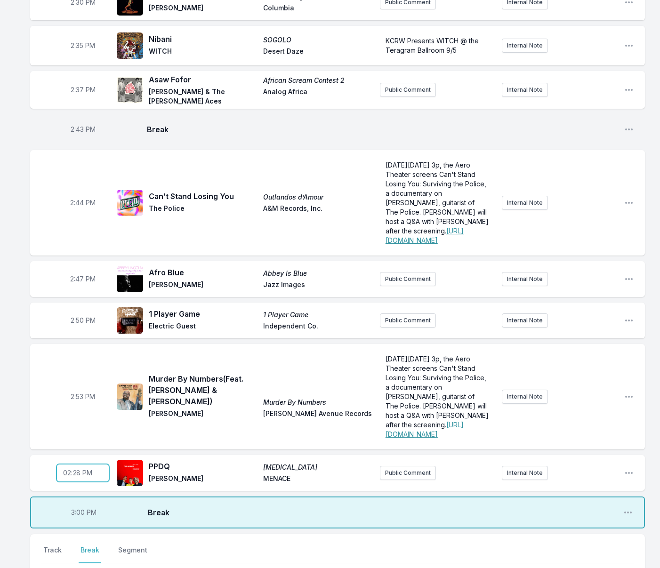
click at [77, 468] on input "14:28" at bounding box center [82, 473] width 53 height 18
type input "14:58"
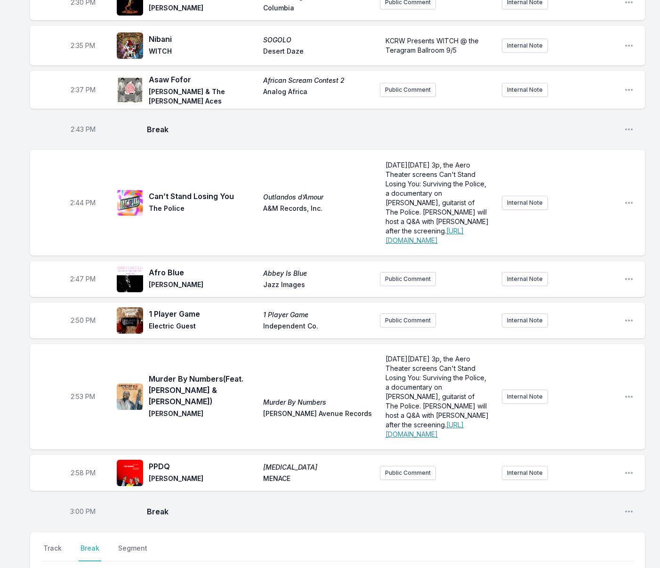
click at [61, 356] on div "2:53 PM Murder By Numbers (Feat. [PERSON_NAME] & [PERSON_NAME]) Murder By Numbe…" at bounding box center [337, 396] width 615 height 105
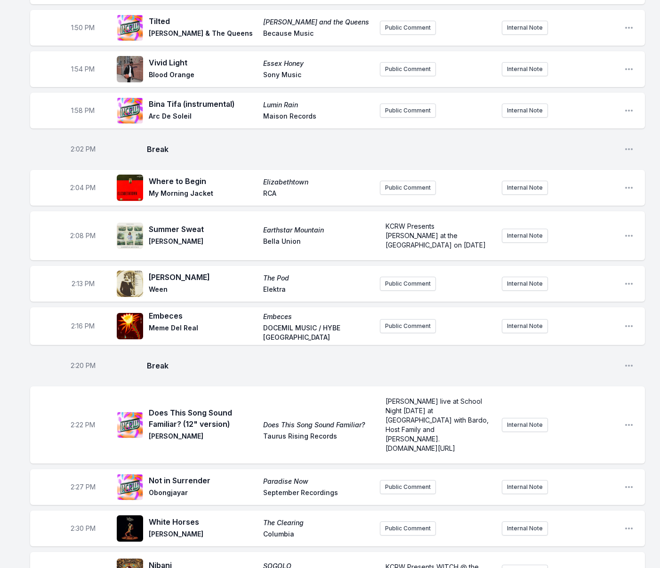
scroll to position [1416, 0]
